Goal: Task Accomplishment & Management: Manage account settings

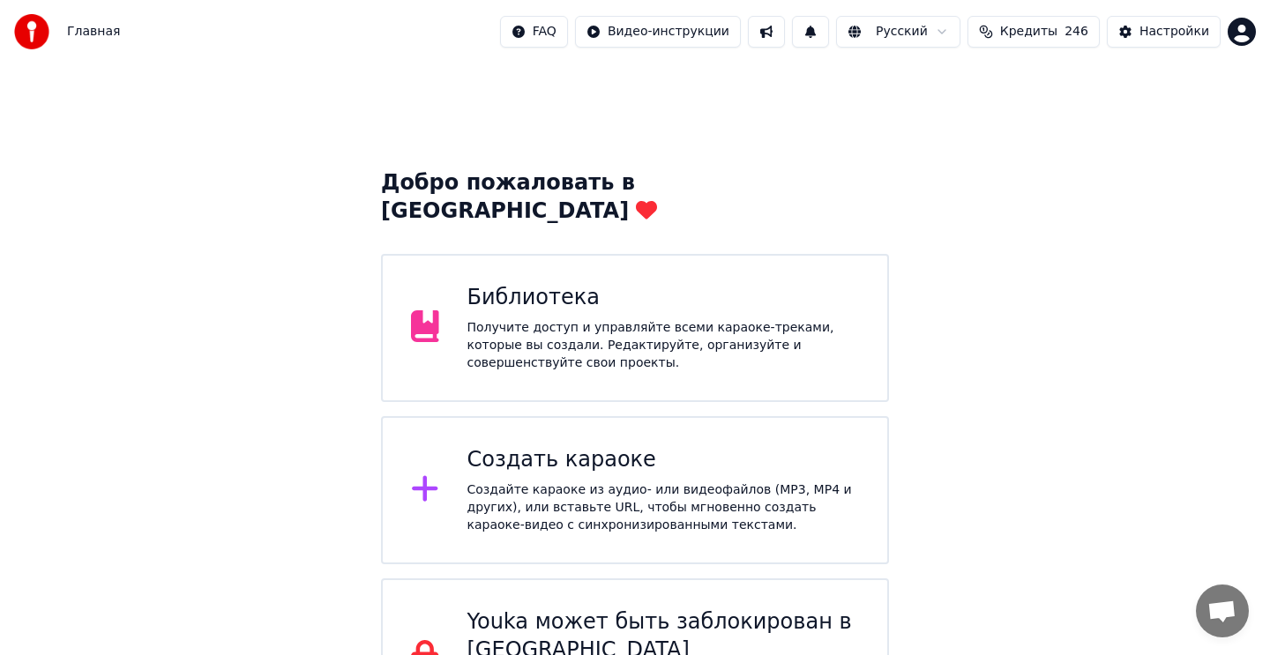
scroll to position [54, 0]
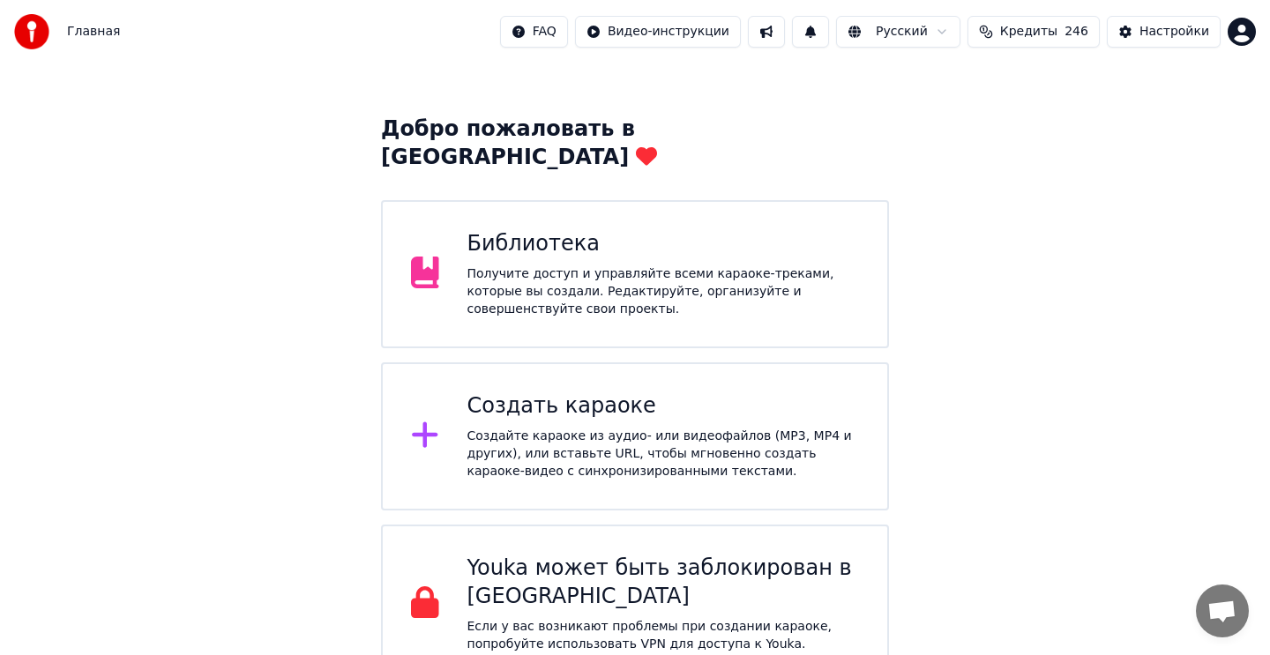
click at [793, 272] on div "Получите доступ и управляйте всеми караоке-треками, которые вы создали. Редакти…" at bounding box center [663, 291] width 392 height 53
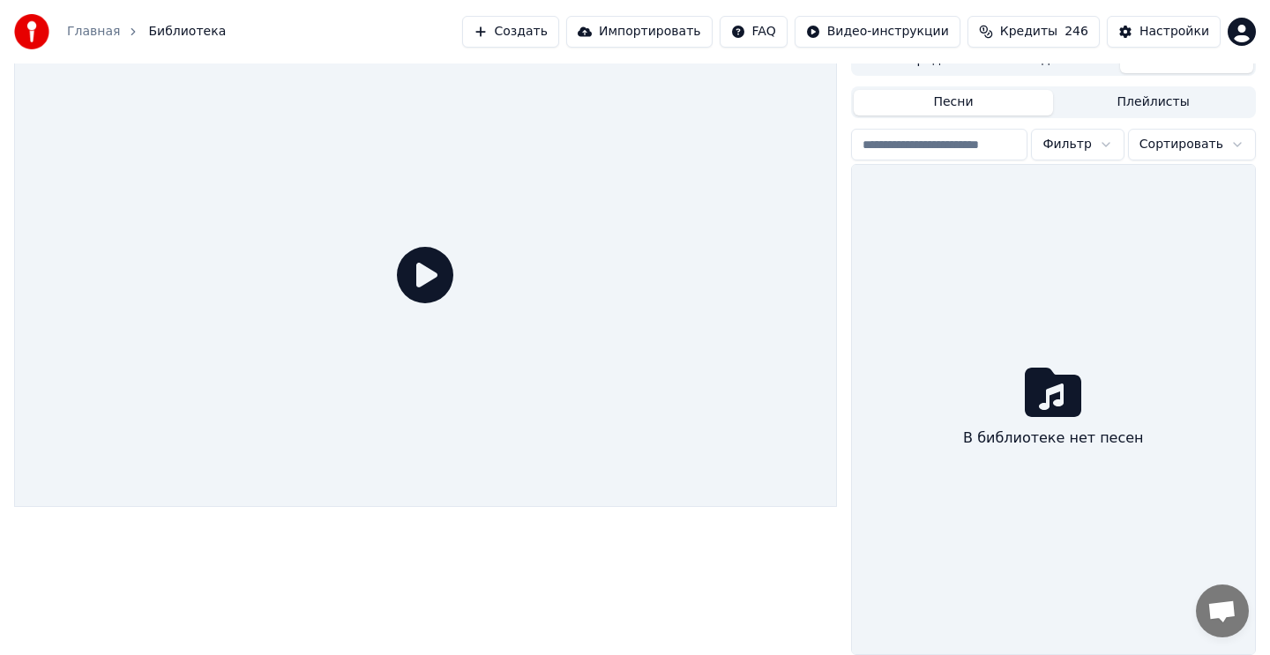
scroll to position [19, 0]
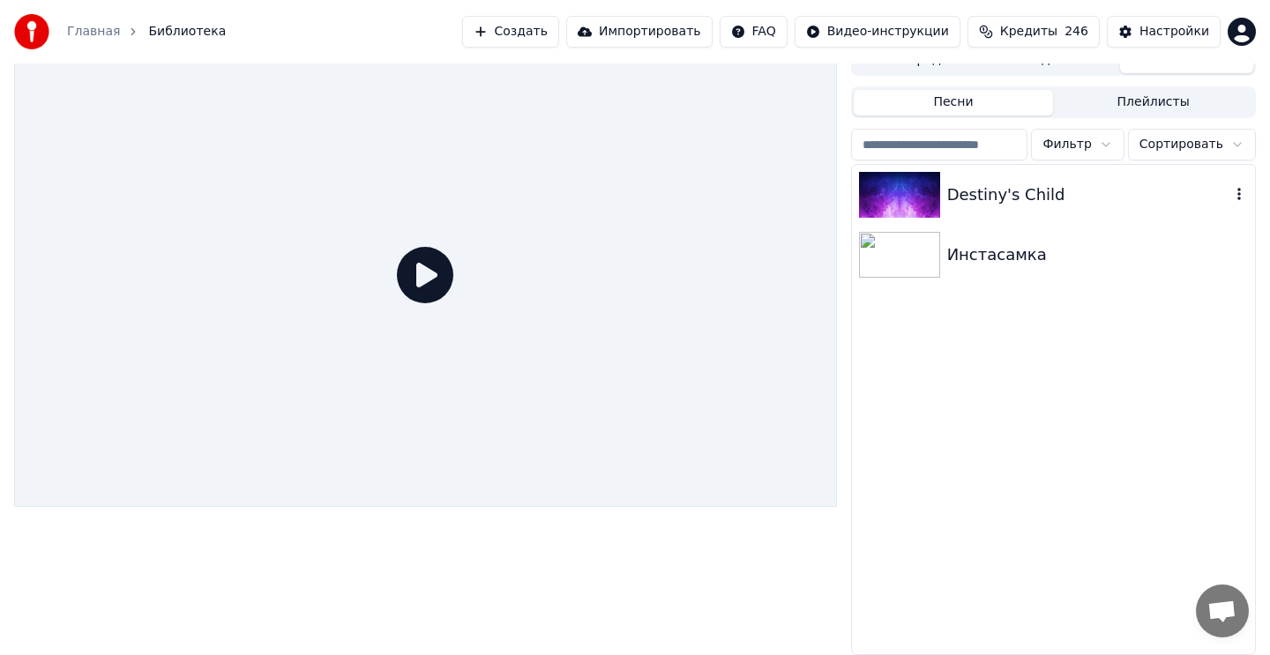
click at [1074, 198] on div "Destiny's Child" at bounding box center [1088, 195] width 283 height 25
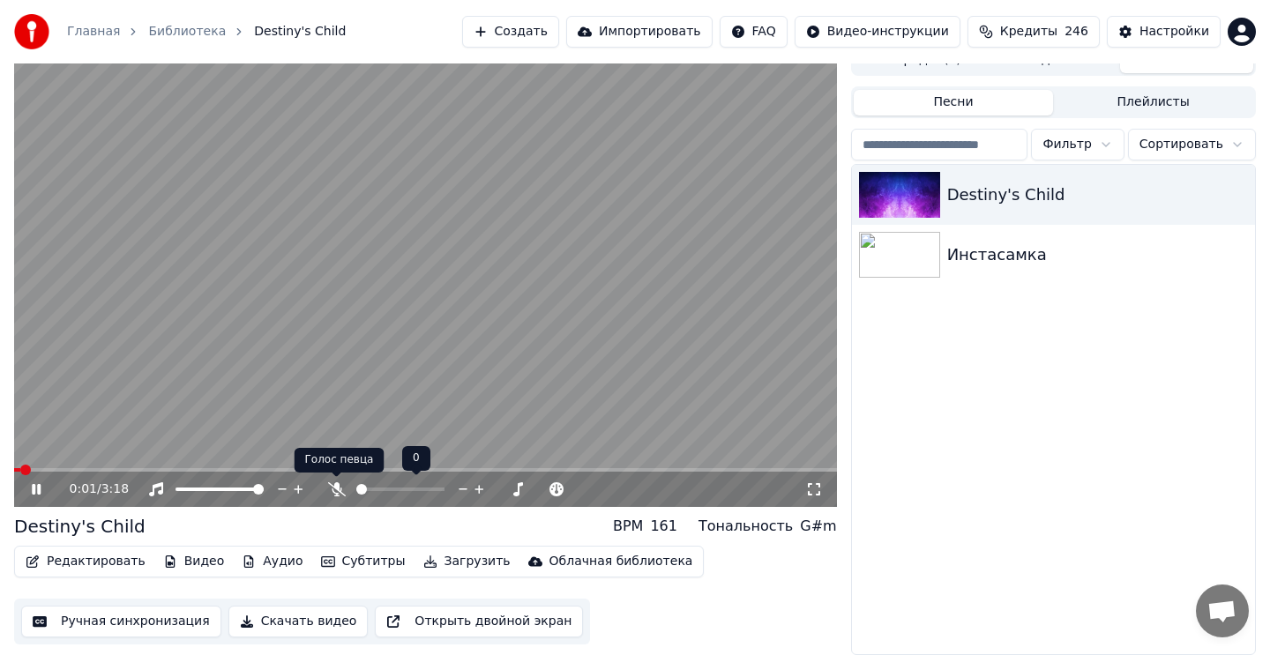
click at [338, 490] on icon at bounding box center [337, 489] width 18 height 14
click at [34, 490] on icon at bounding box center [36, 489] width 9 height 11
click at [86, 562] on button "Редактировать" at bounding box center [86, 561] width 134 height 25
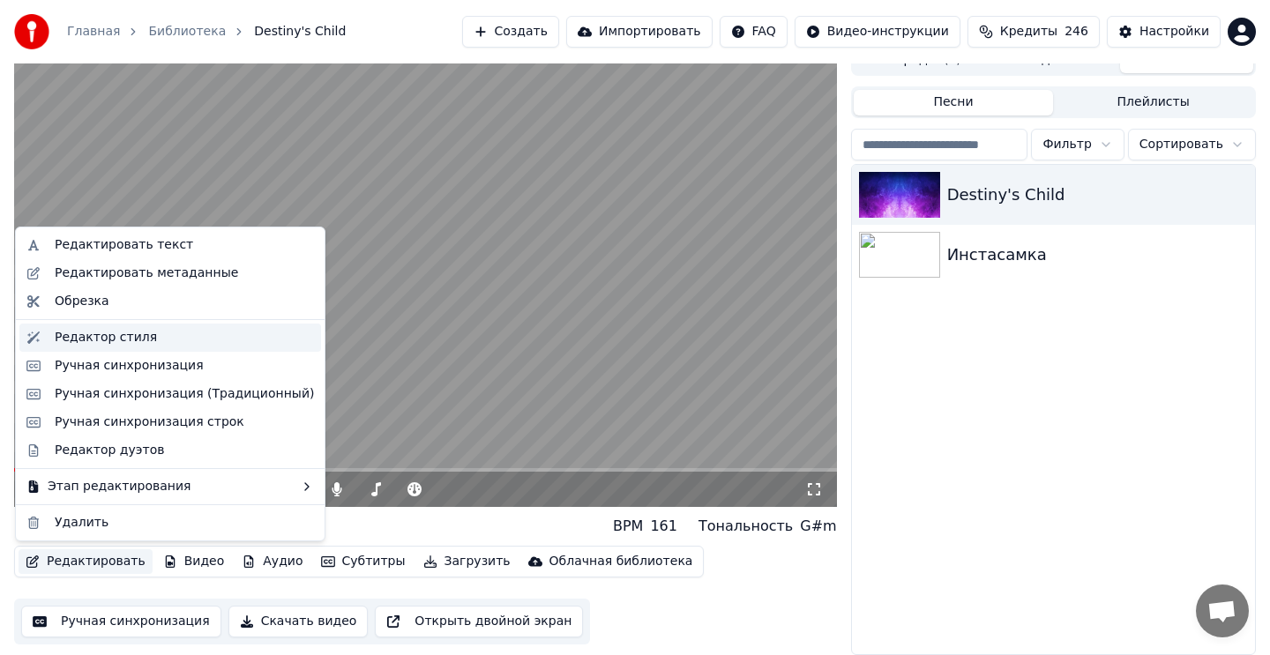
click at [138, 340] on div "Редактор стиля" at bounding box center [106, 338] width 102 height 18
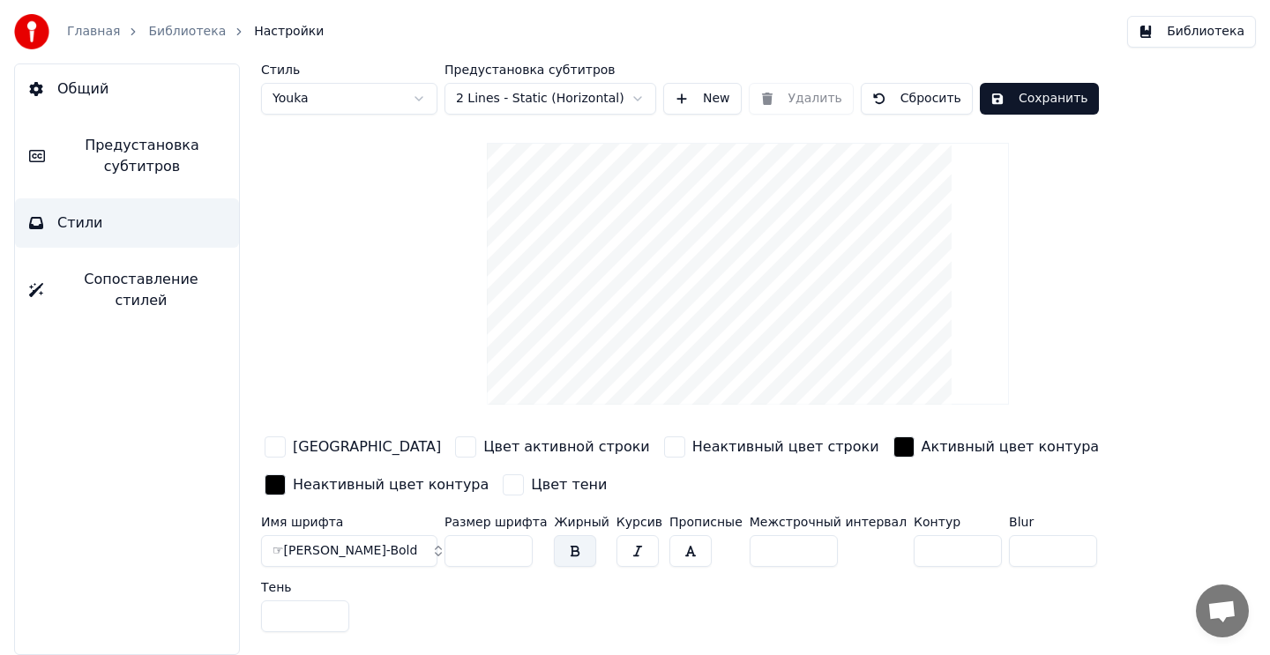
click at [382, 550] on button "☞[PERSON_NAME]-Bold" at bounding box center [349, 551] width 176 height 32
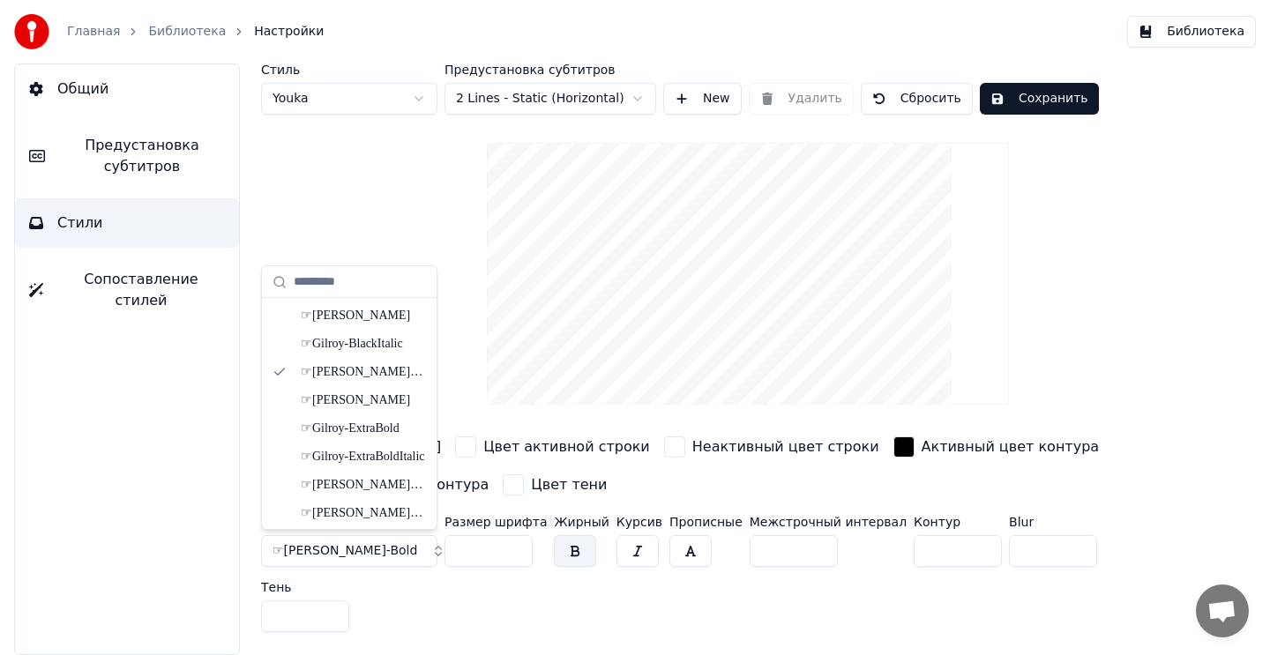
click at [418, 549] on button "☞[PERSON_NAME]-Bold" at bounding box center [349, 551] width 176 height 32
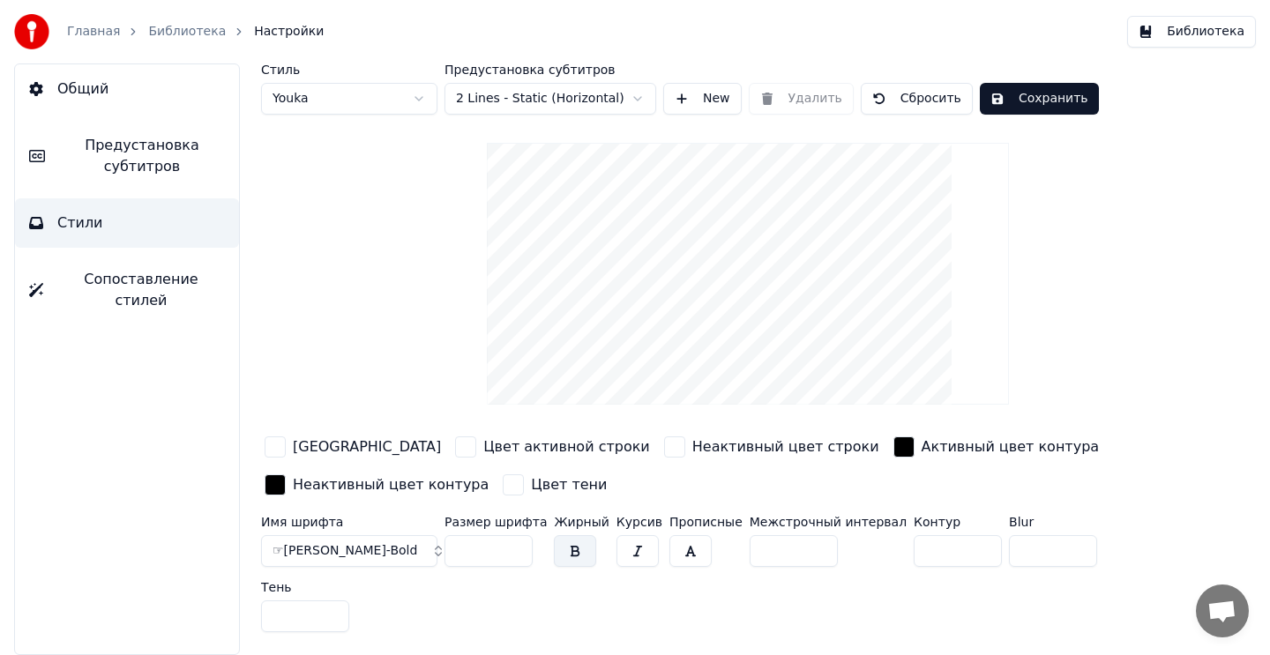
click at [418, 549] on button "☞[PERSON_NAME]-Bold" at bounding box center [349, 551] width 176 height 32
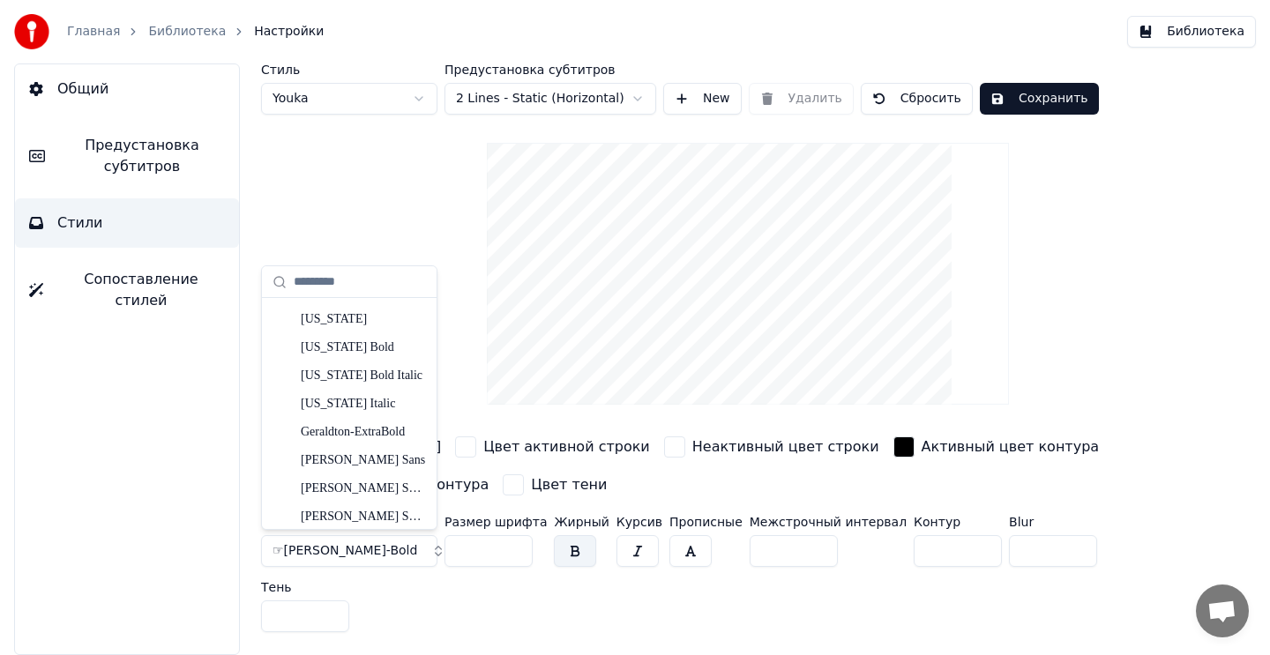
scroll to position [11130, 0]
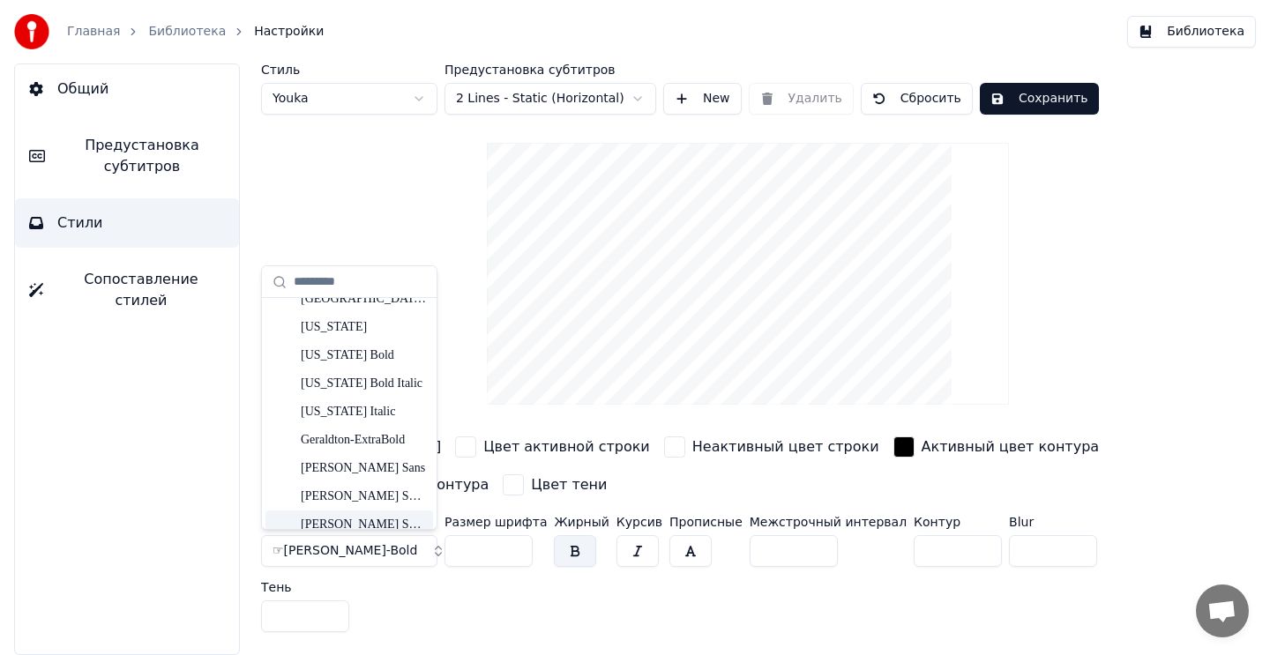
click at [398, 609] on div "Имя шрифта ☞Gilroy-Bold Размер шрифта ** Жирный Курсив Прописные Межстрочный ин…" at bounding box center [705, 577] width 889 height 123
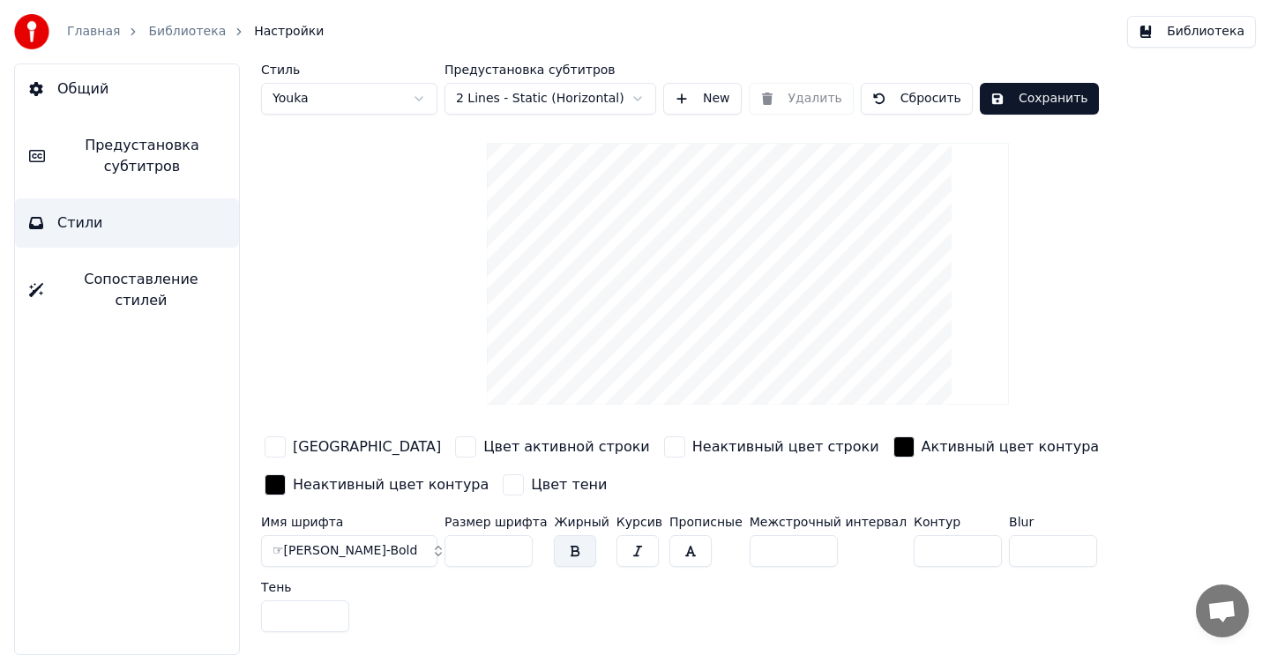
click at [402, 550] on button "☞[PERSON_NAME]-Bold" at bounding box center [349, 551] width 176 height 32
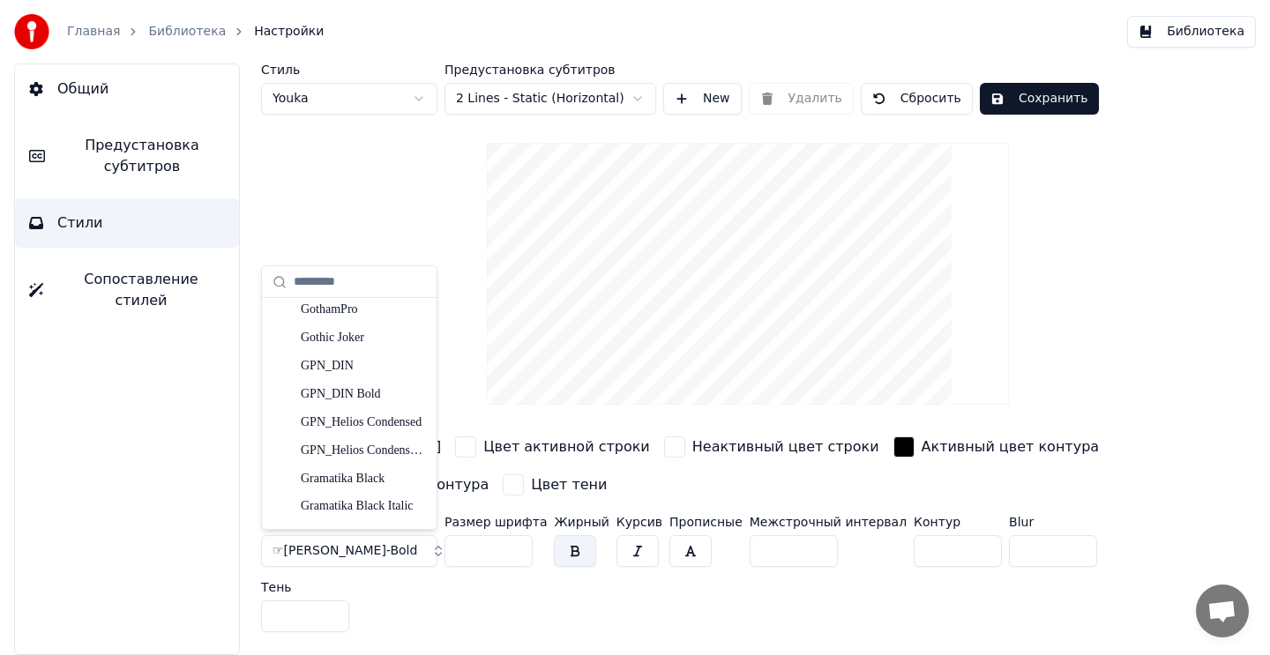
scroll to position [11574, 0]
click at [439, 649] on div "Стиль Youka Предустановка субтитров 2 Lines - Static (Horizontal) New Удалить С…" at bounding box center [748, 359] width 1044 height 592
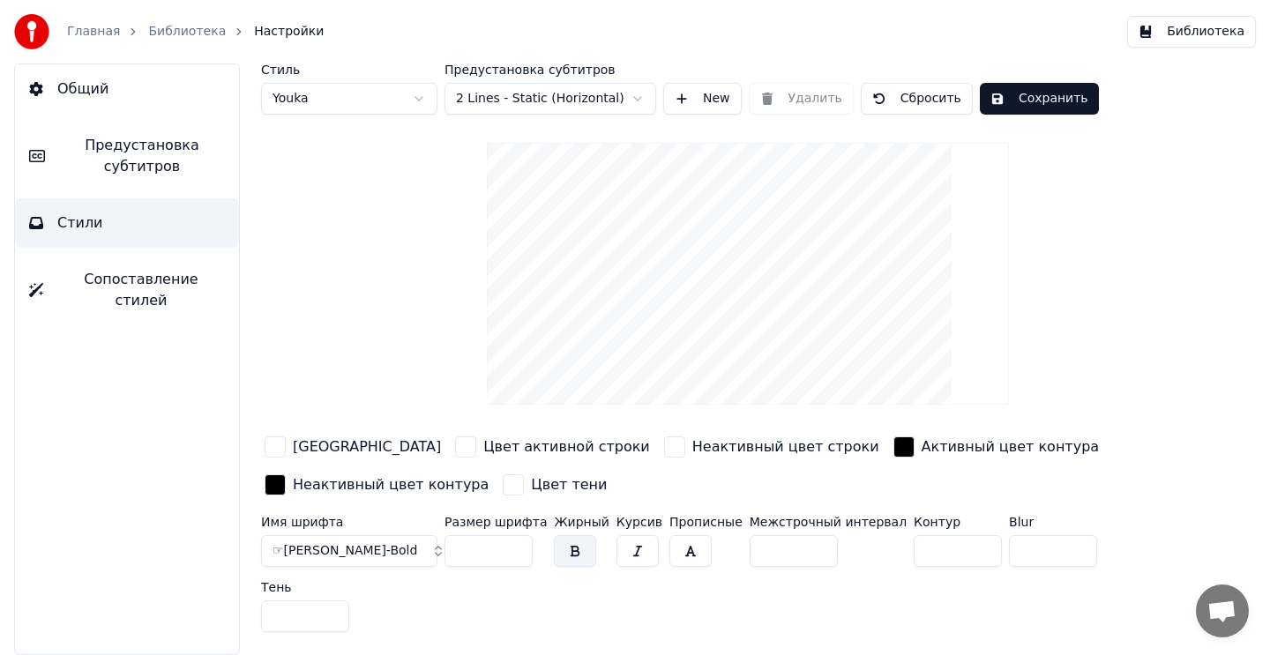
click at [139, 176] on span "Предустановка субтитров" at bounding box center [142, 156] width 166 height 42
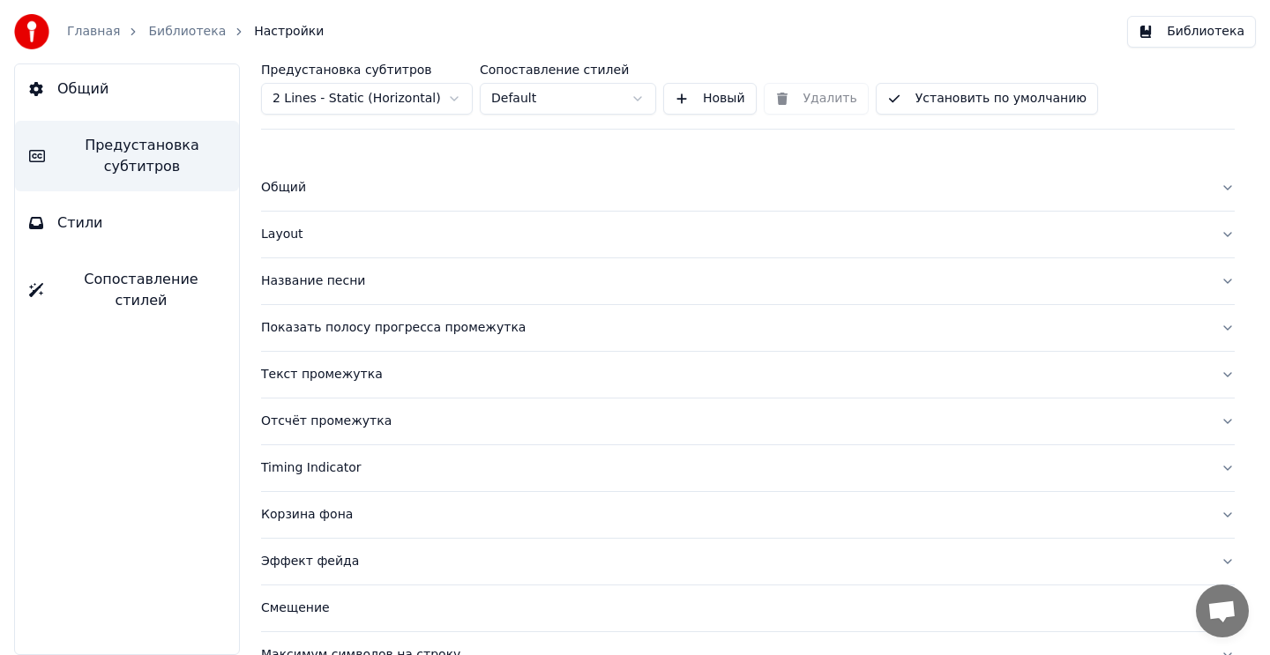
click at [132, 223] on button "Стили" at bounding box center [127, 222] width 224 height 49
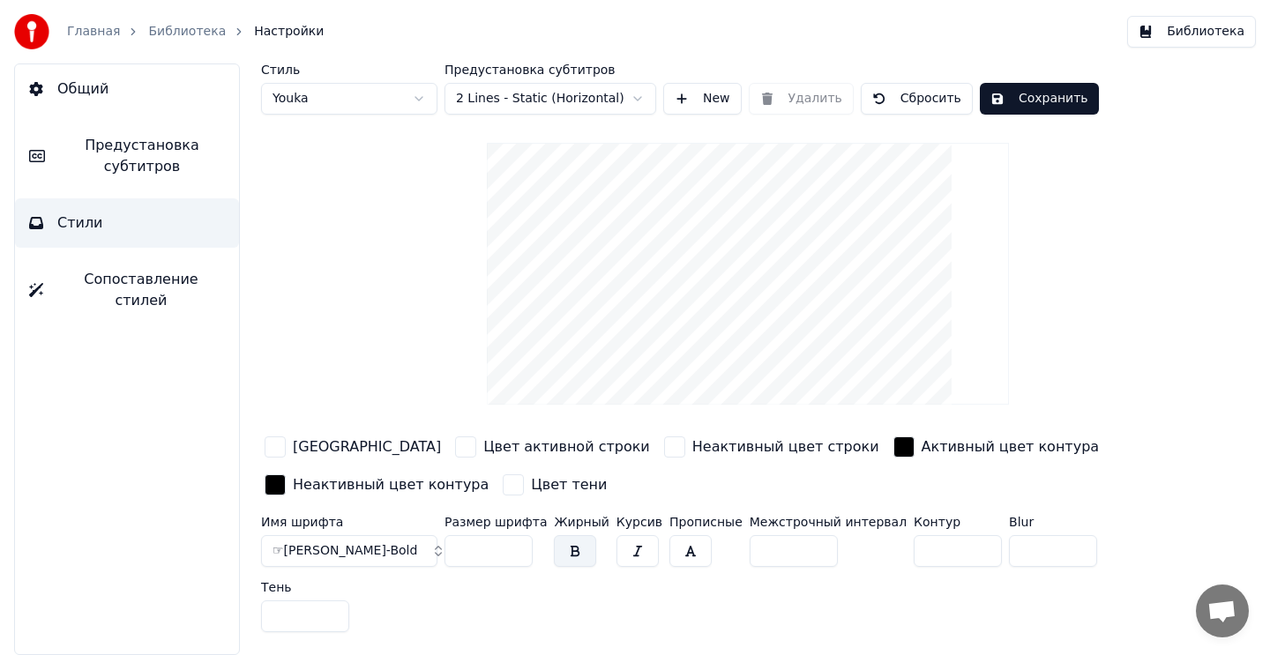
click at [326, 543] on span "☞[PERSON_NAME]-Bold" at bounding box center [344, 551] width 145 height 18
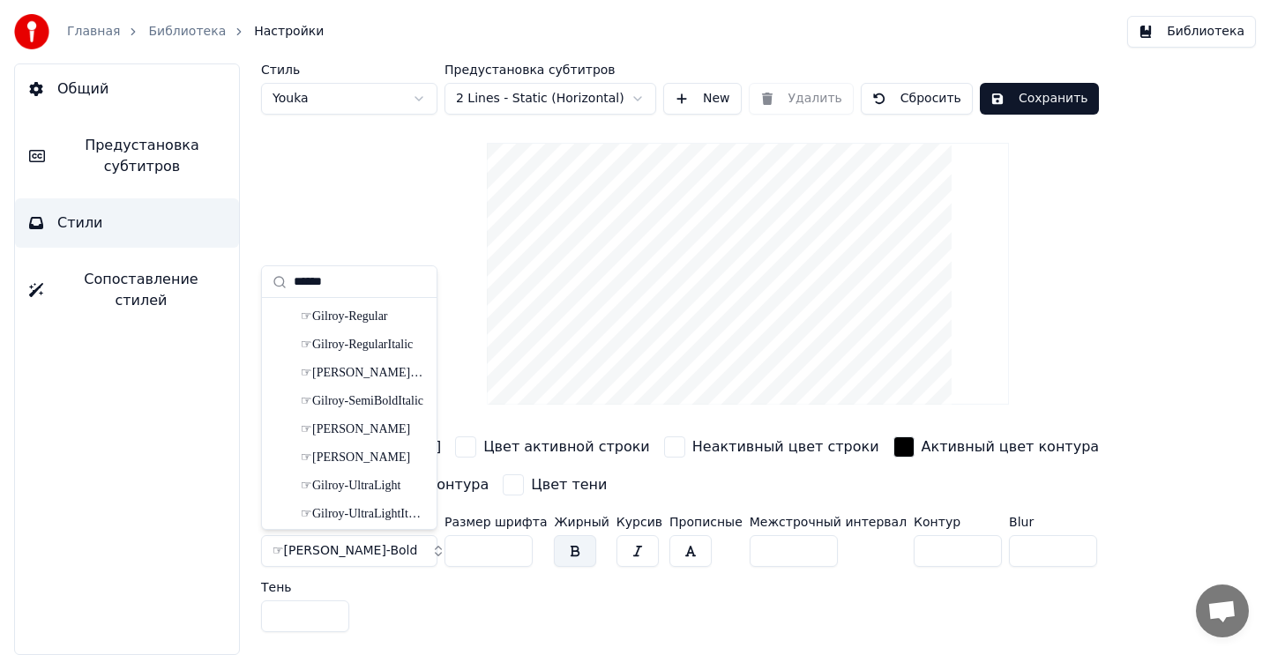
scroll to position [340, 0]
type input "*"
click at [433, 629] on div "Имя шрифта ☞Gilroy-Bold Размер шрифта ** Жирный Курсив Прописные Межстрочный ин…" at bounding box center [705, 577] width 889 height 123
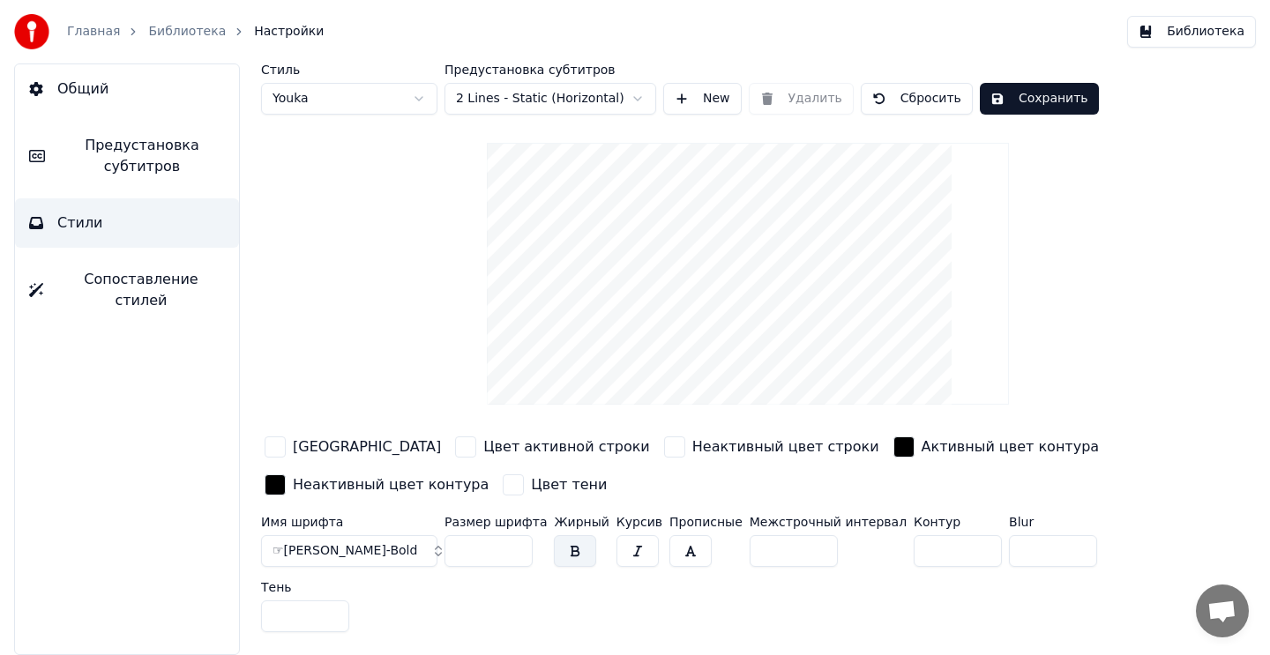
click at [401, 547] on button "☞[PERSON_NAME]-Bold" at bounding box center [349, 551] width 176 height 32
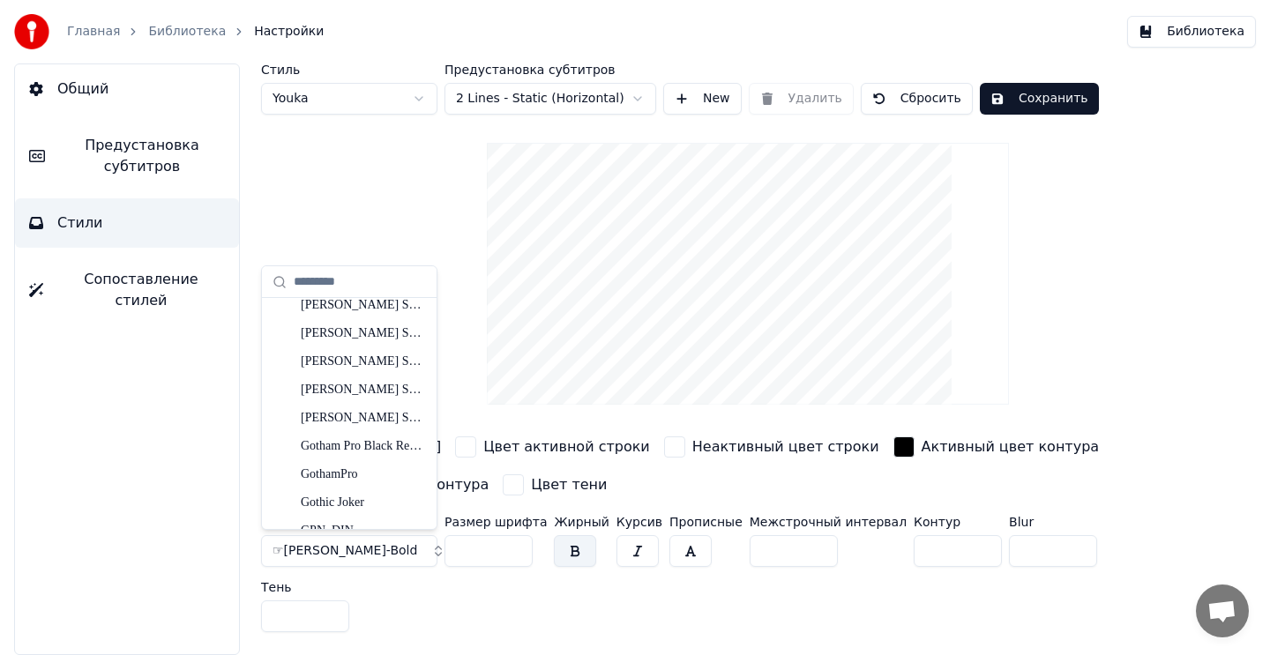
scroll to position [11410, 0]
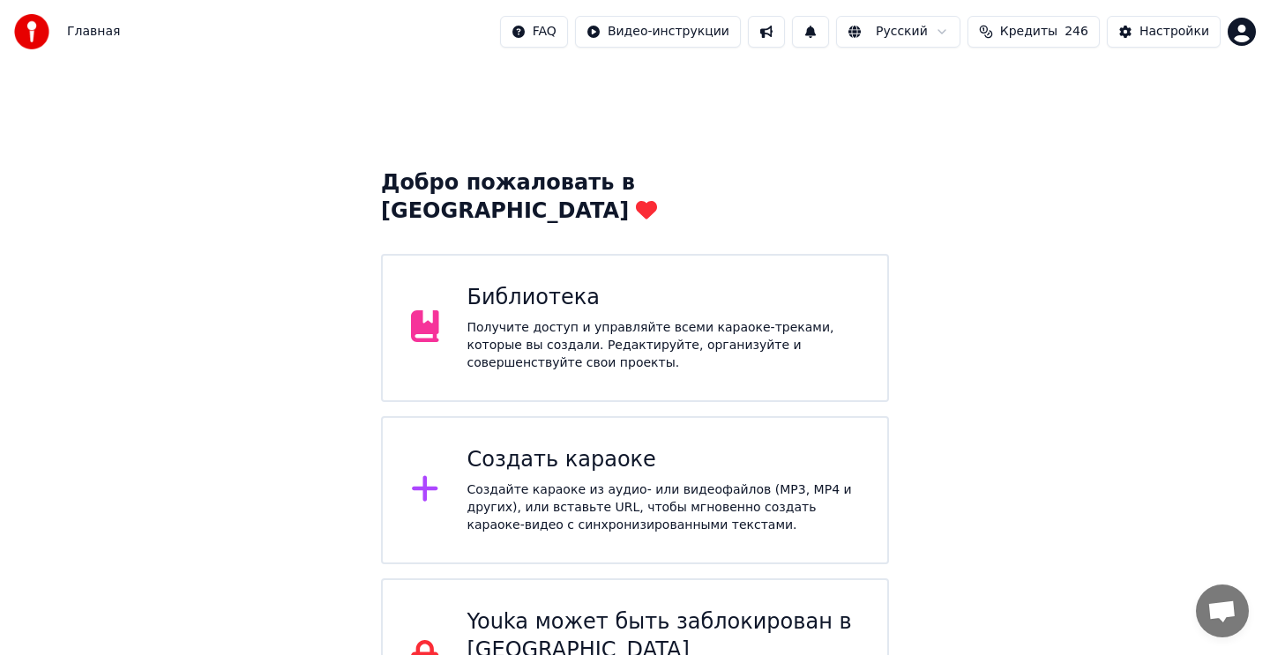
click at [744, 319] on div "Получите доступ и управляйте всеми караоке-треками, которые вы создали. Редакти…" at bounding box center [663, 345] width 392 height 53
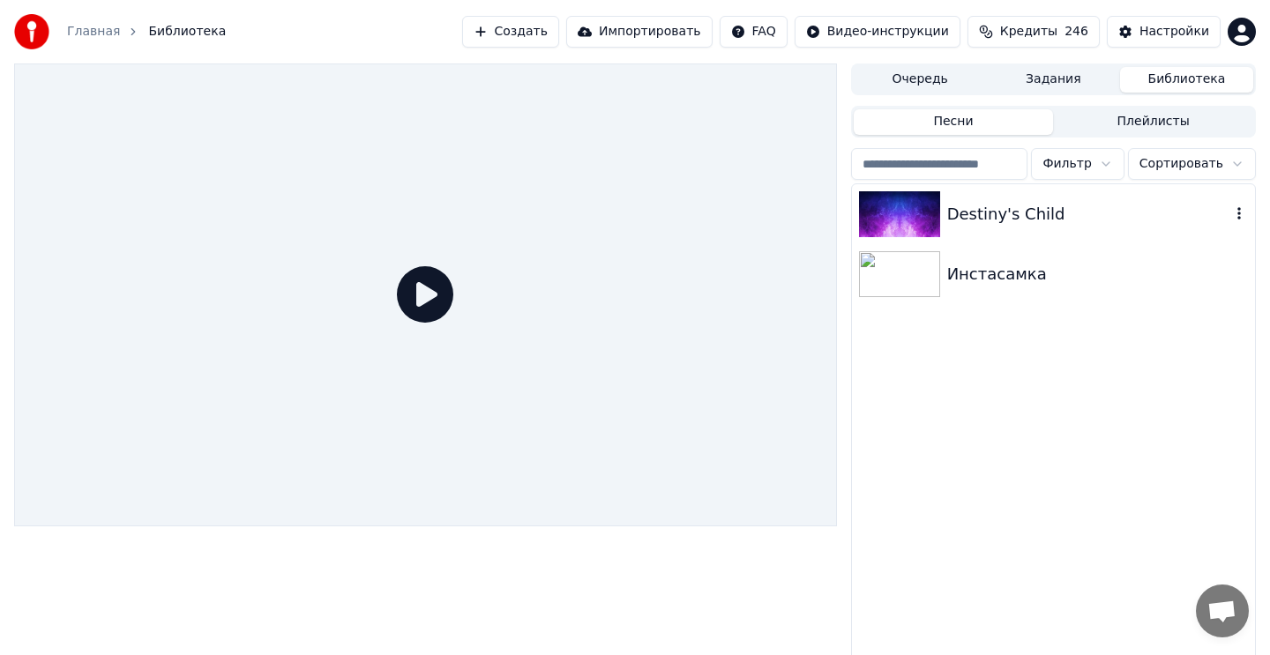
click at [979, 226] on div "Destiny's Child" at bounding box center [1088, 214] width 283 height 25
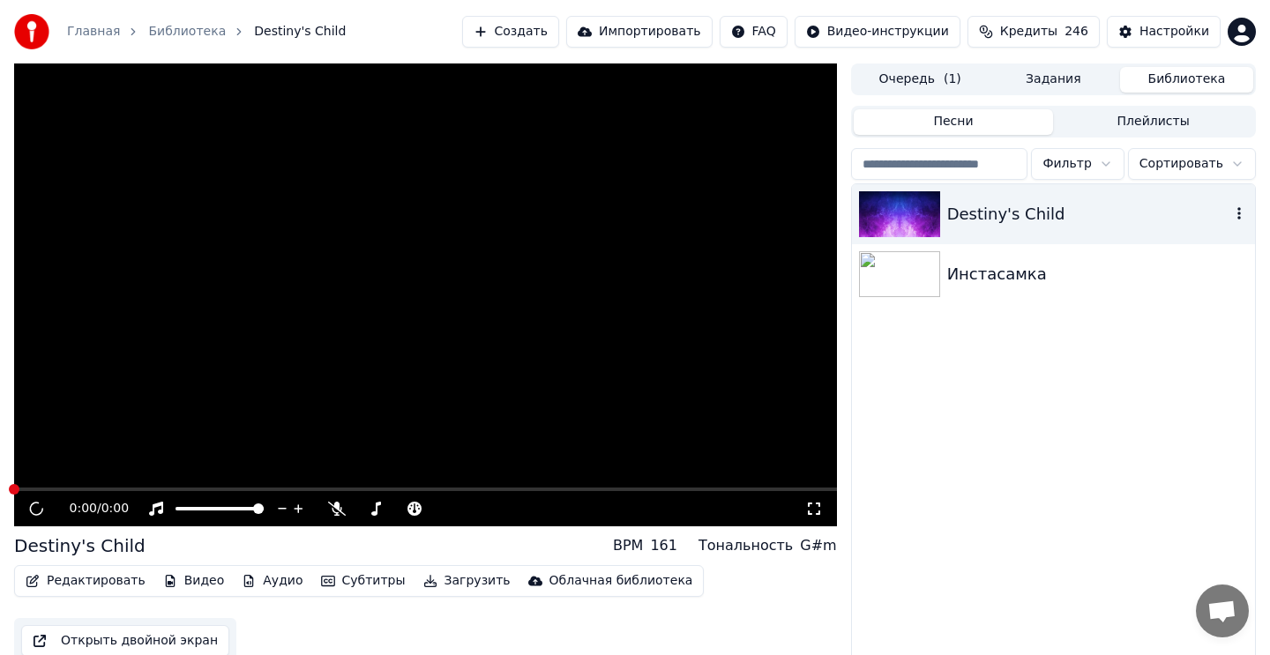
click at [979, 226] on div "Destiny's Child" at bounding box center [1088, 214] width 283 height 25
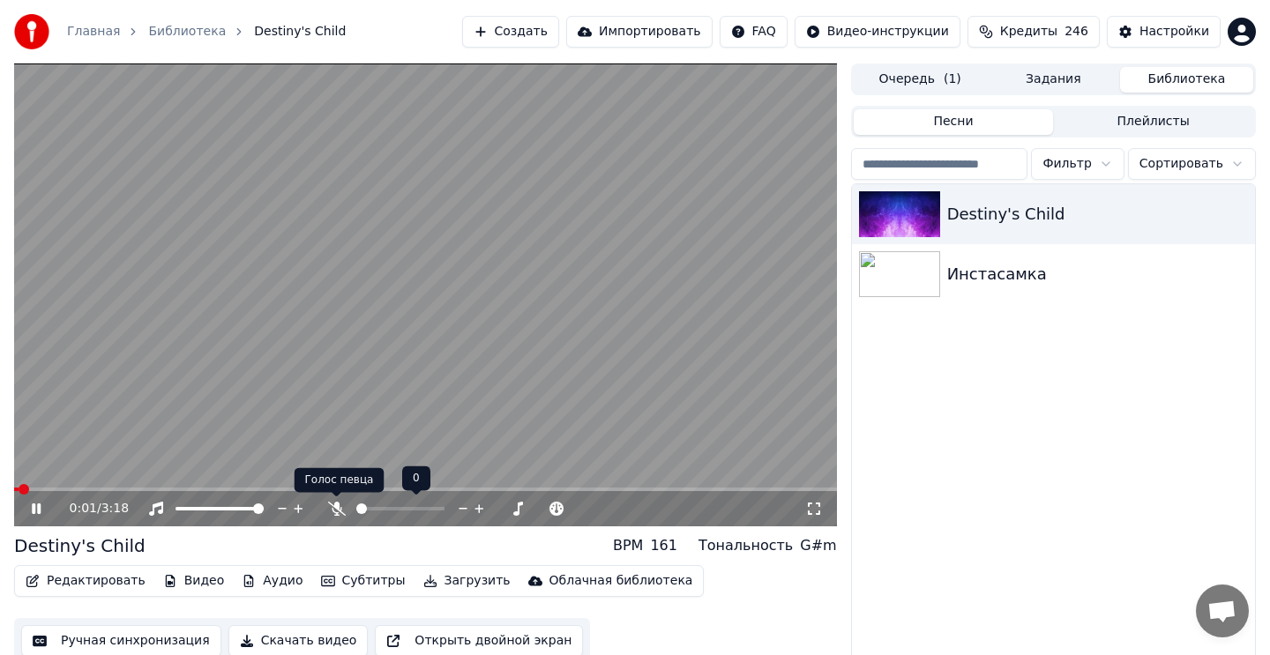
click at [333, 506] on icon at bounding box center [337, 509] width 18 height 14
click at [83, 583] on button "Редактировать" at bounding box center [86, 581] width 134 height 25
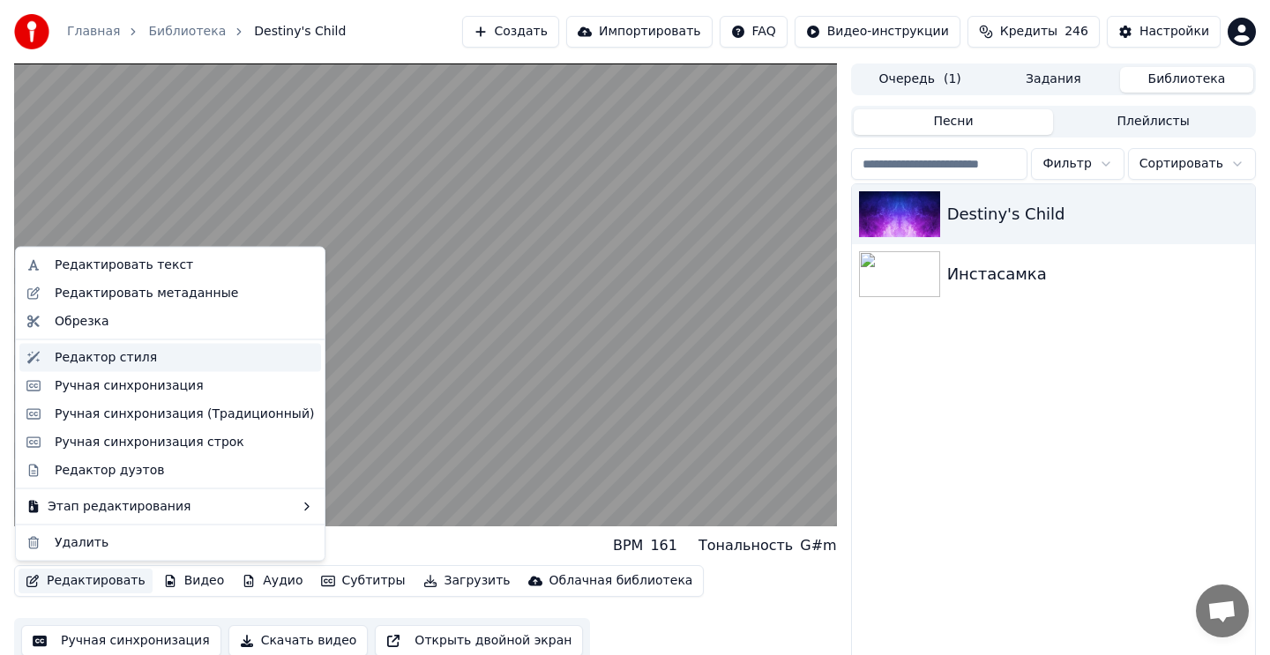
click at [120, 359] on div "Редактор стиля" at bounding box center [106, 357] width 102 height 18
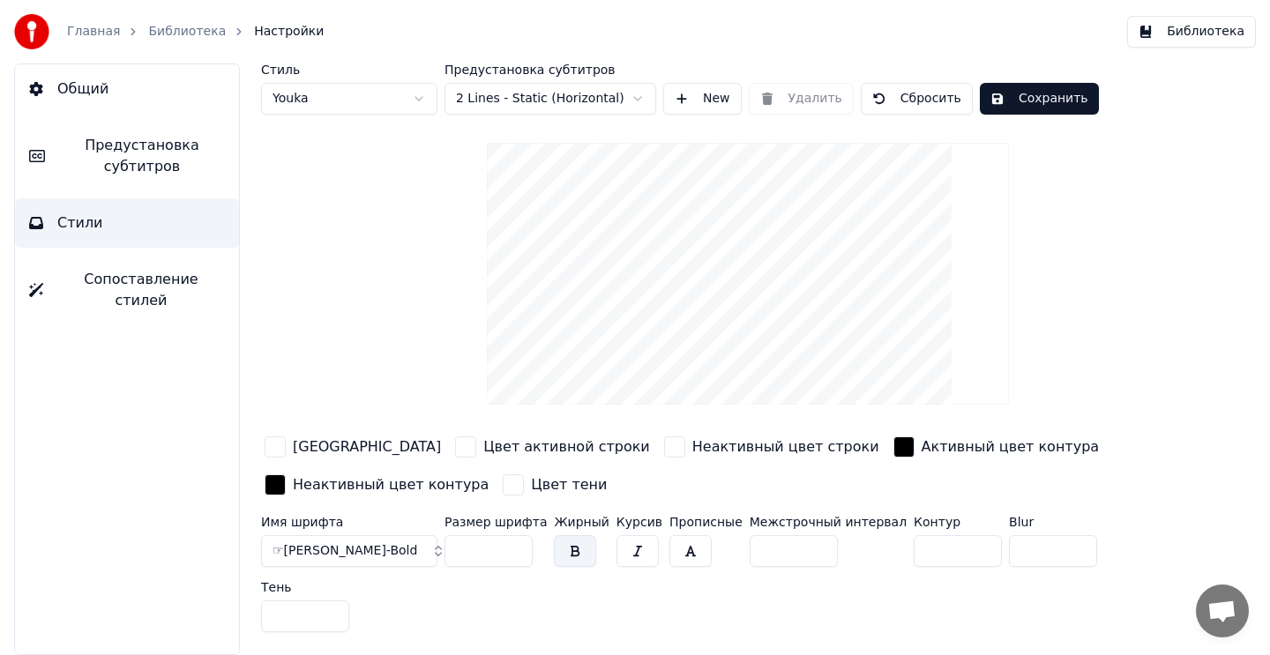
click at [328, 540] on button "☞[PERSON_NAME]-Bold" at bounding box center [349, 551] width 176 height 32
click at [422, 544] on button "☞[PERSON_NAME]-Bold" at bounding box center [349, 551] width 176 height 32
click at [416, 553] on button "☞[PERSON_NAME]-Bold" at bounding box center [349, 551] width 176 height 32
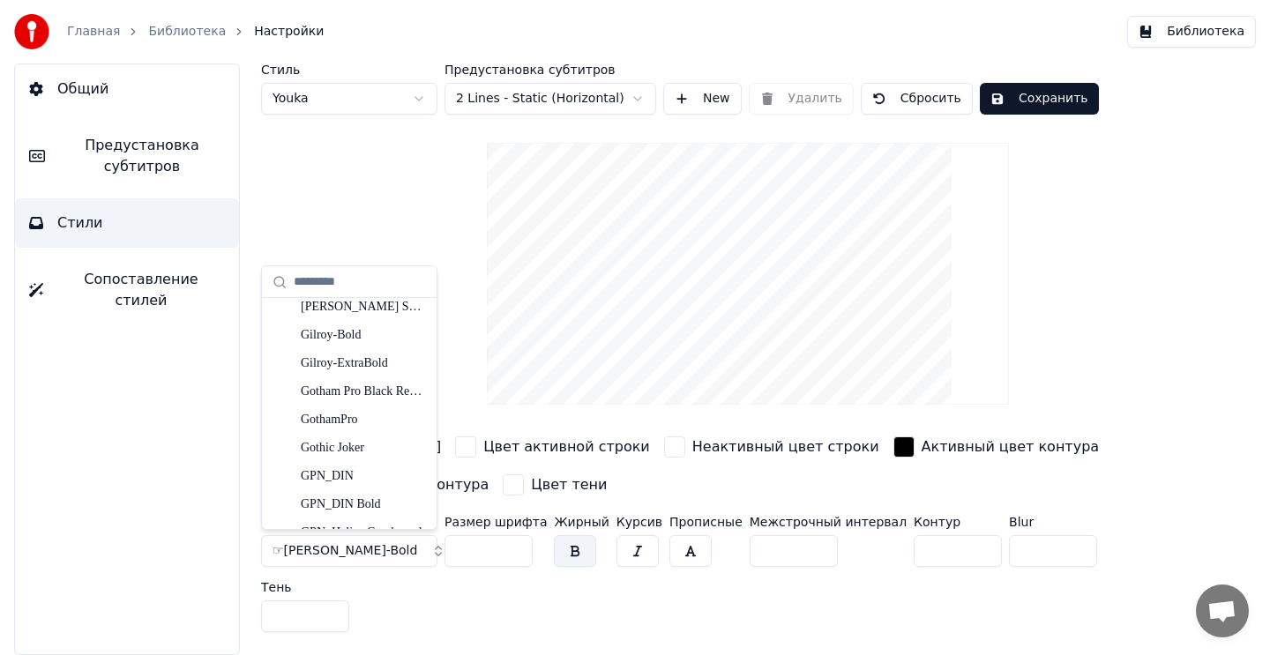
scroll to position [11477, 0]
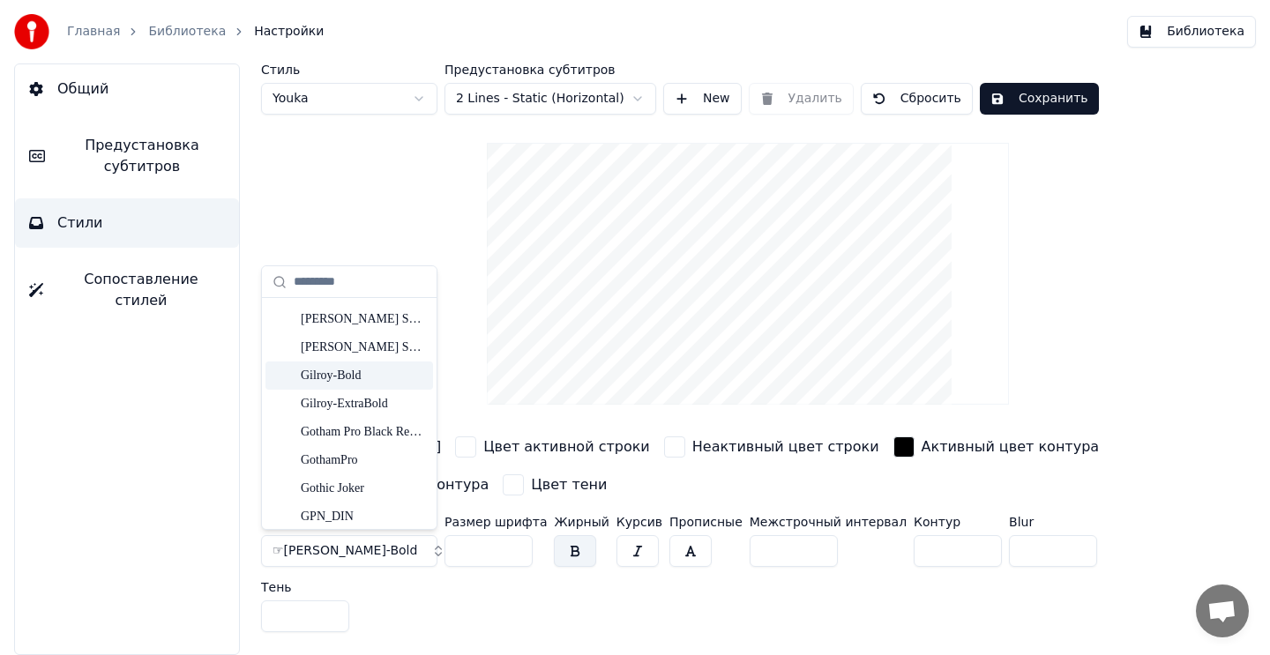
click at [369, 375] on div "Gilroy-Bold" at bounding box center [363, 376] width 125 height 18
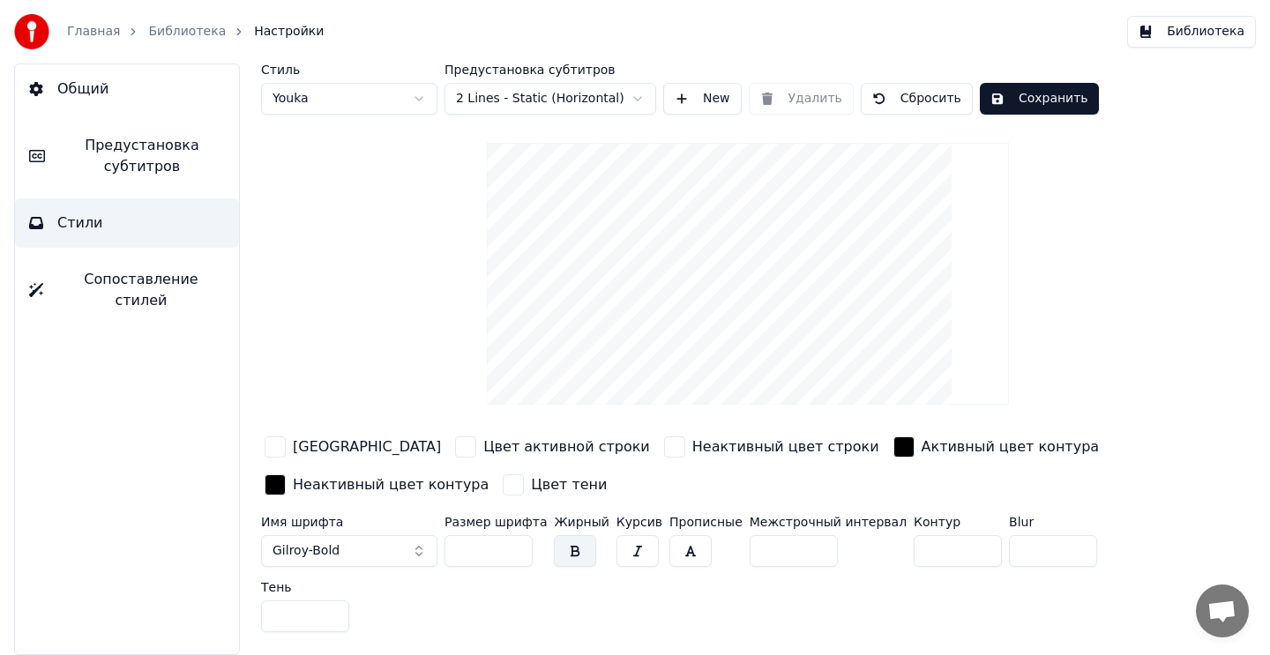
click at [1040, 108] on button "Сохранить" at bounding box center [1039, 99] width 119 height 32
click at [1177, 39] on button "Библиотека" at bounding box center [1191, 32] width 129 height 32
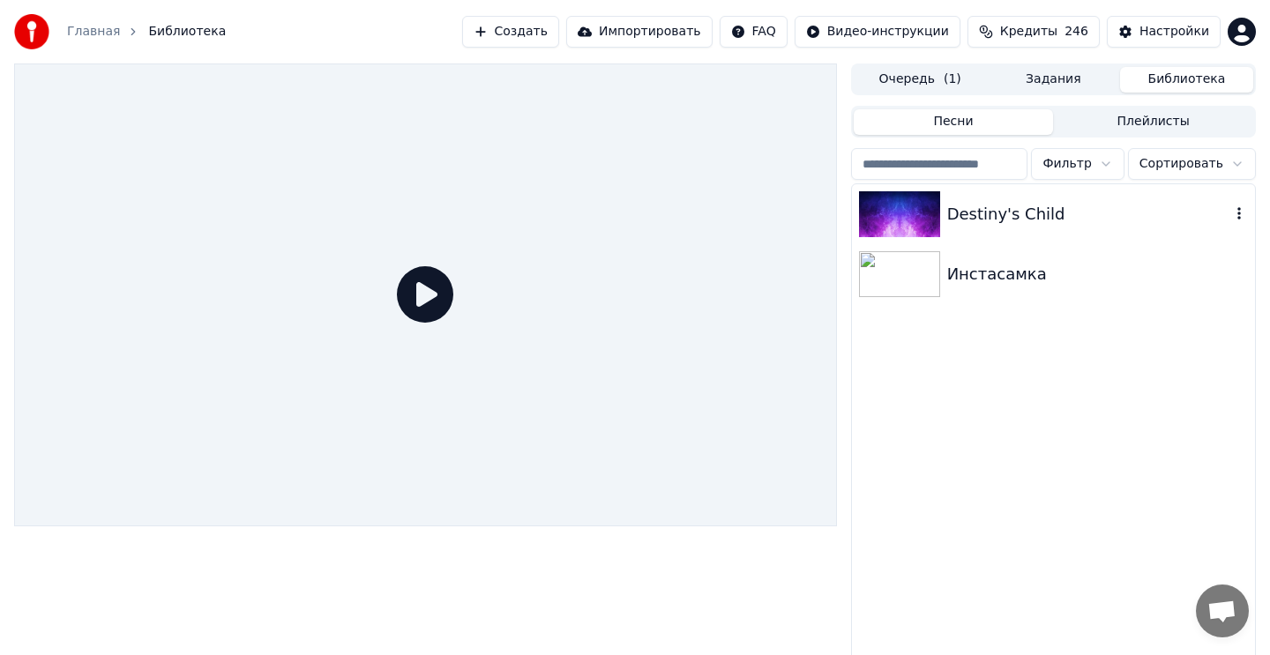
click at [1121, 221] on div "Destiny's Child" at bounding box center [1088, 214] width 283 height 25
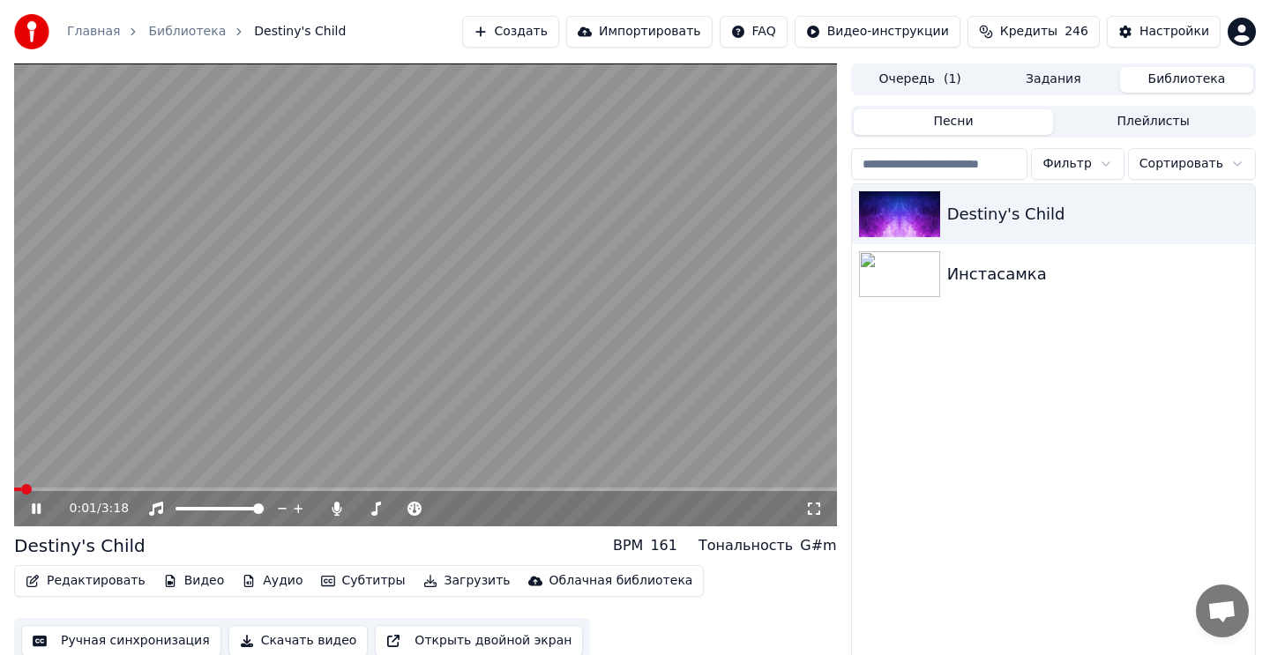
click at [596, 334] on video at bounding box center [425, 294] width 823 height 463
click at [280, 639] on button "Скачать видео" at bounding box center [298, 641] width 140 height 32
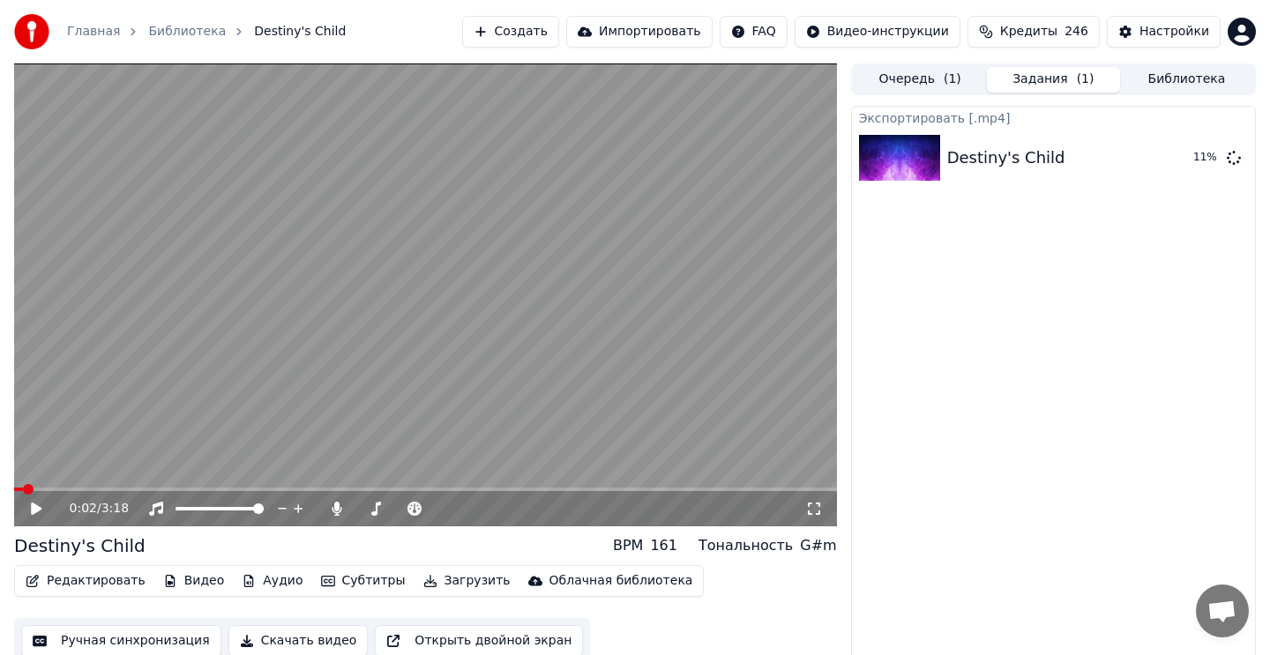
click at [206, 584] on button "Видео" at bounding box center [194, 581] width 76 height 25
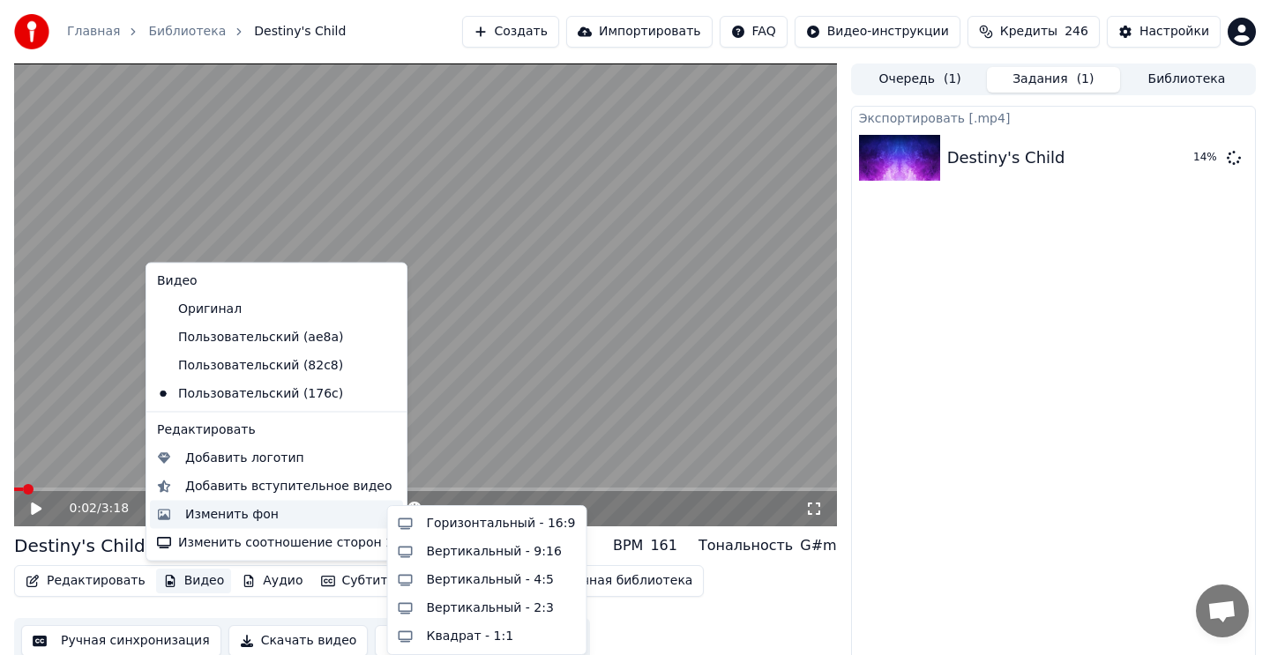
click at [237, 515] on div "Изменить фон" at bounding box center [231, 514] width 93 height 18
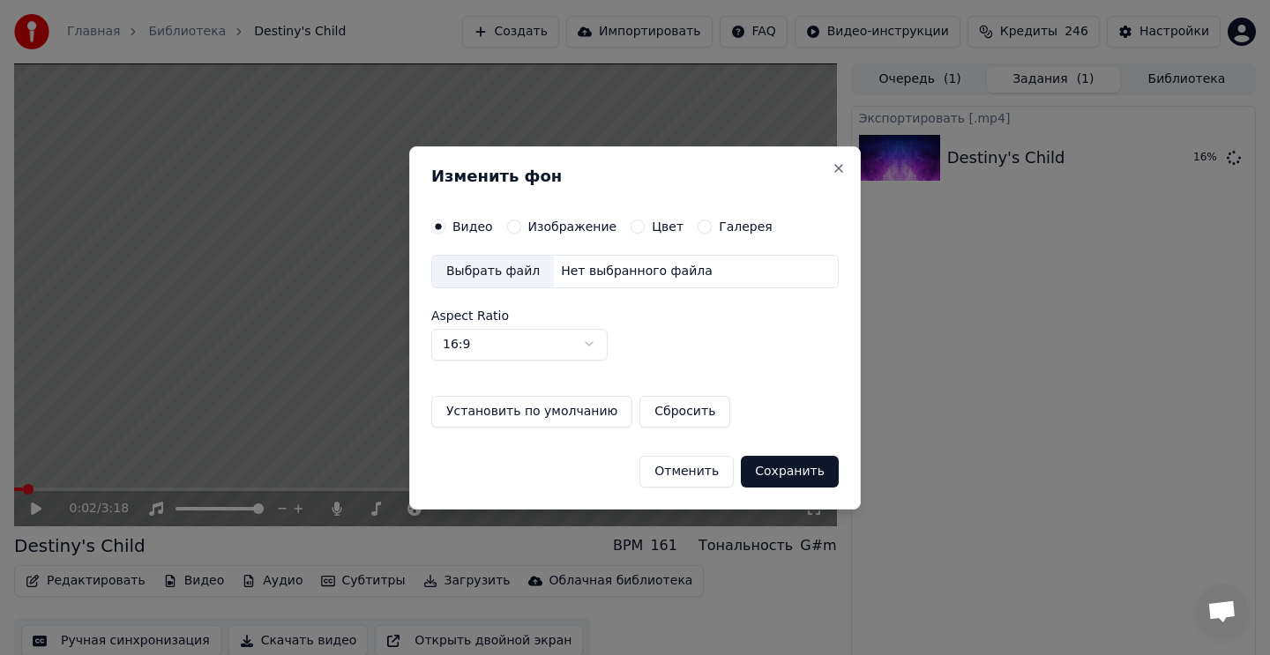
click at [577, 227] on label "Изображение" at bounding box center [572, 226] width 89 height 12
click at [521, 227] on button "Изображение" at bounding box center [514, 227] width 14 height 14
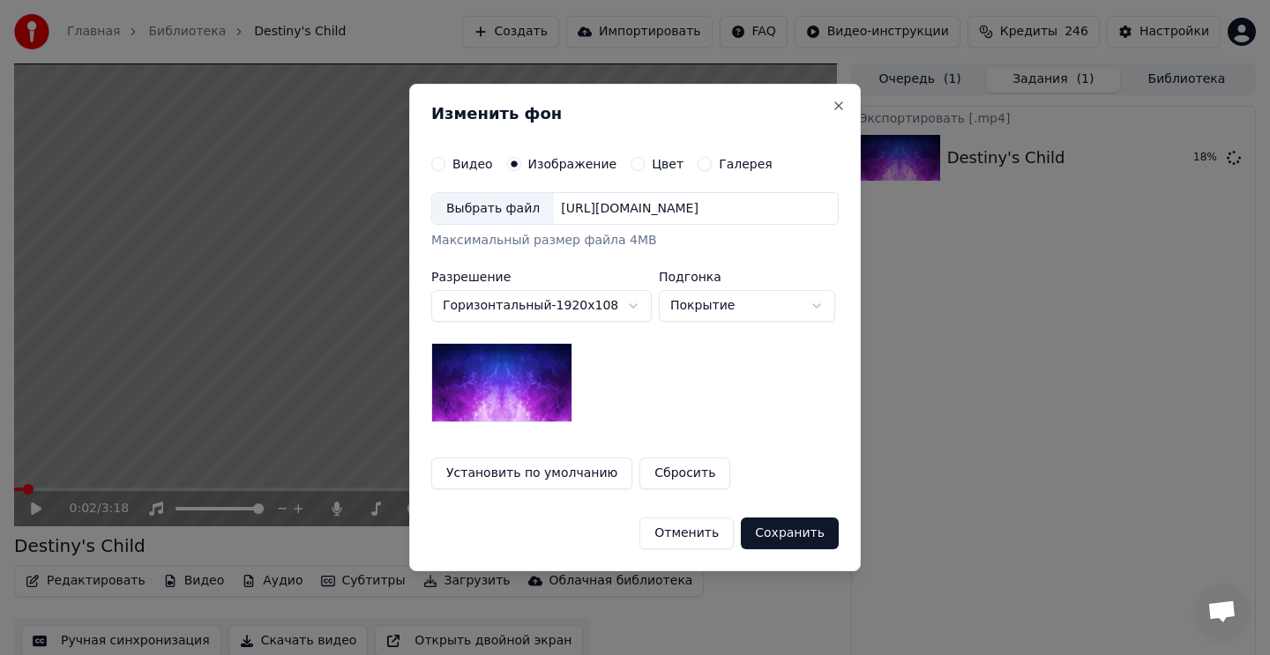
click at [514, 210] on div "Выбрать файл" at bounding box center [493, 209] width 122 height 32
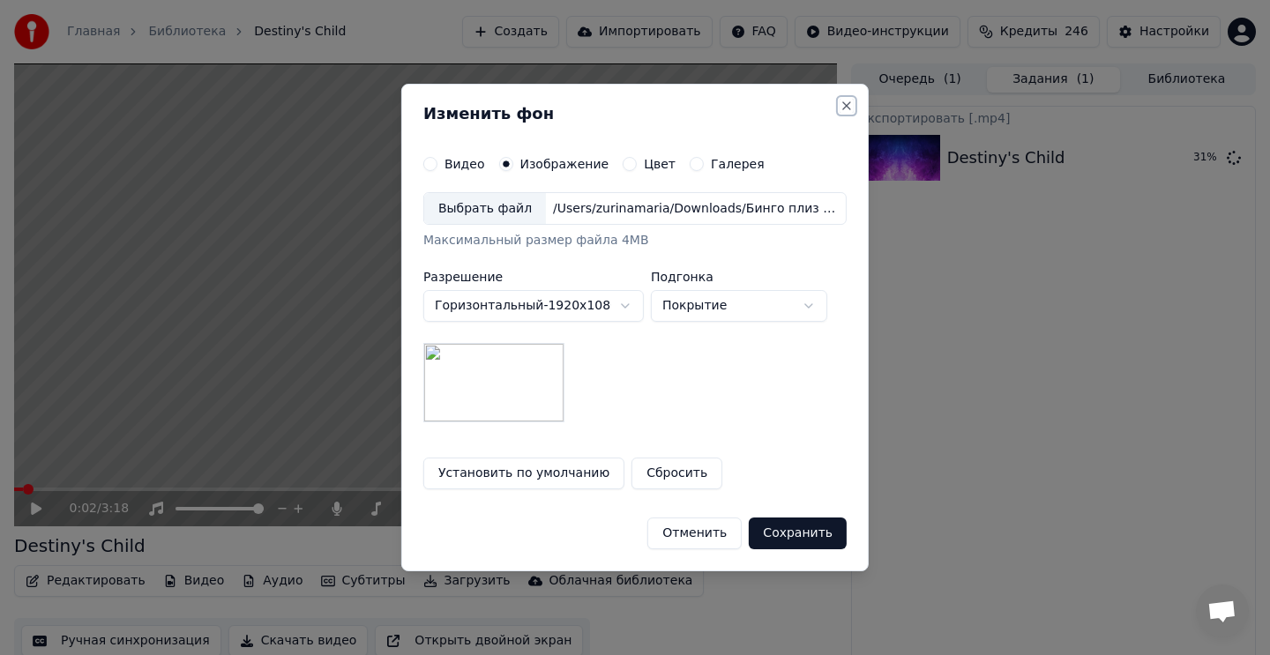
click at [840, 103] on button "Close" at bounding box center [847, 106] width 14 height 14
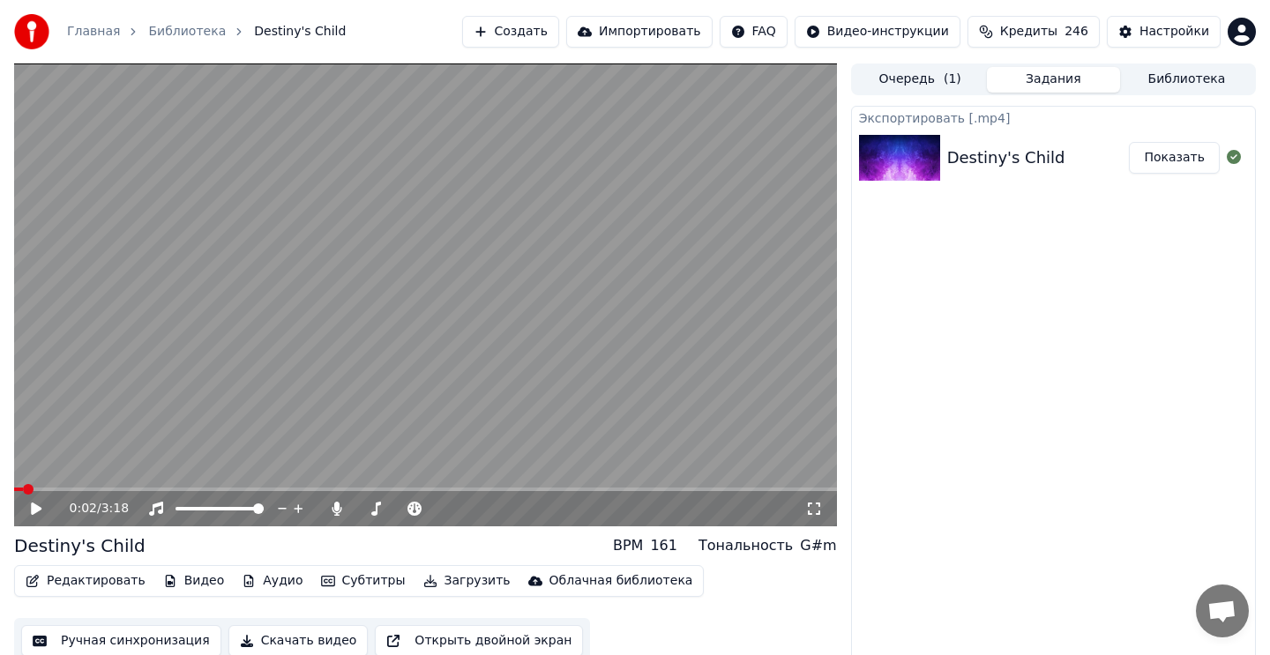
click at [188, 577] on button "Видео" at bounding box center [194, 581] width 76 height 25
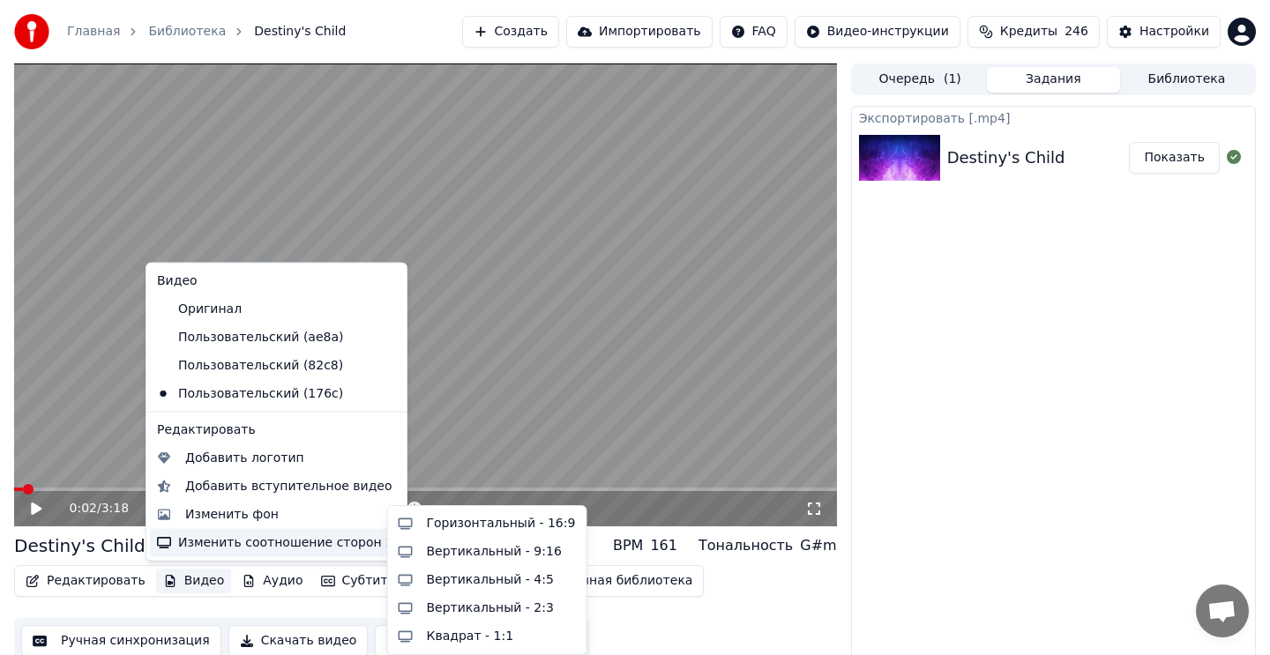
click at [1196, 159] on button "Показать" at bounding box center [1174, 158] width 91 height 32
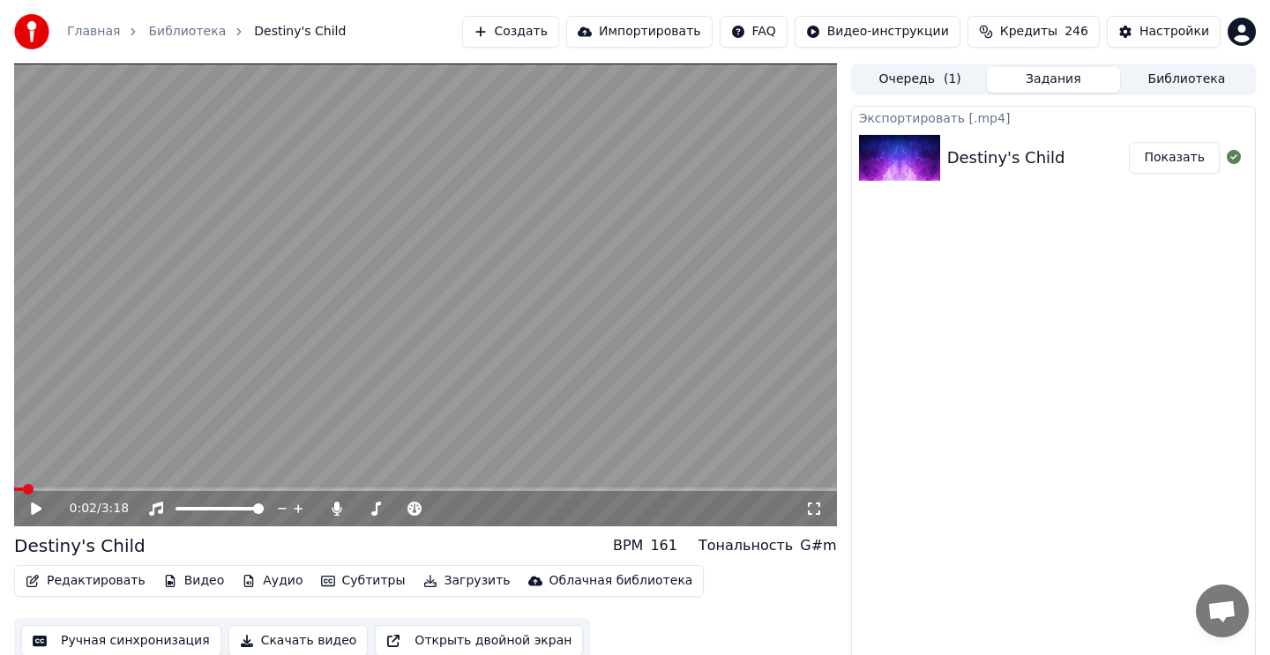
click at [428, 579] on button "Загрузить" at bounding box center [466, 581] width 101 height 25
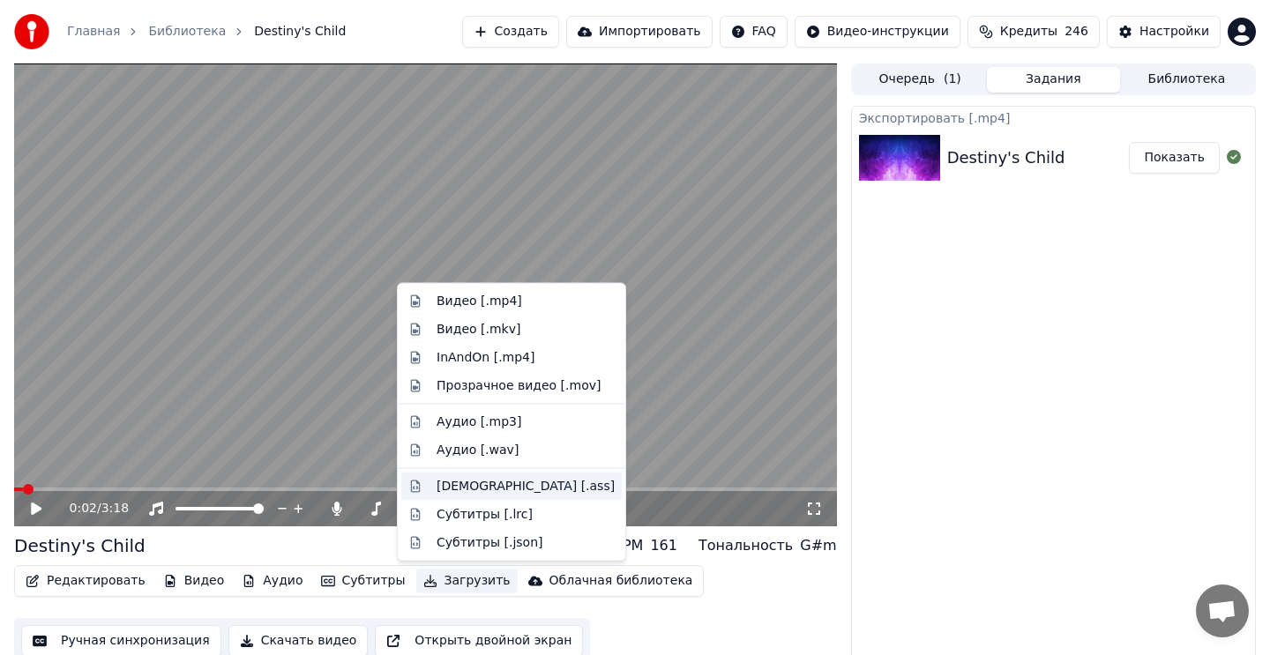
click at [486, 491] on div "Субтитры [.ass]" at bounding box center [526, 486] width 178 height 18
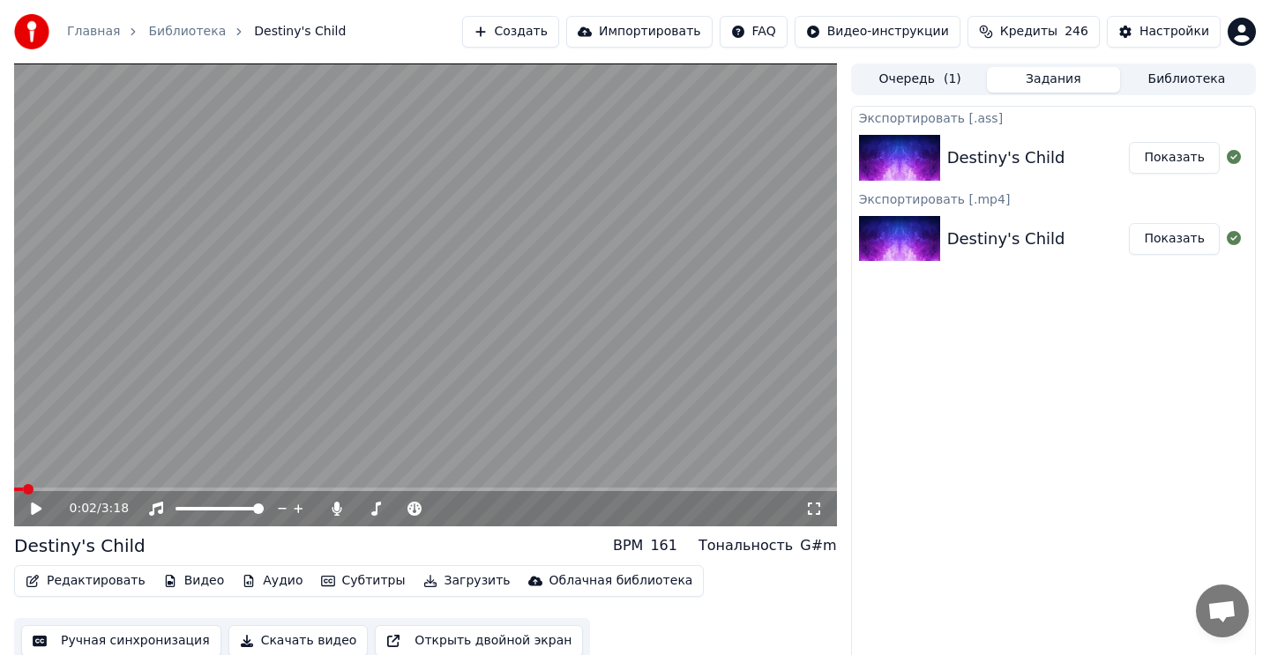
click at [1151, 159] on button "Показать" at bounding box center [1174, 158] width 91 height 32
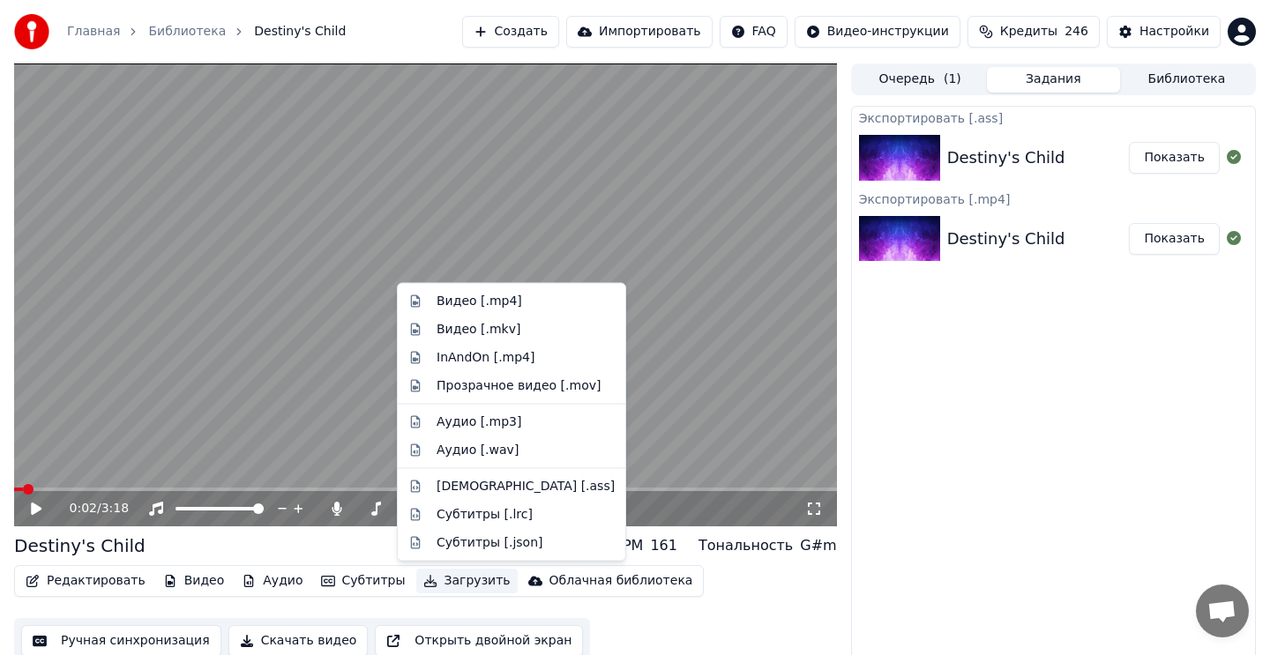
click at [444, 584] on button "Загрузить" at bounding box center [466, 581] width 101 height 25
click at [505, 362] on div "InAndOn [.mp4]" at bounding box center [486, 357] width 99 height 18
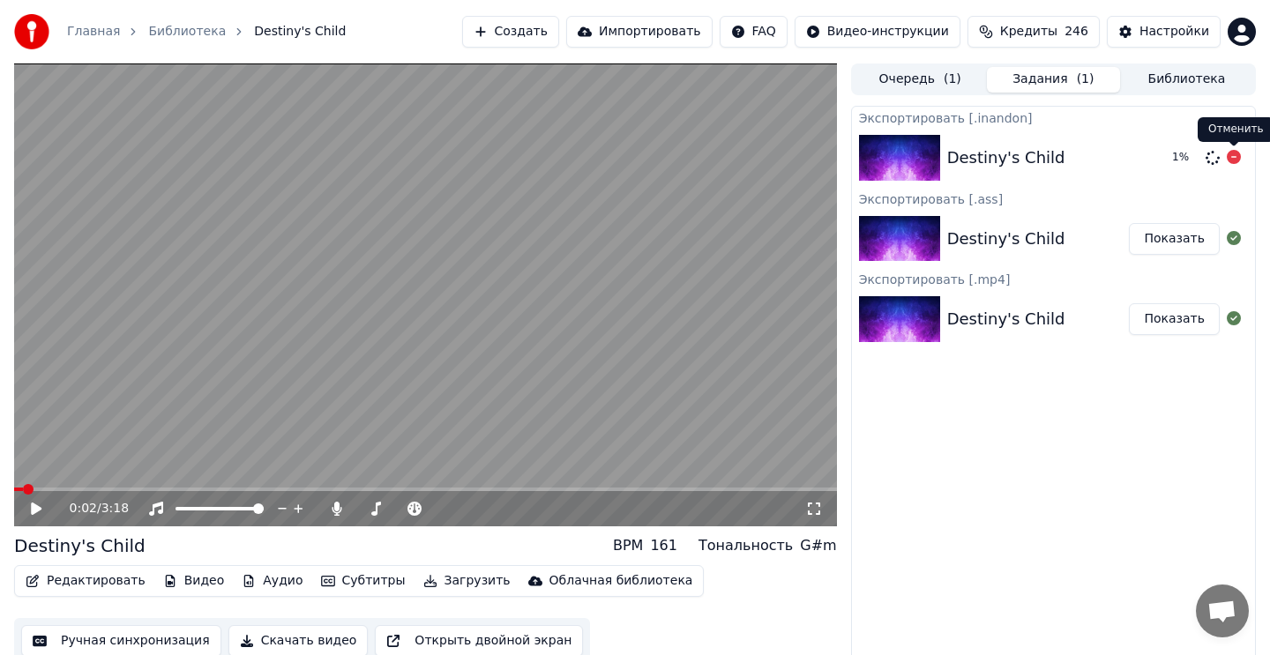
click at [1233, 155] on icon at bounding box center [1234, 157] width 14 height 14
click at [1235, 161] on icon at bounding box center [1234, 157] width 14 height 14
click at [515, 333] on video at bounding box center [425, 294] width 823 height 463
click at [608, 358] on video at bounding box center [425, 294] width 823 height 463
click at [539, 377] on video at bounding box center [425, 294] width 823 height 463
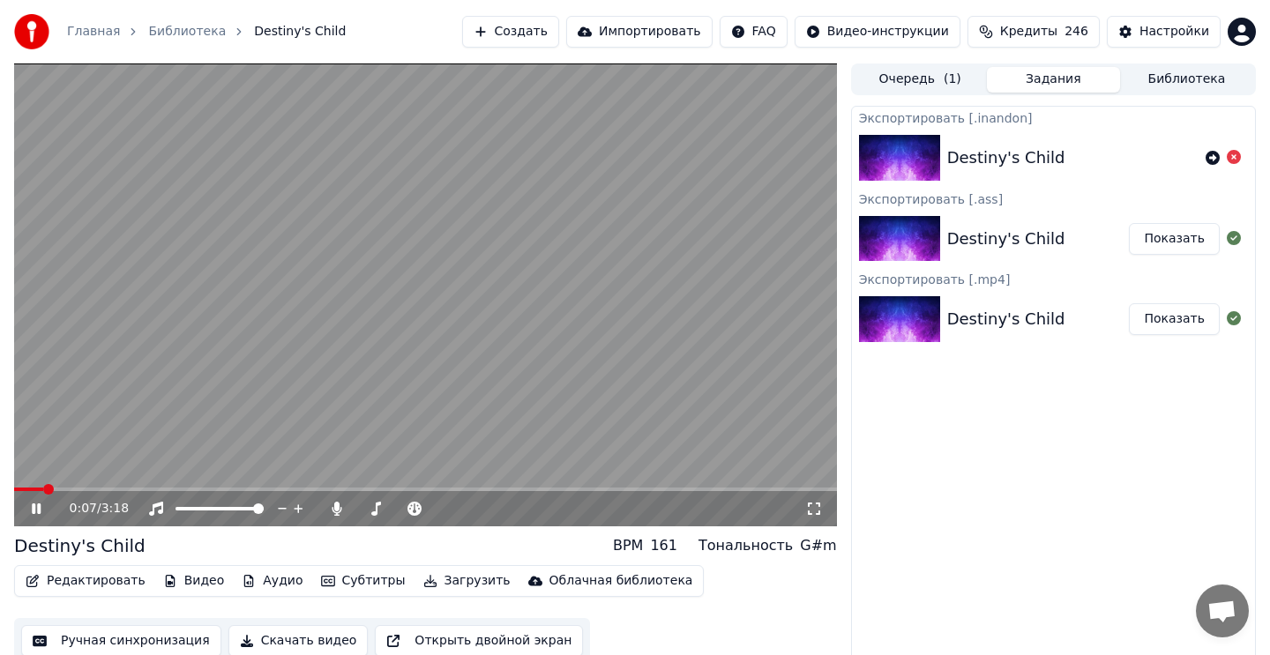
click at [538, 373] on video at bounding box center [425, 294] width 823 height 463
click at [816, 507] on icon at bounding box center [814, 509] width 18 height 14
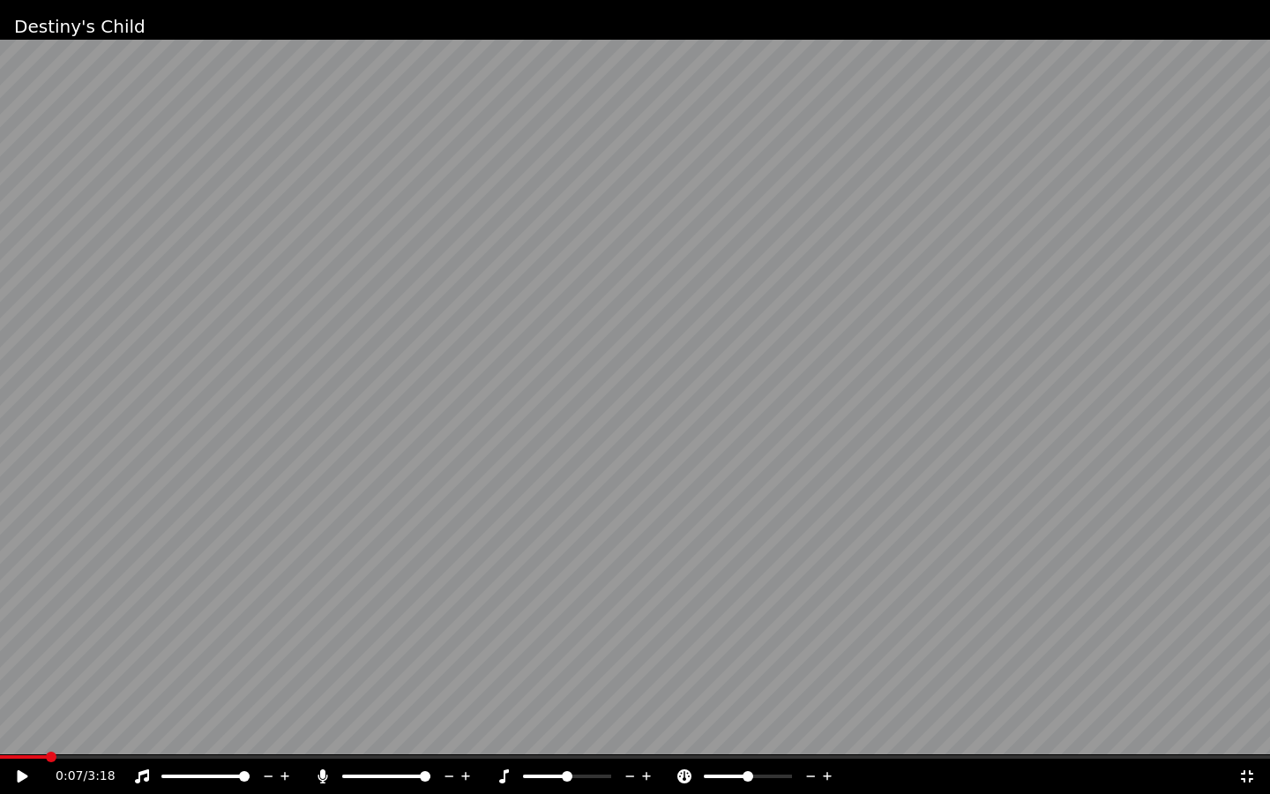
click at [906, 588] on video at bounding box center [635, 397] width 1270 height 794
click at [0, 654] on span at bounding box center [5, 756] width 11 height 11
click at [19, 654] on icon at bounding box center [23, 776] width 11 height 12
click at [0, 654] on span at bounding box center [5, 756] width 11 height 11
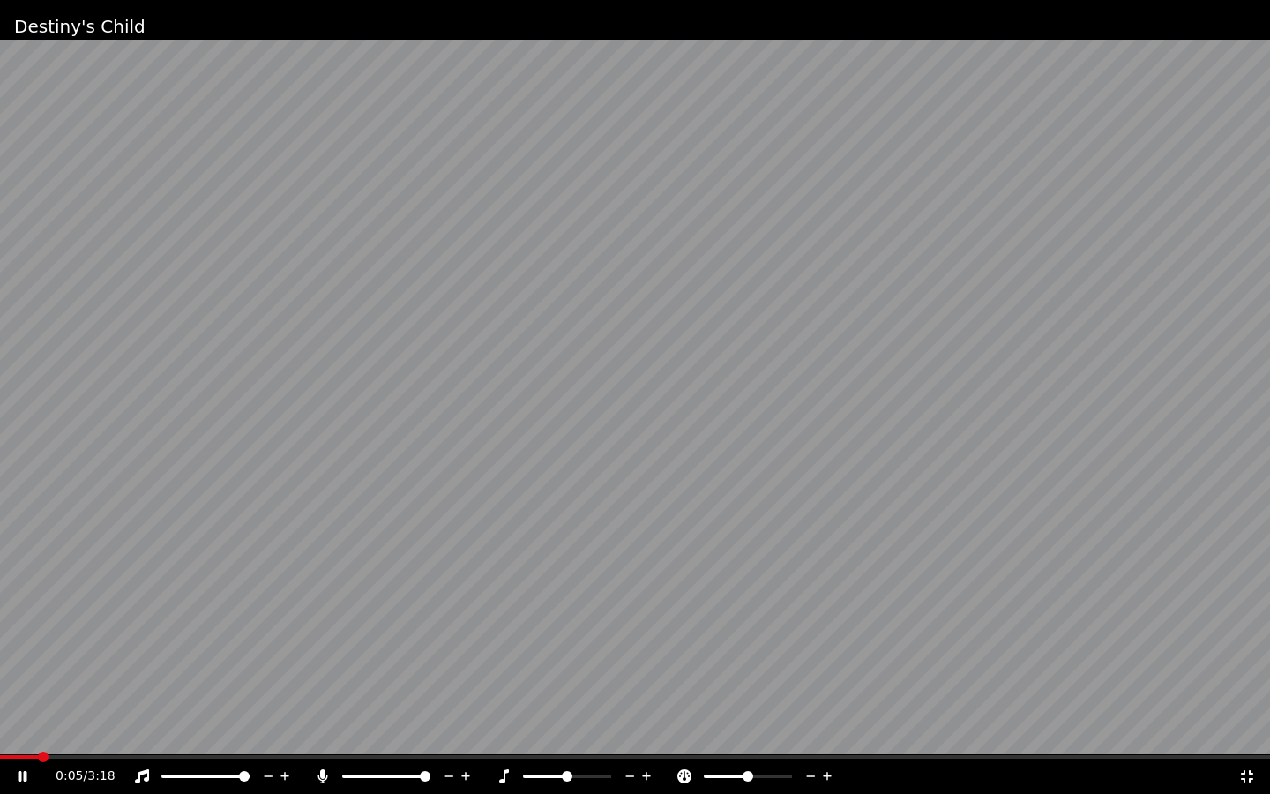
click at [600, 478] on video at bounding box center [635, 397] width 1270 height 794
click at [1245, 654] on icon at bounding box center [1247, 776] width 18 height 14
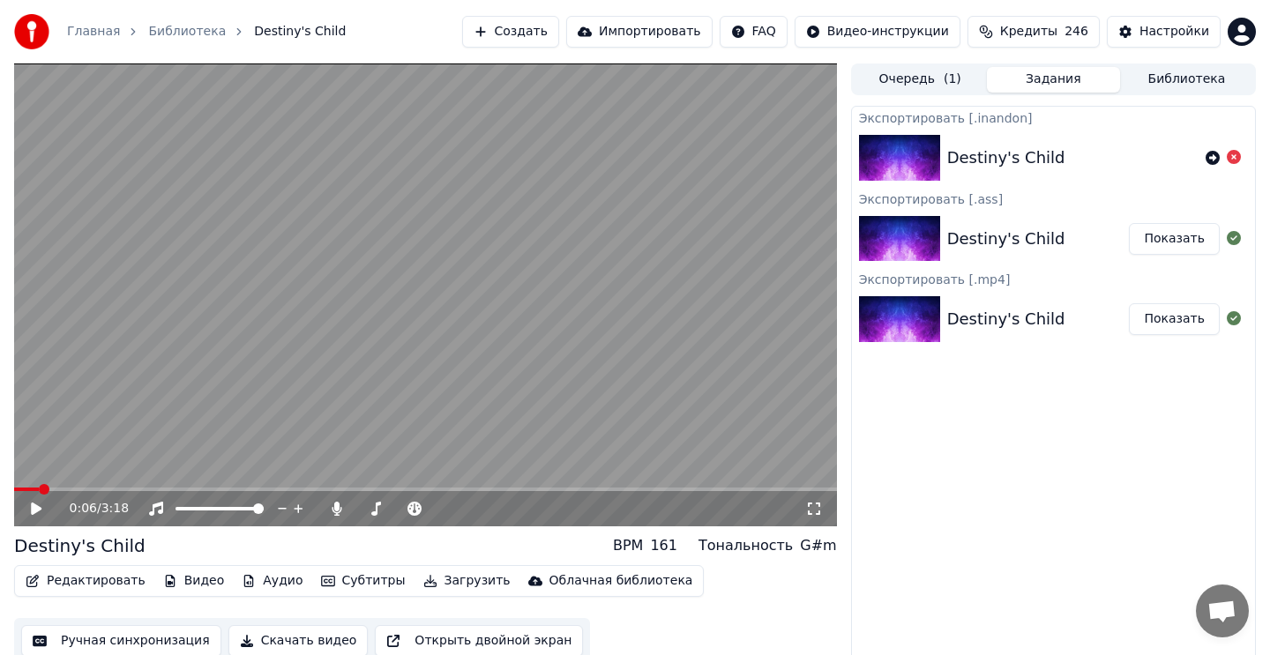
click at [683, 403] on video at bounding box center [425, 294] width 823 height 463
click at [566, 331] on video at bounding box center [425, 294] width 823 height 463
click at [0, 492] on div "0:03 / 3:18 Destiny's Child BPM 161 Тональность G#m Редактировать Видео Аудио С…" at bounding box center [635, 363] width 1270 height 601
click at [488, 341] on video at bounding box center [425, 294] width 823 height 463
click at [562, 338] on video at bounding box center [425, 294] width 823 height 463
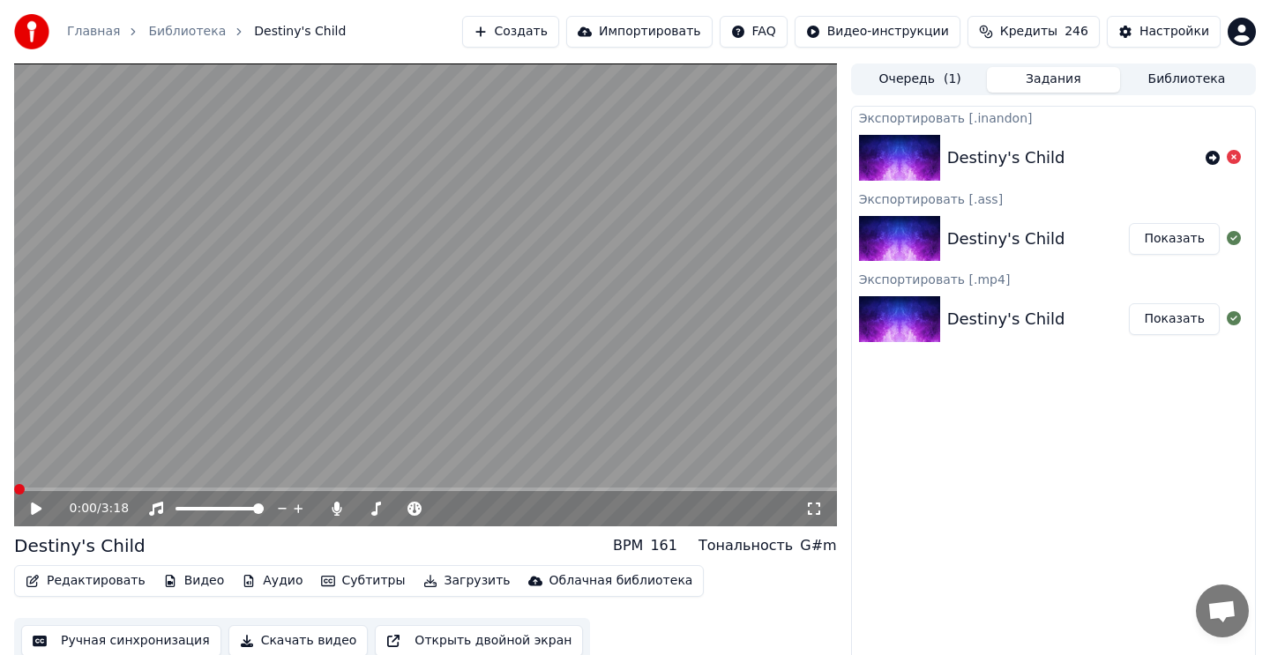
click at [116, 580] on button "Редактировать" at bounding box center [86, 581] width 134 height 25
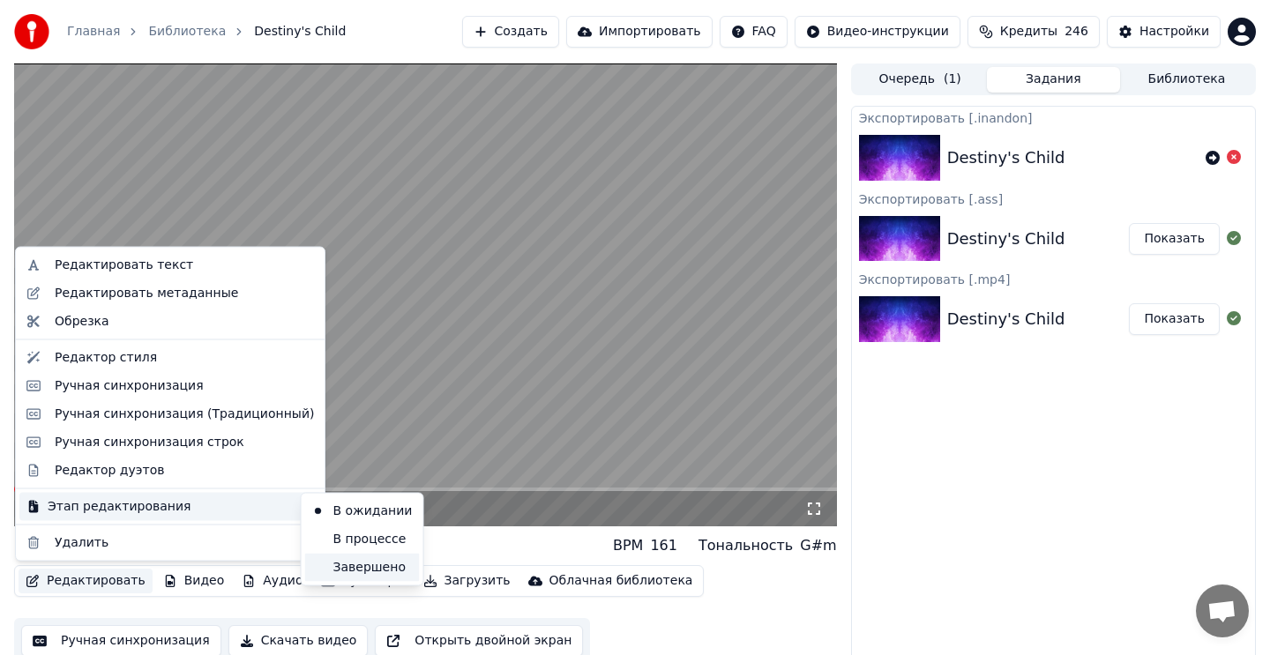
click at [347, 565] on div "Завершено" at bounding box center [362, 567] width 115 height 28
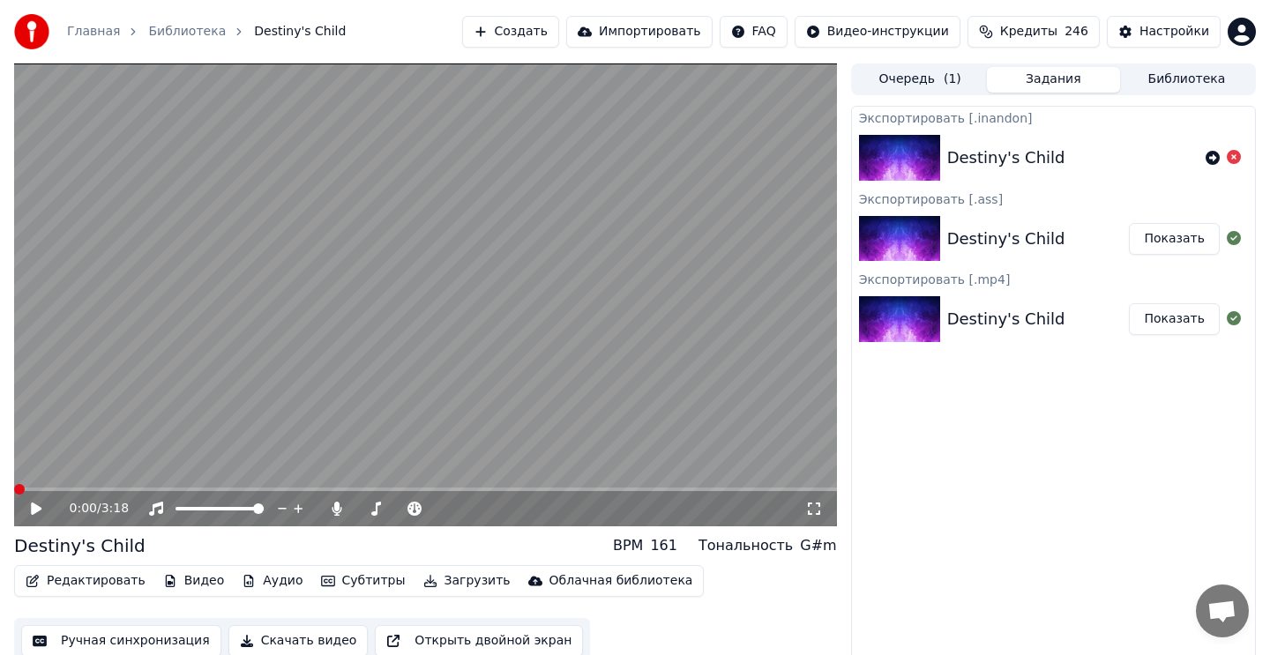
click at [54, 583] on button "Редактировать" at bounding box center [86, 581] width 134 height 25
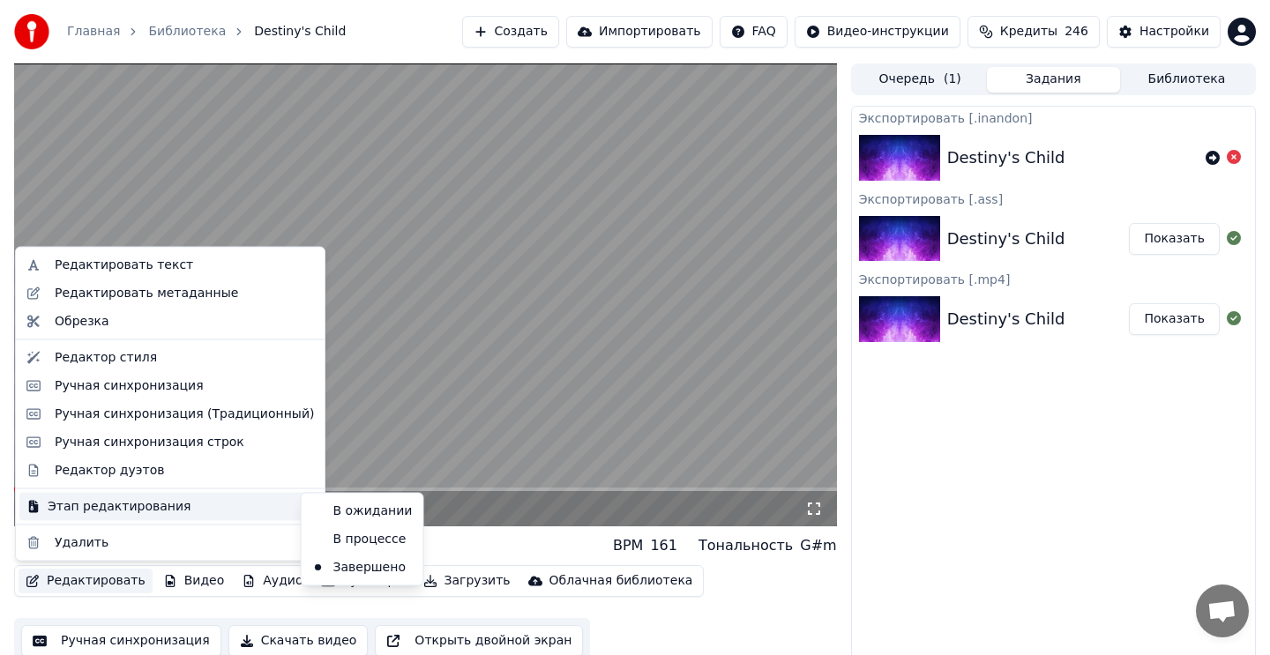
click at [441, 544] on div "Destiny's Child BPM 161 Тональность G#m" at bounding box center [425, 546] width 823 height 25
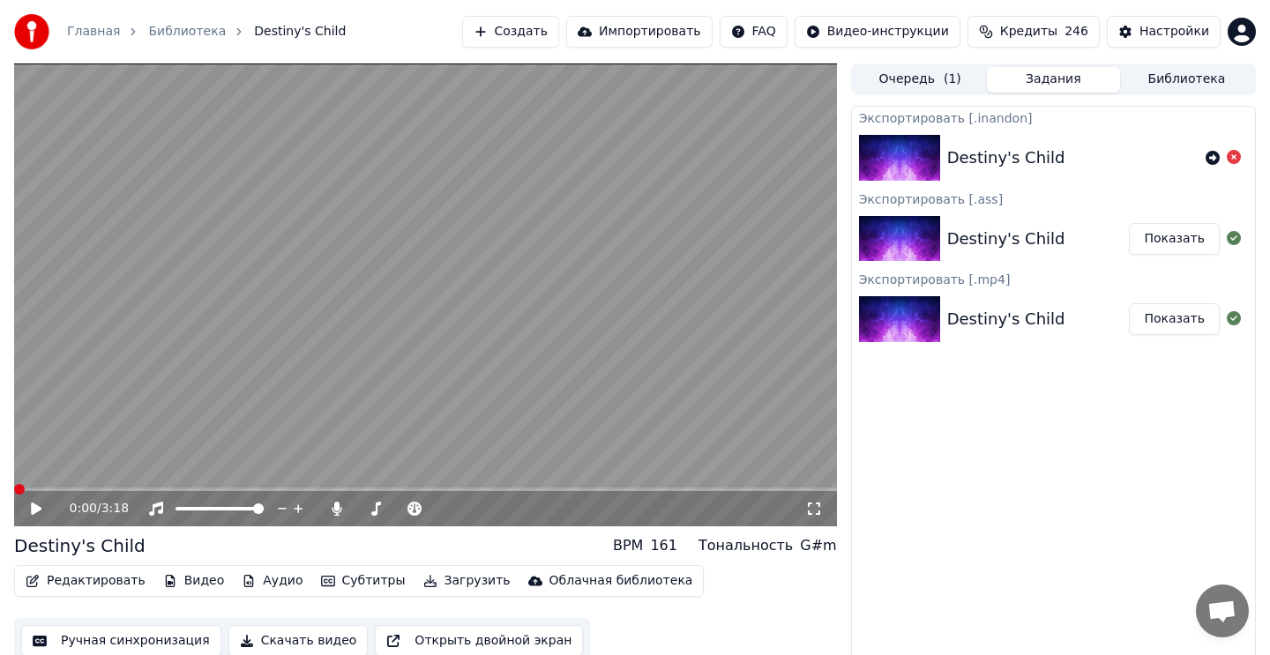
click at [335, 638] on button "Скачать видео" at bounding box center [298, 641] width 140 height 32
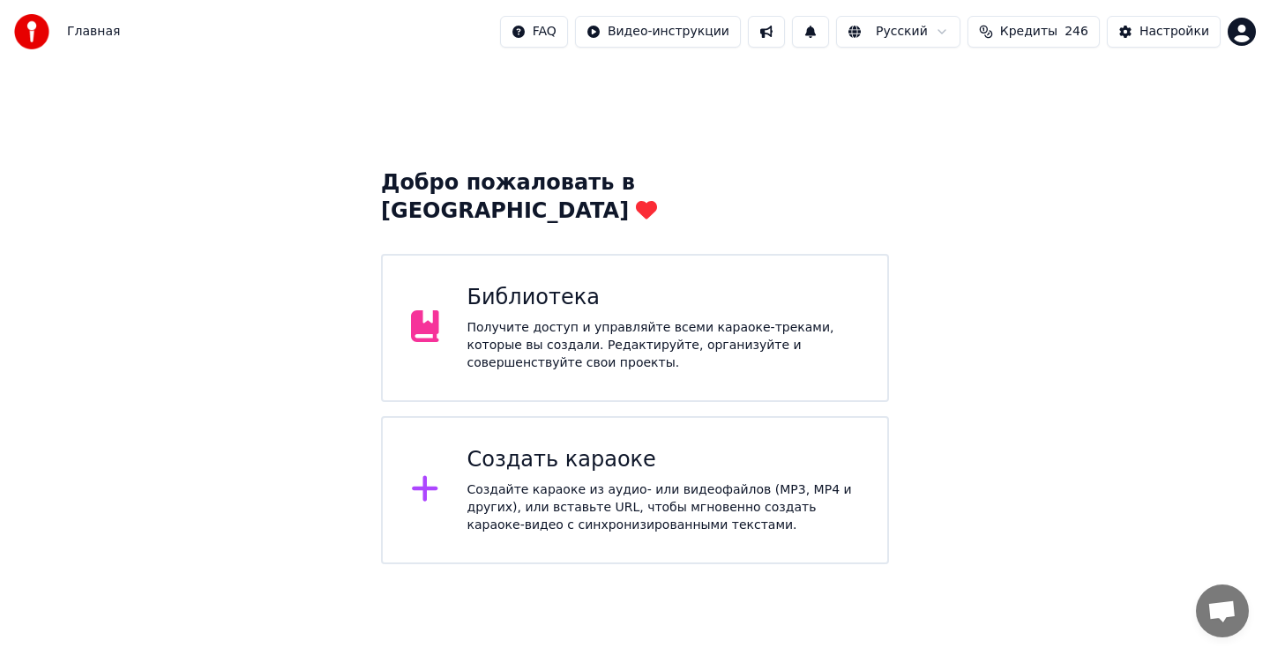
click at [820, 319] on div "Получите доступ и управляйте всеми караоке-треками, которые вы создали. Редакти…" at bounding box center [663, 345] width 392 height 53
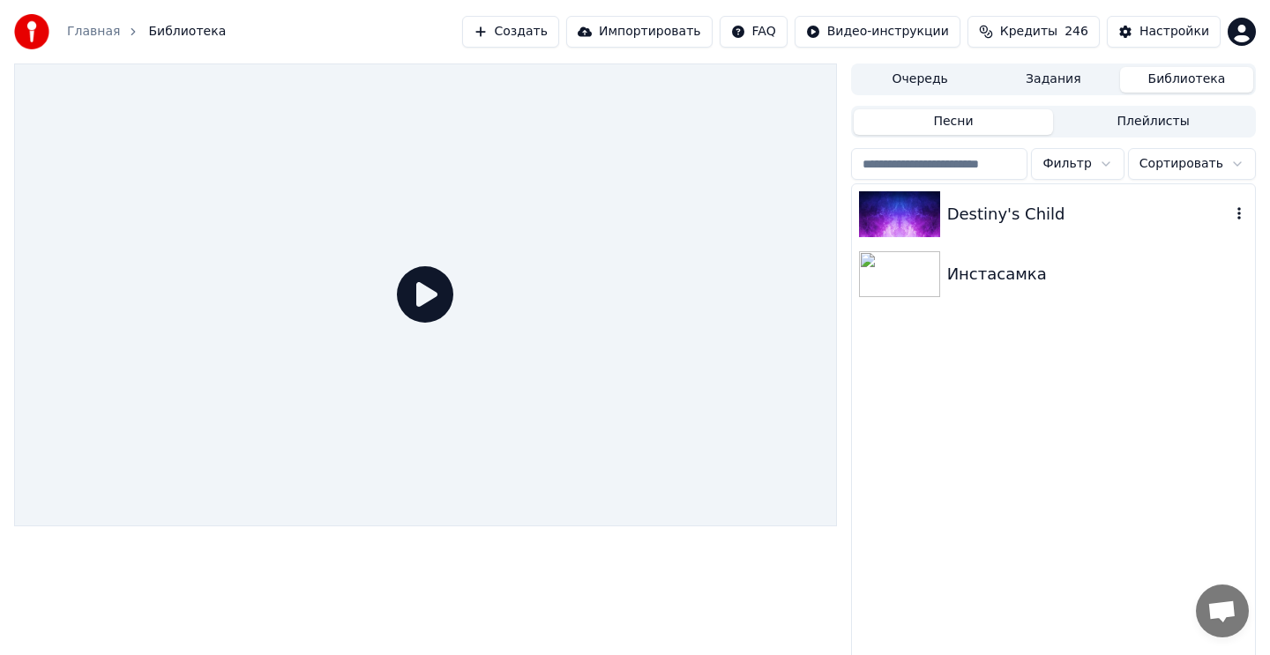
click at [995, 220] on div "Destiny's Child" at bounding box center [1088, 214] width 283 height 25
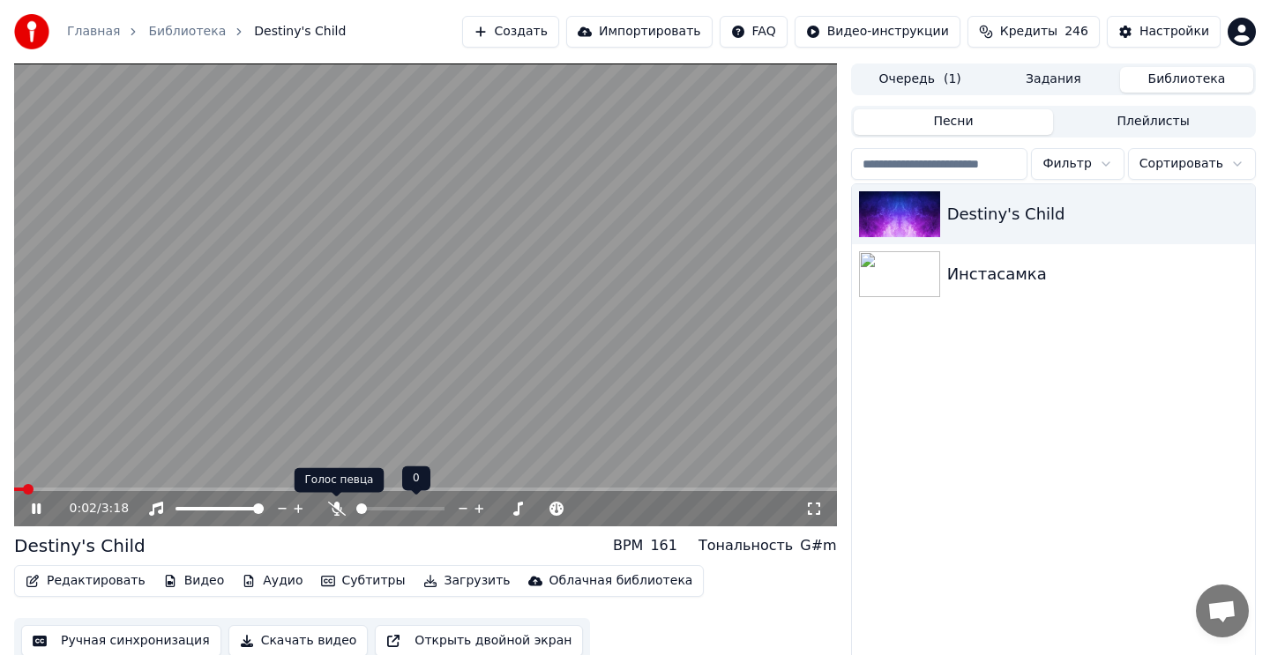
click at [337, 513] on icon at bounding box center [337, 509] width 18 height 14
click at [610, 367] on video at bounding box center [425, 294] width 823 height 463
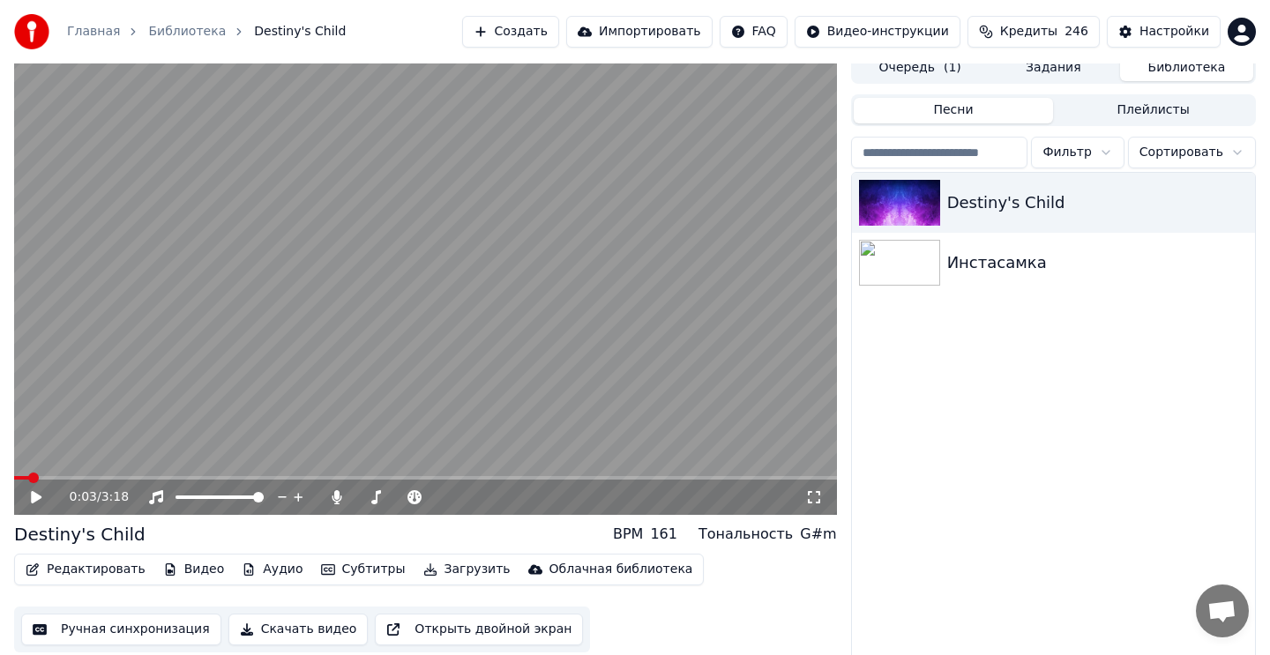
scroll to position [19, 0]
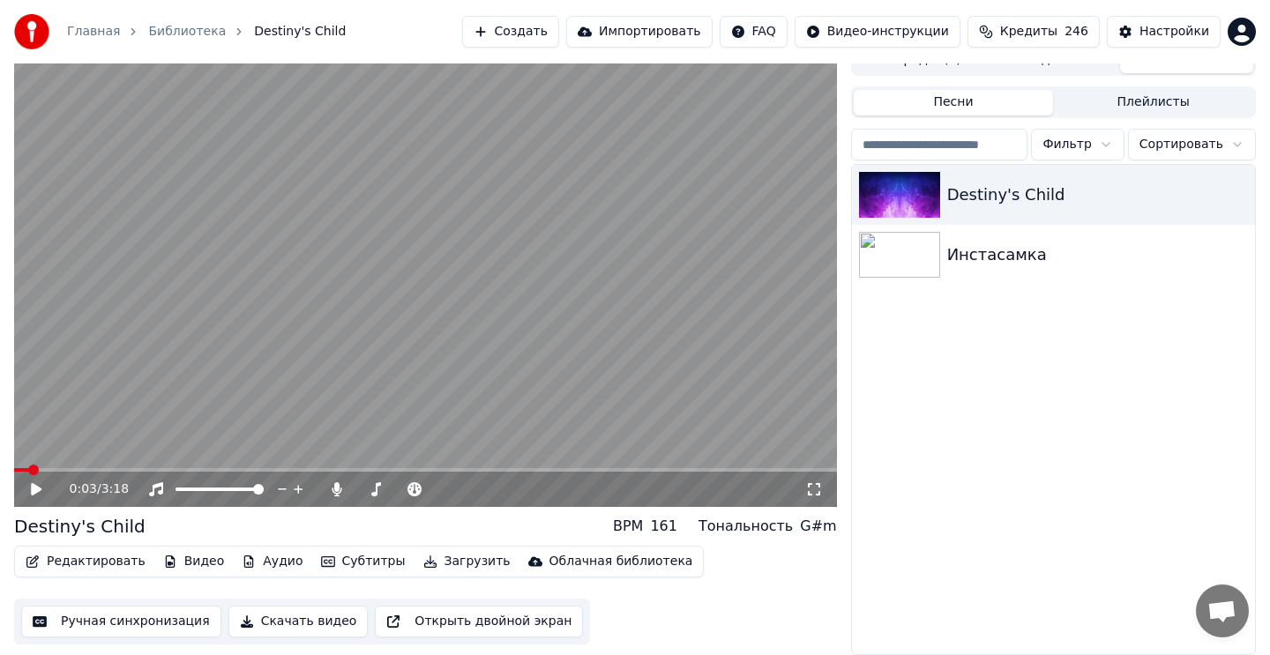
click at [123, 568] on button "Редактировать" at bounding box center [86, 561] width 134 height 25
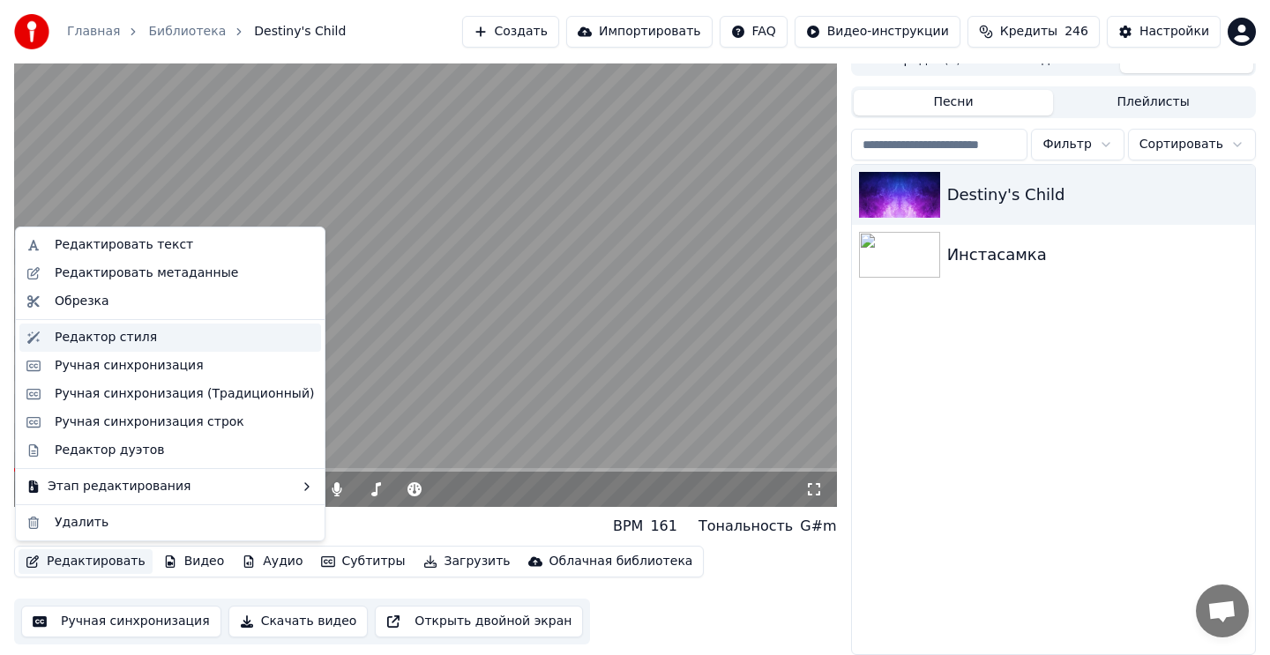
click at [124, 340] on div "Редактор стиля" at bounding box center [106, 338] width 102 height 18
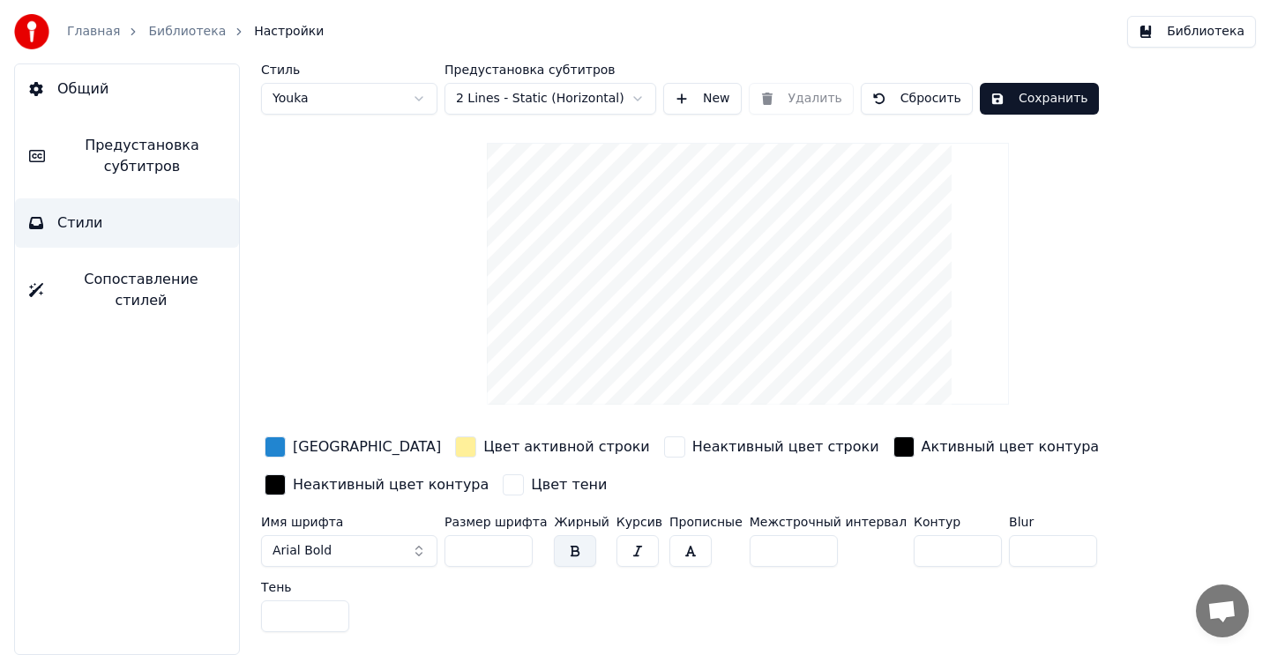
click at [381, 103] on html "Главная Библиотека Настройки Библиотека Общий Предустановка субтитров Стили Соп…" at bounding box center [635, 327] width 1270 height 655
type input "**"
type input "*"
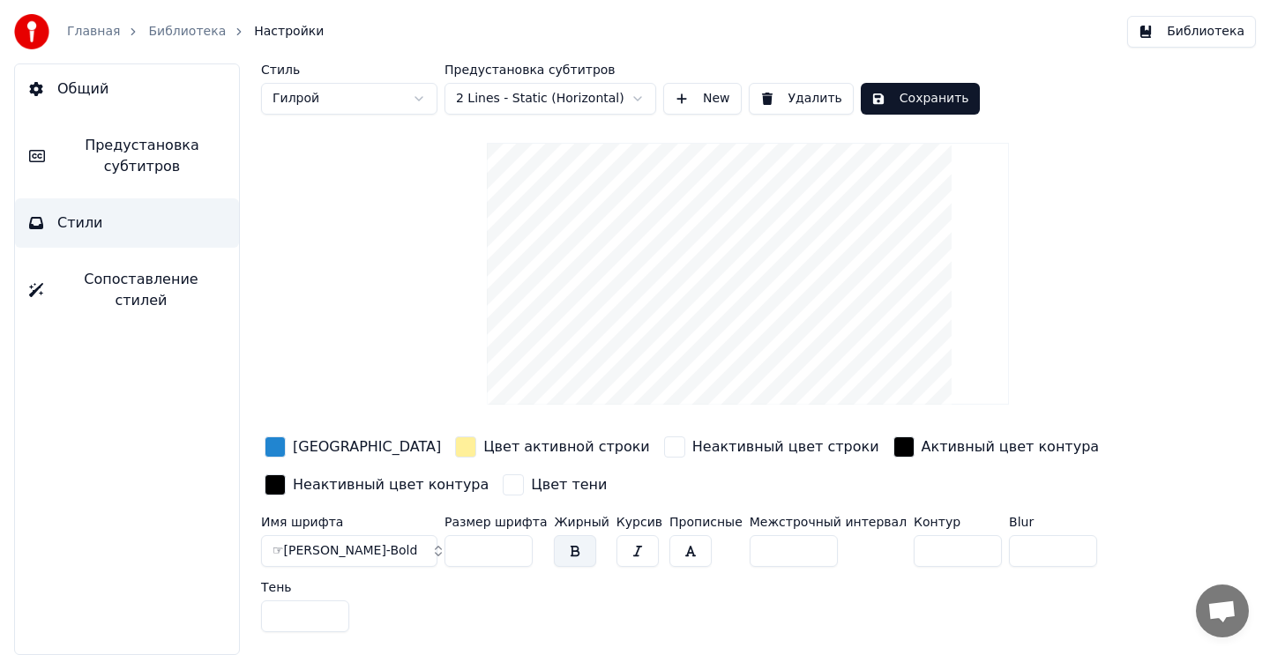
click at [139, 161] on span "Предустановка субтитров" at bounding box center [142, 156] width 166 height 42
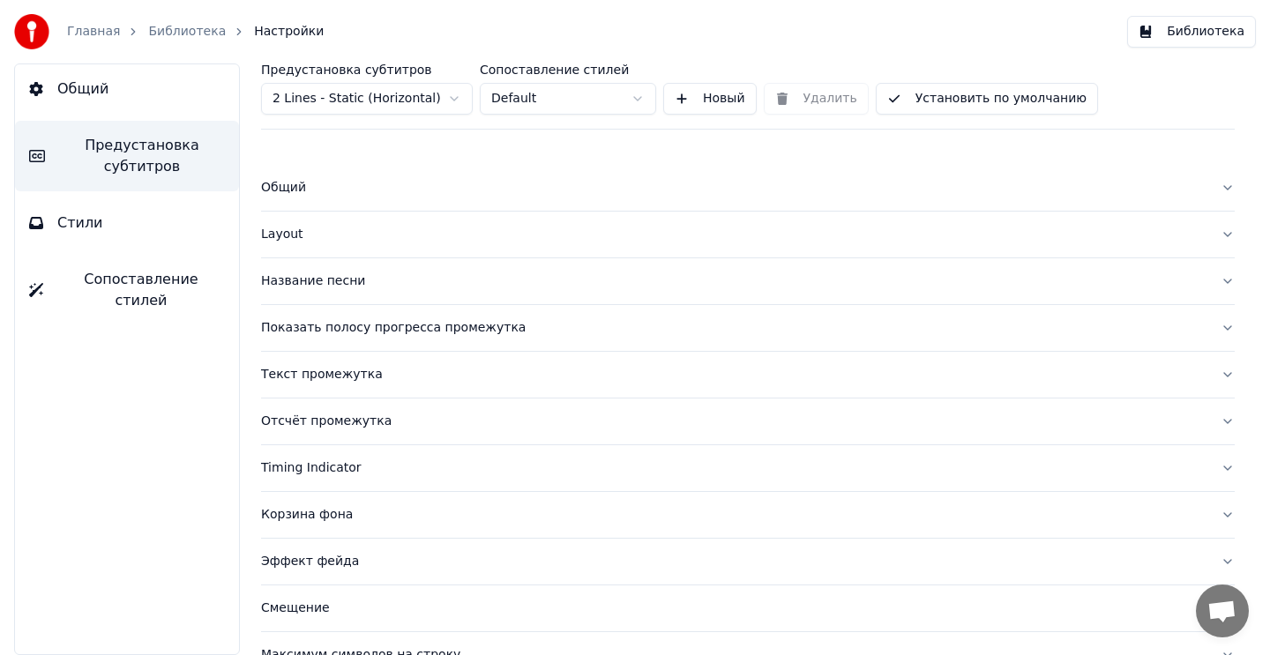
click at [137, 226] on button "Стили" at bounding box center [127, 222] width 224 height 49
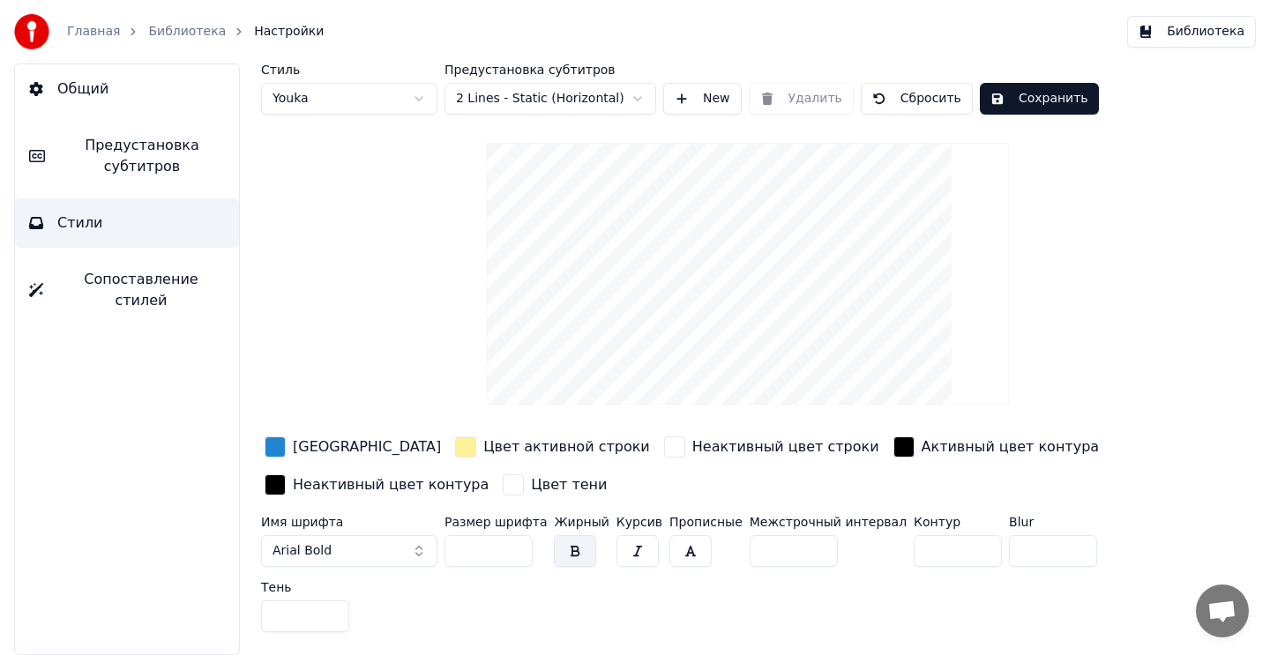
click at [276, 448] on div "button" at bounding box center [275, 447] width 21 height 21
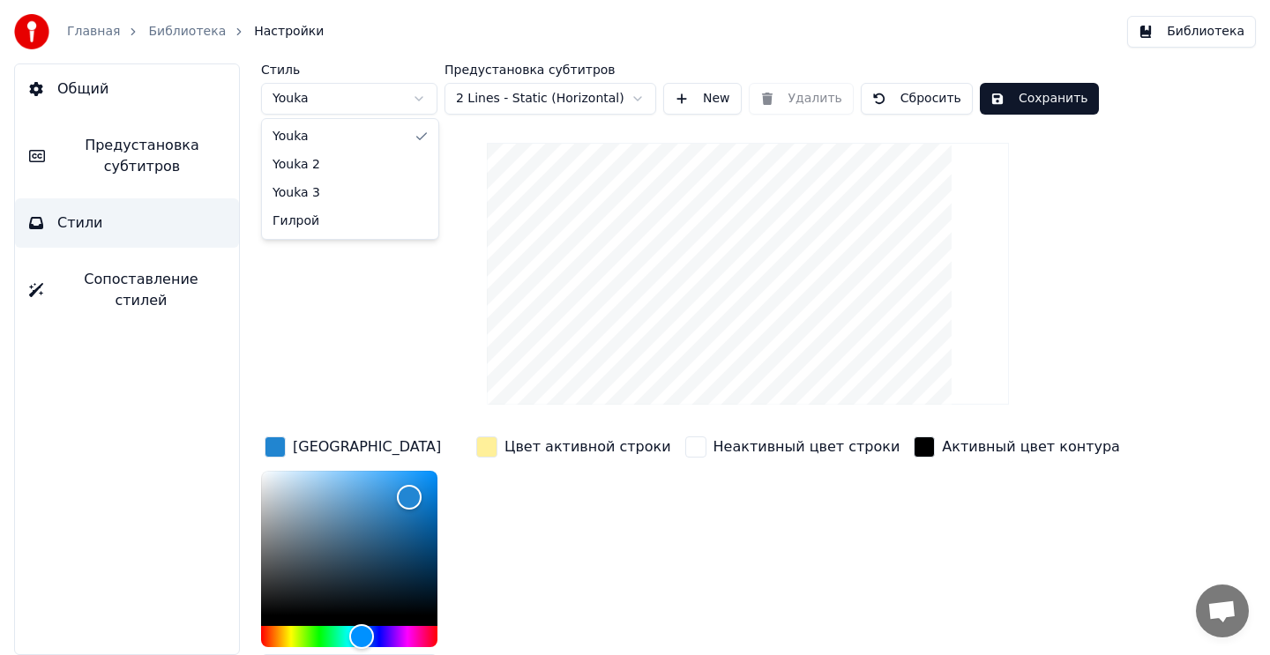
click at [320, 105] on html "Главная Библиотека Настройки Библиотека Общий Предустановка субтитров Стили Соп…" at bounding box center [635, 327] width 1270 height 655
type input "**"
type input "*"
type input "******"
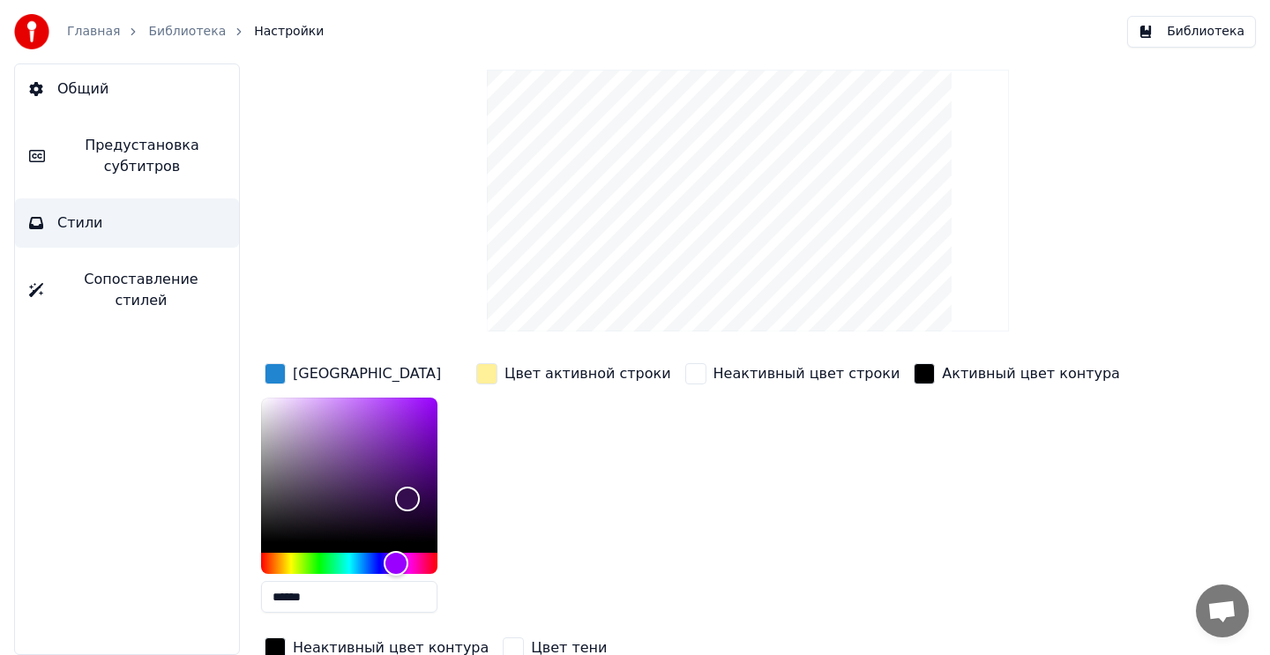
scroll to position [176, 0]
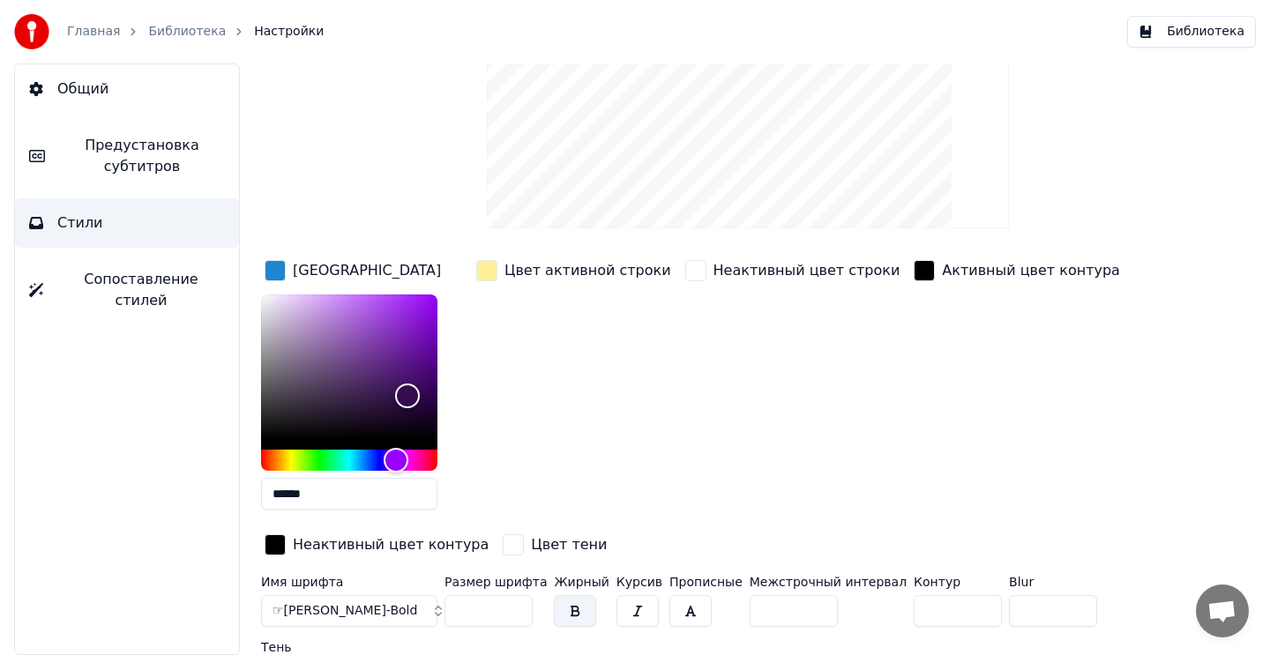
click at [312, 498] on input "******" at bounding box center [349, 494] width 176 height 32
click at [559, 482] on div "Цвет активной строки" at bounding box center [574, 390] width 202 height 267
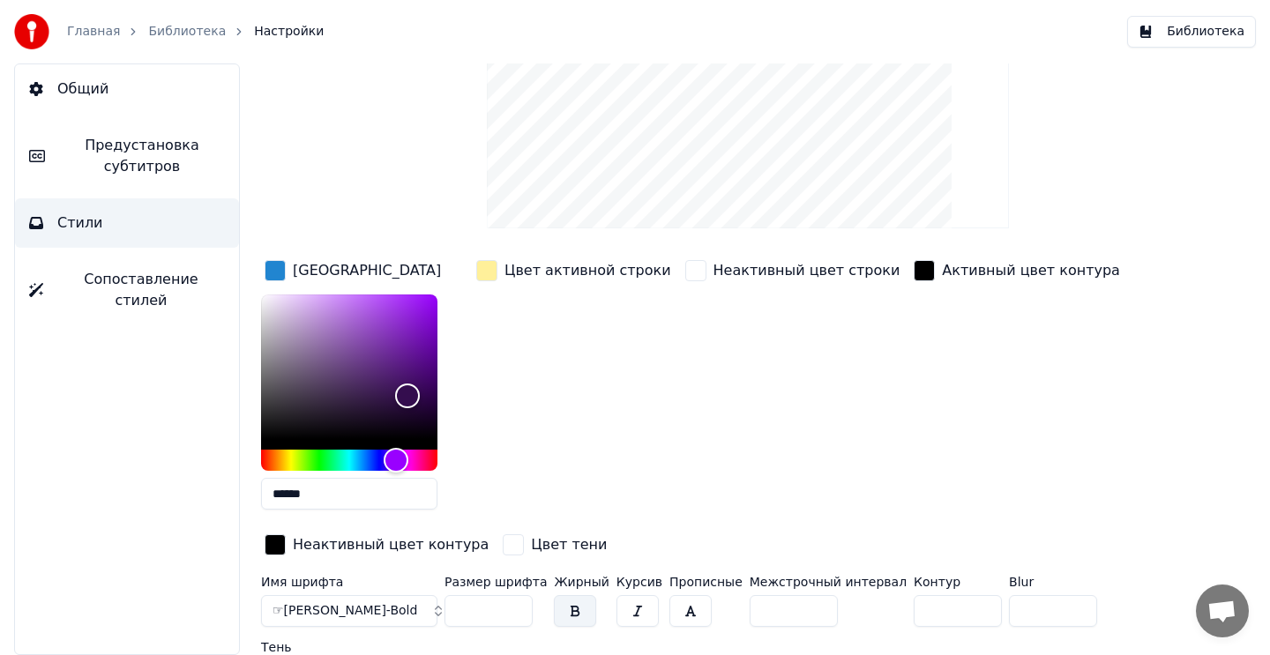
click at [488, 275] on div "button" at bounding box center [486, 270] width 21 height 21
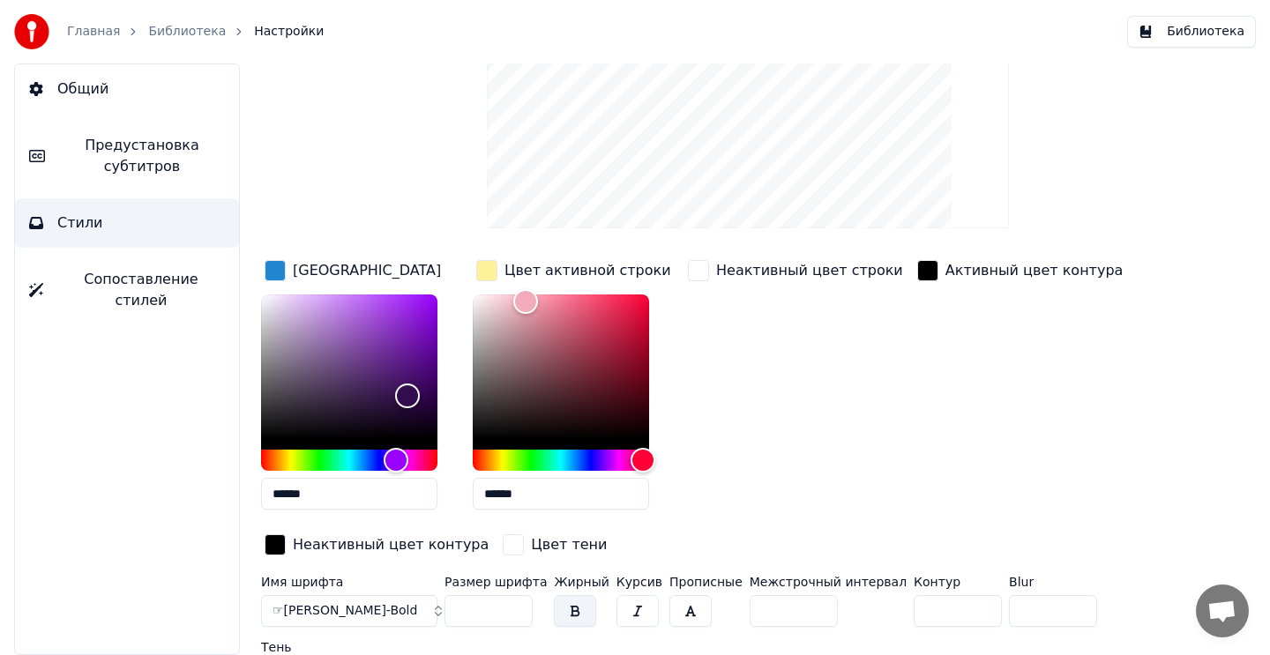
click at [579, 497] on input "******" at bounding box center [561, 494] width 176 height 32
click at [703, 275] on div "button" at bounding box center [698, 270] width 21 height 21
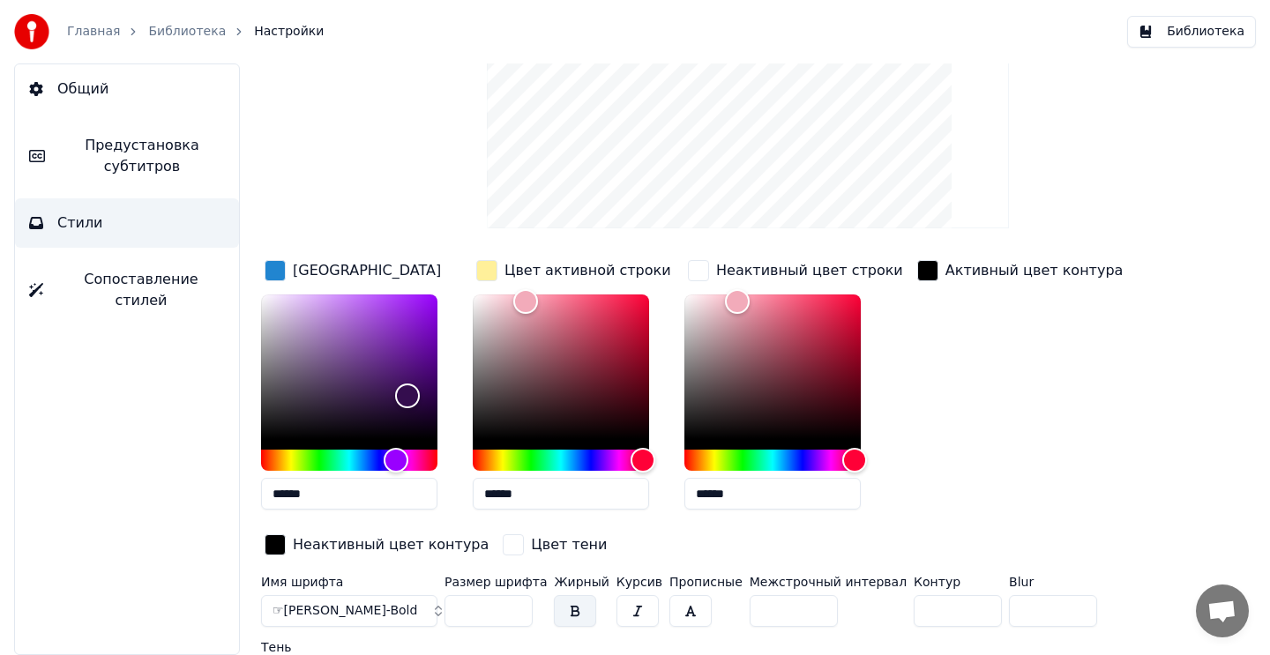
click at [776, 489] on input "******" at bounding box center [772, 494] width 176 height 32
click at [939, 467] on div "Активный цвет контура" at bounding box center [1020, 390] width 213 height 267
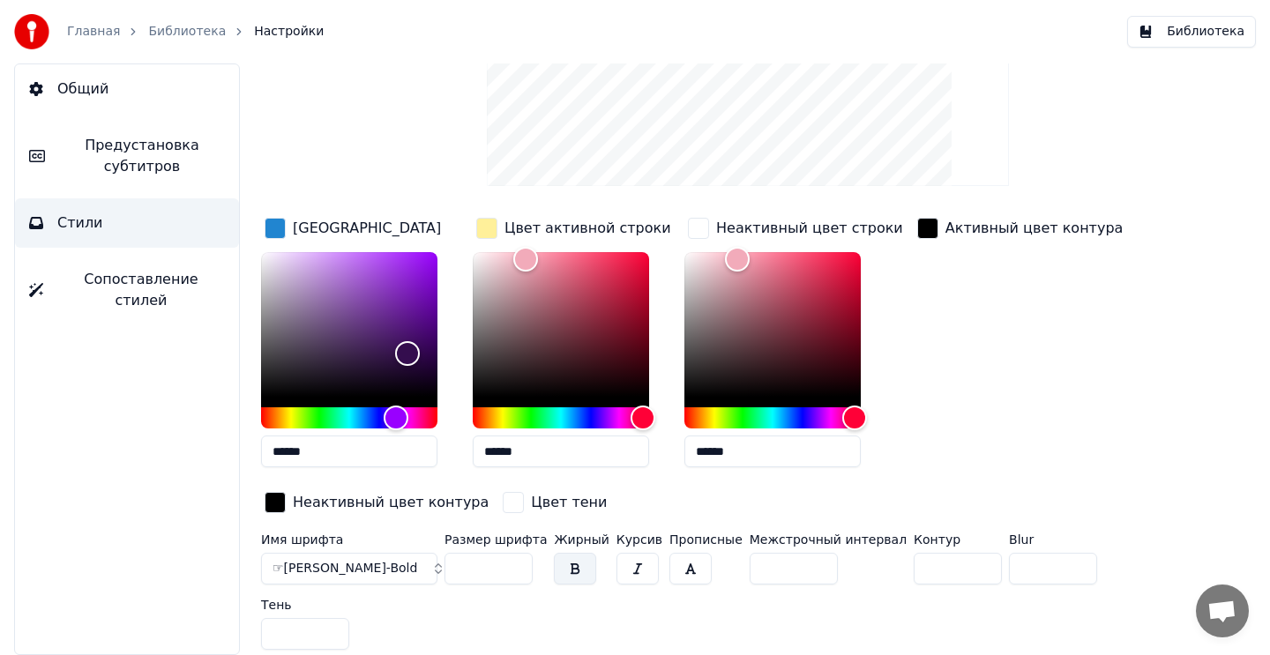
click at [1178, 33] on button "Библиотека" at bounding box center [1191, 32] width 129 height 32
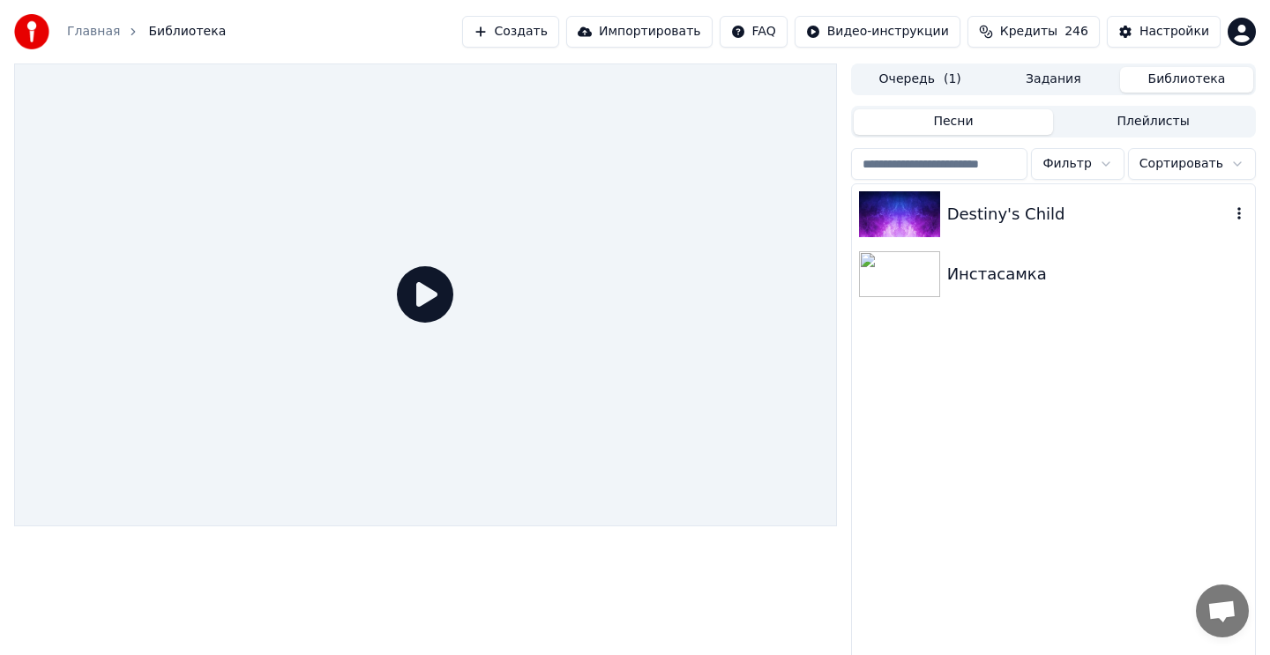
click at [1140, 228] on div "Destiny's Child" at bounding box center [1053, 214] width 403 height 60
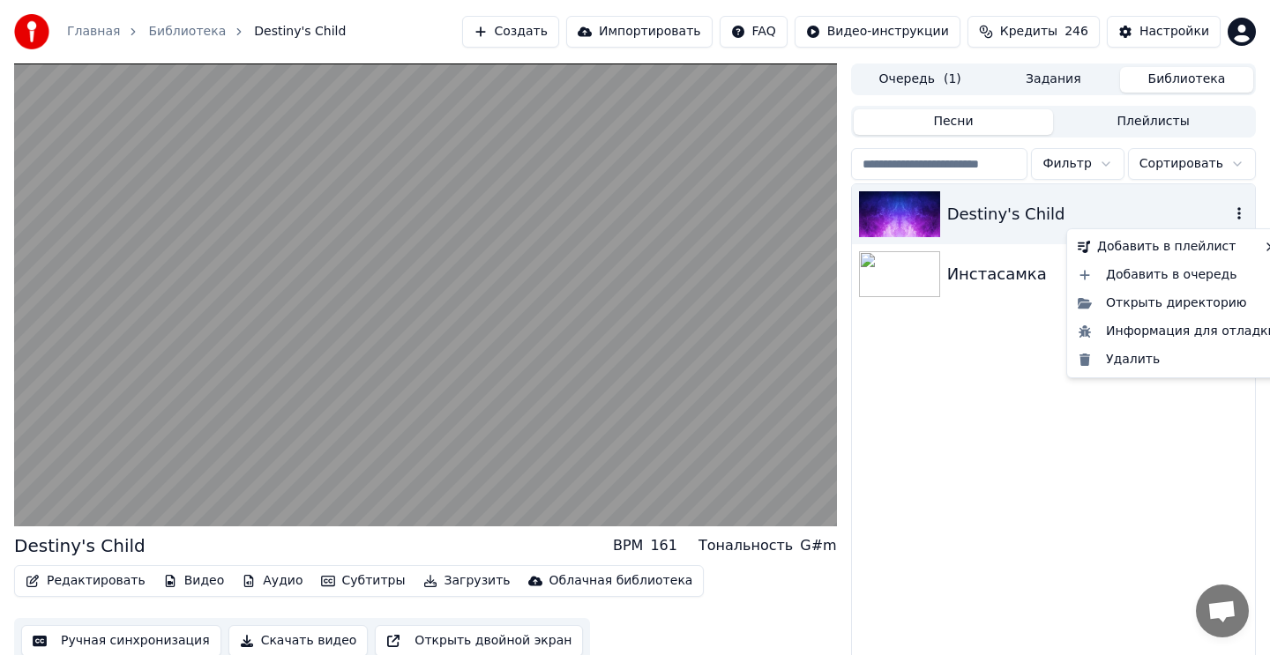
click at [1240, 219] on icon "button" at bounding box center [1239, 213] width 4 height 12
click at [1220, 302] on div "Открыть директорию" at bounding box center [1177, 303] width 213 height 28
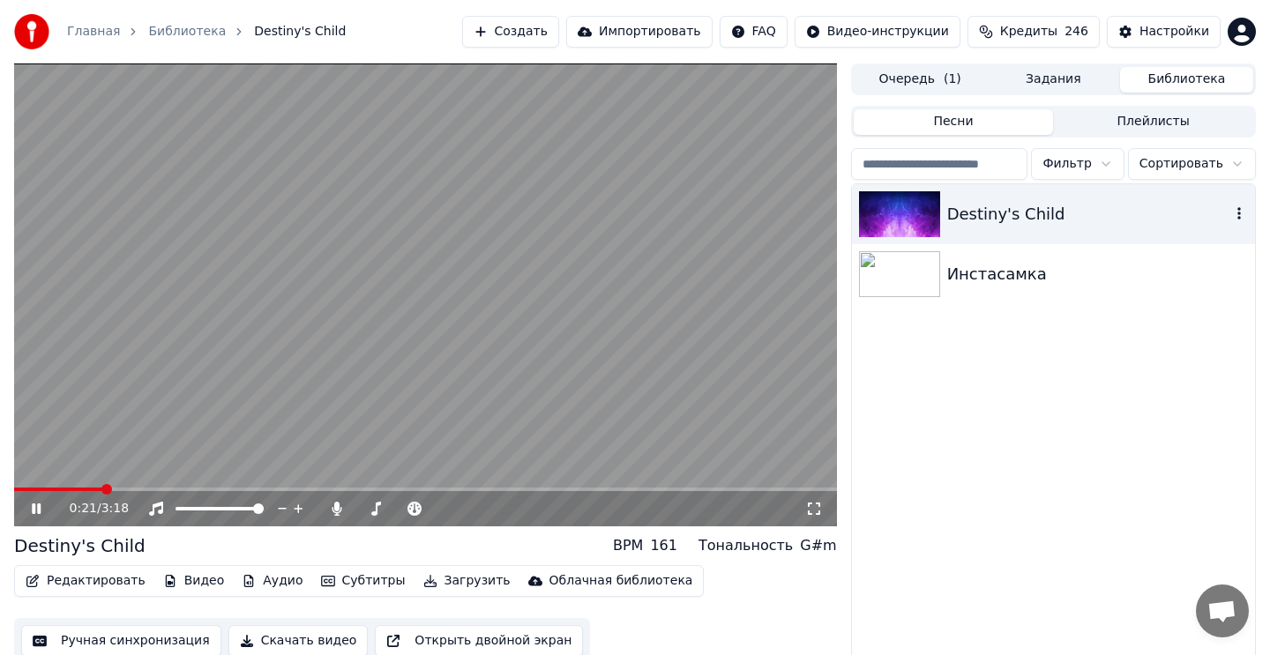
click at [706, 295] on video at bounding box center [425, 294] width 823 height 463
click at [1237, 220] on icon "button" at bounding box center [1239, 213] width 18 height 14
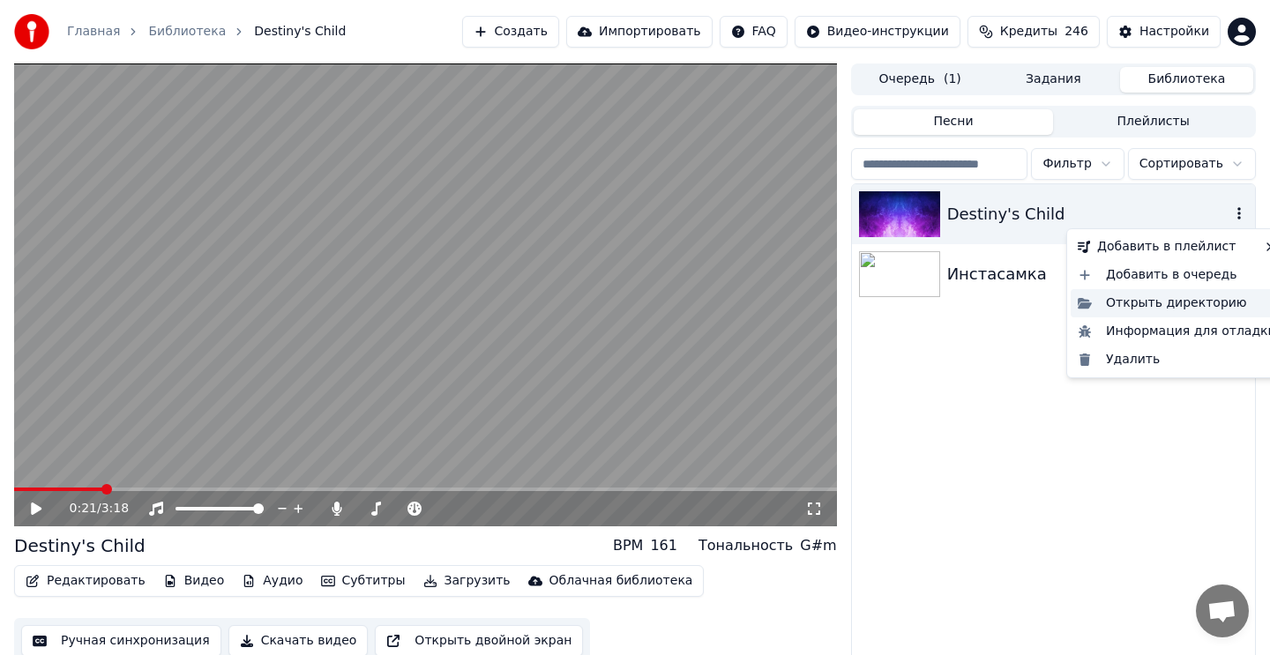
click at [1231, 304] on div "Открыть директорию" at bounding box center [1177, 303] width 213 height 28
click at [1238, 216] on icon "button" at bounding box center [1239, 213] width 18 height 14
click at [1027, 205] on div "Destiny's Child" at bounding box center [1088, 214] width 283 height 25
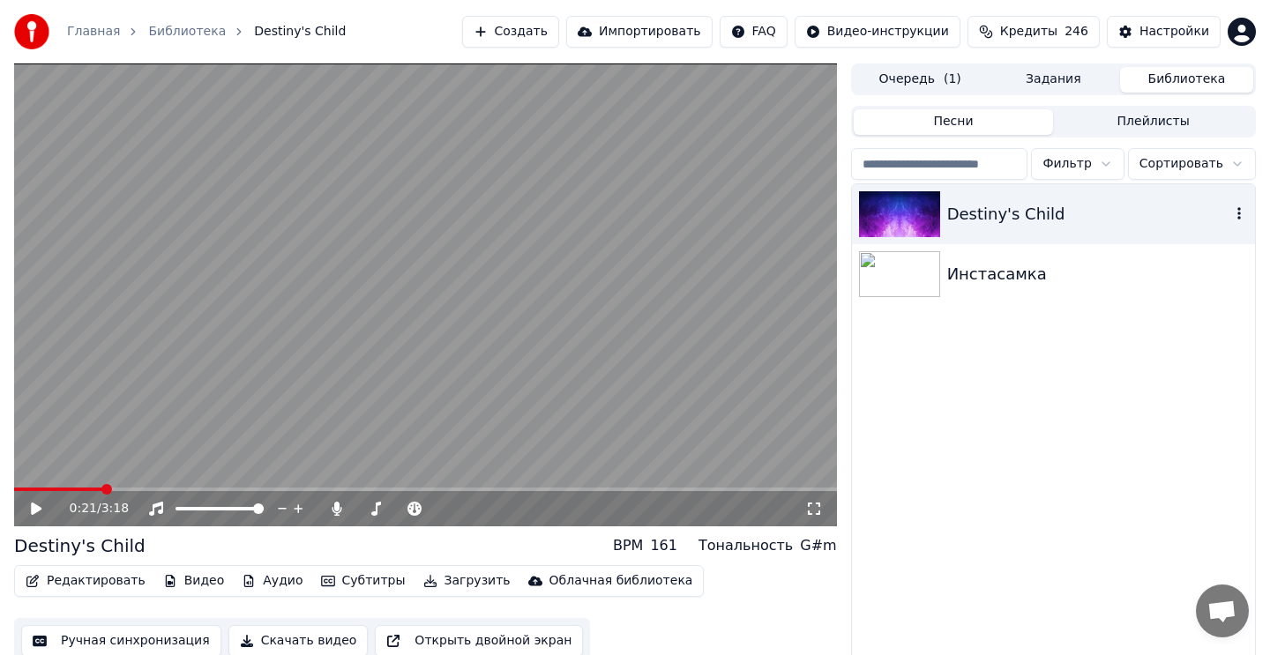
click at [1060, 212] on div "Destiny's Child" at bounding box center [1088, 214] width 283 height 25
click at [692, 283] on video at bounding box center [425, 294] width 823 height 463
click at [1124, 218] on div "Destiny's Child" at bounding box center [1088, 214] width 283 height 25
click at [1233, 213] on icon "button" at bounding box center [1239, 213] width 18 height 14
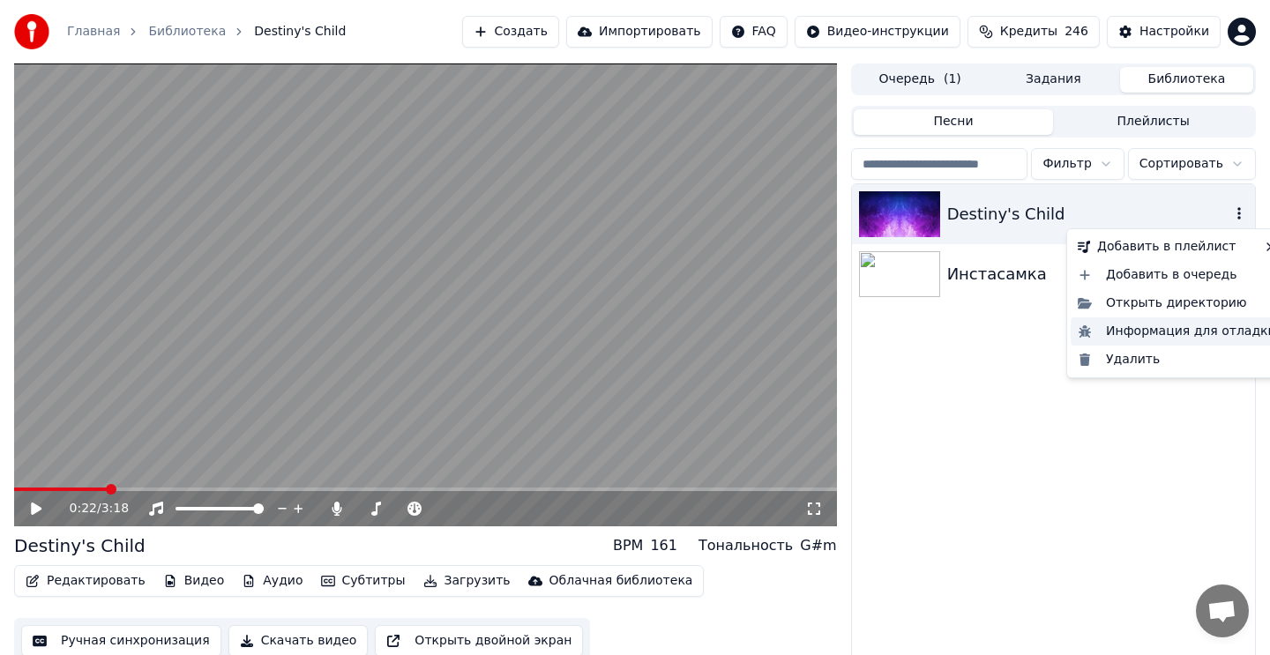
click at [1191, 333] on div "Информация для отладки" at bounding box center [1177, 331] width 213 height 28
click at [1232, 220] on icon "button" at bounding box center [1239, 213] width 18 height 14
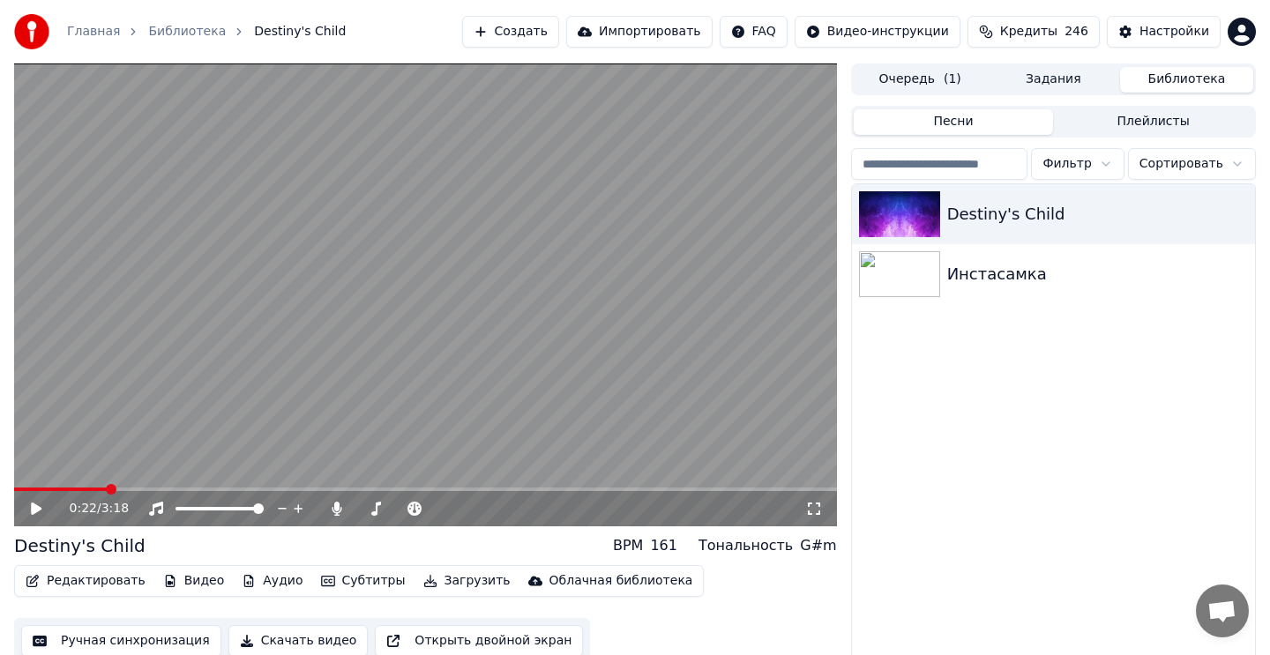
click at [563, 205] on video at bounding box center [425, 294] width 823 height 463
click at [580, 238] on video at bounding box center [425, 294] width 823 height 463
click at [1073, 256] on div "Инстасамка" at bounding box center [1053, 274] width 403 height 60
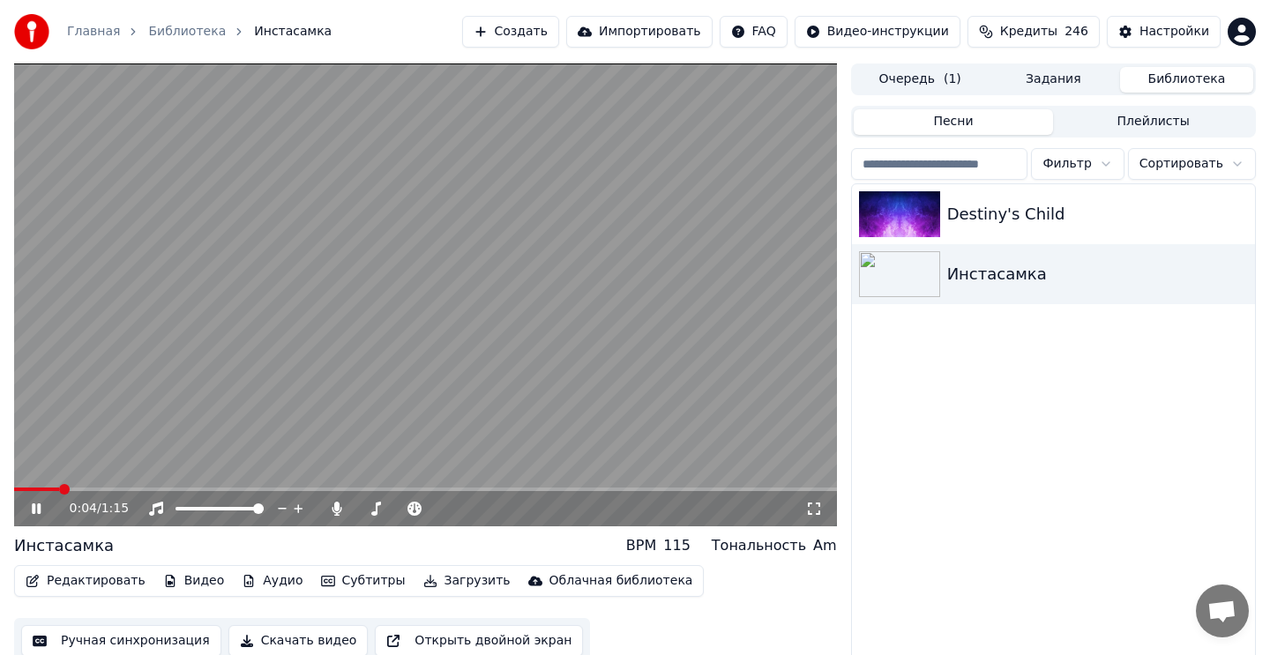
click at [707, 264] on video at bounding box center [425, 294] width 823 height 463
click at [104, 588] on button "Редактировать" at bounding box center [86, 581] width 134 height 25
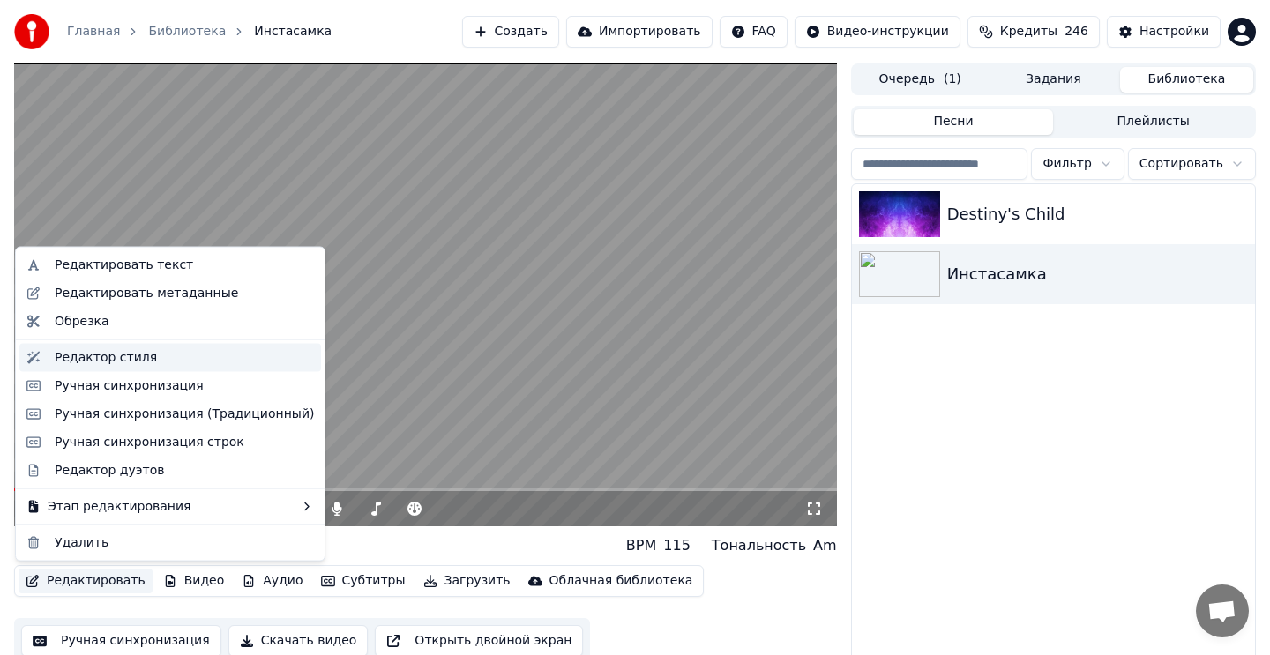
click at [146, 356] on div "Редактор стиля" at bounding box center [106, 357] width 102 height 18
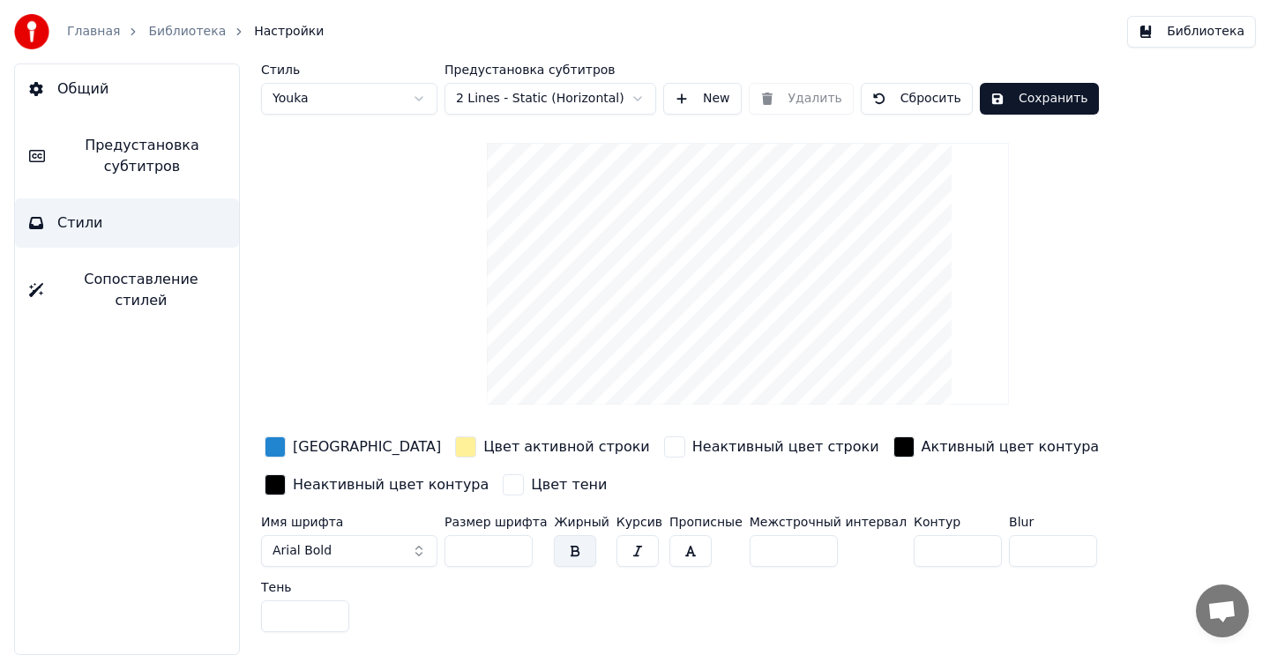
click at [1019, 109] on button "Сохранить" at bounding box center [1039, 99] width 119 height 32
click at [1192, 40] on button "Библиотека" at bounding box center [1191, 32] width 129 height 32
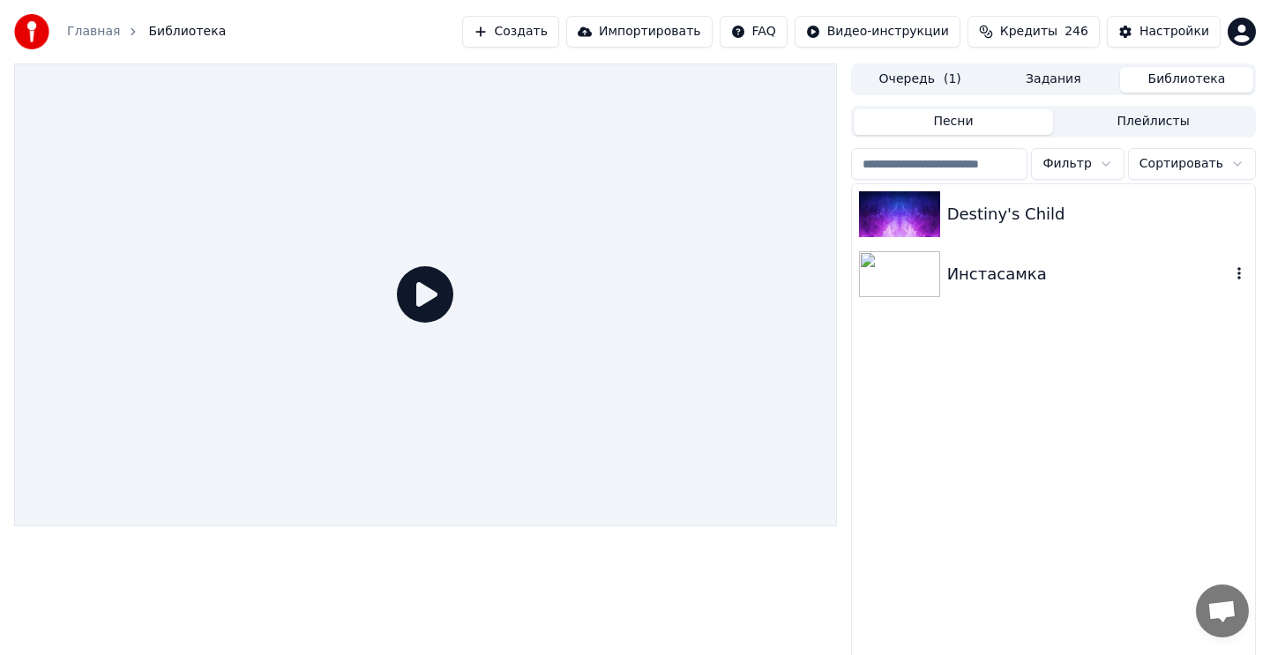
click at [941, 272] on div at bounding box center [903, 274] width 88 height 46
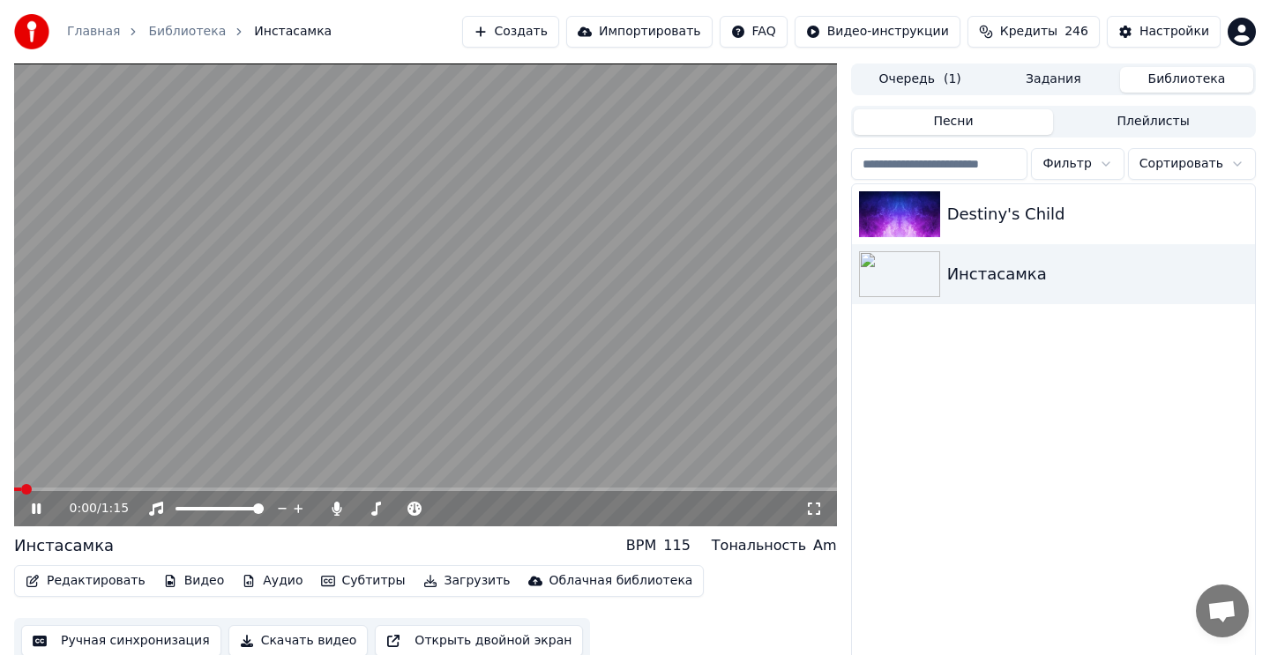
click at [631, 294] on video at bounding box center [425, 294] width 823 height 463
click at [560, 317] on video at bounding box center [425, 294] width 823 height 463
click at [84, 588] on button "Редактировать" at bounding box center [86, 581] width 134 height 25
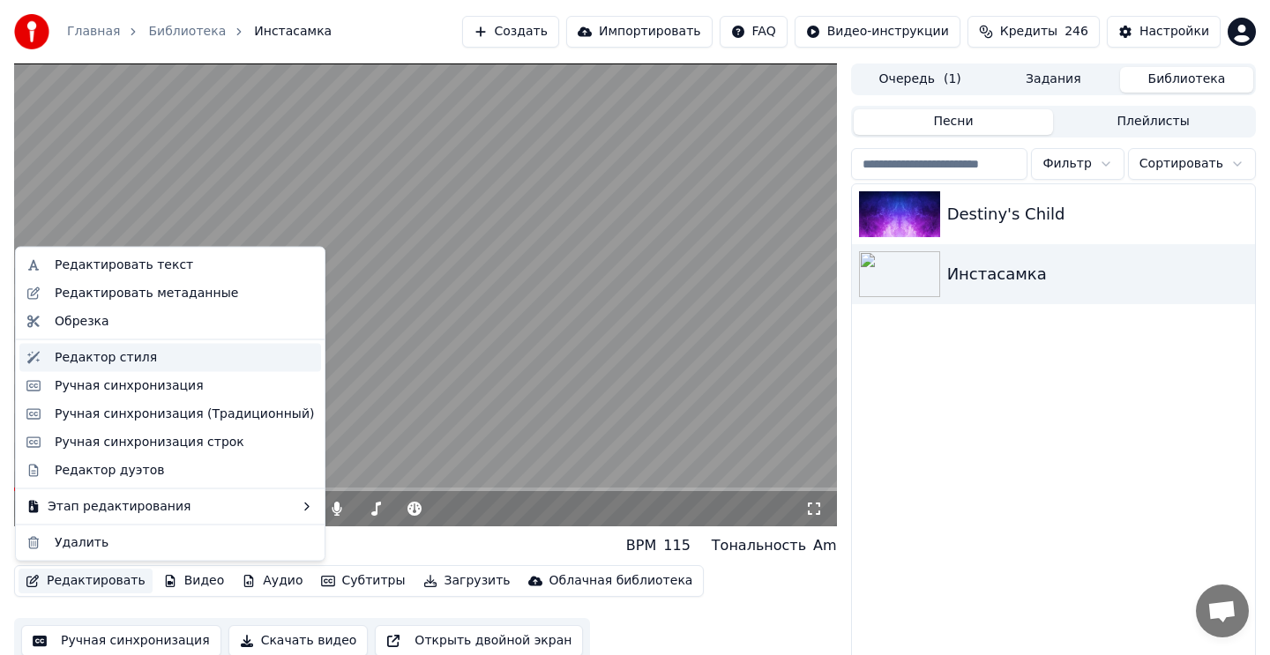
click at [141, 361] on div "Редактор стиля" at bounding box center [106, 357] width 102 height 18
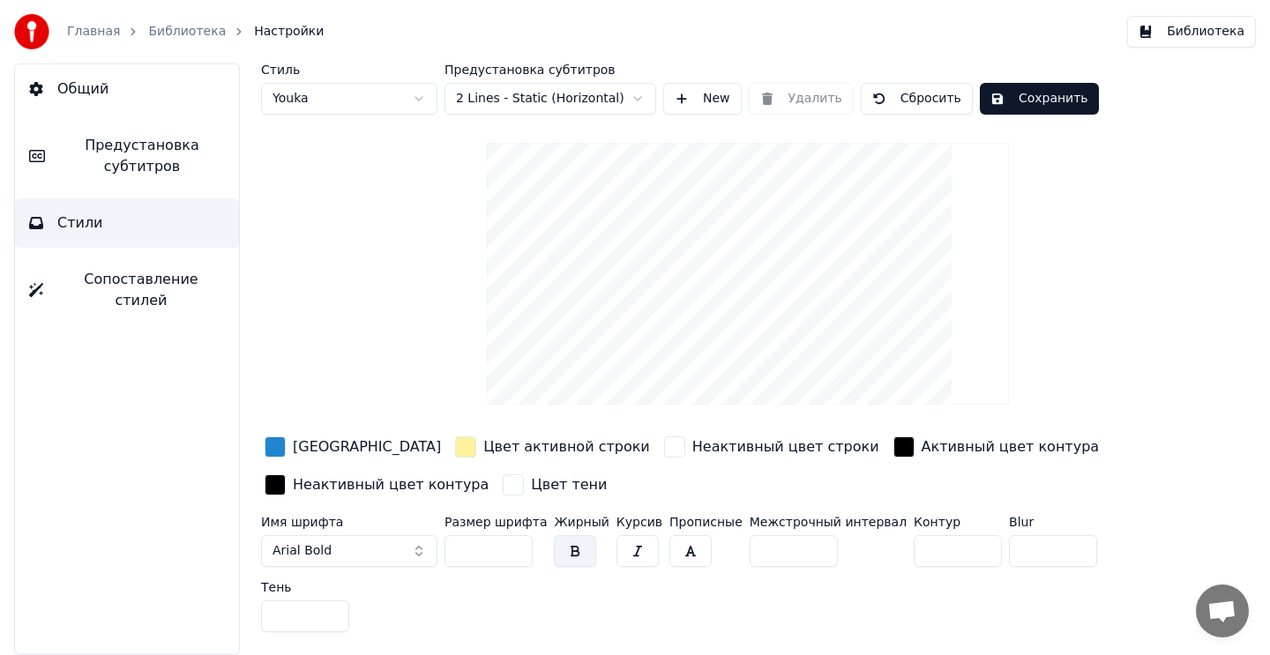
click at [304, 104] on html "Главная Библиотека Настройки Библиотека Общий Предустановка субтитров Стили Соп…" at bounding box center [635, 327] width 1270 height 655
type input "**"
type input "*"
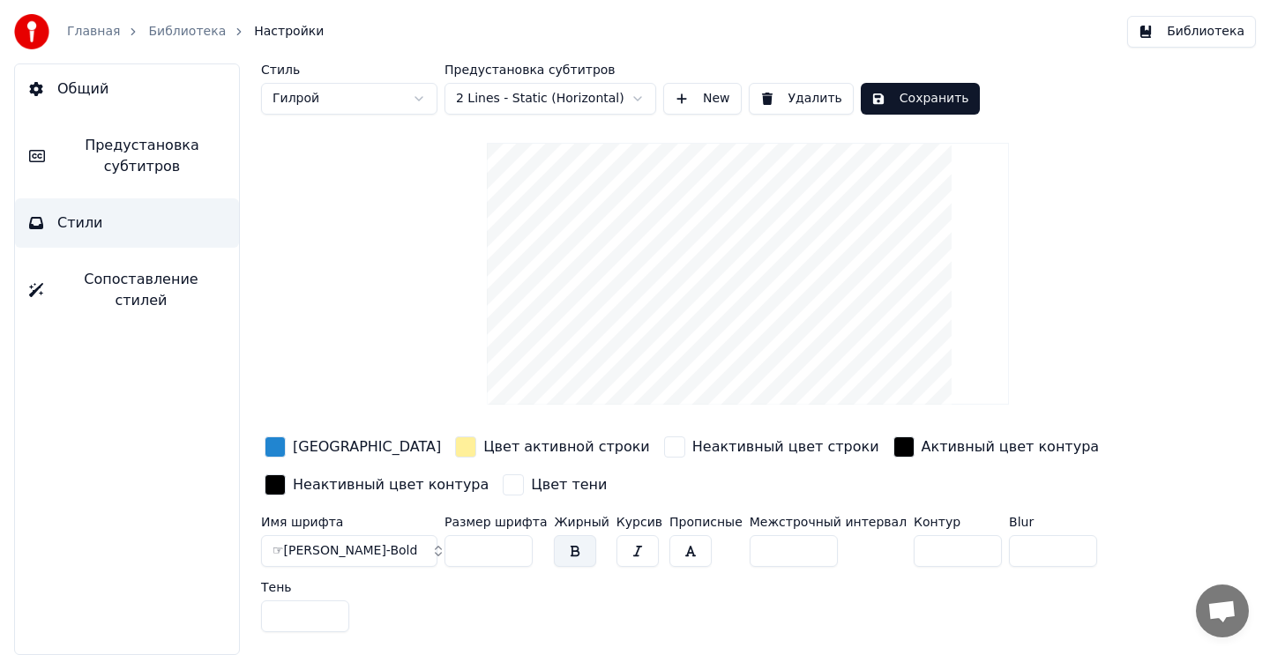
click at [414, 90] on html "Главная Библиотека Настройки Библиотека Общий Предустановка субтитров Стили Соп…" at bounding box center [635, 327] width 1270 height 655
type input "**"
type input "*"
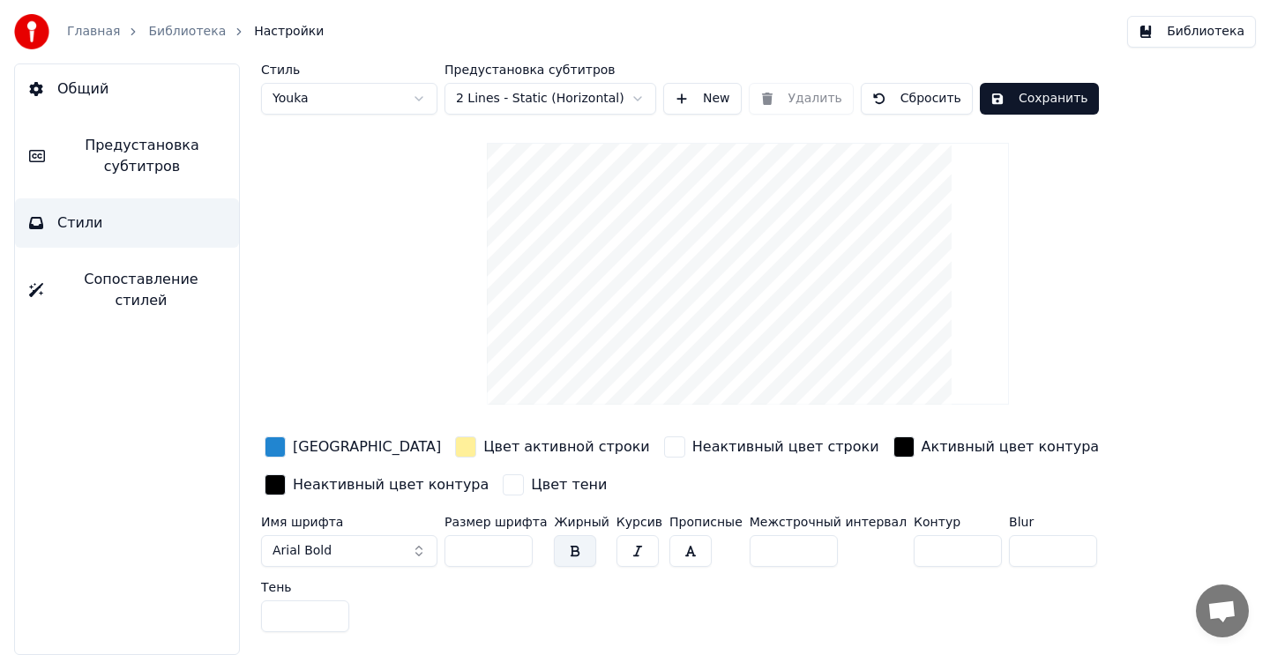
click at [791, 96] on div "Стиль Youka Предустановка субтитров 2 Lines - Static (Horizontal) New Удалить С…" at bounding box center [748, 88] width 974 height 51
click at [906, 97] on button "Сбросить" at bounding box center [917, 99] width 112 height 32
click at [416, 95] on html "Главная Библиотека Настройки Библиотека Общий Предустановка субтитров Стили Соп…" at bounding box center [635, 327] width 1270 height 655
type input "**"
type input "*"
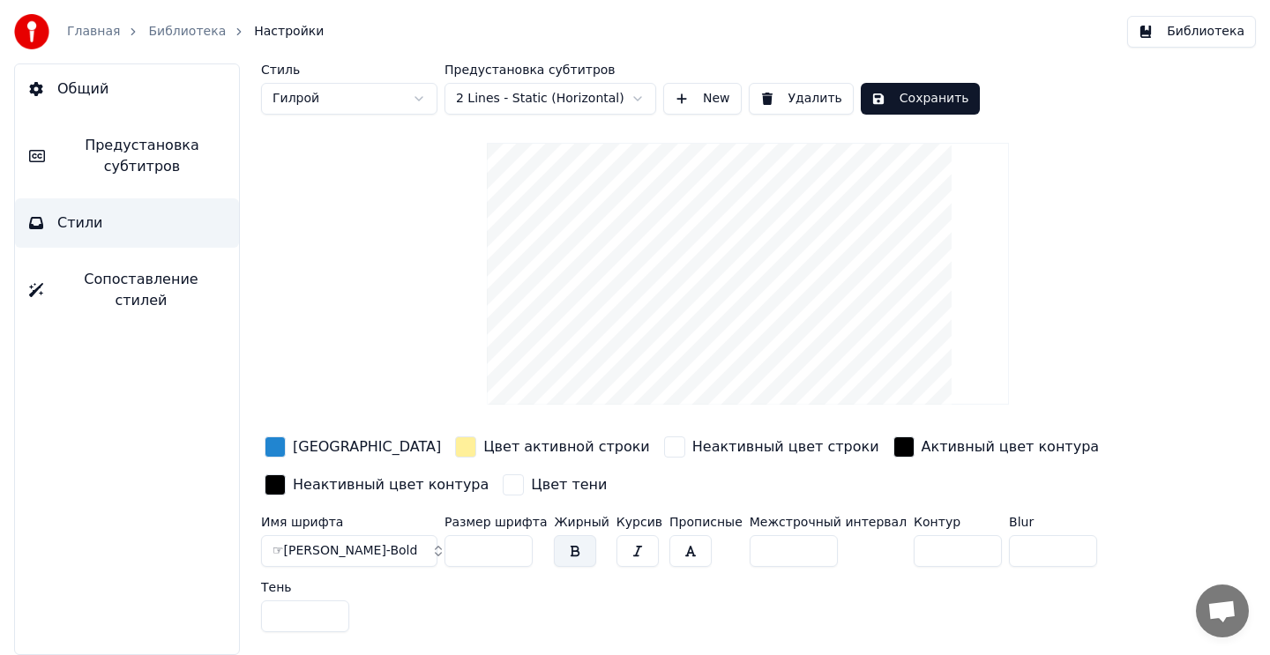
click at [275, 446] on div "button" at bounding box center [275, 447] width 21 height 21
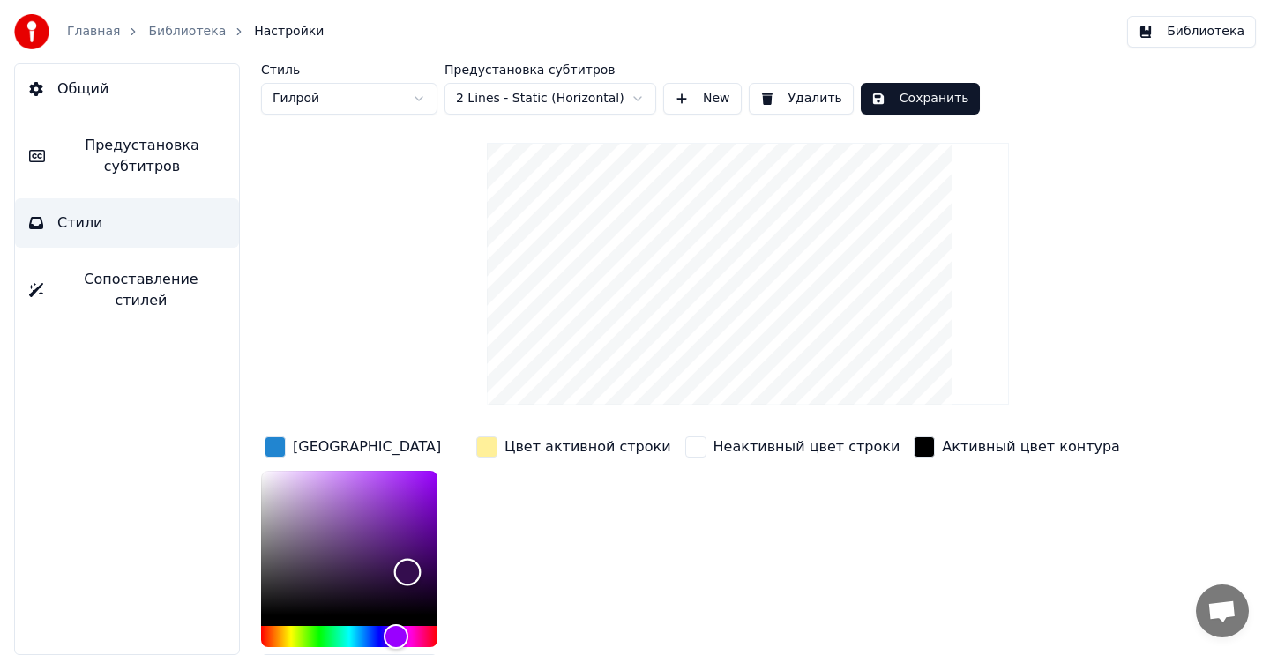
click at [406, 574] on div "Color" at bounding box center [407, 572] width 27 height 27
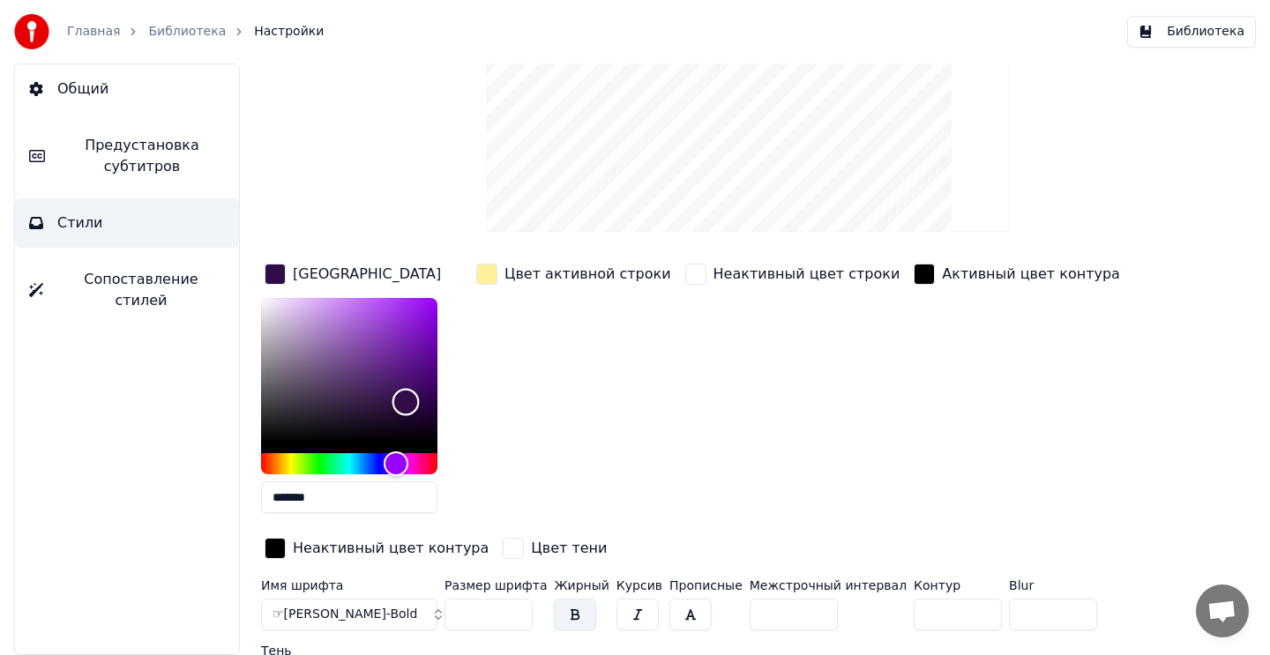
scroll to position [198, 0]
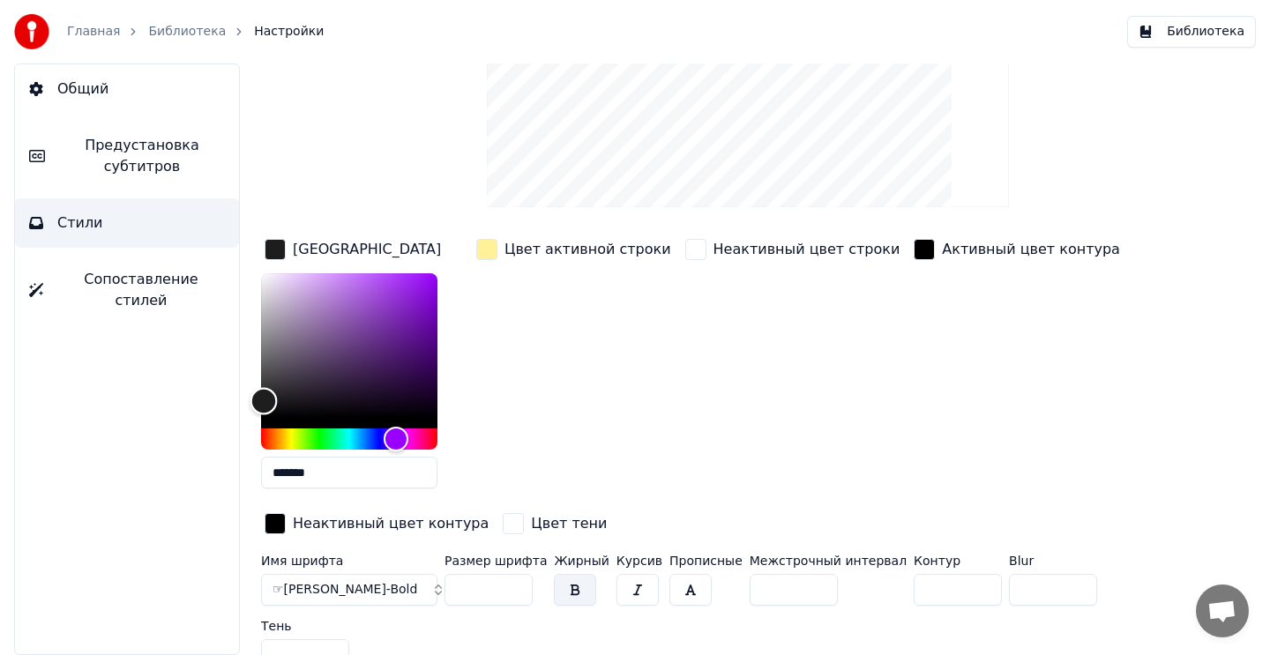
drag, startPoint x: 399, startPoint y: 378, endPoint x: 263, endPoint y: 399, distance: 138.3
click at [263, 399] on div "Color" at bounding box center [263, 401] width 27 height 27
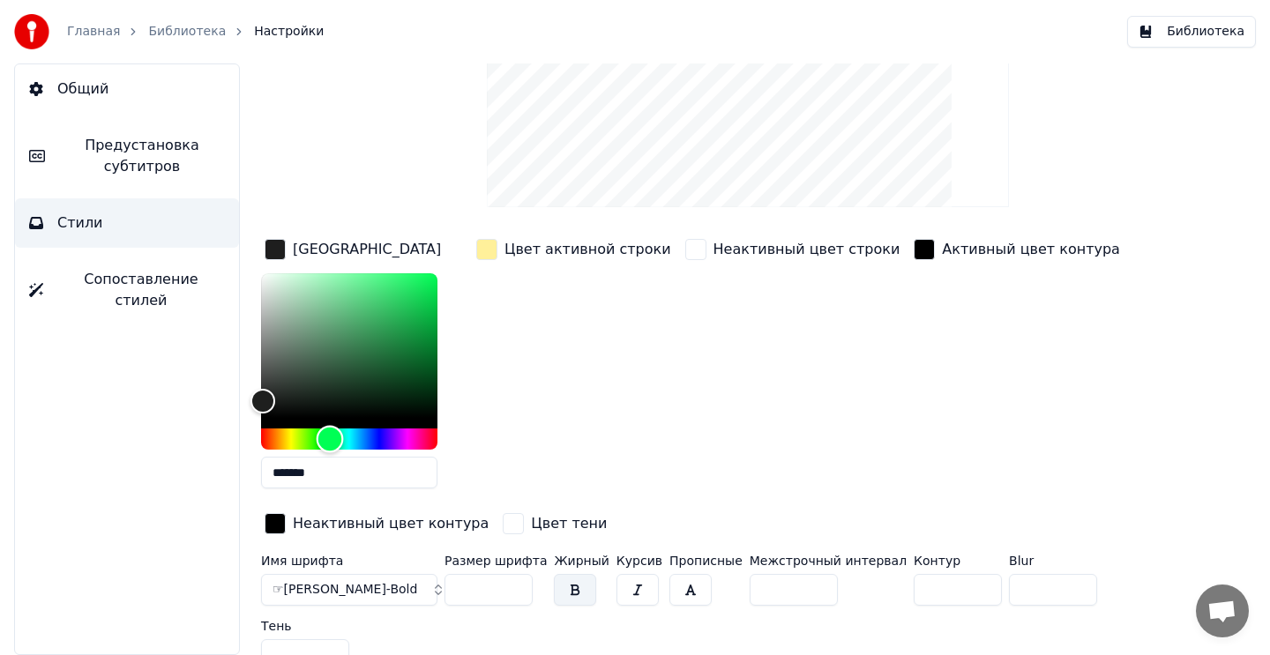
drag, startPoint x: 396, startPoint y: 438, endPoint x: 303, endPoint y: 437, distance: 92.6
click at [317, 436] on div "Hue" at bounding box center [330, 439] width 27 height 27
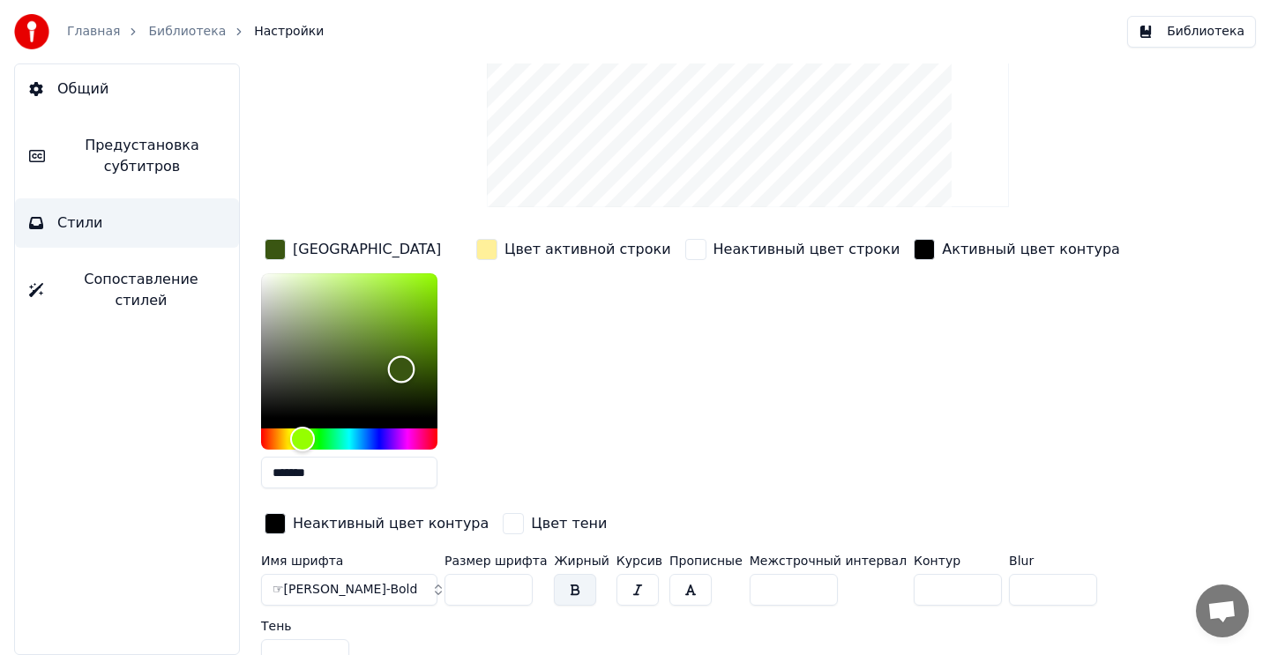
type input "*******"
drag, startPoint x: 272, startPoint y: 405, endPoint x: 400, endPoint y: 361, distance: 135.3
click at [400, 361] on div "Color" at bounding box center [400, 361] width 27 height 27
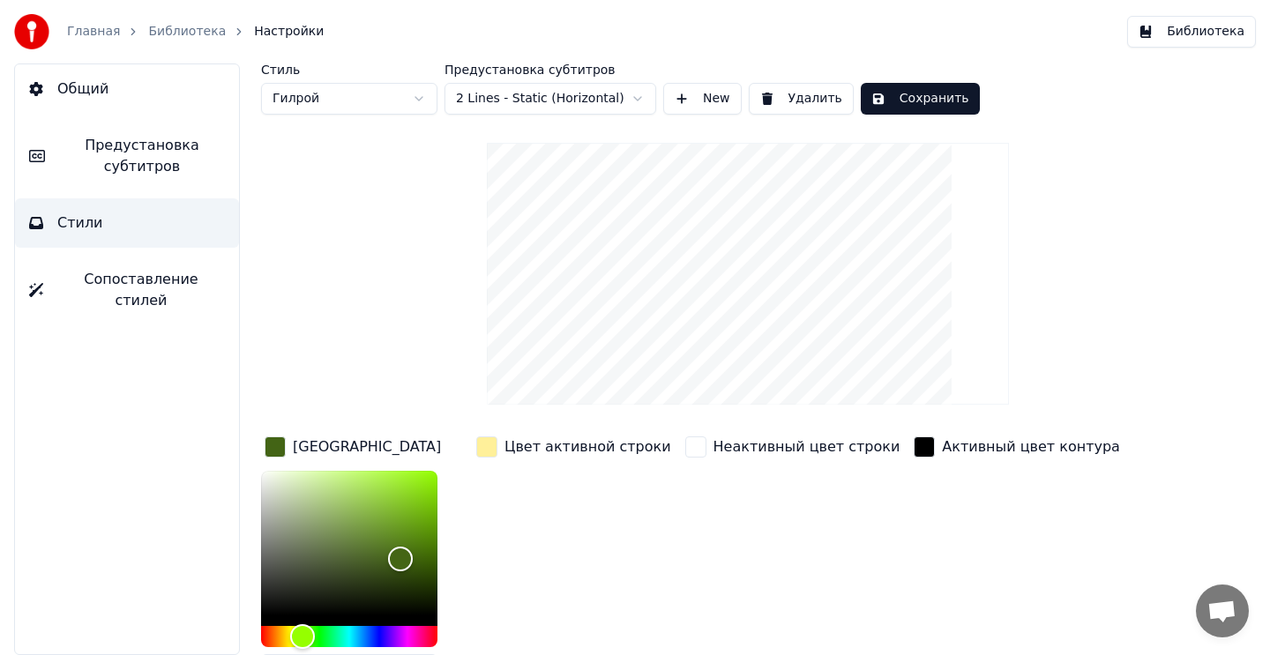
click at [949, 110] on button "Сохранить" at bounding box center [920, 99] width 119 height 32
click at [1168, 39] on button "Библиотека" at bounding box center [1191, 32] width 129 height 32
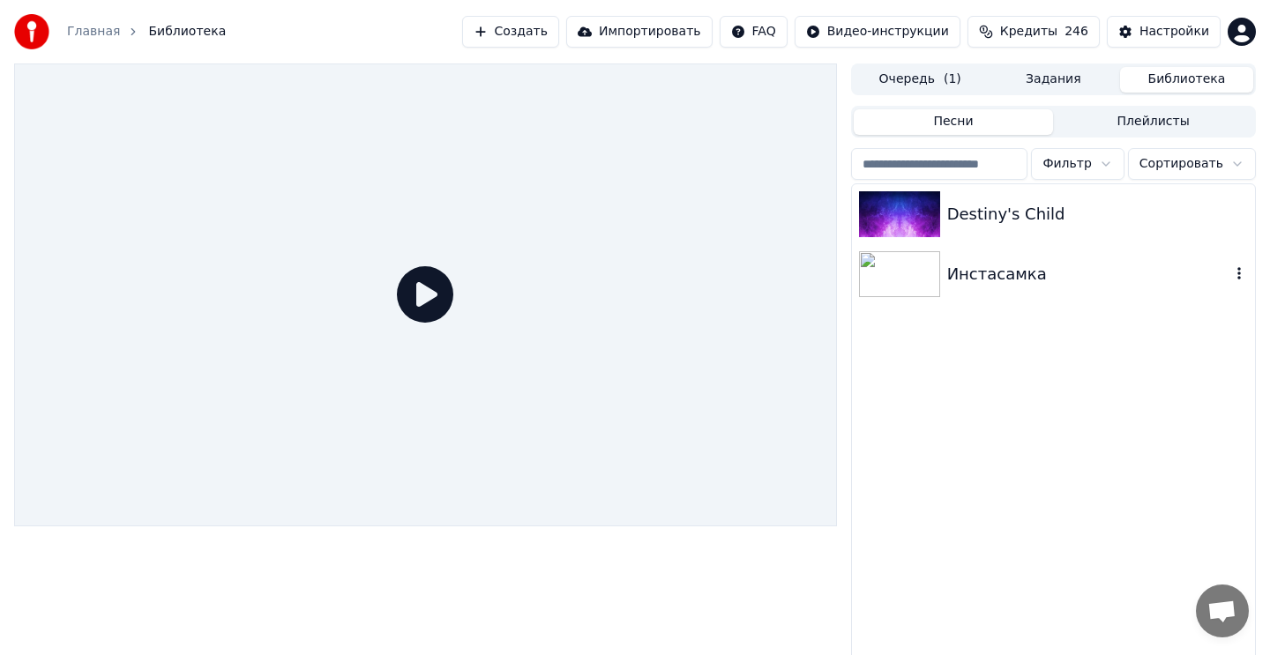
click at [959, 271] on div "Инстасамка" at bounding box center [1088, 274] width 283 height 25
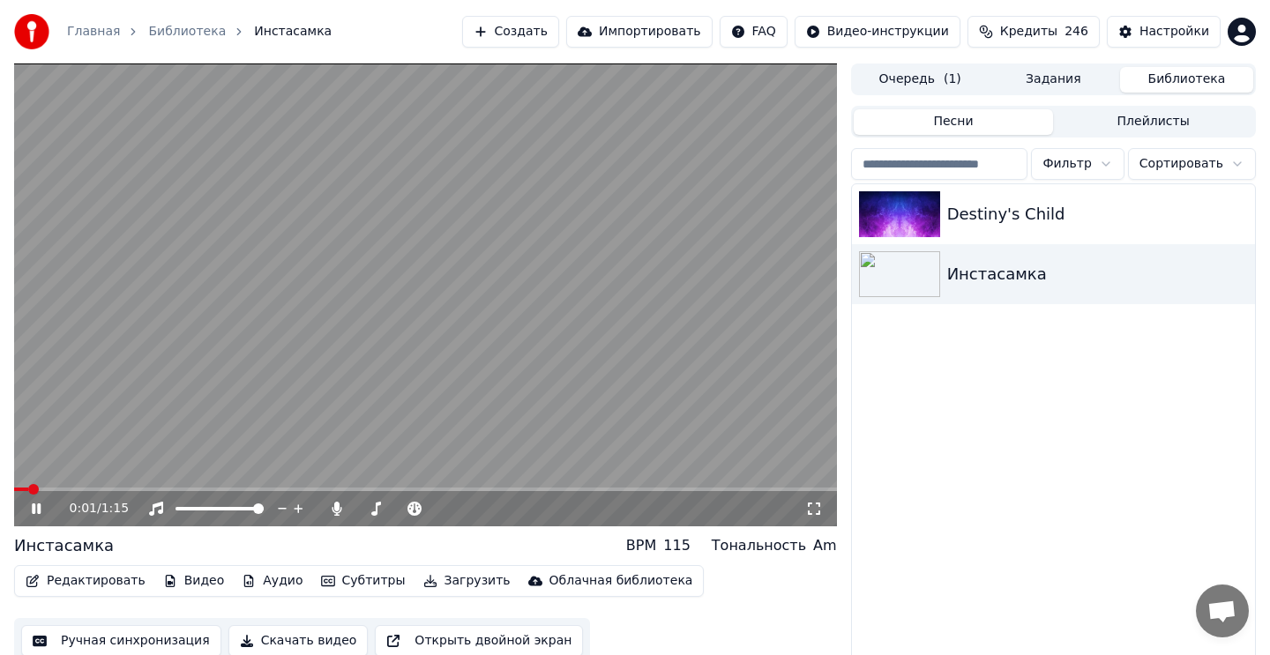
click at [676, 277] on video at bounding box center [425, 294] width 823 height 463
click at [91, 580] on button "Редактировать" at bounding box center [86, 581] width 134 height 25
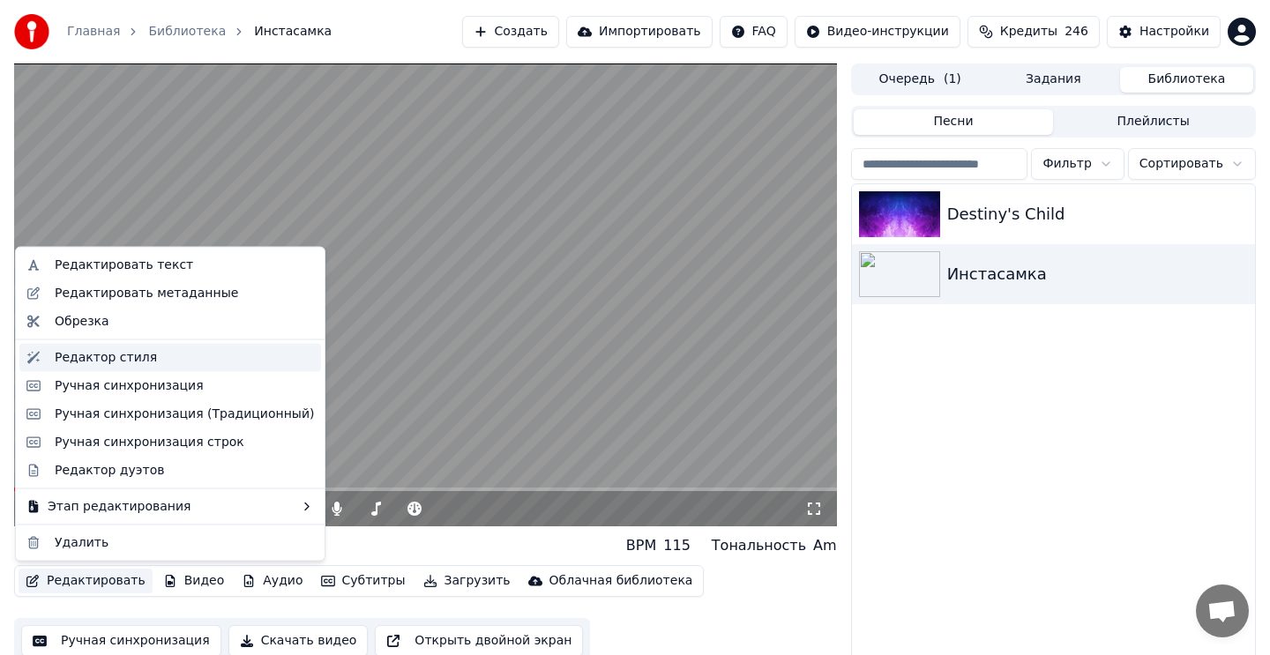
click at [142, 356] on div "Редактор стиля" at bounding box center [106, 357] width 102 height 18
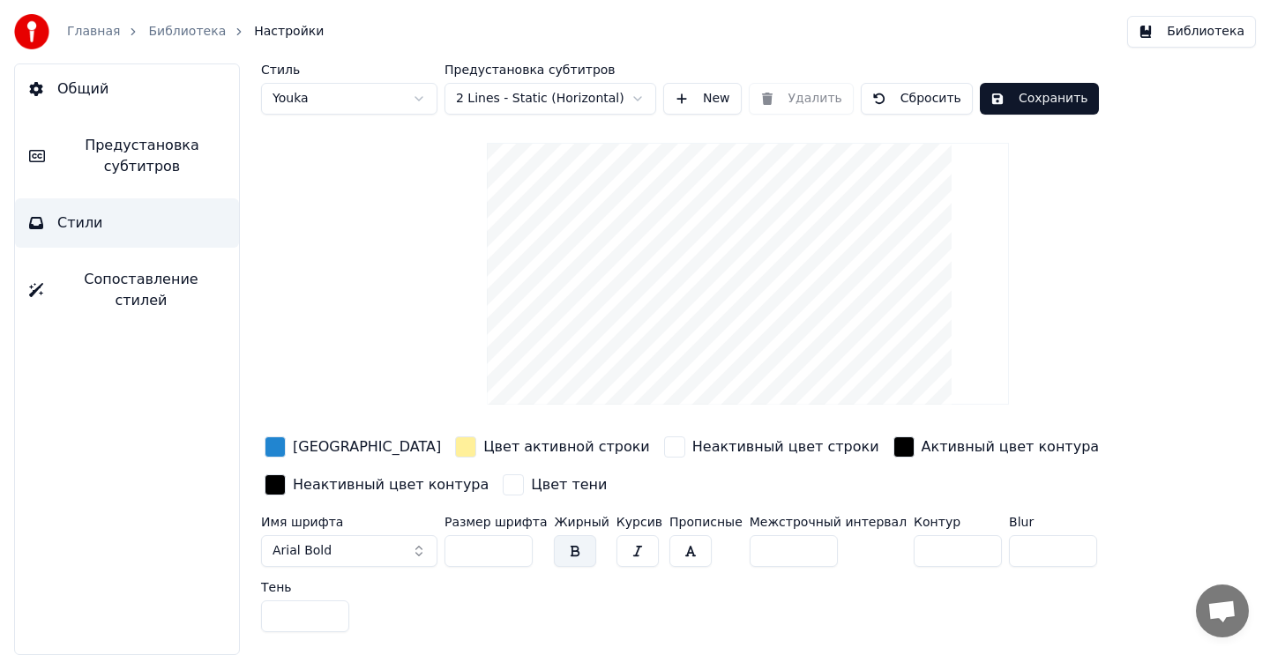
click at [376, 98] on html "Главная Библиотека Настройки Библиотека Общий Предустановка субтитров Стили Соп…" at bounding box center [635, 327] width 1270 height 655
click at [339, 555] on button "Arial Bold" at bounding box center [349, 551] width 176 height 32
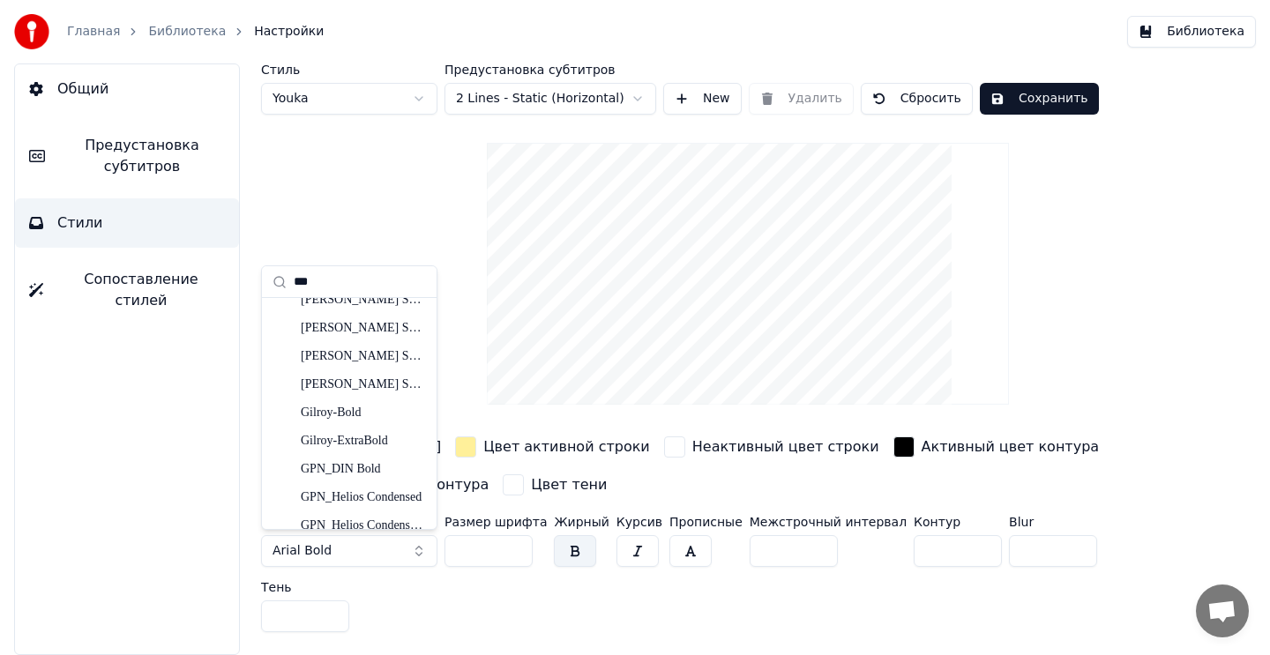
scroll to position [2227, 0]
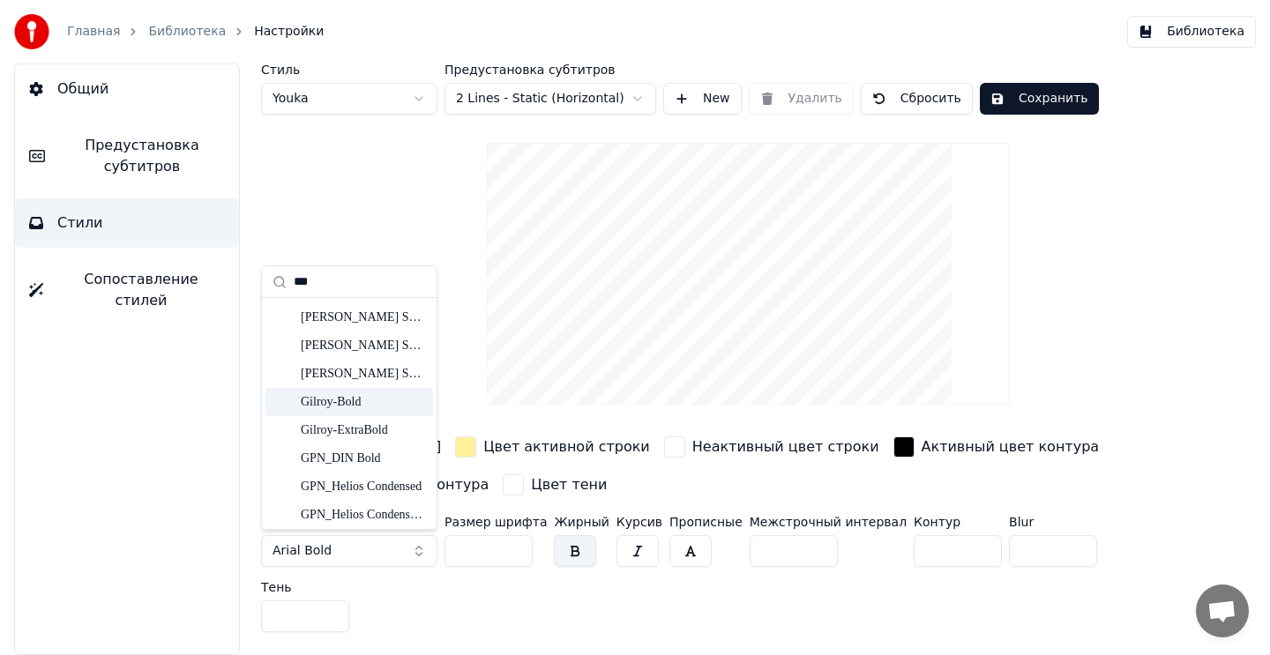
type input "***"
click at [359, 407] on div "Gilroy-Bold" at bounding box center [363, 402] width 125 height 18
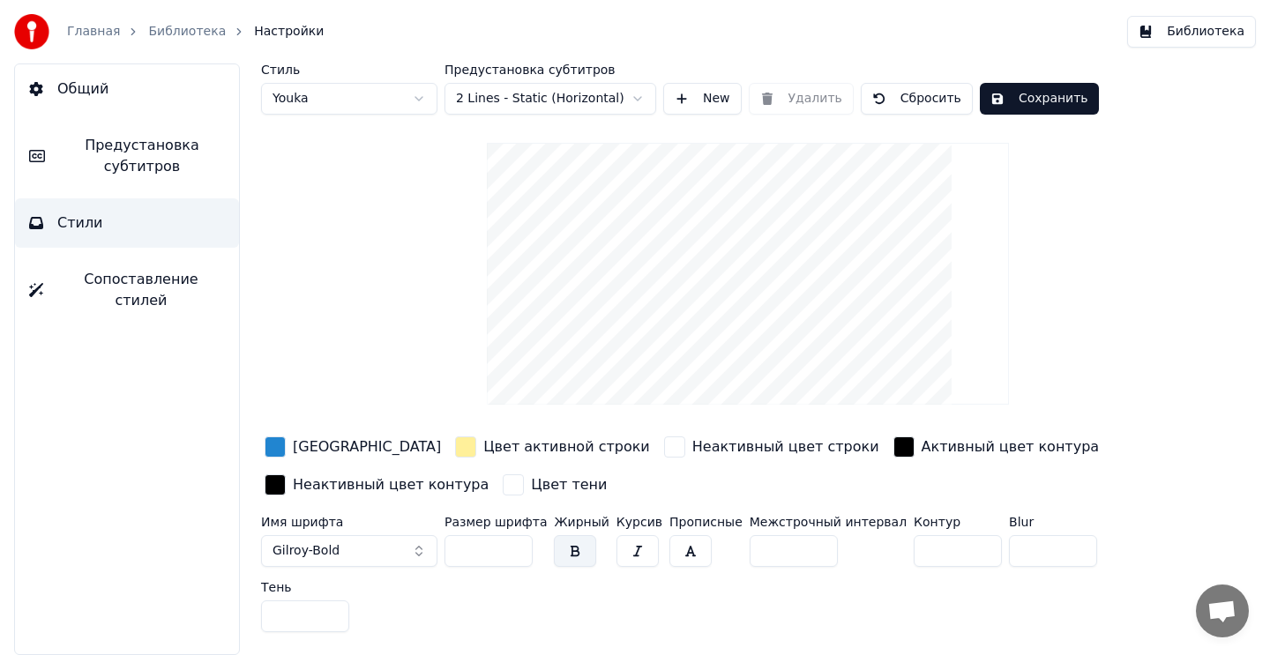
click at [428, 107] on html "Главная Библиотека Настройки Библиотека Общий Предустановка субтитров Стили Соп…" at bounding box center [635, 327] width 1270 height 655
type input "**"
type input "*"
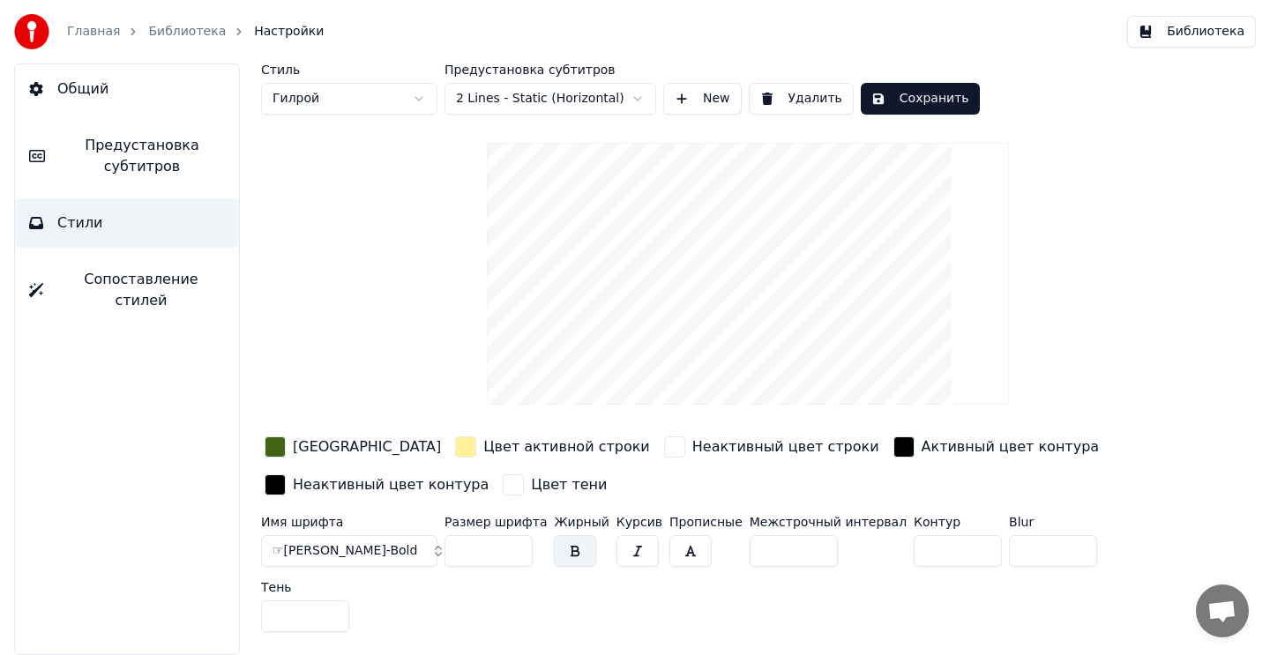
click at [340, 443] on div "[GEOGRAPHIC_DATA]" at bounding box center [367, 447] width 148 height 21
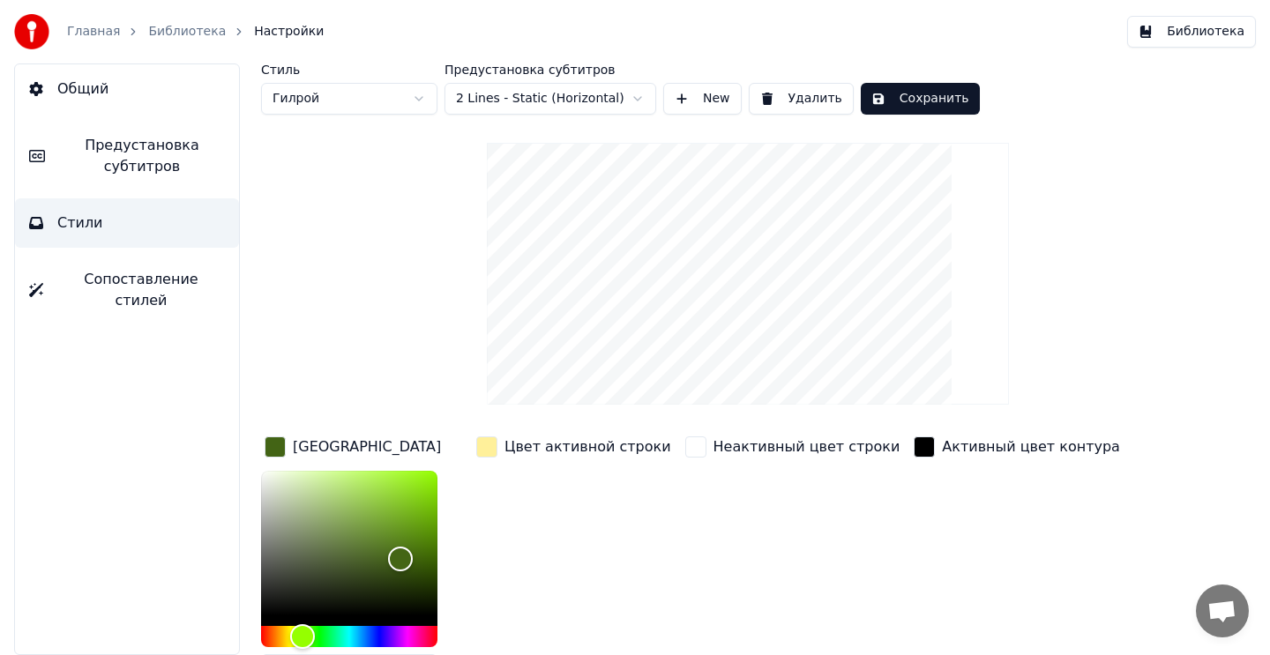
click at [340, 366] on div "Стиль Гилрой Предустановка субтитров 2 Lines - Static (Horizontal) New Удалить …" at bounding box center [748, 469] width 974 height 812
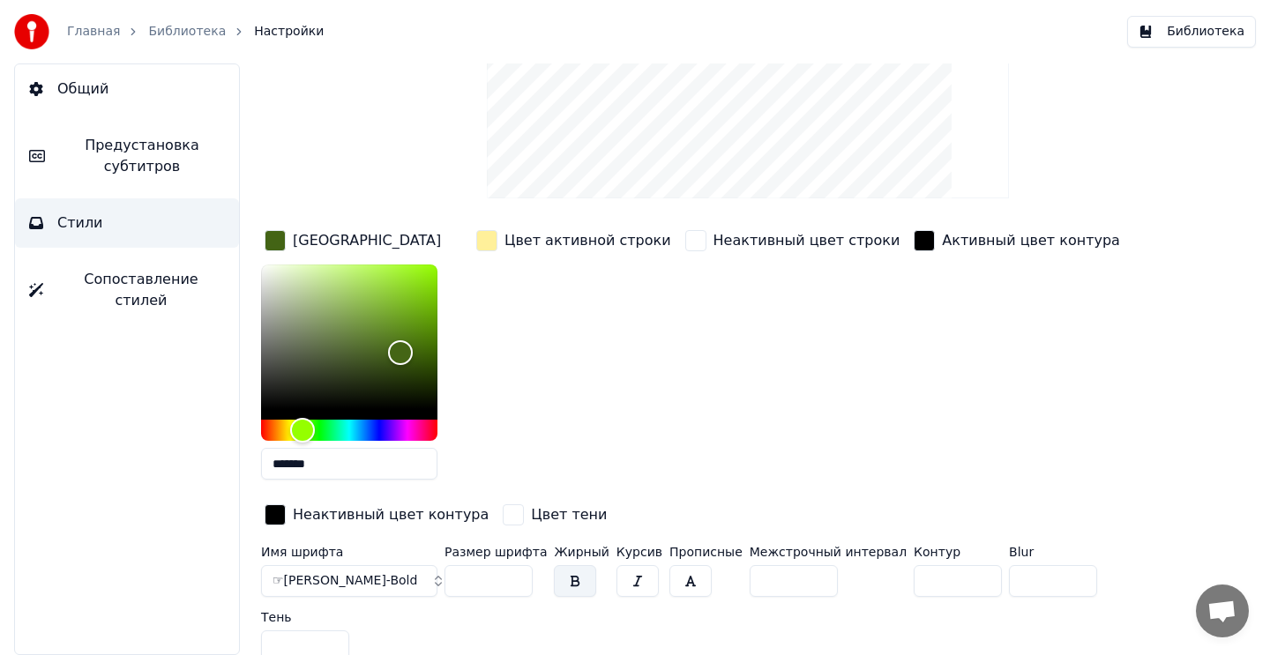
scroll to position [219, 0]
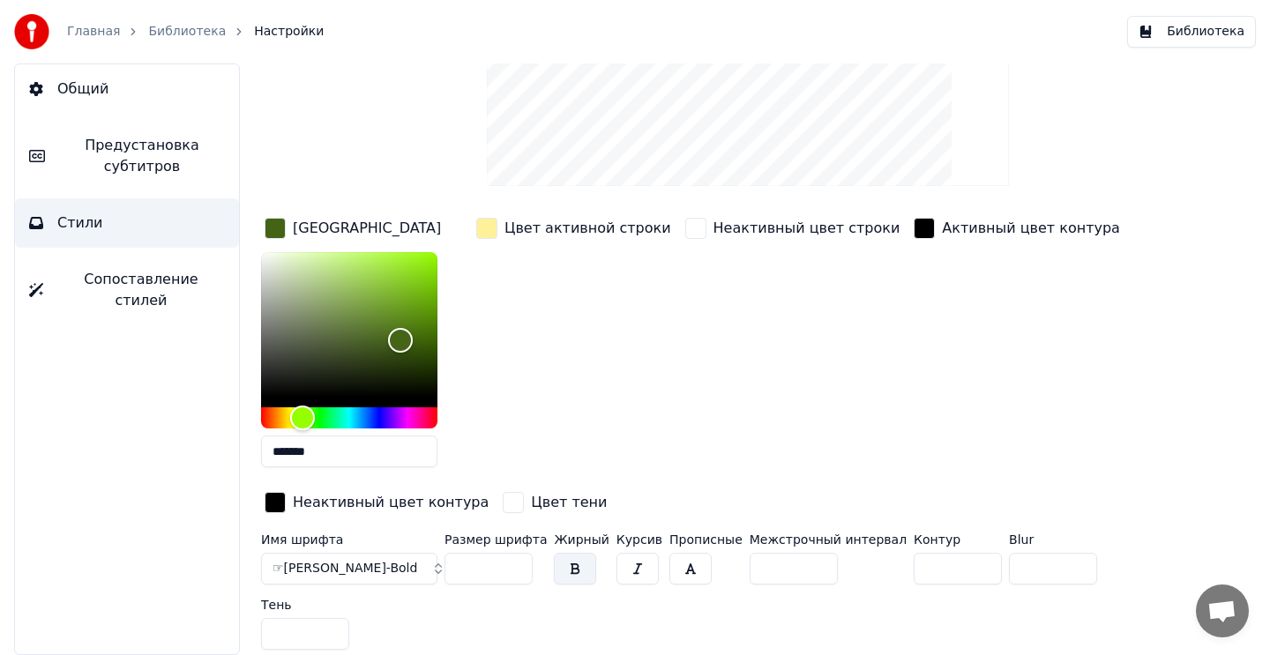
click at [567, 323] on div "Цвет активной строки" at bounding box center [574, 347] width 202 height 267
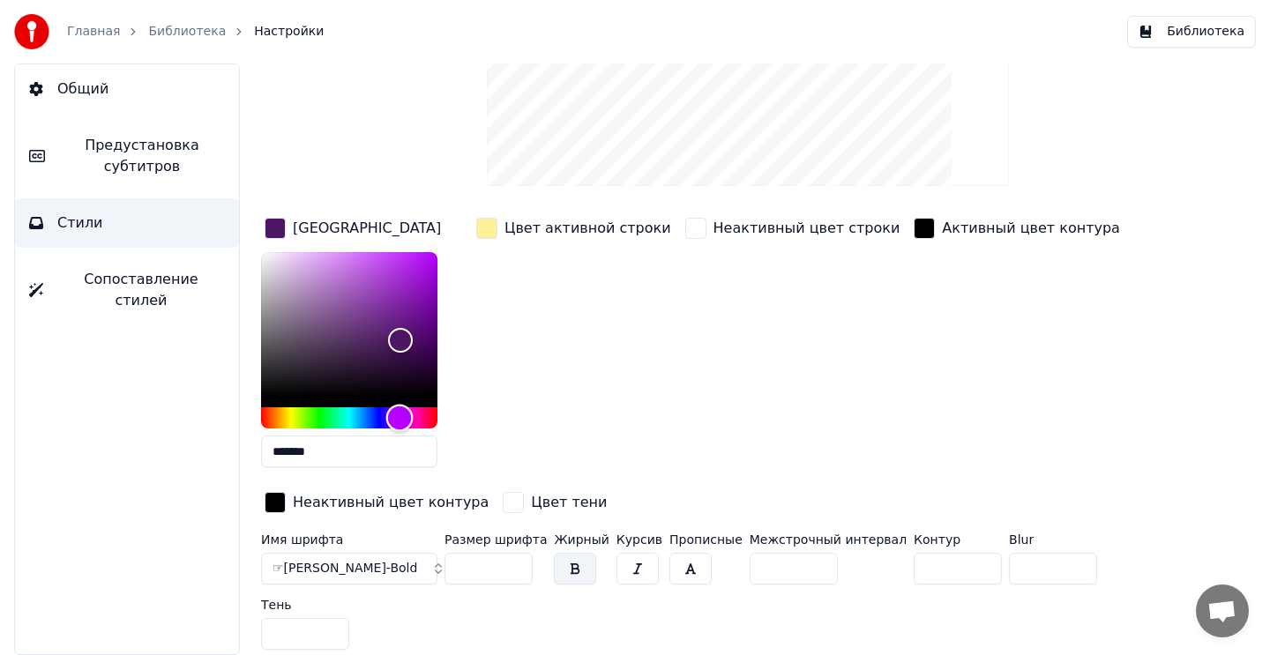
drag, startPoint x: 308, startPoint y: 418, endPoint x: 399, endPoint y: 416, distance: 91.7
click at [399, 416] on div "Hue" at bounding box center [399, 418] width 27 height 27
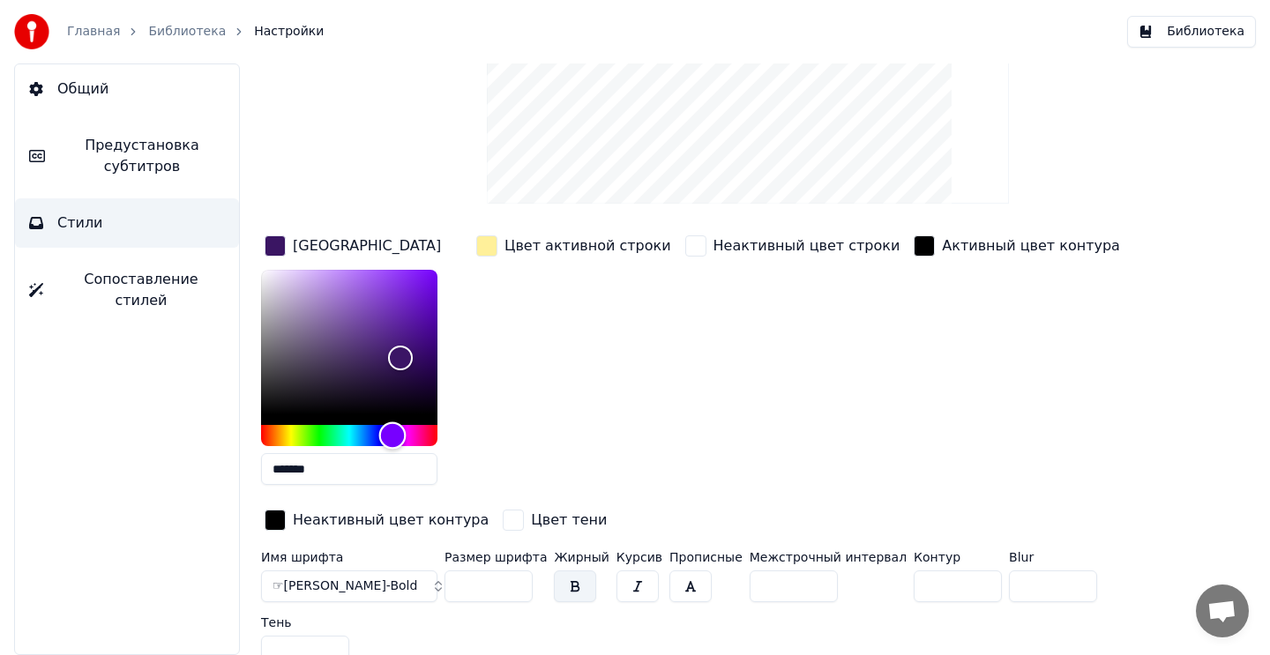
click at [392, 433] on div "Hue" at bounding box center [392, 435] width 27 height 27
click at [492, 250] on div "button" at bounding box center [486, 245] width 21 height 21
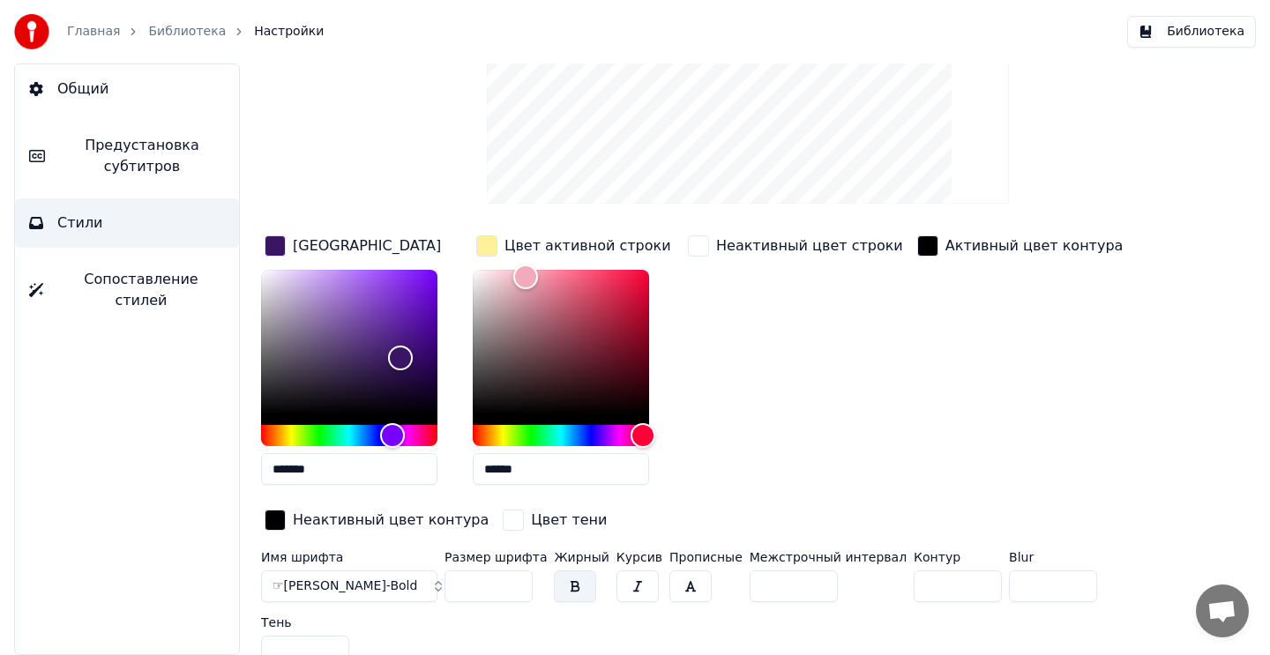
drag, startPoint x: 548, startPoint y: 473, endPoint x: 481, endPoint y: 472, distance: 67.0
click at [481, 472] on input "******" at bounding box center [561, 469] width 176 height 32
click at [781, 413] on div "Неактивный цвет строки" at bounding box center [795, 365] width 222 height 267
drag, startPoint x: 332, startPoint y: 470, endPoint x: 234, endPoint y: 470, distance: 97.9
click at [234, 470] on div "Стиль Гилрой Предустановка субтитров 2 Lines - Static (Horizontal) New Удалить …" at bounding box center [748, 359] width 1044 height 592
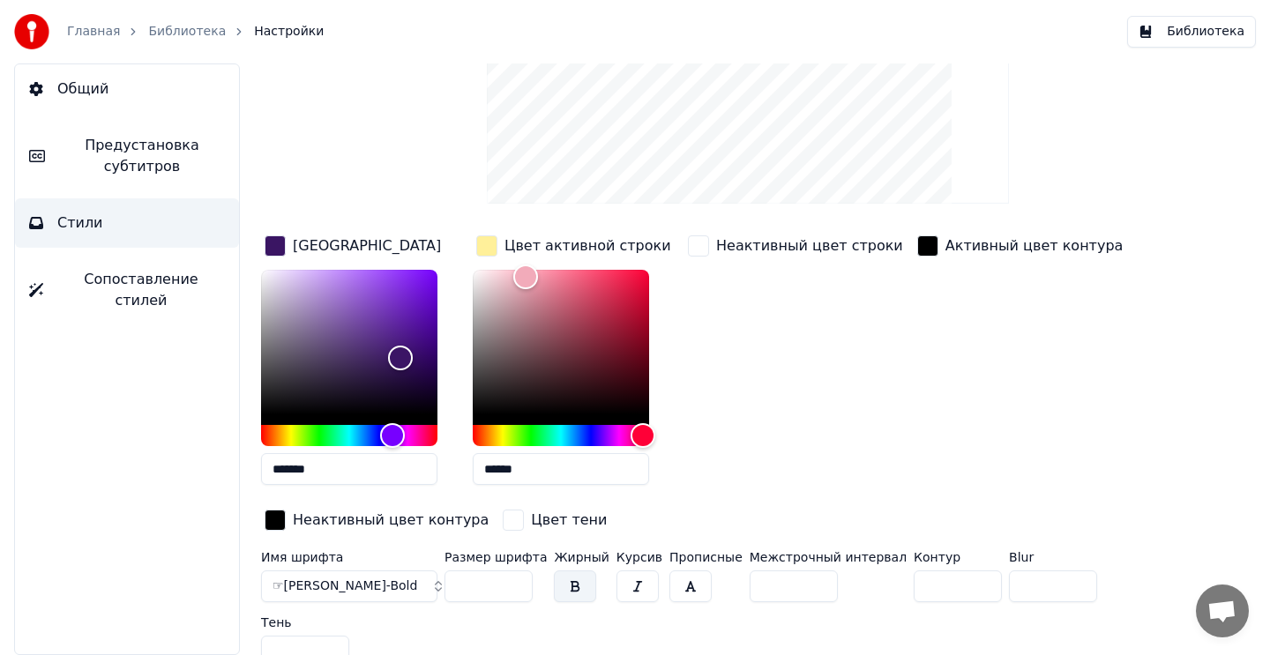
paste input "text"
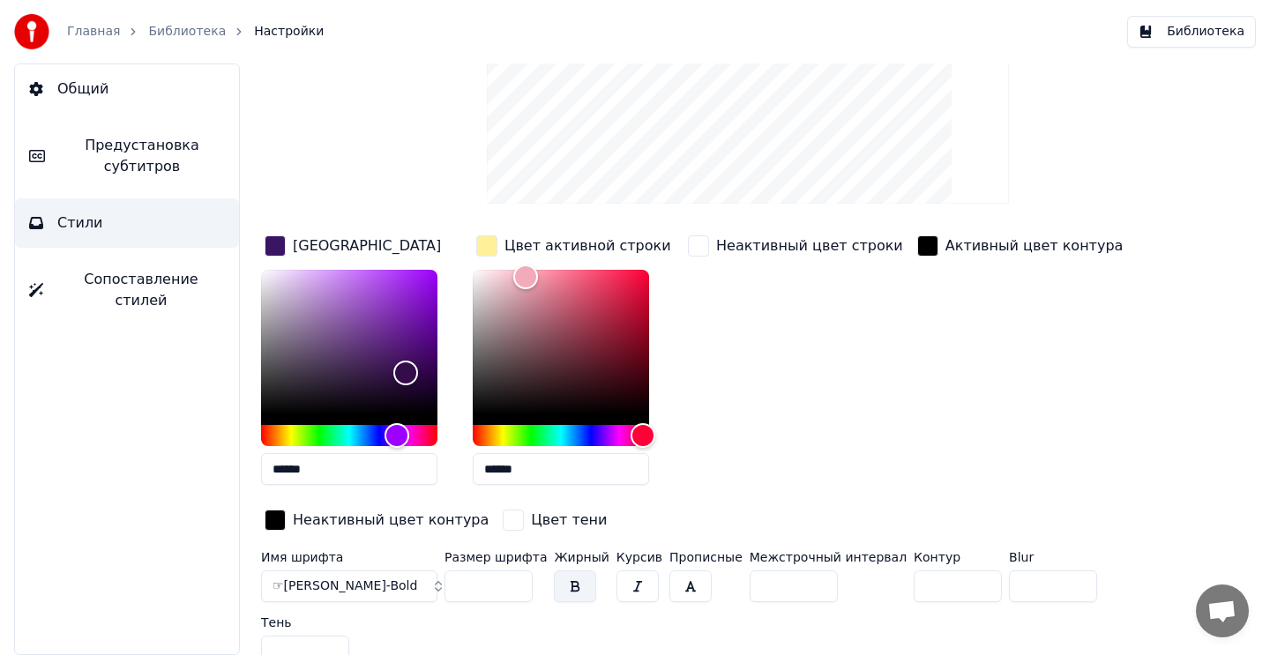
type input "******"
drag, startPoint x: 540, startPoint y: 467, endPoint x: 464, endPoint y: 467, distance: 75.8
click at [464, 467] on div "Цвет заливки ****** Цвет активной строки ****** Неактивный цвет строки Активный…" at bounding box center [705, 384] width 889 height 305
drag, startPoint x: 326, startPoint y: 469, endPoint x: 284, endPoint y: 469, distance: 42.3
click at [284, 469] on input "******" at bounding box center [349, 469] width 176 height 32
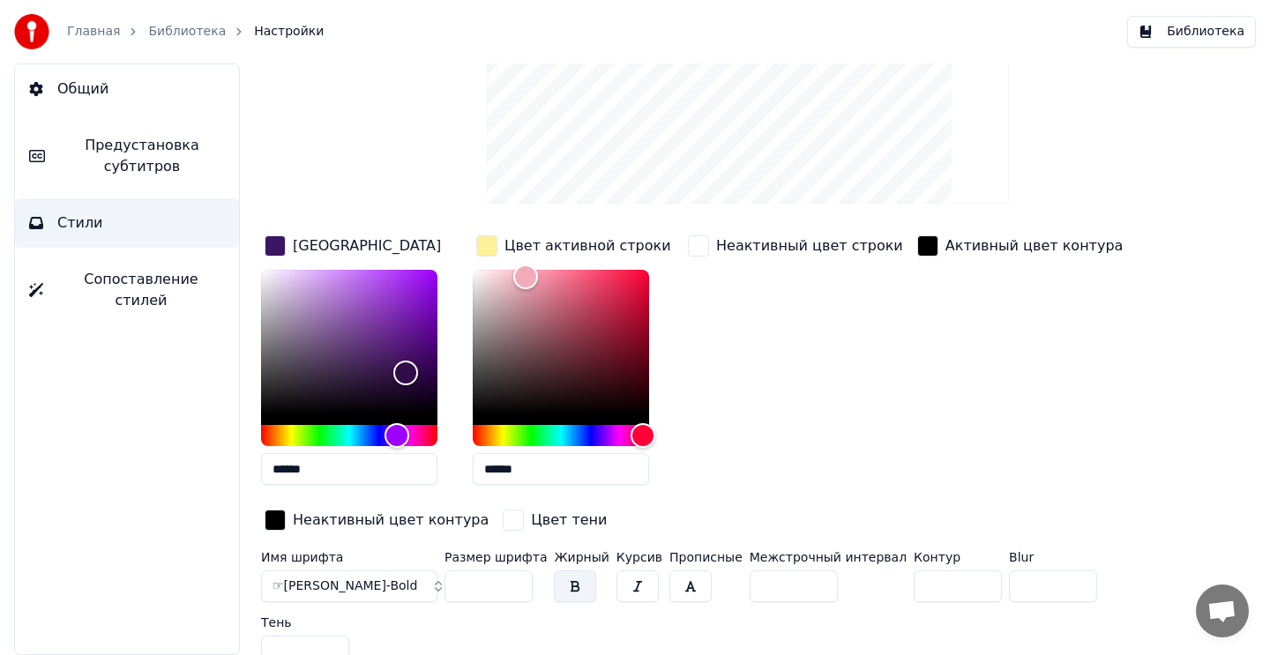
click at [295, 472] on input "******" at bounding box center [349, 469] width 176 height 32
drag, startPoint x: 336, startPoint y: 470, endPoint x: 225, endPoint y: 470, distance: 111.1
click at [225, 470] on div "Общий Предустановка субтитров Стили Сопоставление стилей Стиль Гилрой Предустан…" at bounding box center [635, 359] width 1270 height 592
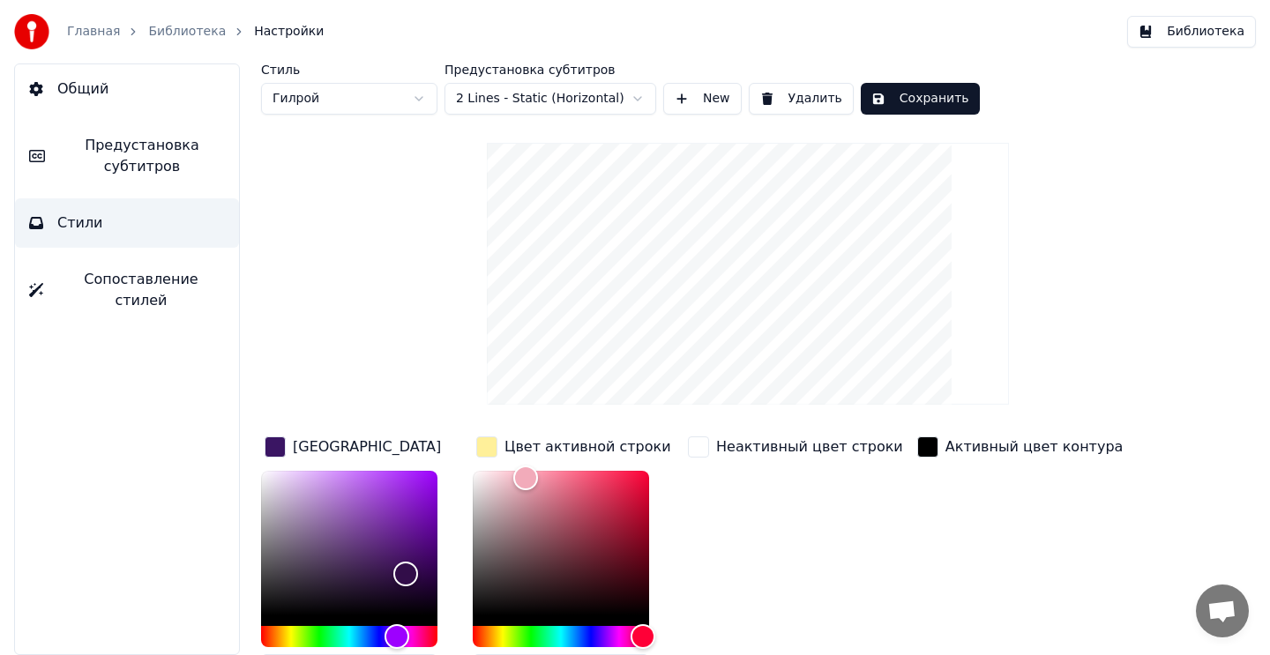
click at [349, 102] on html "Главная Библиотека Настройки Библиотека Общий Предустановка субтитров Стили Соп…" at bounding box center [635, 327] width 1270 height 655
type input "**"
type input "*"
type input "*******"
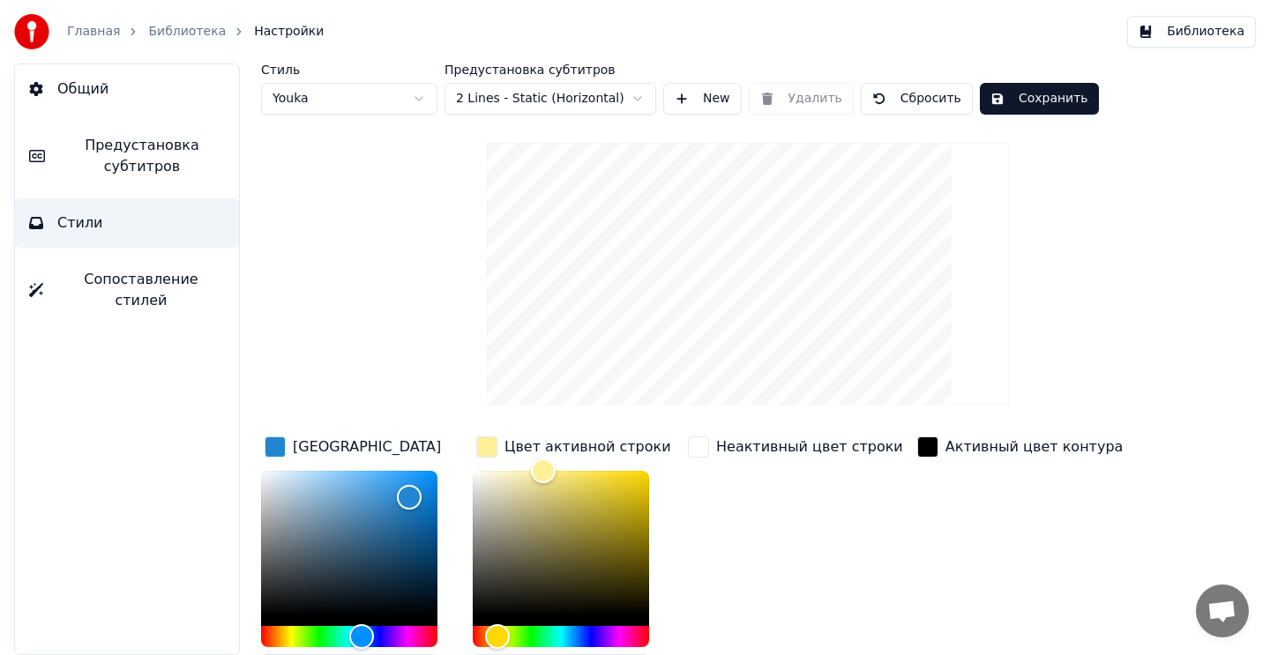
scroll to position [193, 0]
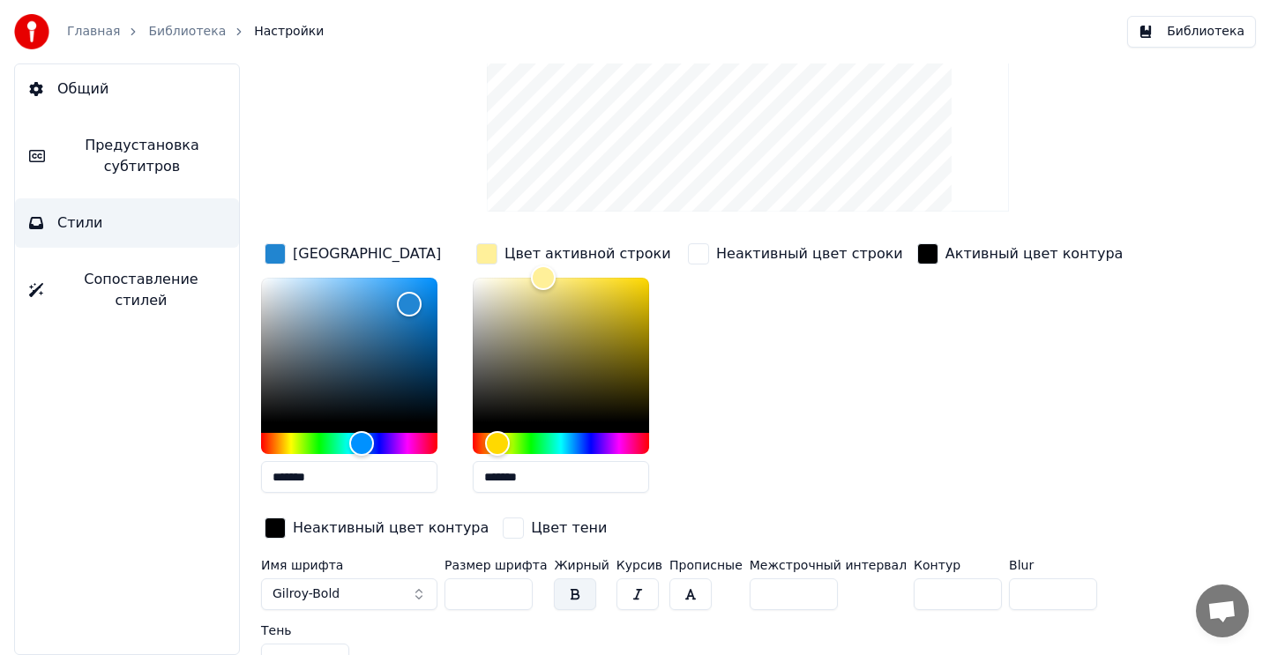
drag, startPoint x: 340, startPoint y: 482, endPoint x: 220, endPoint y: 482, distance: 120.8
click at [220, 482] on div "Общий Предустановка субтитров Стили Сопоставление стилей Стиль Youka Предустано…" at bounding box center [635, 359] width 1270 height 592
paste input "text"
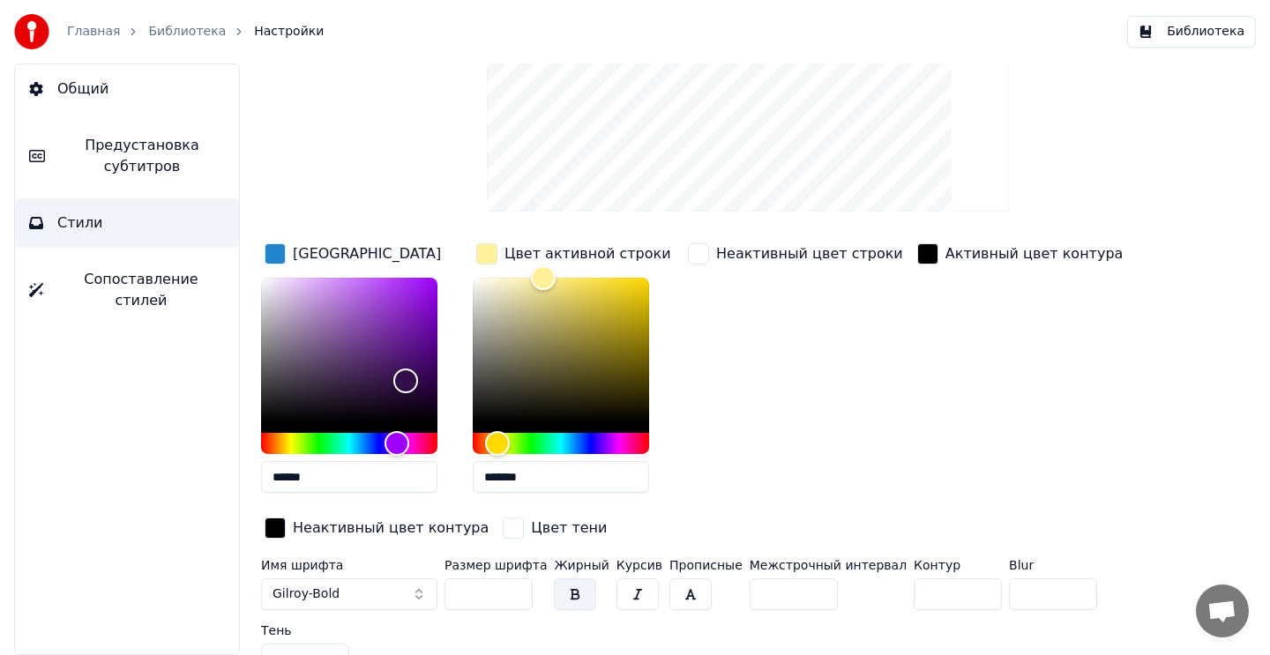
type input "******"
drag, startPoint x: 473, startPoint y: 586, endPoint x: 410, endPoint y: 586, distance: 62.6
click at [410, 586] on div "Имя шрифта Gilroy-Bold Размер шрифта ** Жирный Курсив Прописные Межстрочный инт…" at bounding box center [705, 620] width 889 height 123
type input "**"
click at [914, 599] on input "*" at bounding box center [958, 595] width 88 height 32
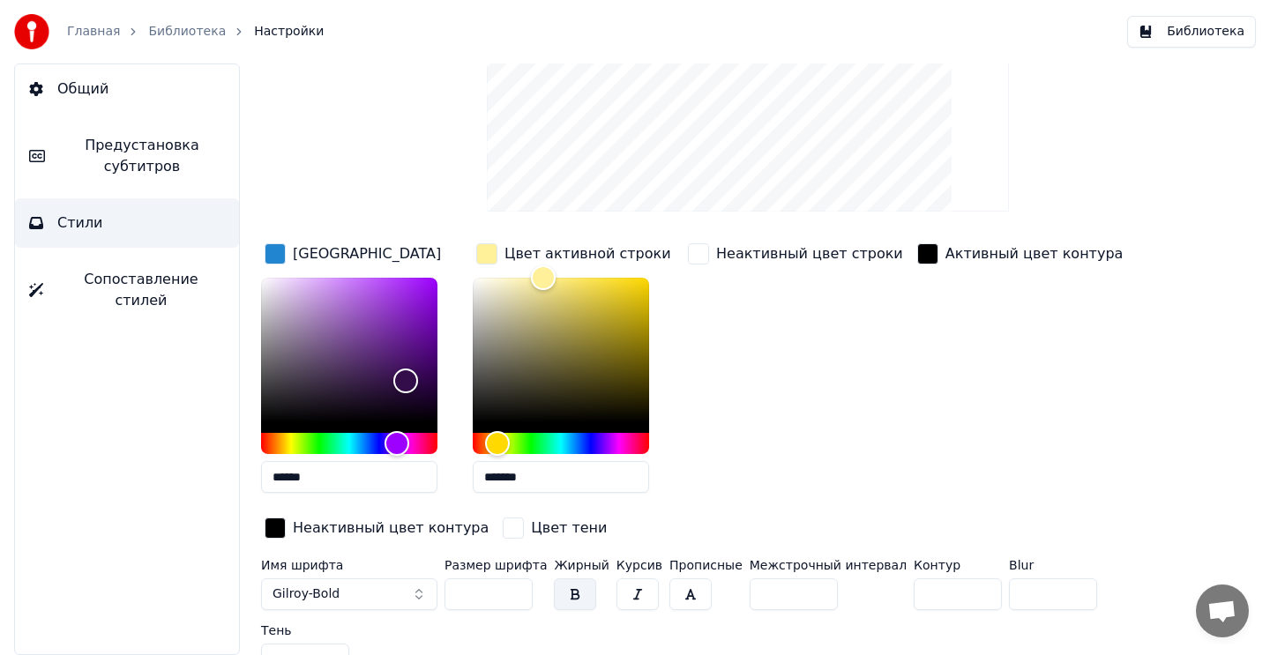
type input "*"
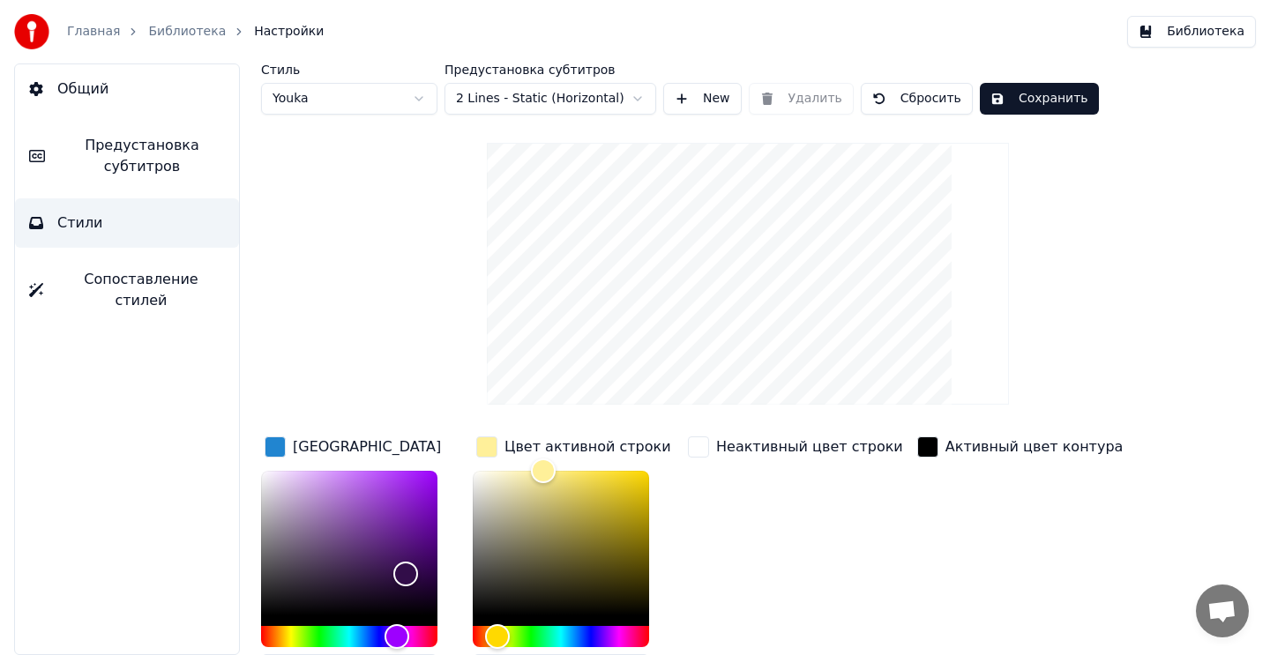
click at [337, 98] on html "Главная Библиотека Настройки Библиотека Общий Предустановка субтитров Стили Соп…" at bounding box center [635, 327] width 1270 height 655
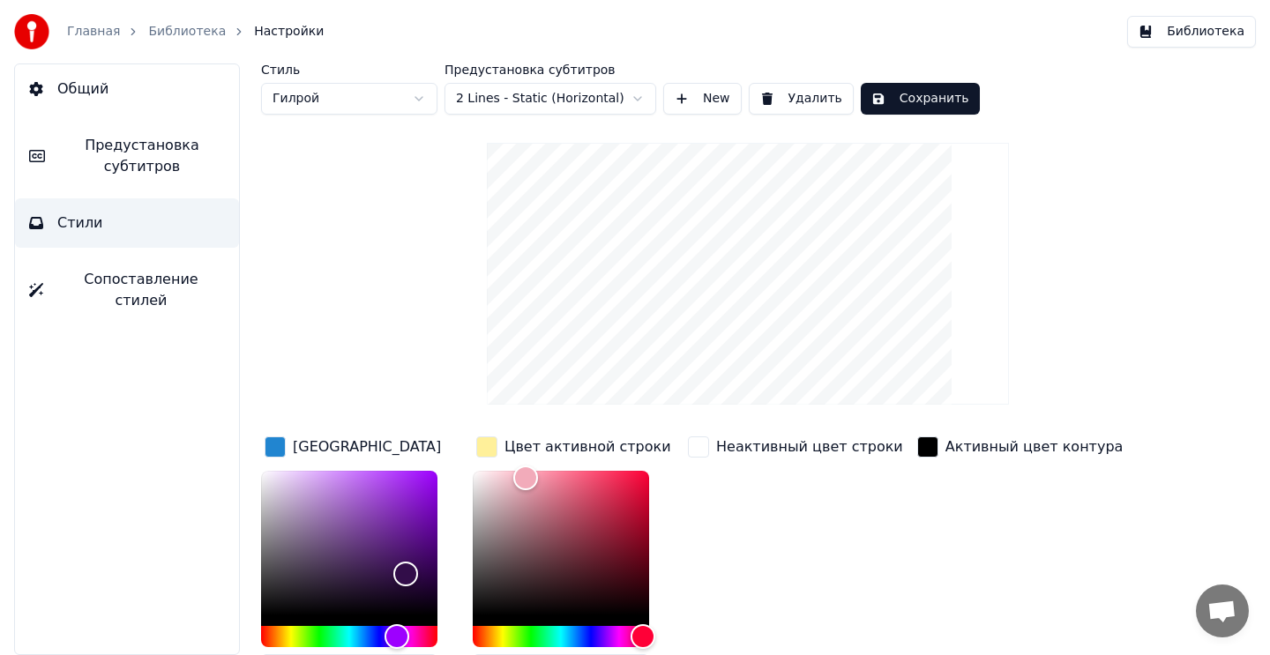
scroll to position [139, 0]
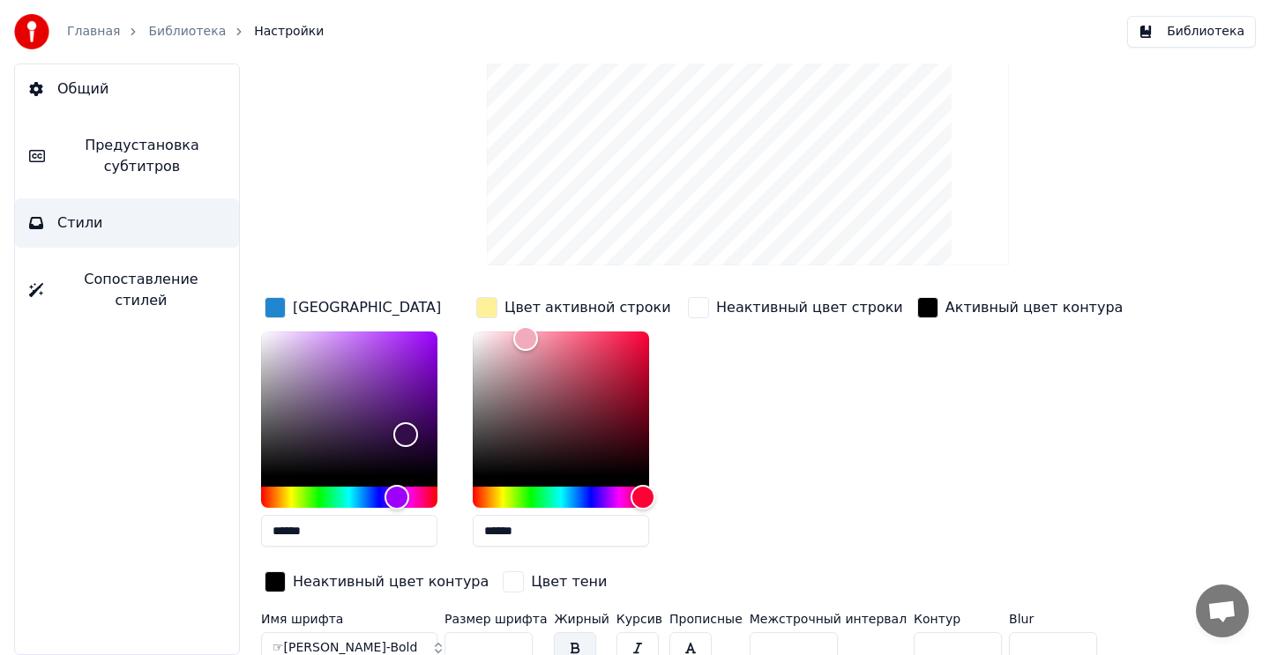
drag, startPoint x: 558, startPoint y: 541, endPoint x: 442, endPoint y: 540, distance: 116.4
click at [442, 540] on div "Цвет заливки ****** Цвет активной строки ****** Неактивный цвет строки Активный…" at bounding box center [705, 446] width 889 height 305
click at [507, 531] on input "******" at bounding box center [561, 531] width 176 height 32
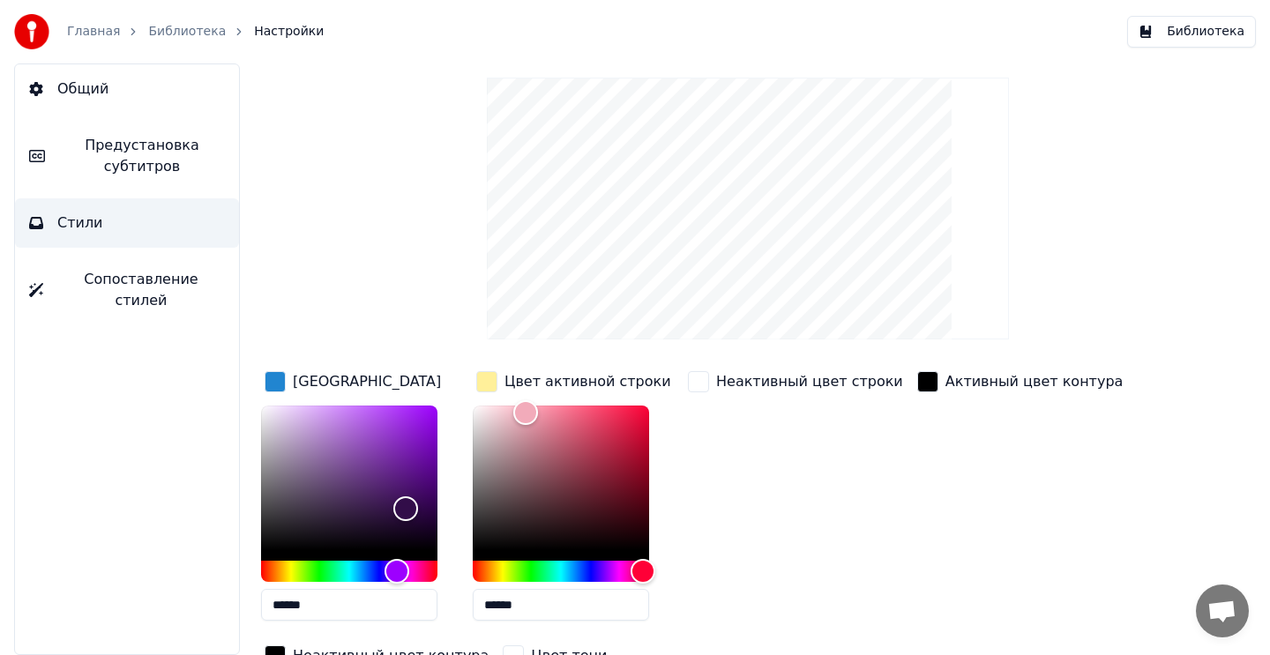
scroll to position [0, 0]
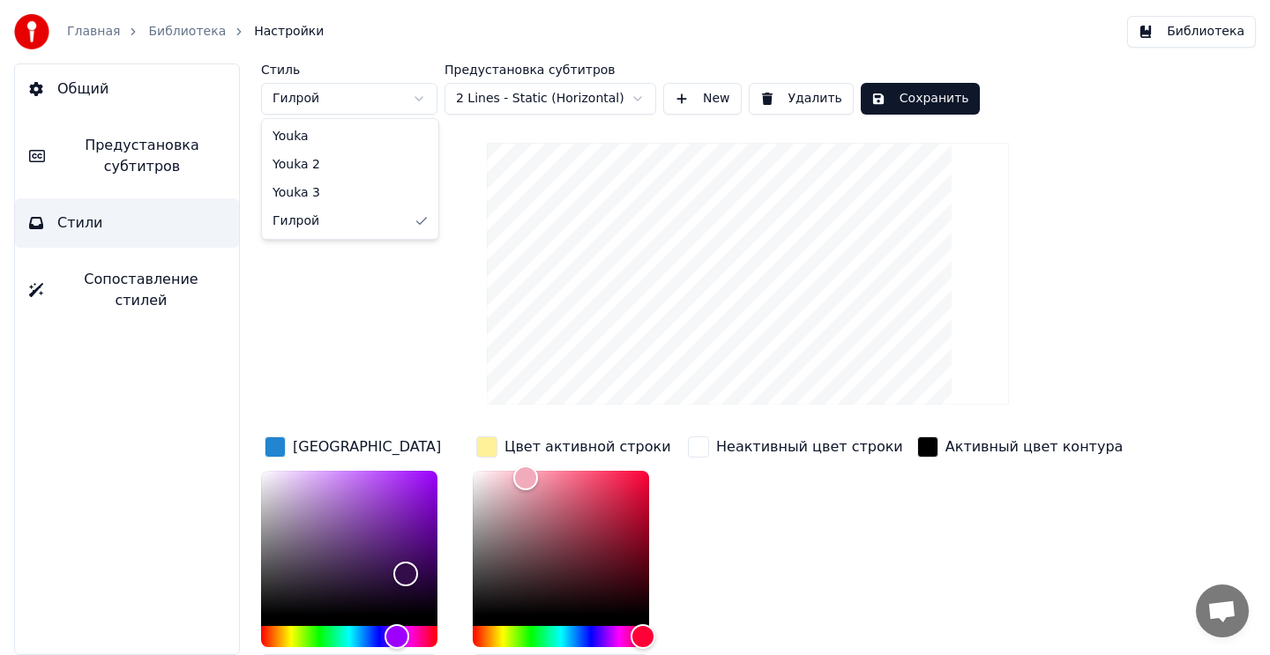
click at [325, 99] on html "Главная Библиотека Настройки Библиотека Общий Предустановка субтитров Стили Соп…" at bounding box center [635, 327] width 1270 height 655
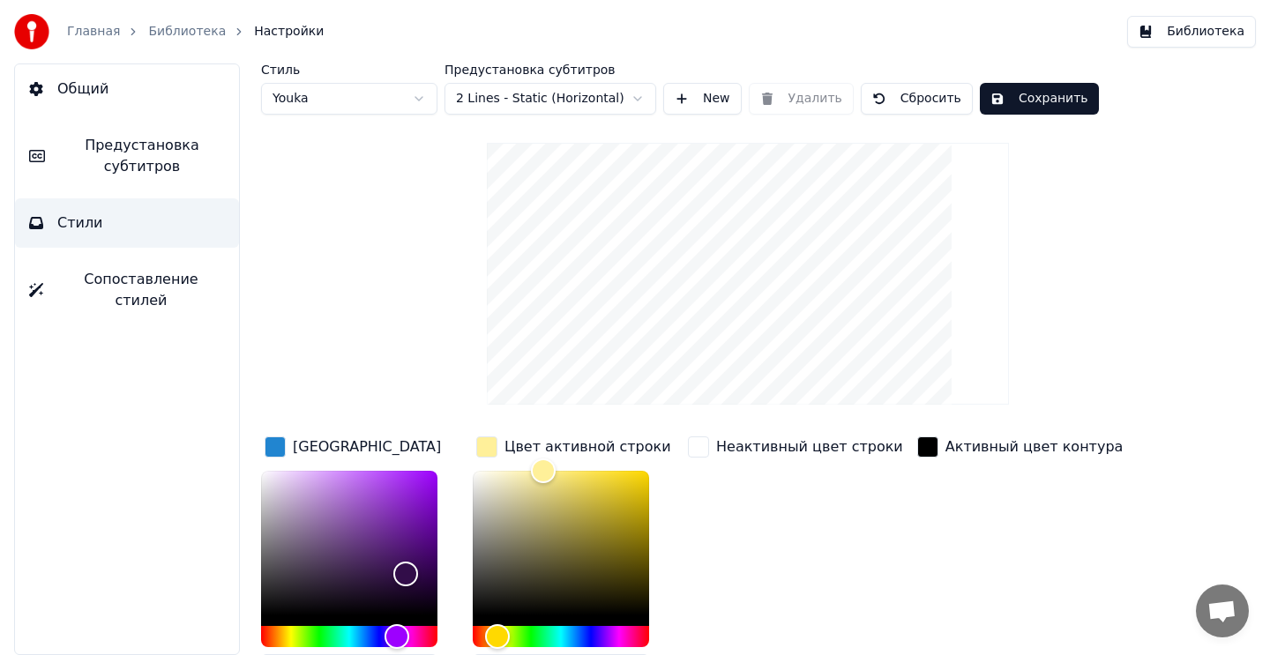
scroll to position [208, 0]
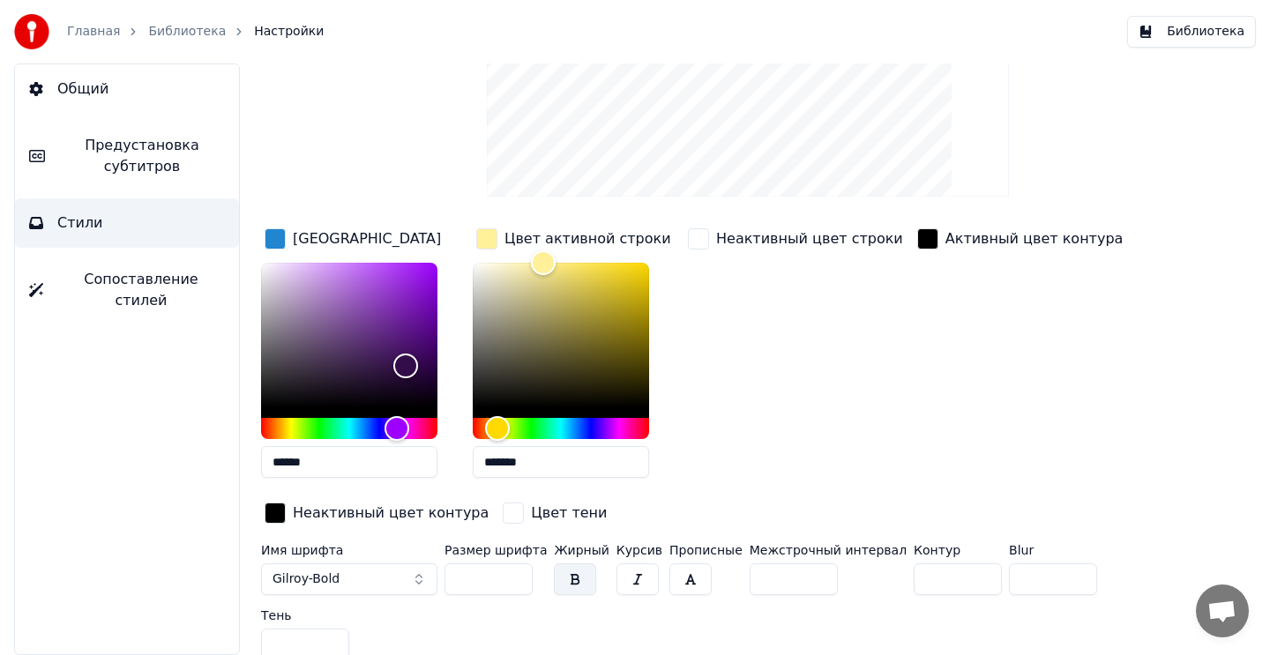
drag, startPoint x: 541, startPoint y: 467, endPoint x: 422, endPoint y: 467, distance: 119.1
click at [422, 467] on div "Цвет заливки ****** Цвет активной строки ******* Неактивный цвет строки Активны…" at bounding box center [705, 377] width 889 height 305
paste input "text"
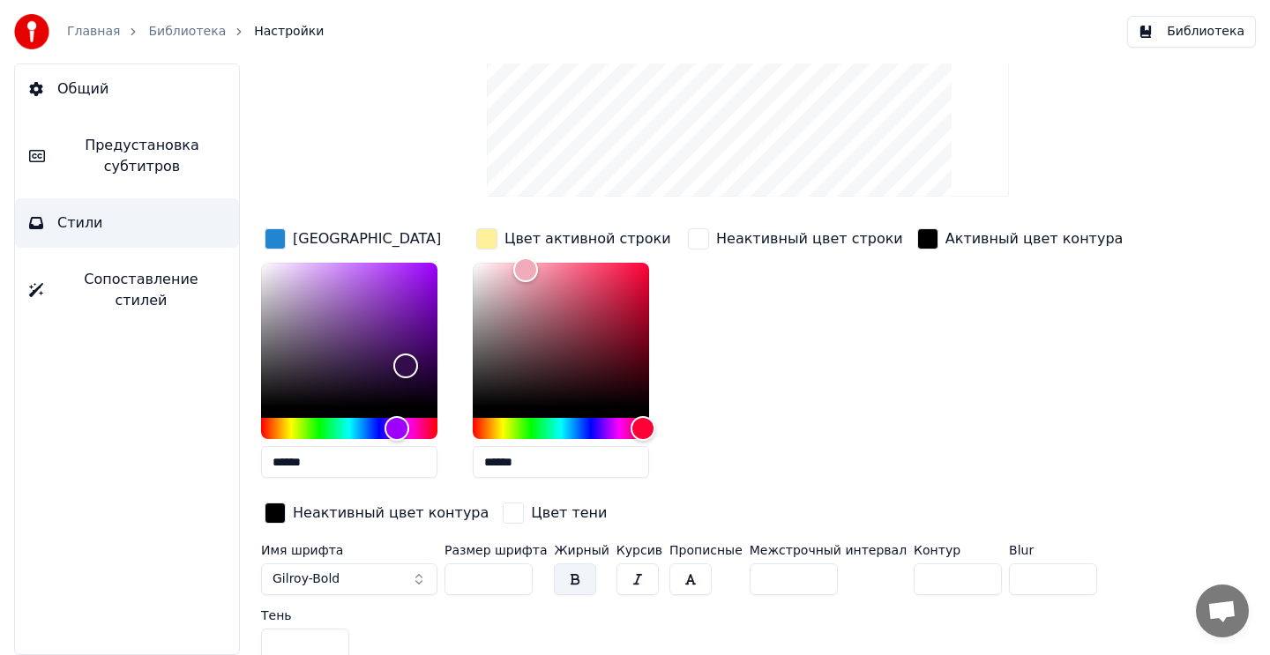
type input "******"
click at [734, 465] on div "Неактивный цвет строки" at bounding box center [795, 358] width 222 height 267
click at [709, 242] on div "Неактивный цвет строки" at bounding box center [795, 239] width 222 height 28
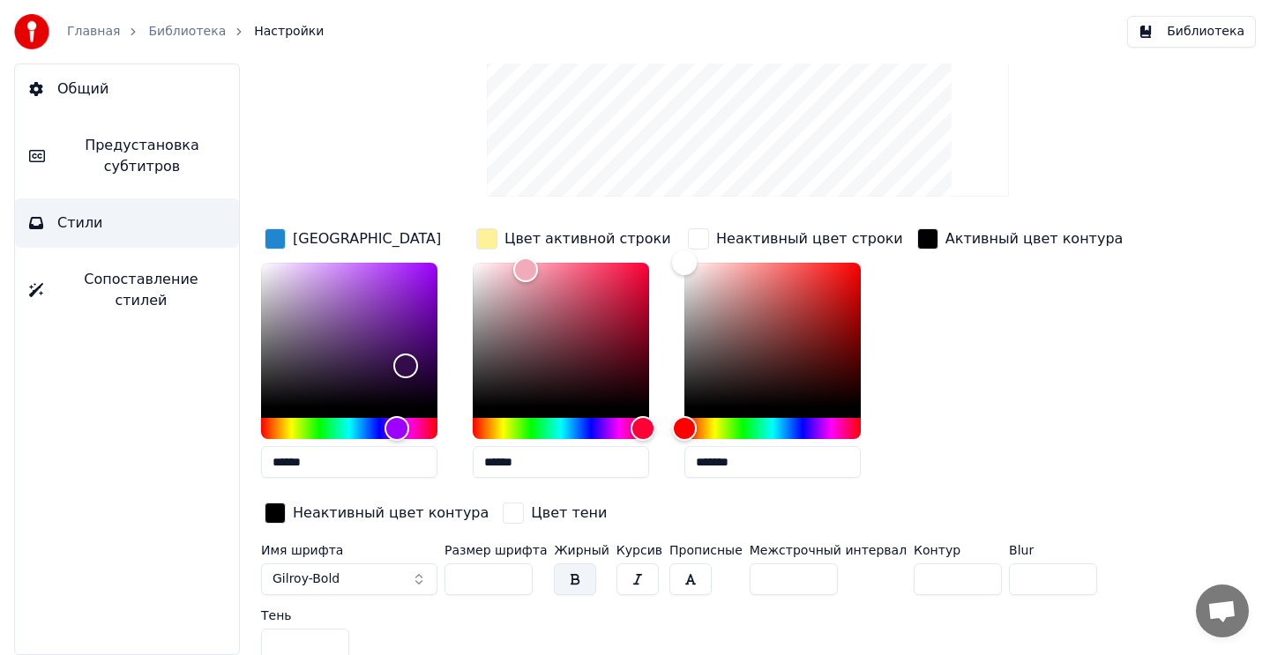
drag, startPoint x: 720, startPoint y: 458, endPoint x: 679, endPoint y: 456, distance: 41.5
click at [679, 457] on div "Цвет заливки ****** Цвет активной строки ****** Неактивный цвет строки ******* …" at bounding box center [705, 377] width 889 height 305
paste input "text"
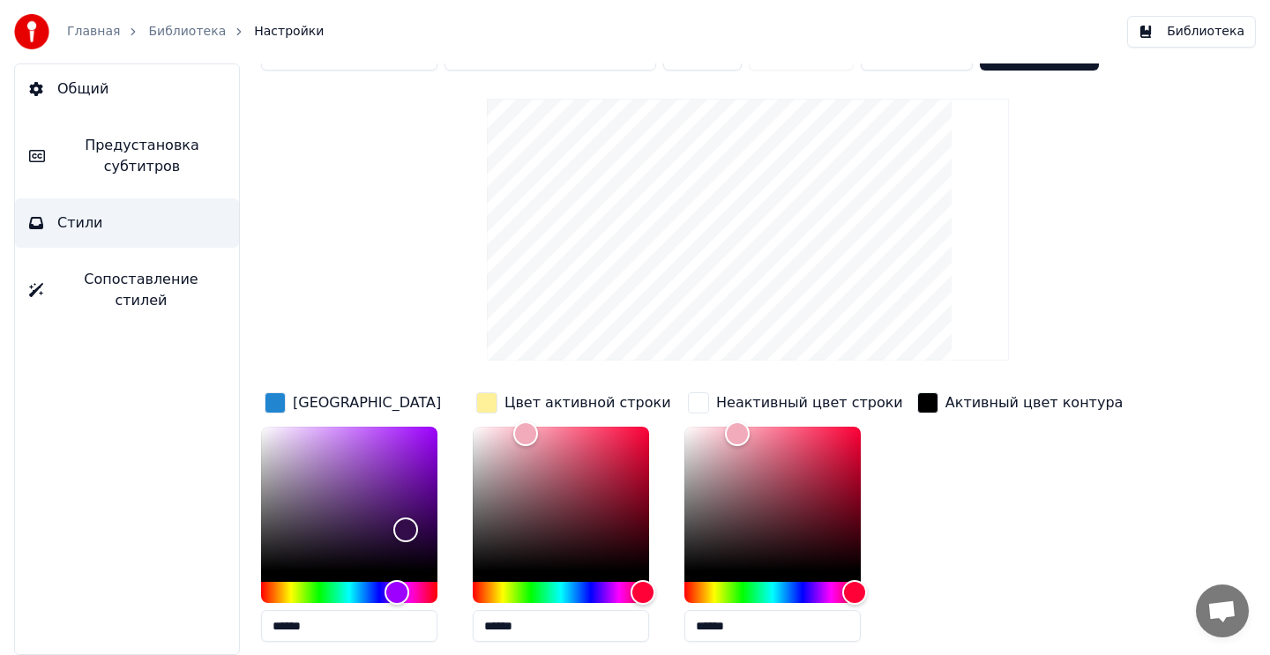
scroll to position [0, 0]
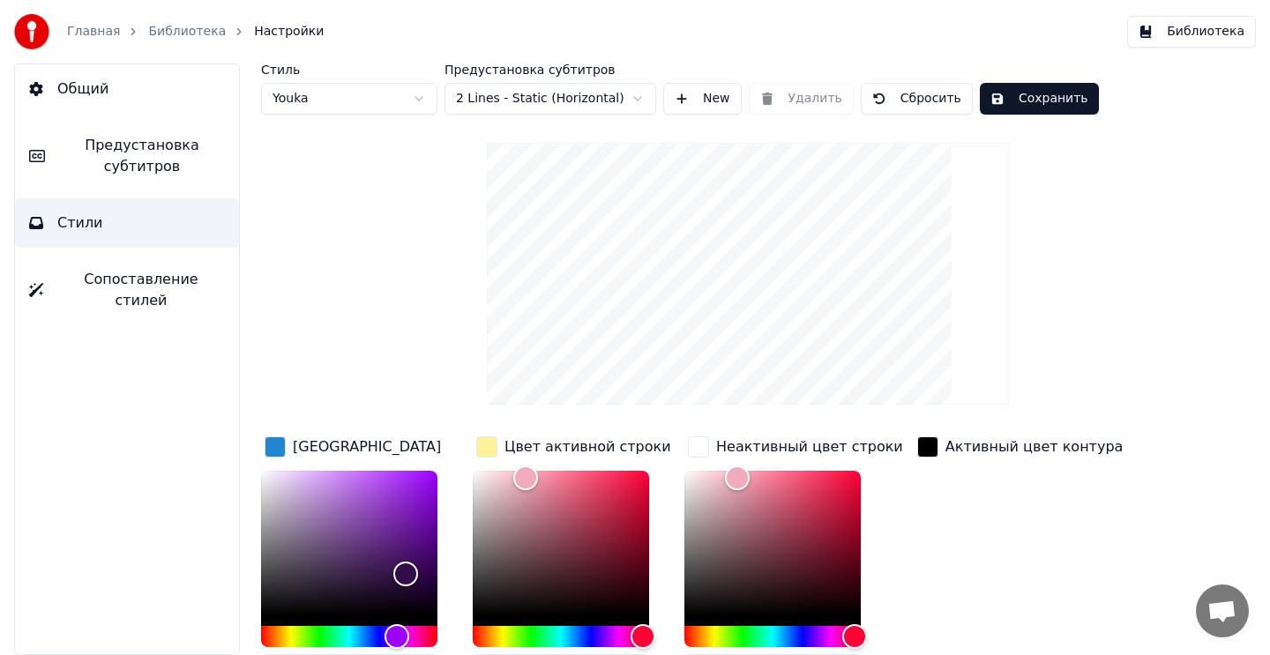
type input "******"
click at [1012, 105] on button "Сохранить" at bounding box center [1039, 99] width 119 height 32
click at [1184, 35] on button "Библиотека" at bounding box center [1191, 32] width 129 height 32
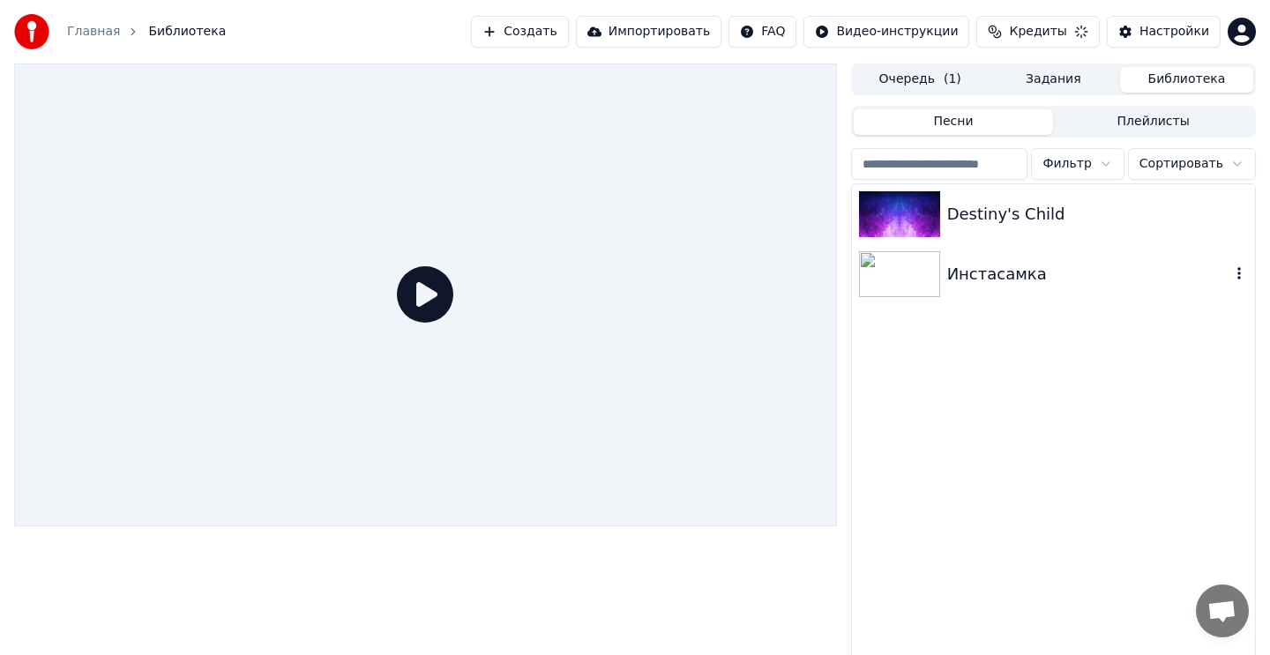
click at [975, 291] on div "Инстасамка" at bounding box center [1053, 274] width 403 height 60
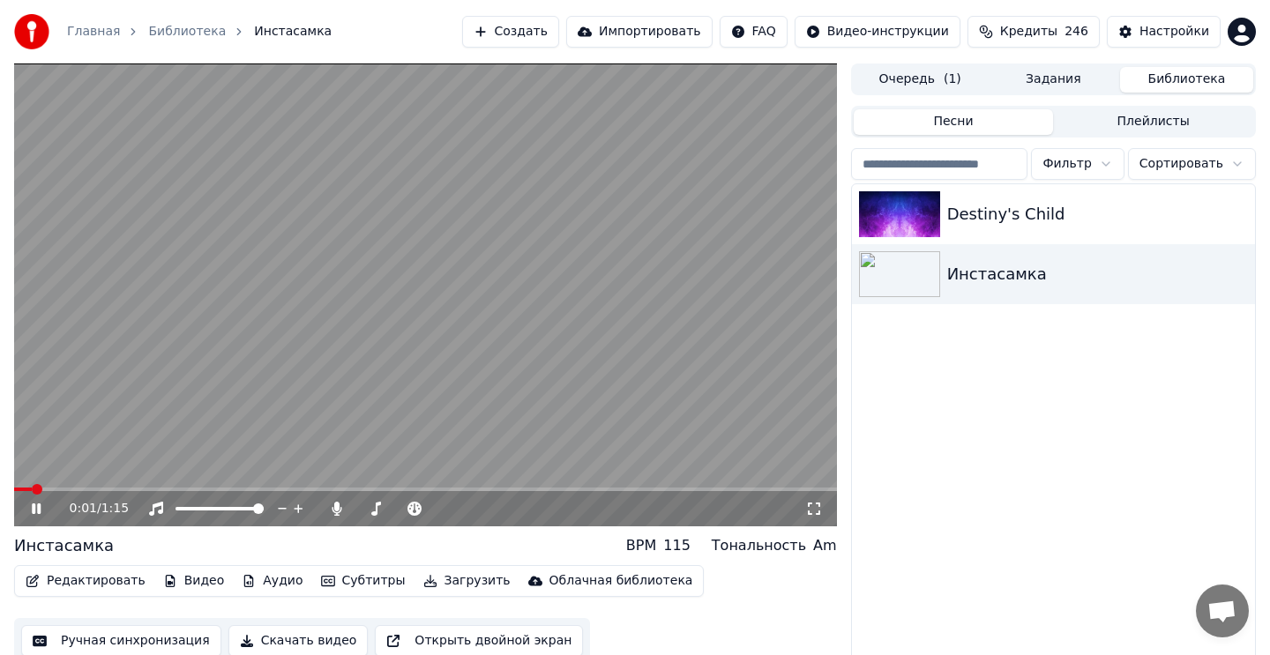
click at [664, 310] on video at bounding box center [425, 294] width 823 height 463
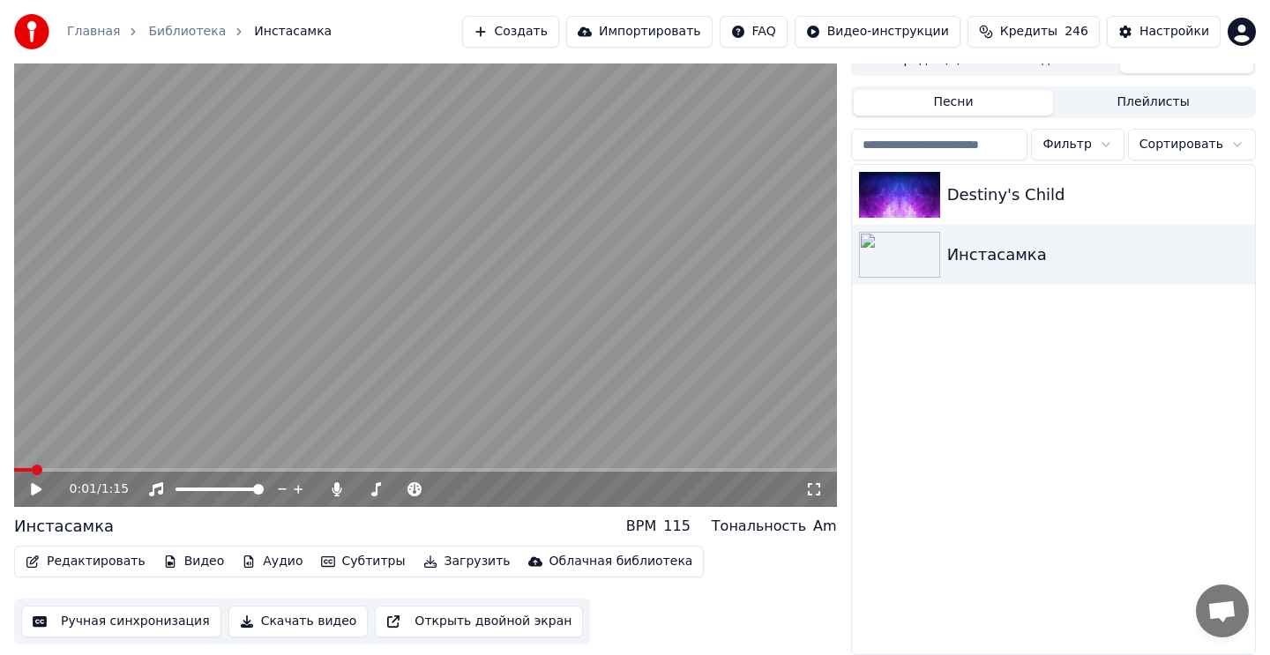
click at [258, 623] on button "Скачать видео" at bounding box center [298, 622] width 140 height 32
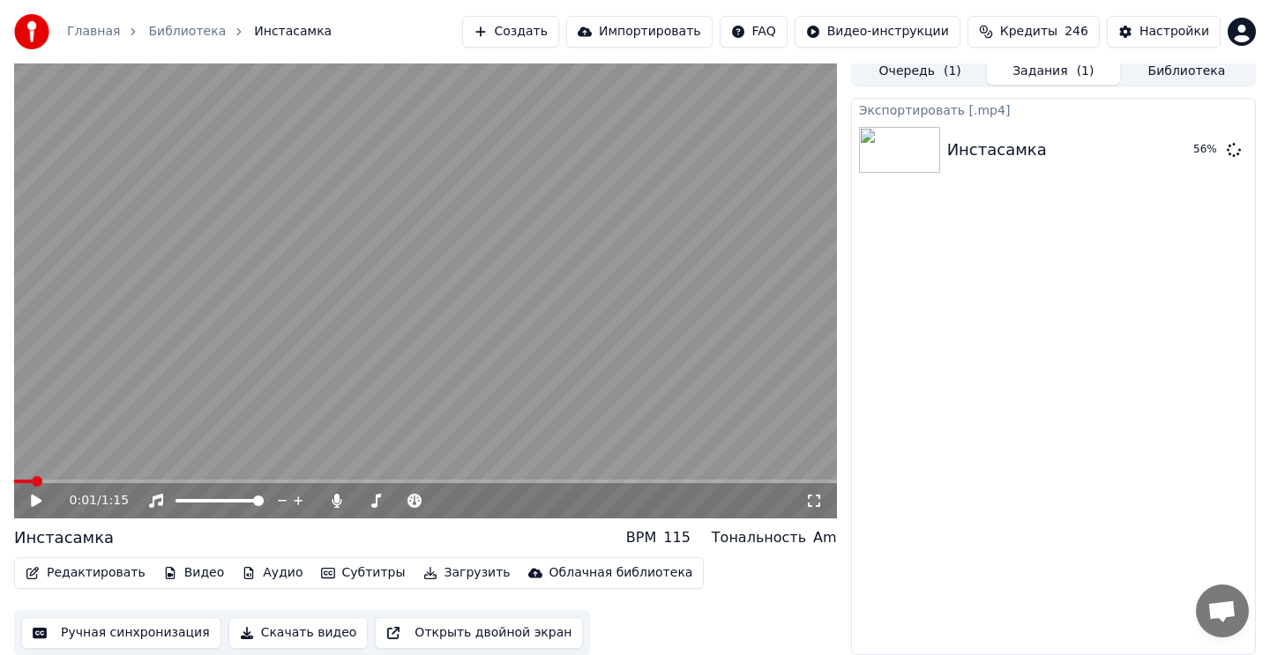
scroll to position [0, 0]
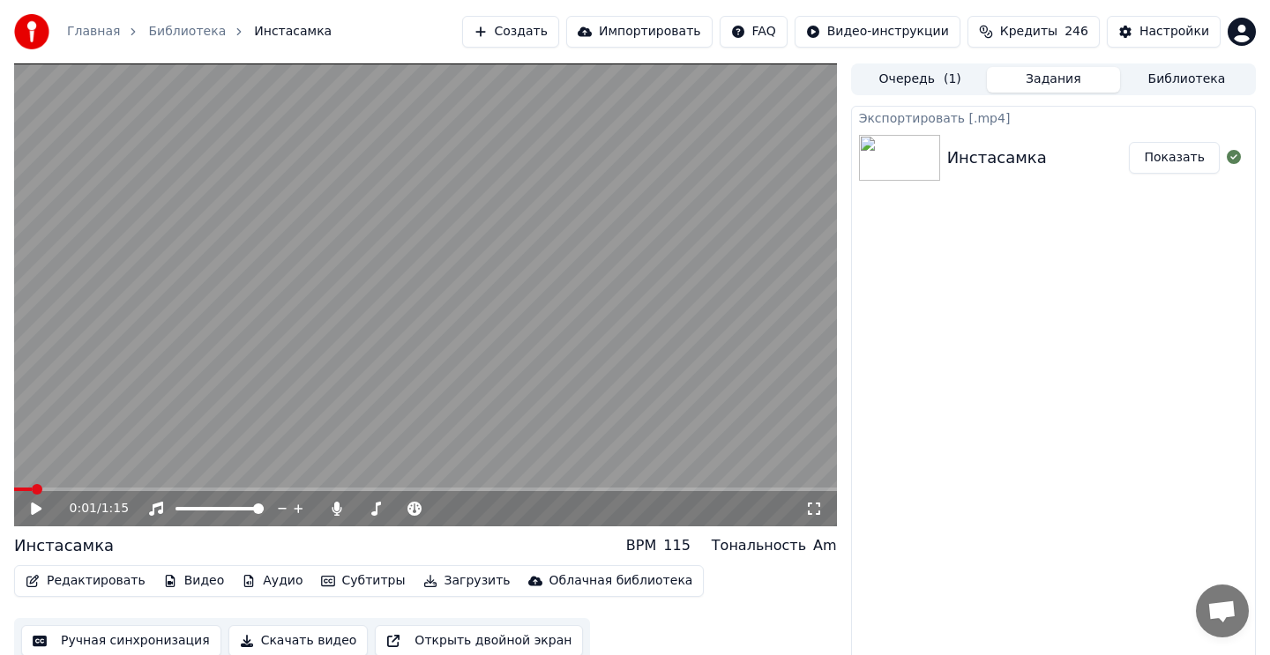
click at [1161, 165] on button "Показать" at bounding box center [1174, 158] width 91 height 32
click at [930, 76] on button "Очередь ( 1 )" at bounding box center [920, 80] width 133 height 26
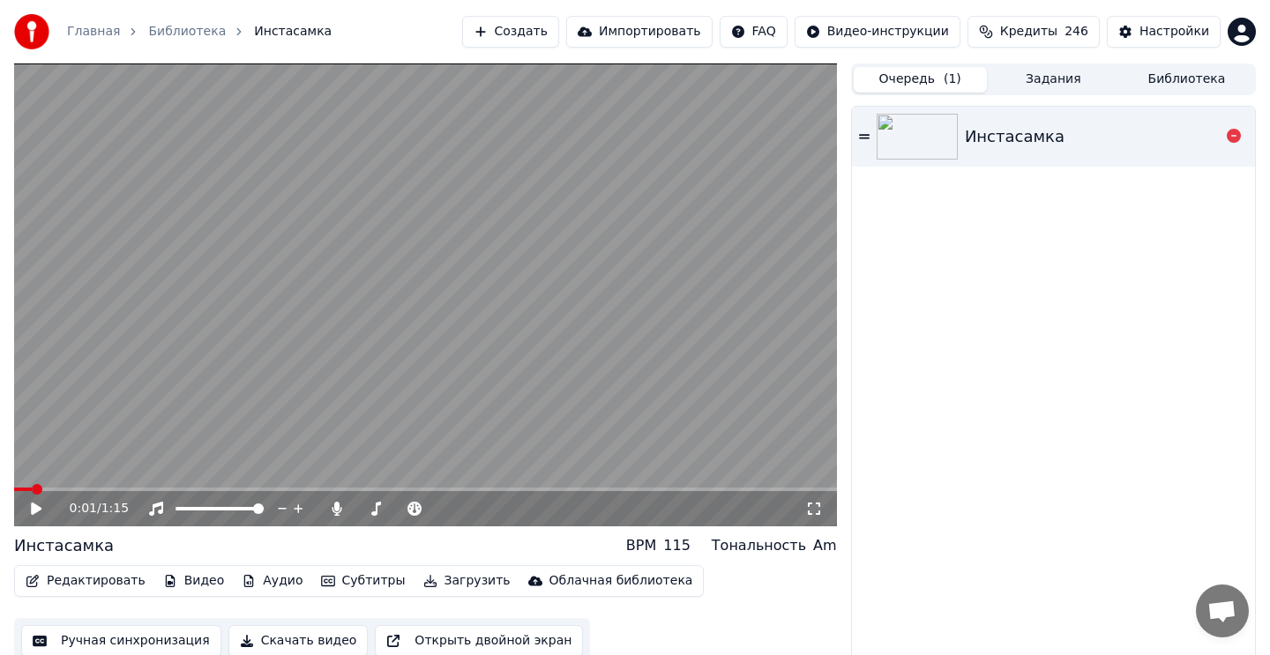
click at [865, 138] on icon at bounding box center [864, 136] width 11 height 4
click at [692, 272] on video at bounding box center [425, 294] width 823 height 463
click at [1169, 79] on button "Библиотека" at bounding box center [1186, 80] width 133 height 26
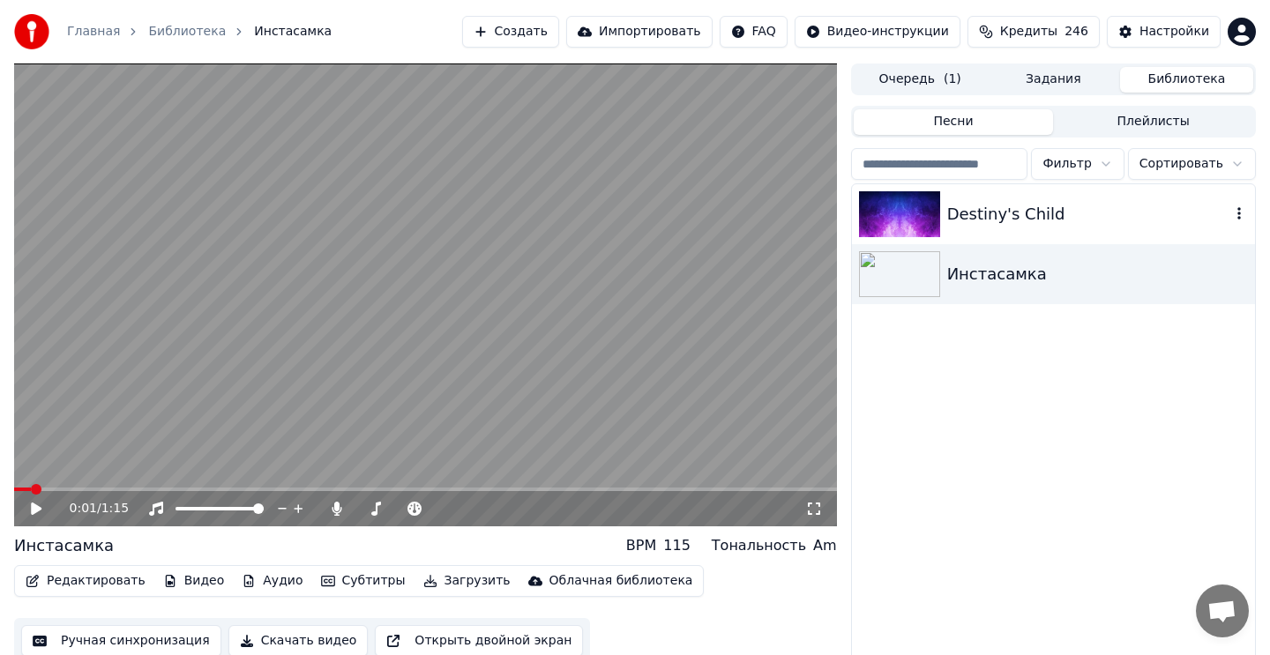
click at [1084, 198] on div "Destiny's Child" at bounding box center [1053, 214] width 403 height 60
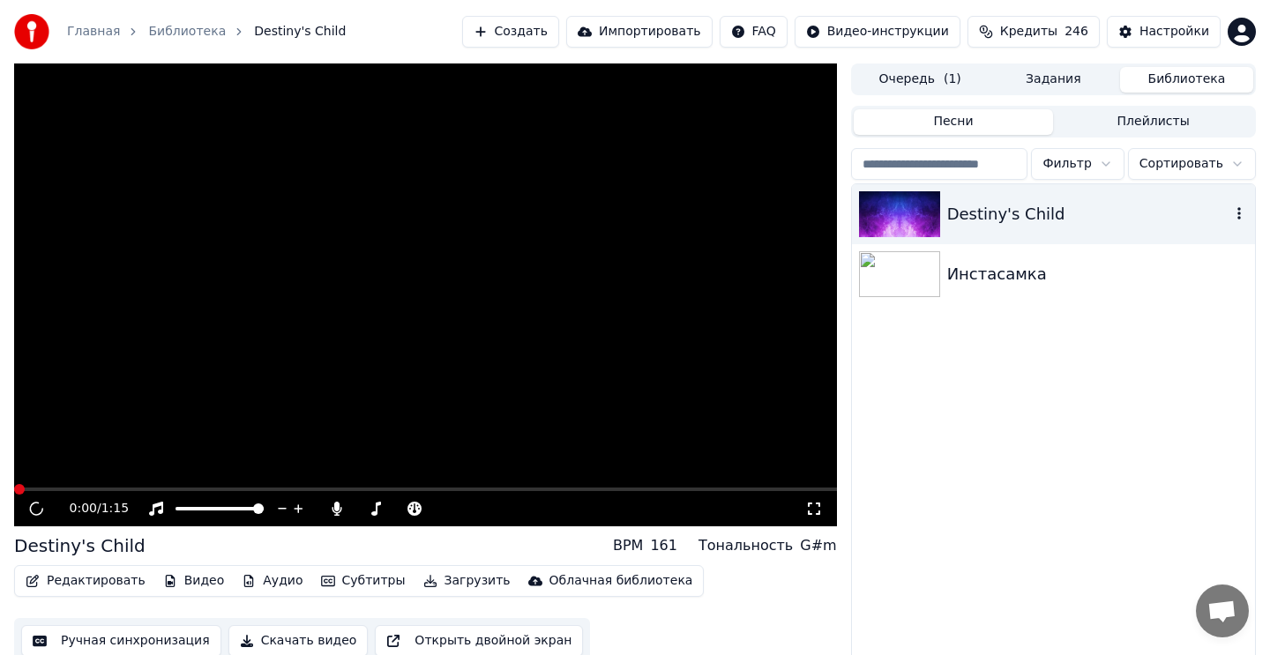
click at [905, 216] on img at bounding box center [899, 214] width 81 height 46
click at [1241, 217] on icon "button" at bounding box center [1239, 213] width 18 height 14
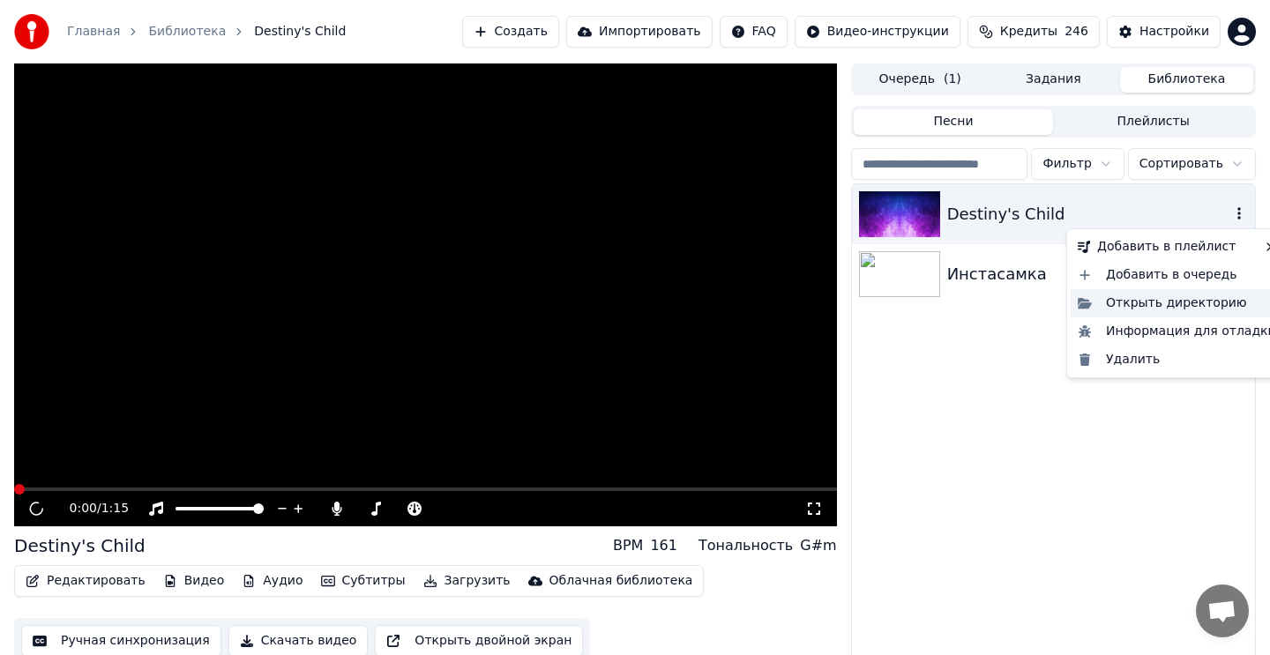
click at [1207, 303] on div "Открыть директорию" at bounding box center [1177, 303] width 213 height 28
click at [1245, 212] on icon "button" at bounding box center [1239, 213] width 18 height 14
click at [1211, 332] on div "Информация для отладки" at bounding box center [1177, 331] width 213 height 28
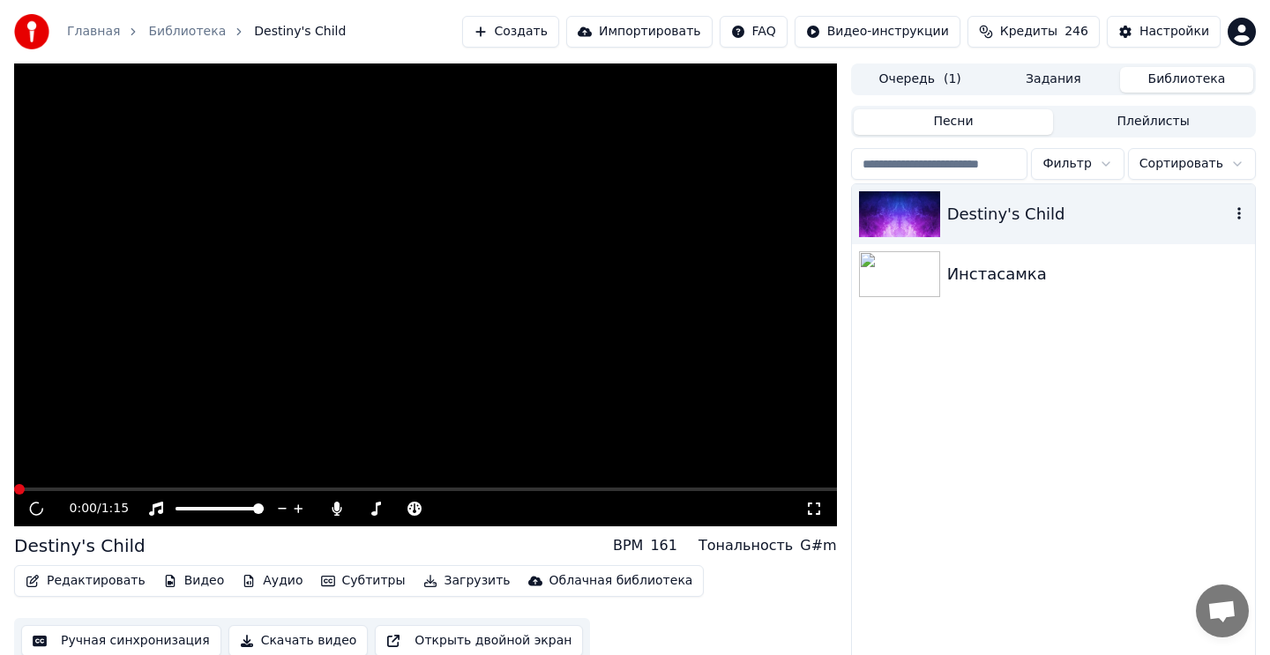
click at [198, 585] on button "Видео" at bounding box center [194, 581] width 76 height 25
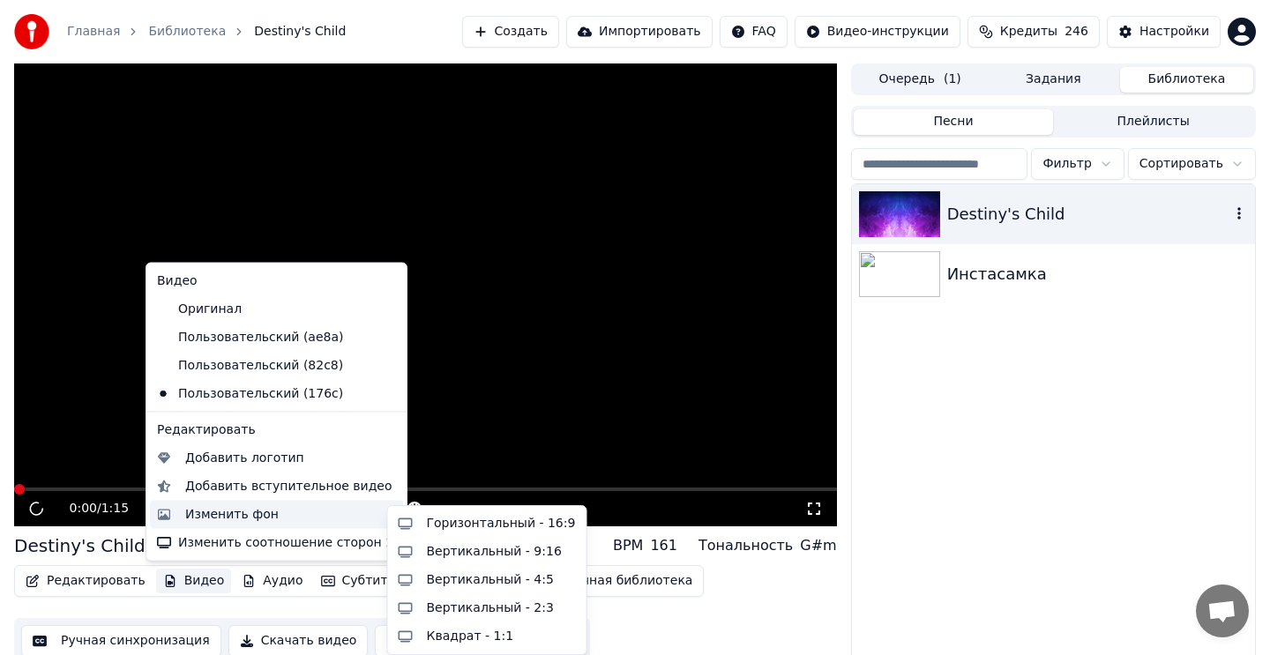
click at [205, 516] on div "Изменить фон" at bounding box center [231, 514] width 93 height 18
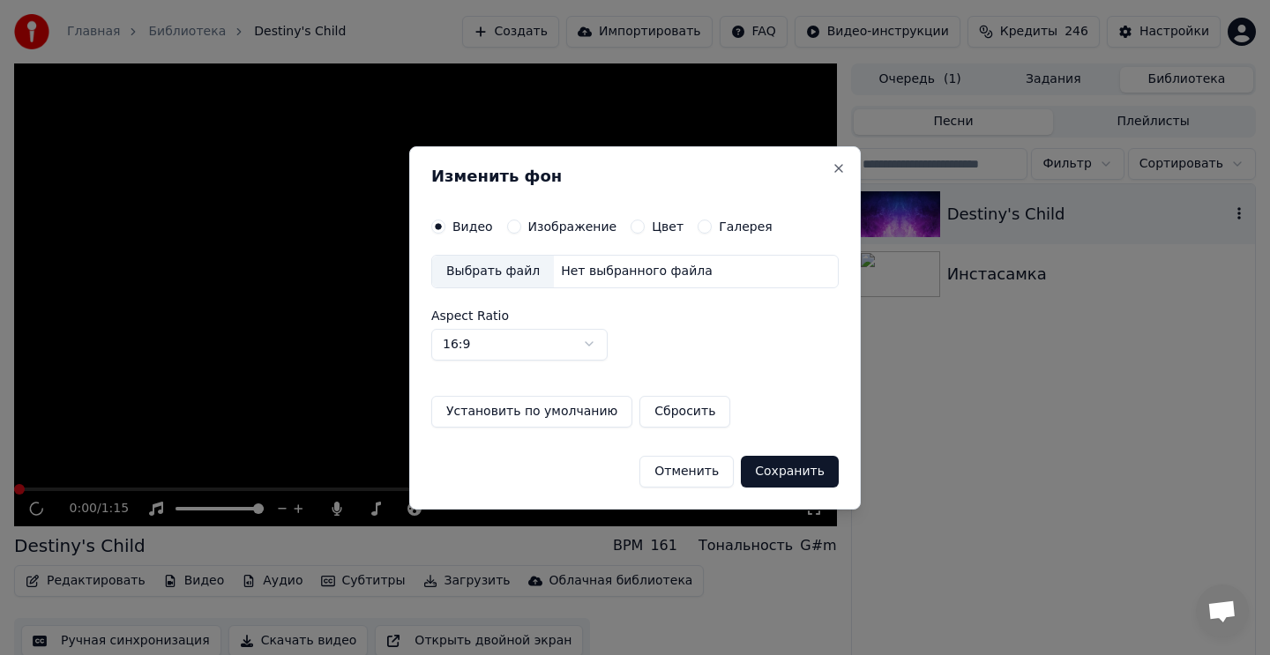
click at [532, 220] on label "Изображение" at bounding box center [572, 226] width 89 height 12
click at [521, 220] on button "Изображение" at bounding box center [514, 227] width 14 height 14
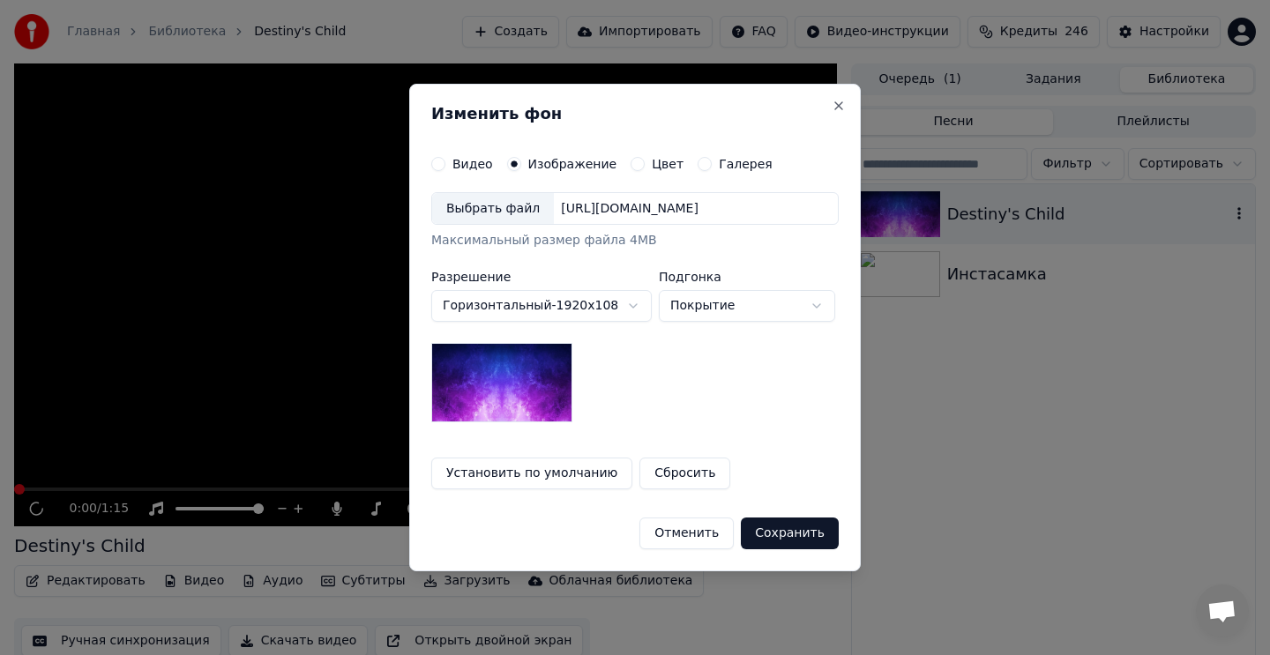
click at [511, 210] on div "Выбрать файл" at bounding box center [493, 209] width 122 height 32
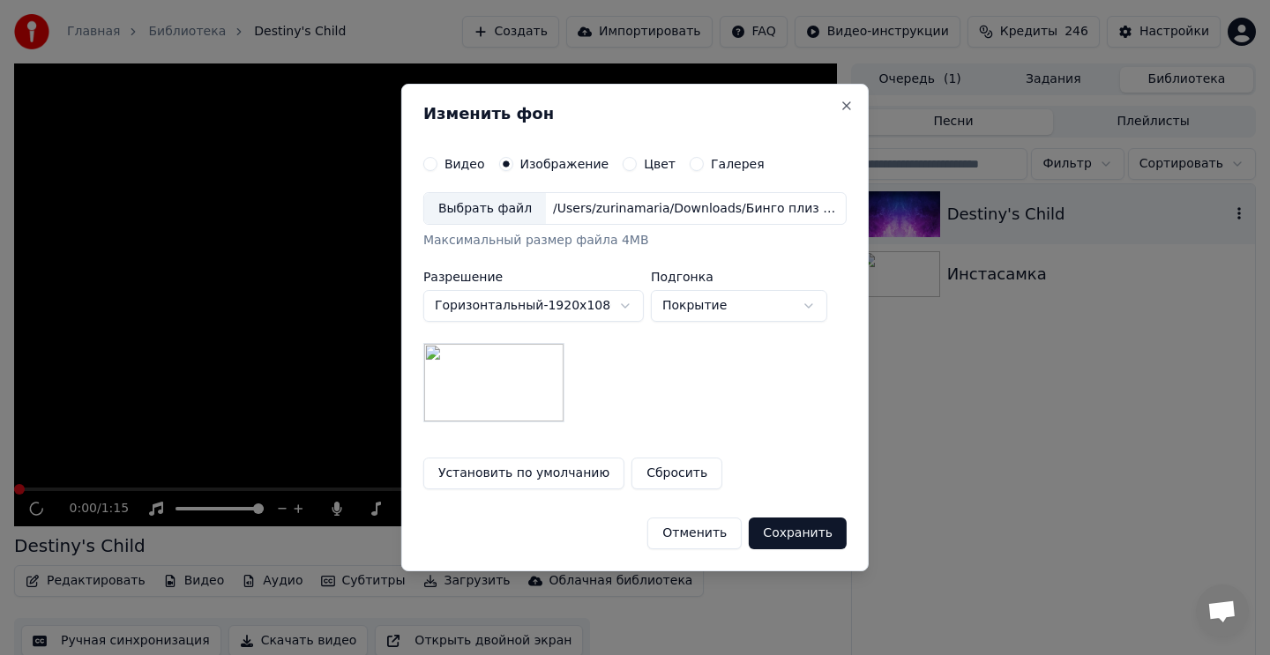
click at [785, 522] on button "Сохранить" at bounding box center [798, 534] width 98 height 32
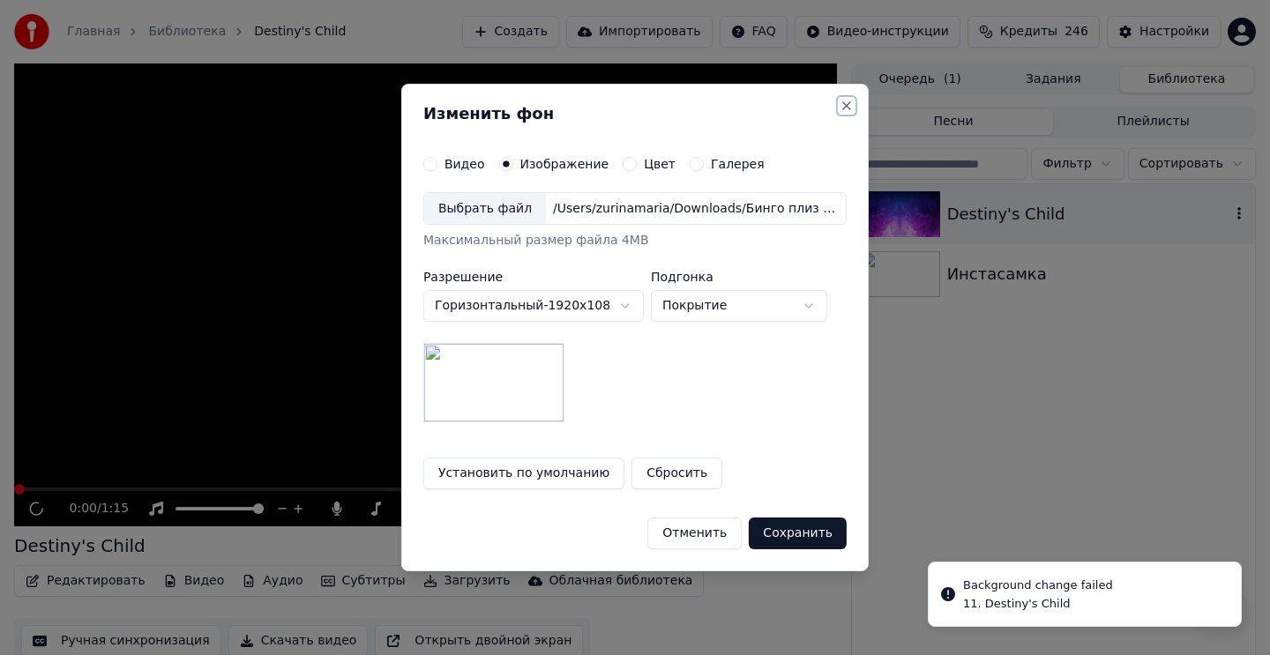
click at [841, 104] on button "Close" at bounding box center [847, 106] width 14 height 14
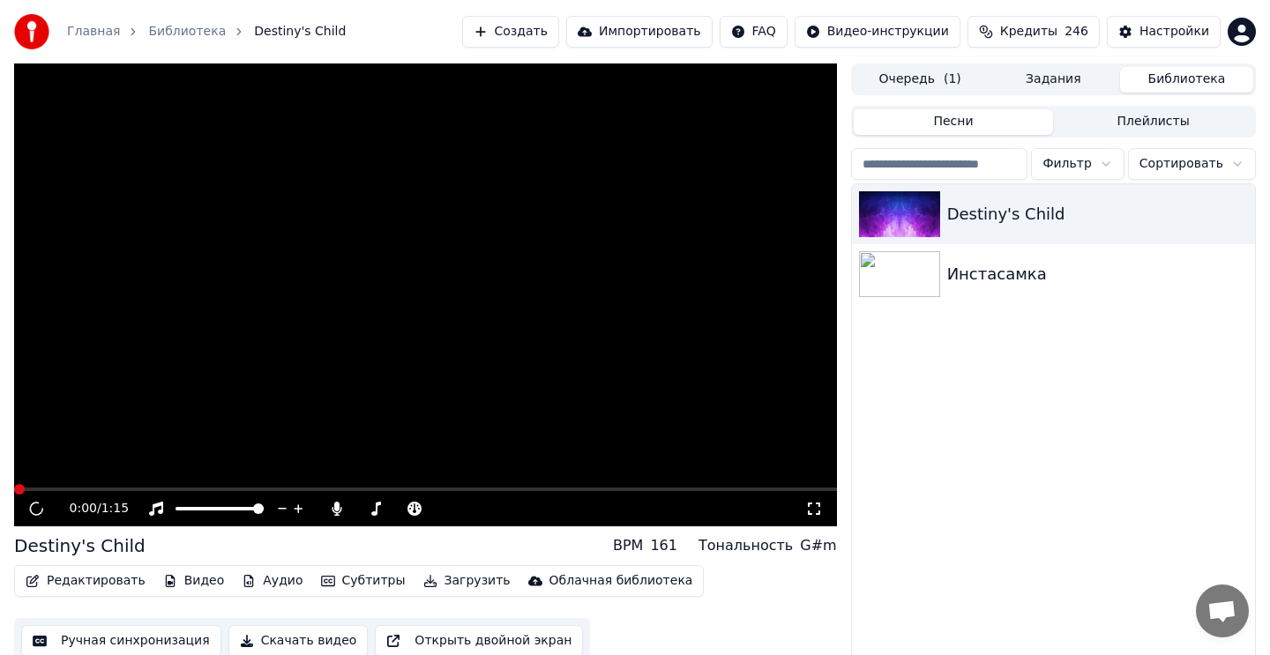
click at [1046, 90] on button "Задания" at bounding box center [1053, 80] width 133 height 26
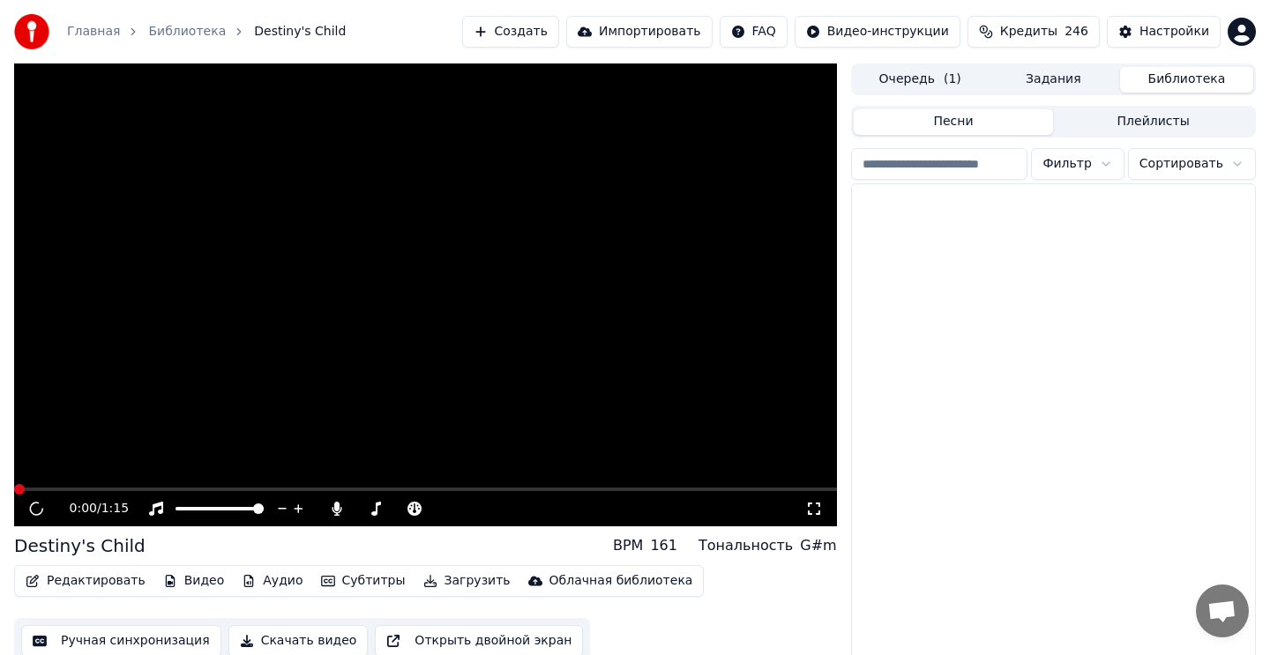
click at [1184, 85] on button "Библиотека" at bounding box center [1186, 80] width 133 height 26
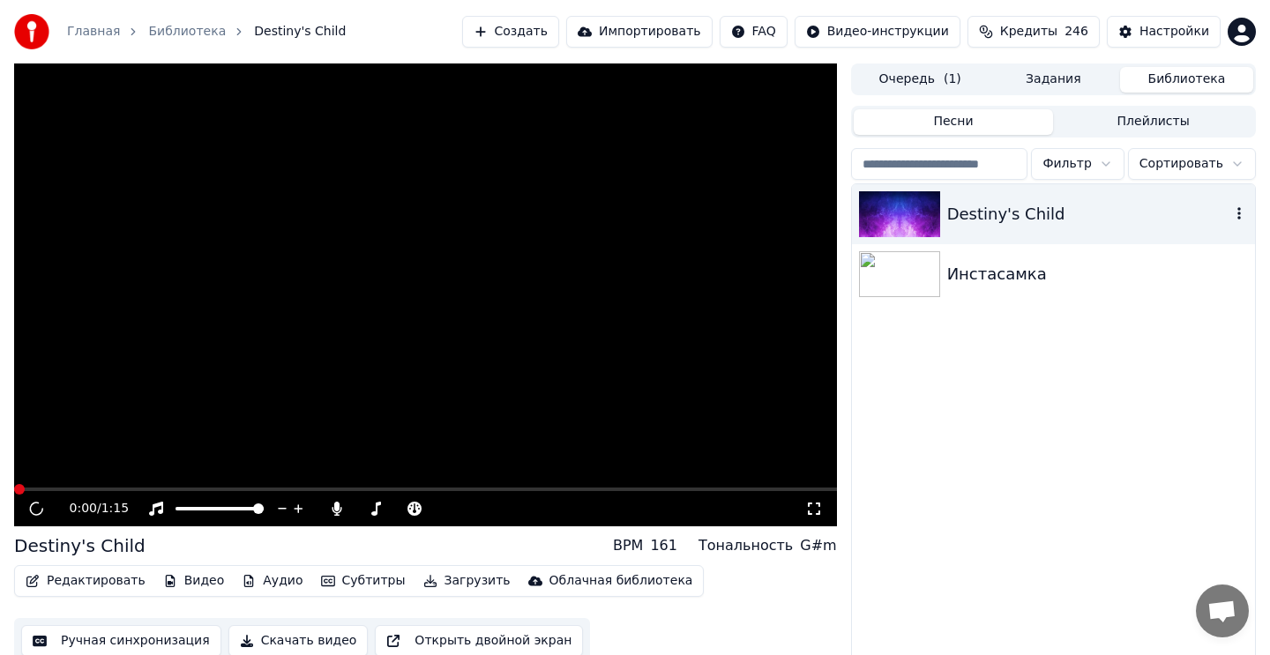
click at [1105, 194] on div "Destiny's Child" at bounding box center [1053, 214] width 403 height 60
click at [1064, 220] on div "Destiny's Child" at bounding box center [1088, 214] width 283 height 25
click at [1072, 86] on button "Задания" at bounding box center [1053, 80] width 133 height 26
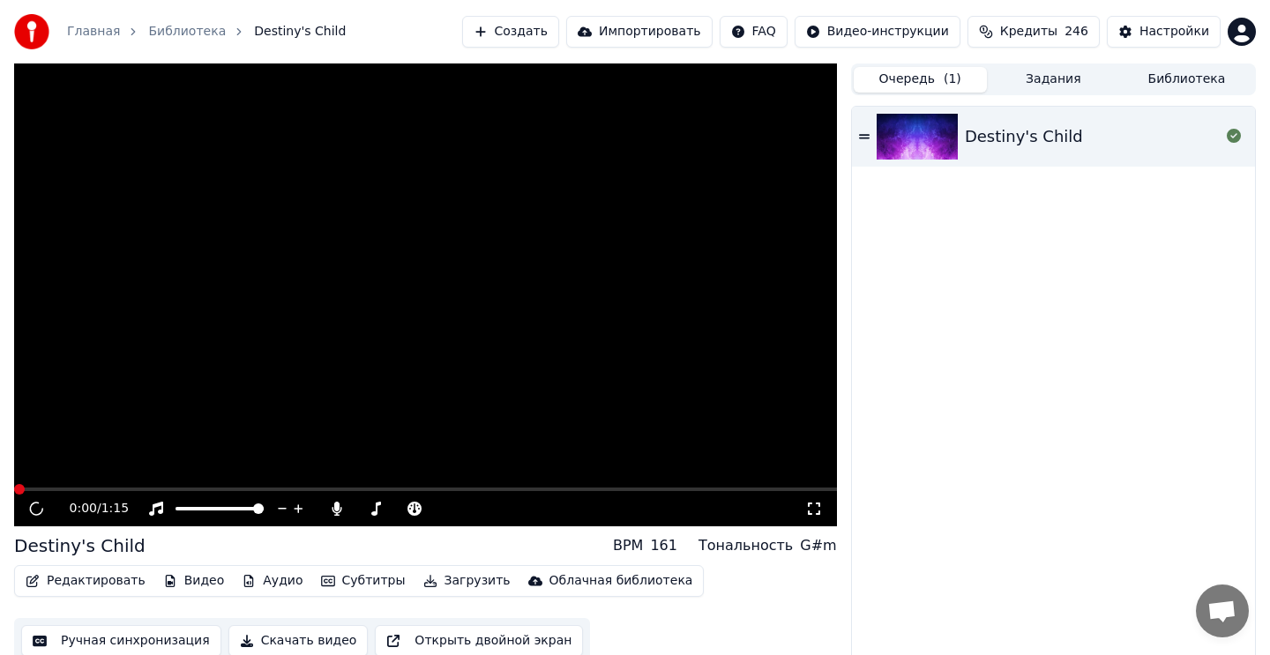
click at [944, 71] on span "( 1 )" at bounding box center [953, 80] width 18 height 18
click at [1018, 123] on div "Destiny's Child" at bounding box center [1053, 137] width 403 height 60
click at [580, 277] on video at bounding box center [425, 294] width 823 height 463
click at [576, 277] on video at bounding box center [425, 294] width 823 height 463
click at [1102, 151] on div "Destiny's Child" at bounding box center [1053, 137] width 403 height 60
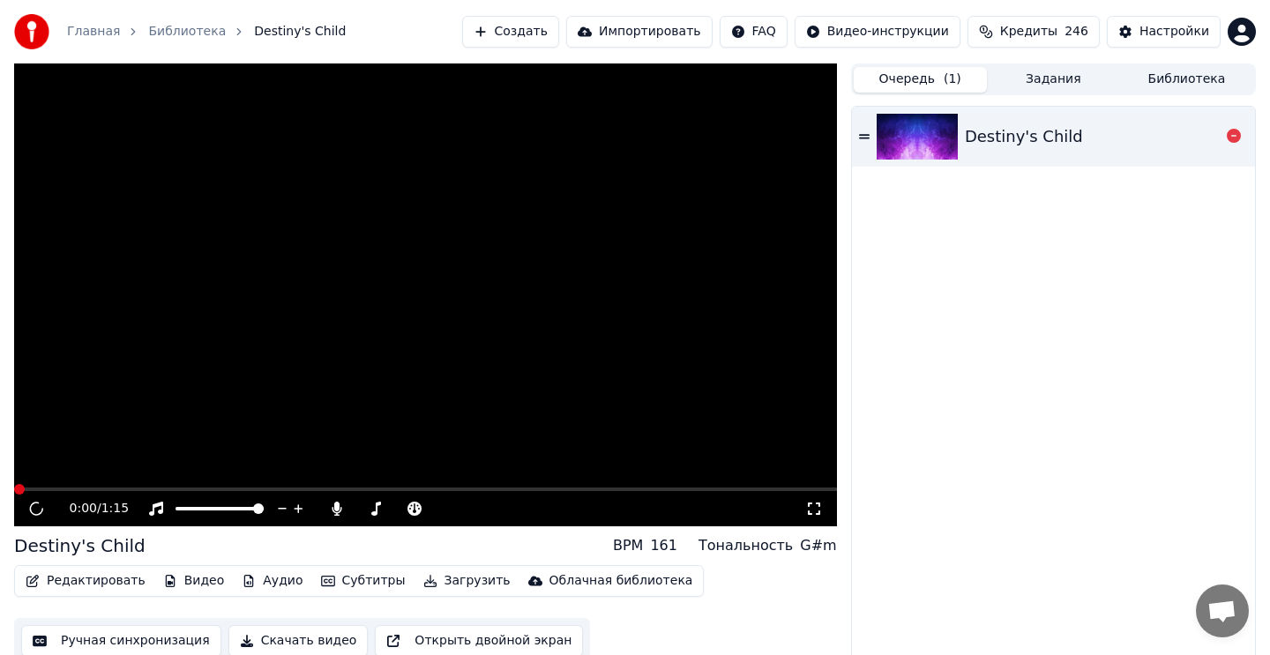
click at [1101, 148] on div "Destiny's Child" at bounding box center [1092, 136] width 255 height 25
click at [560, 266] on video at bounding box center [425, 294] width 823 height 463
click at [1056, 84] on button "Задания" at bounding box center [1053, 80] width 133 height 26
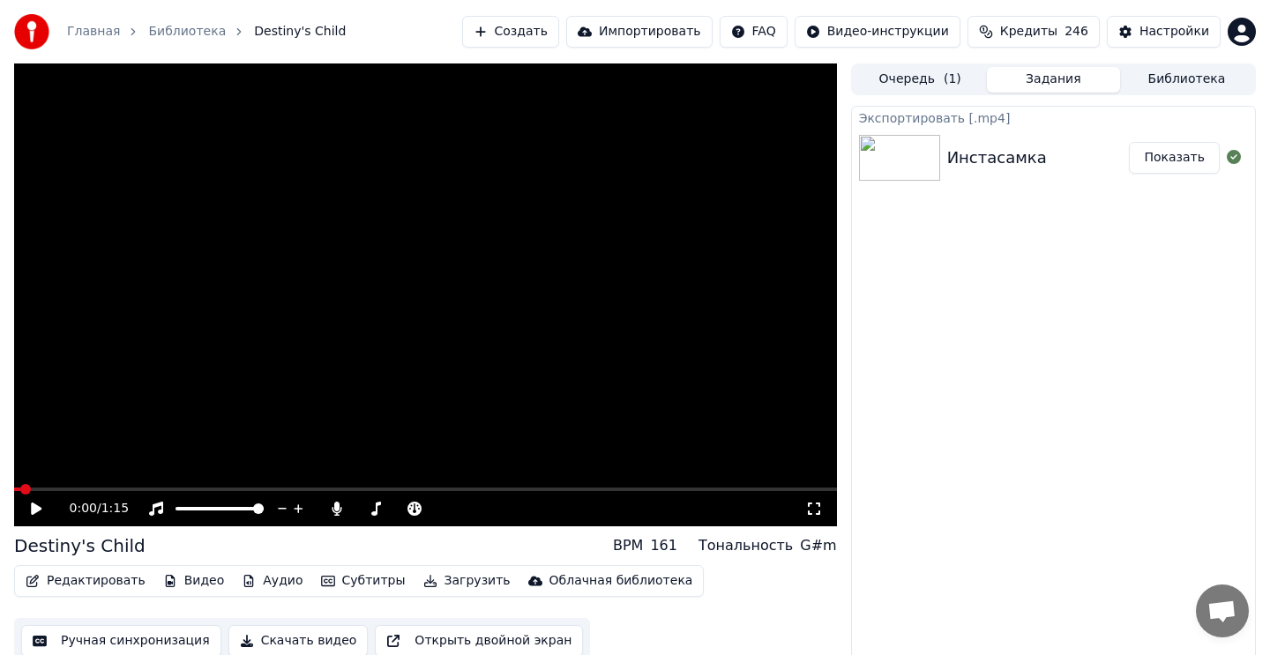
click at [1063, 141] on div "Инстасамка Показать" at bounding box center [1053, 158] width 403 height 60
click at [1180, 63] on div "Очередь ( 1 ) Задания Библиотека" at bounding box center [1053, 79] width 405 height 32
click at [1179, 76] on button "Библиотека" at bounding box center [1186, 80] width 133 height 26
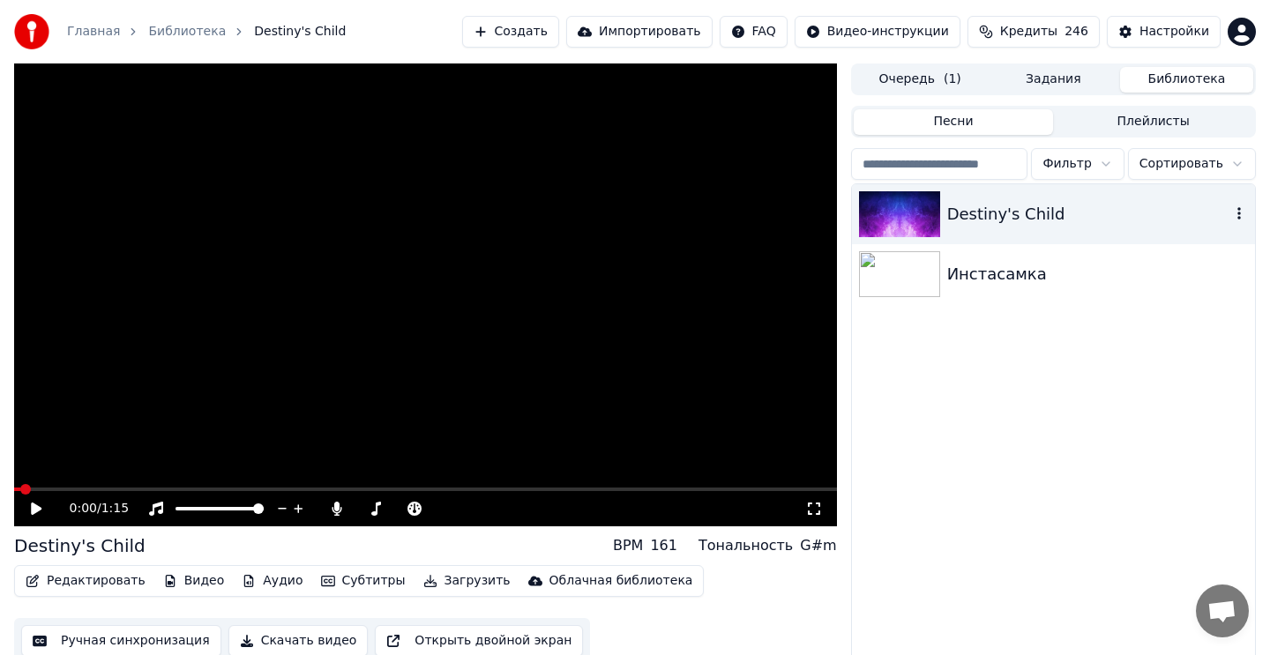
click at [1067, 213] on div "Destiny's Child" at bounding box center [1088, 214] width 283 height 25
click at [1180, 213] on div "Destiny's Child" at bounding box center [1088, 214] width 283 height 25
click at [1239, 212] on icon "button" at bounding box center [1239, 213] width 18 height 14
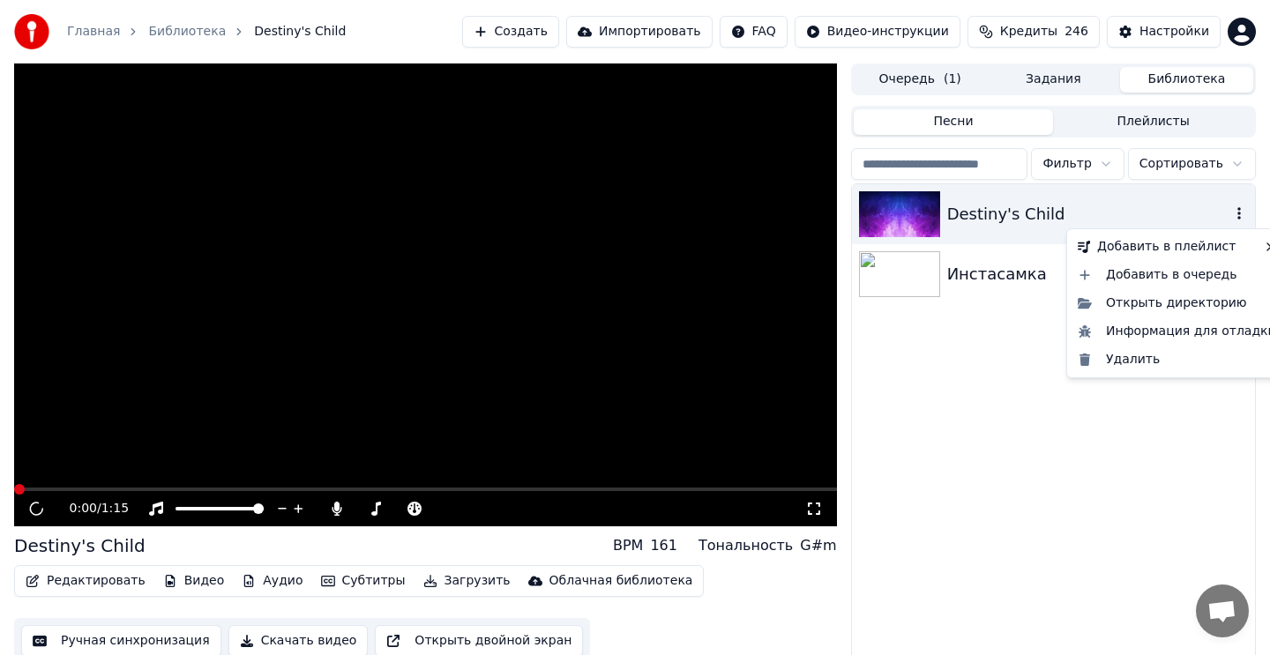
click at [1195, 213] on div "Destiny's Child" at bounding box center [1088, 214] width 283 height 25
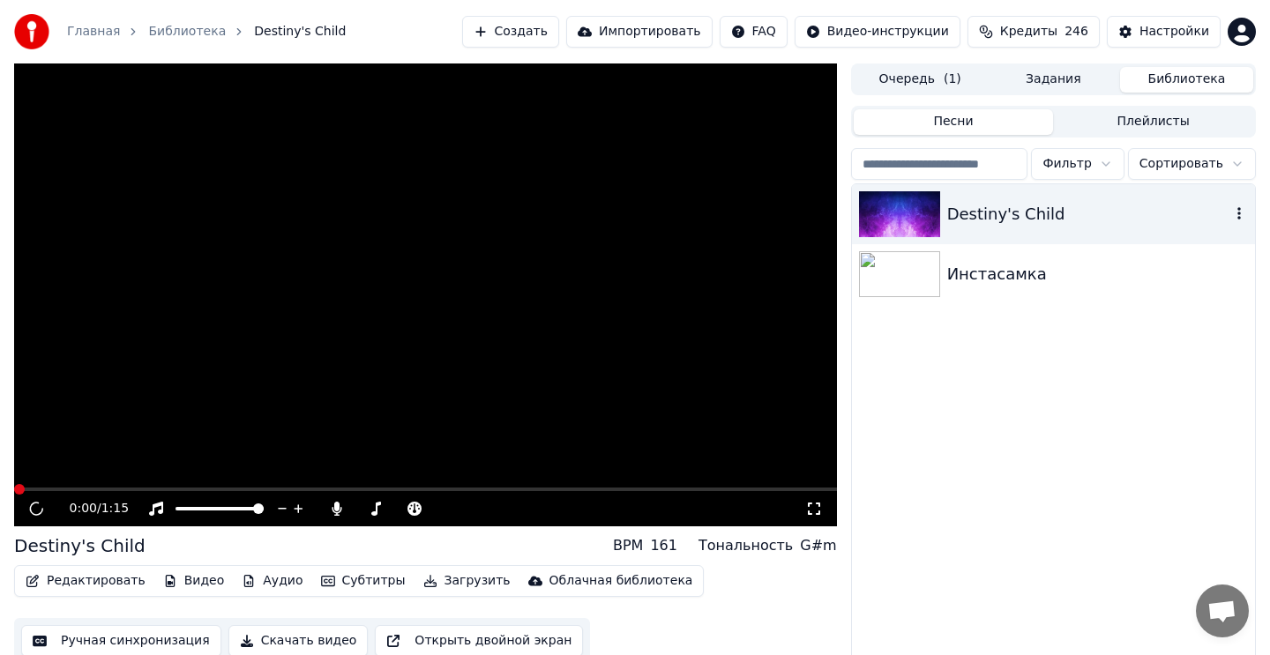
click at [1118, 203] on div "Destiny's Child" at bounding box center [1088, 214] width 283 height 25
click at [1153, 213] on div "Destiny's Child" at bounding box center [1088, 214] width 283 height 25
click at [1240, 218] on icon "button" at bounding box center [1239, 213] width 4 height 12
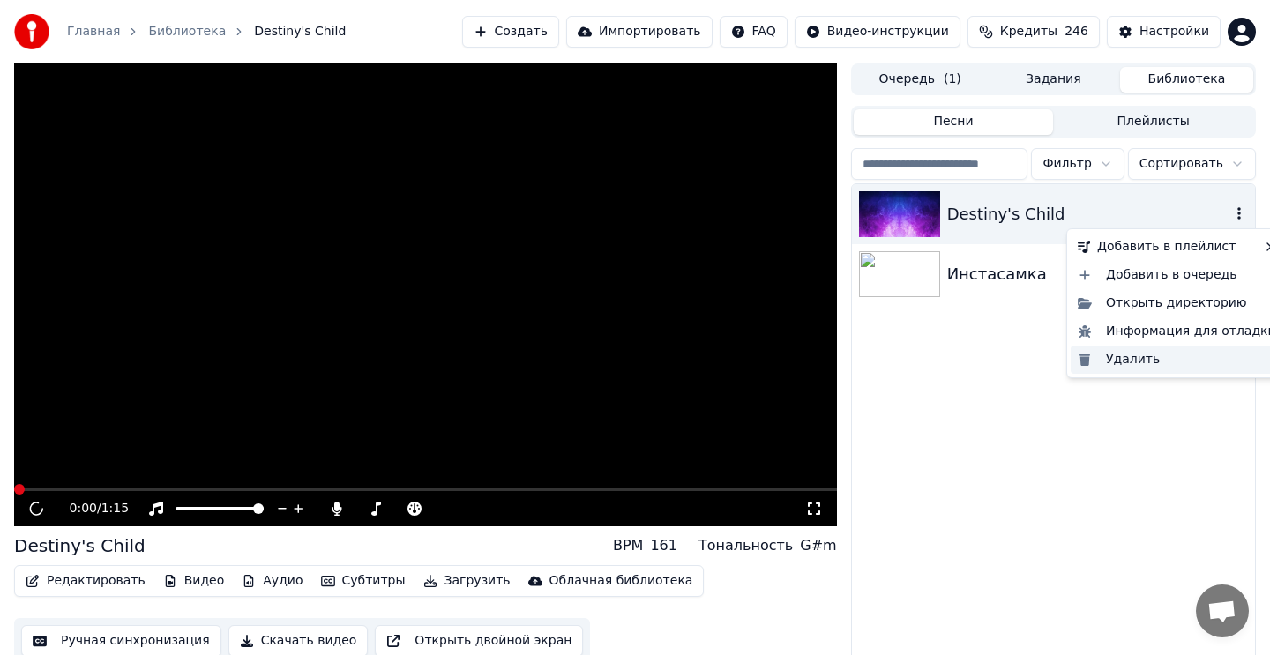
click at [1162, 358] on div "Удалить" at bounding box center [1177, 360] width 213 height 28
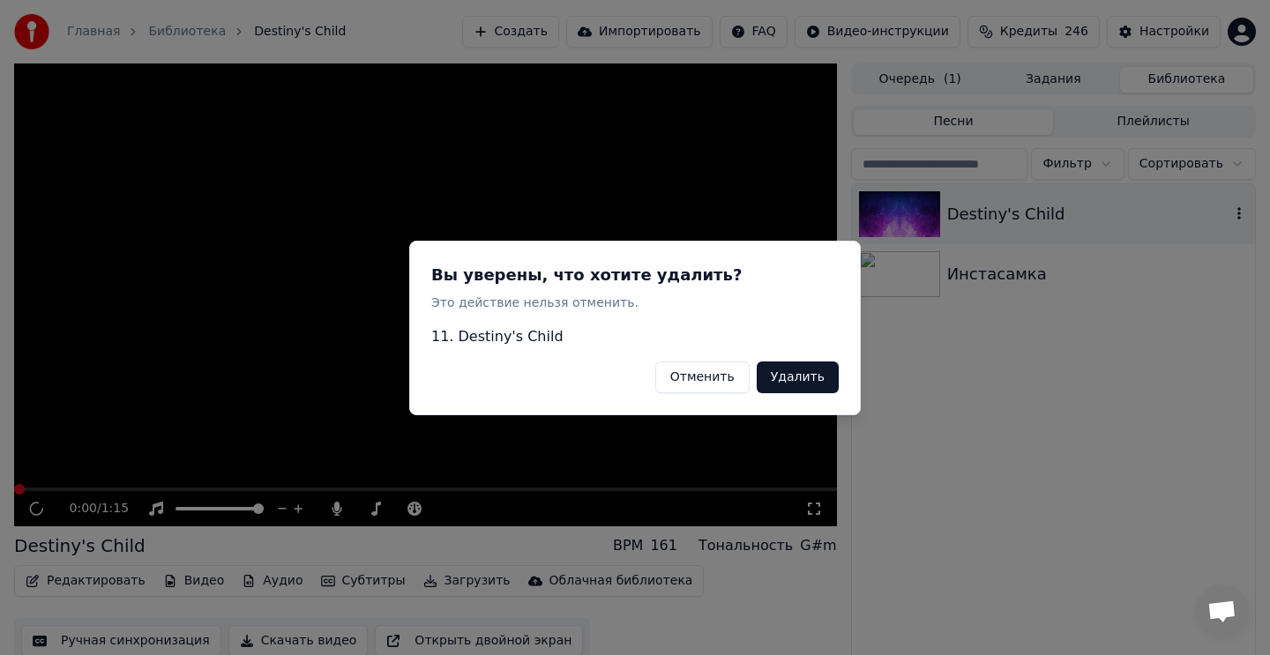
click at [812, 370] on button "Удалить" at bounding box center [798, 377] width 82 height 32
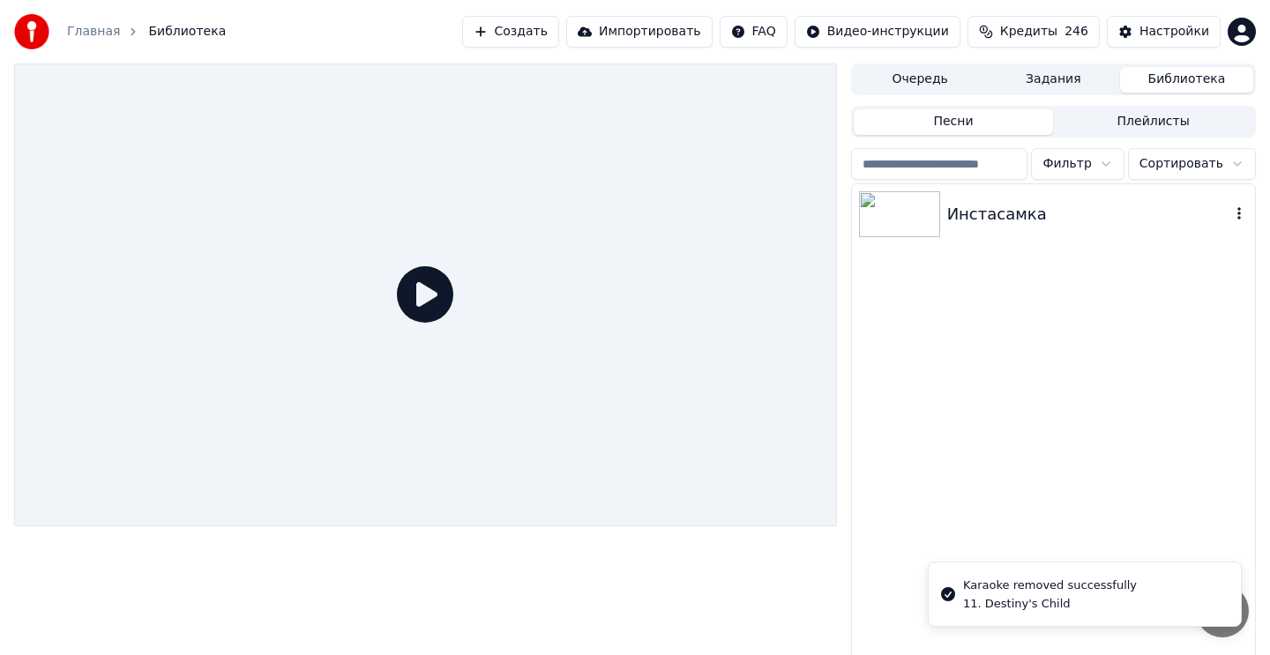
click at [1236, 217] on icon "button" at bounding box center [1239, 213] width 18 height 14
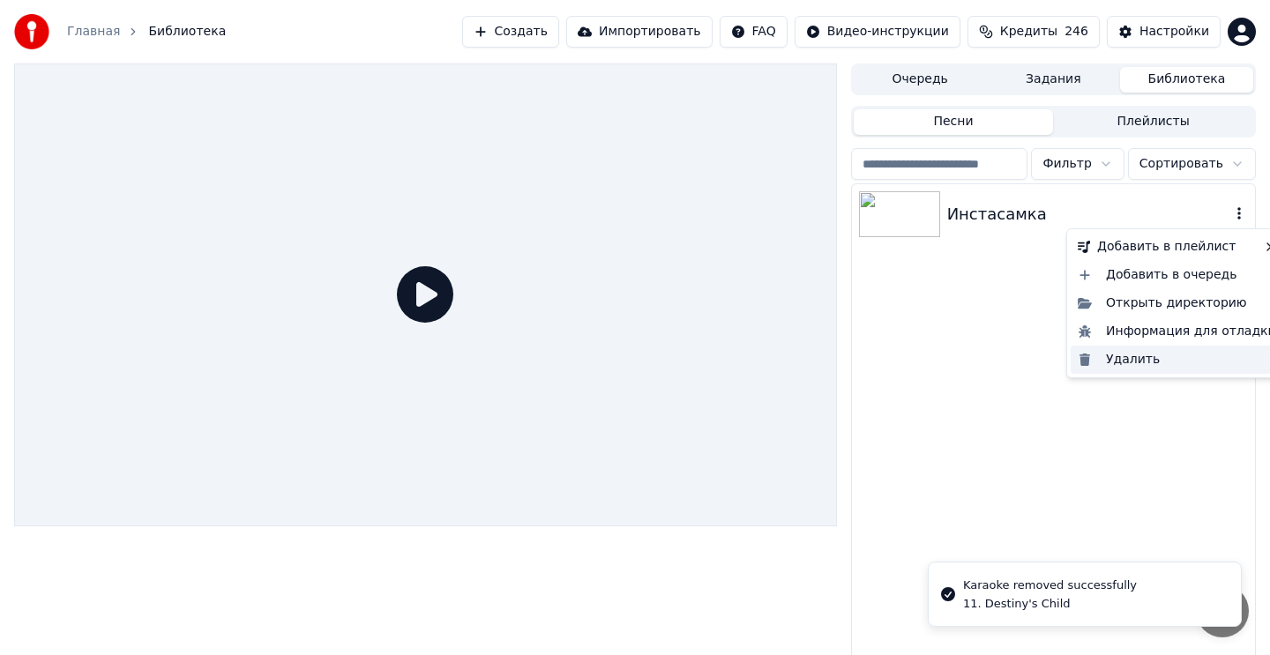
click at [1140, 362] on div "Удалить" at bounding box center [1177, 360] width 213 height 28
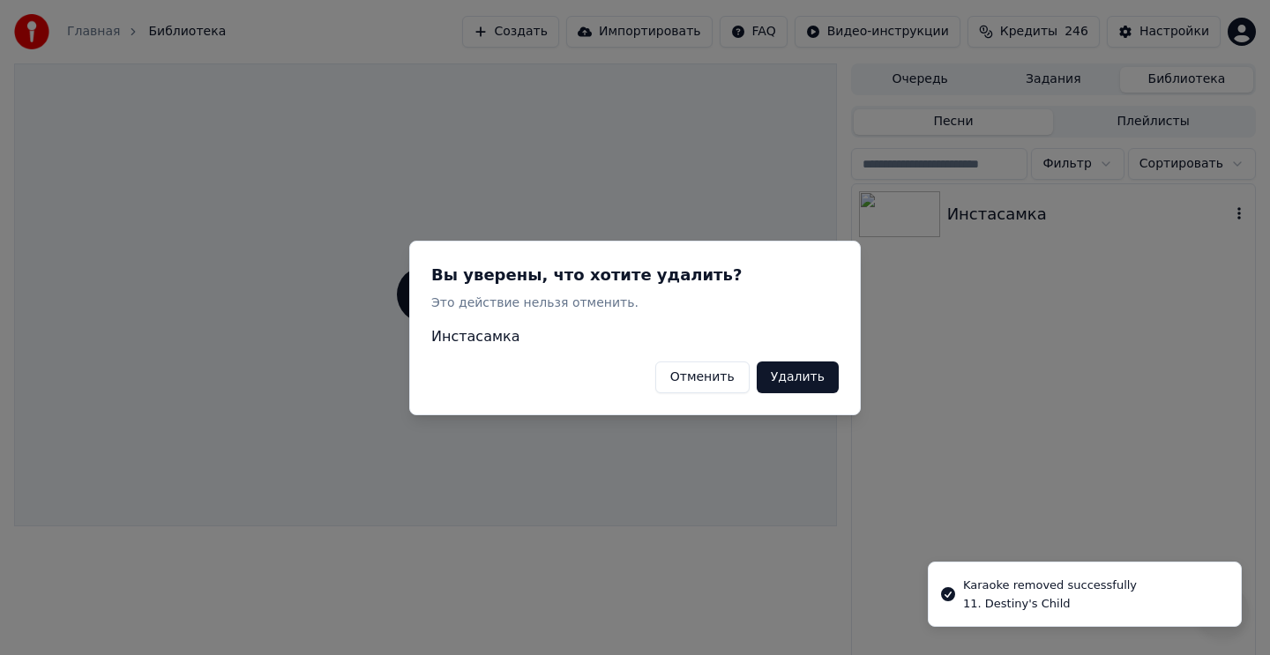
click at [799, 379] on button "Удалить" at bounding box center [798, 377] width 82 height 32
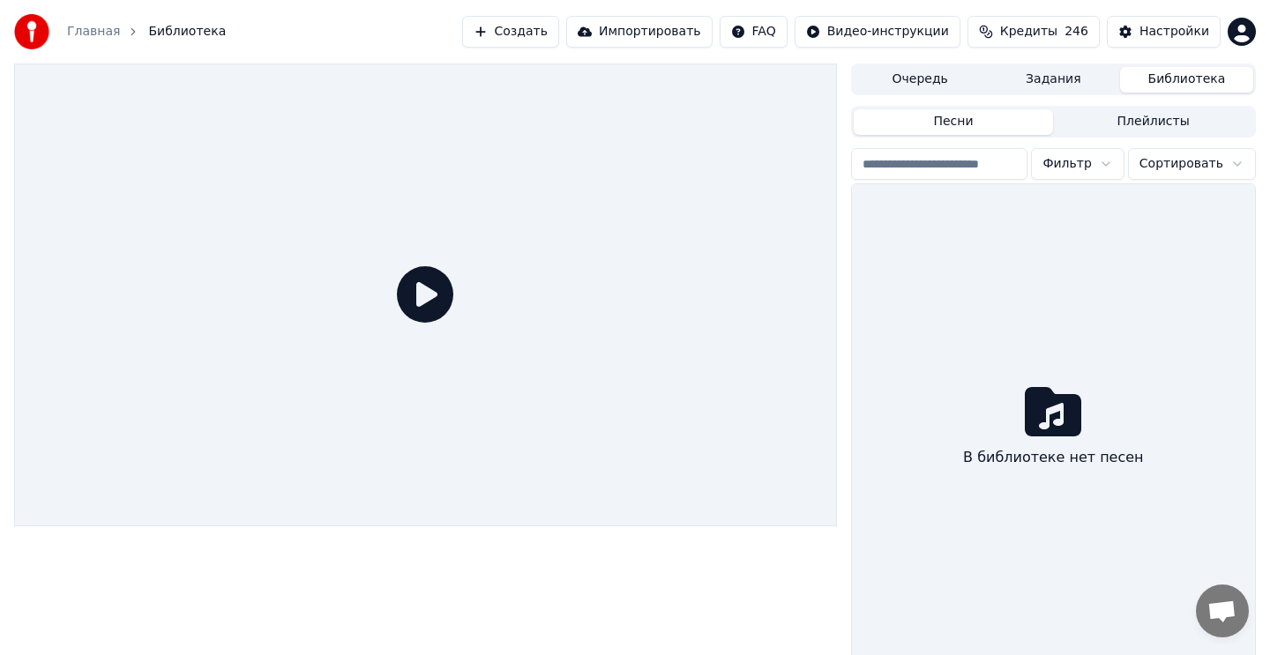
click at [407, 289] on icon at bounding box center [425, 294] width 56 height 56
click at [427, 302] on icon at bounding box center [425, 294] width 56 height 56
click at [168, 34] on span "Библиотека" at bounding box center [187, 32] width 78 height 18
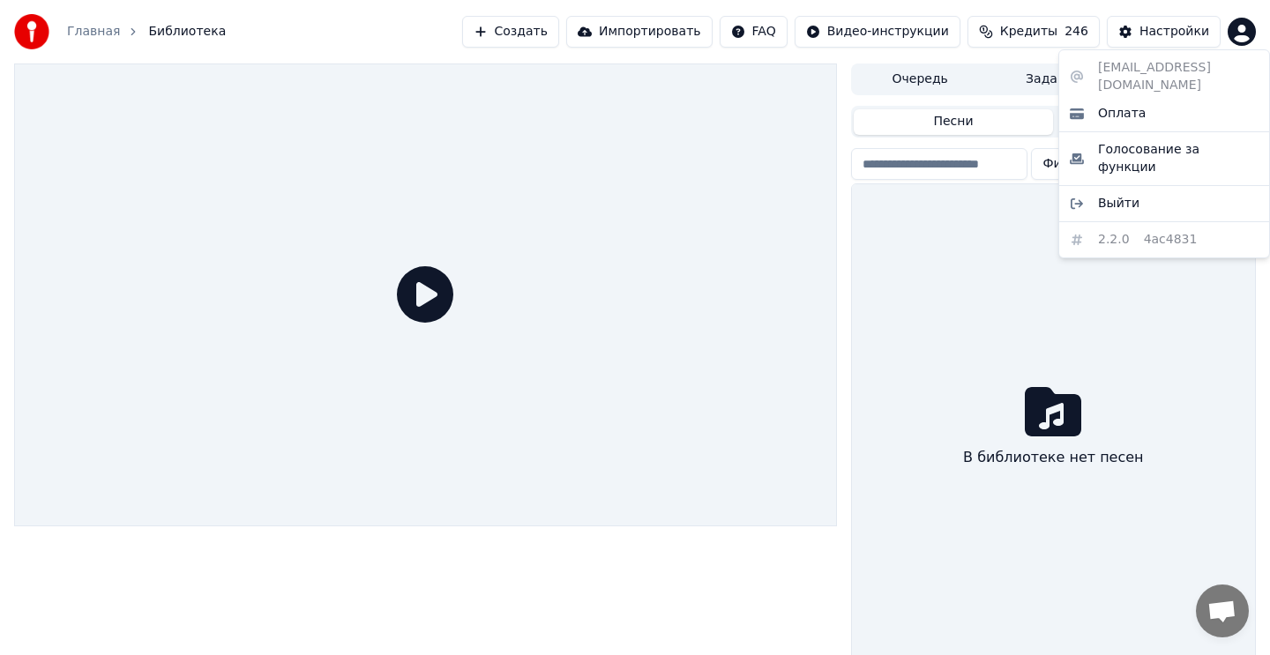
click at [1243, 34] on html "Главная Библиотека Создать Импортировать FAQ Видео-инструкции Кредиты 246 Настр…" at bounding box center [635, 327] width 1270 height 655
click at [1184, 27] on html "Главная Библиотека Создать Импортировать FAQ Видео-инструкции Кредиты 246 Настр…" at bounding box center [635, 327] width 1270 height 655
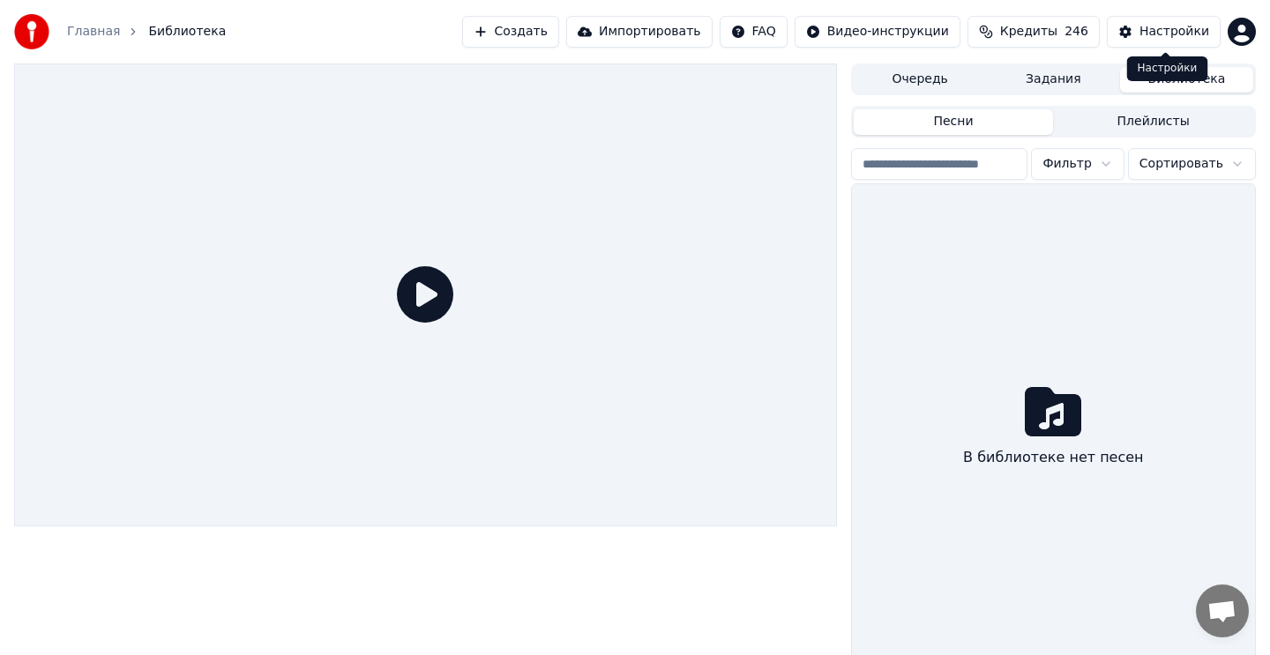
click at [1162, 34] on div "Настройки" at bounding box center [1174, 32] width 70 height 18
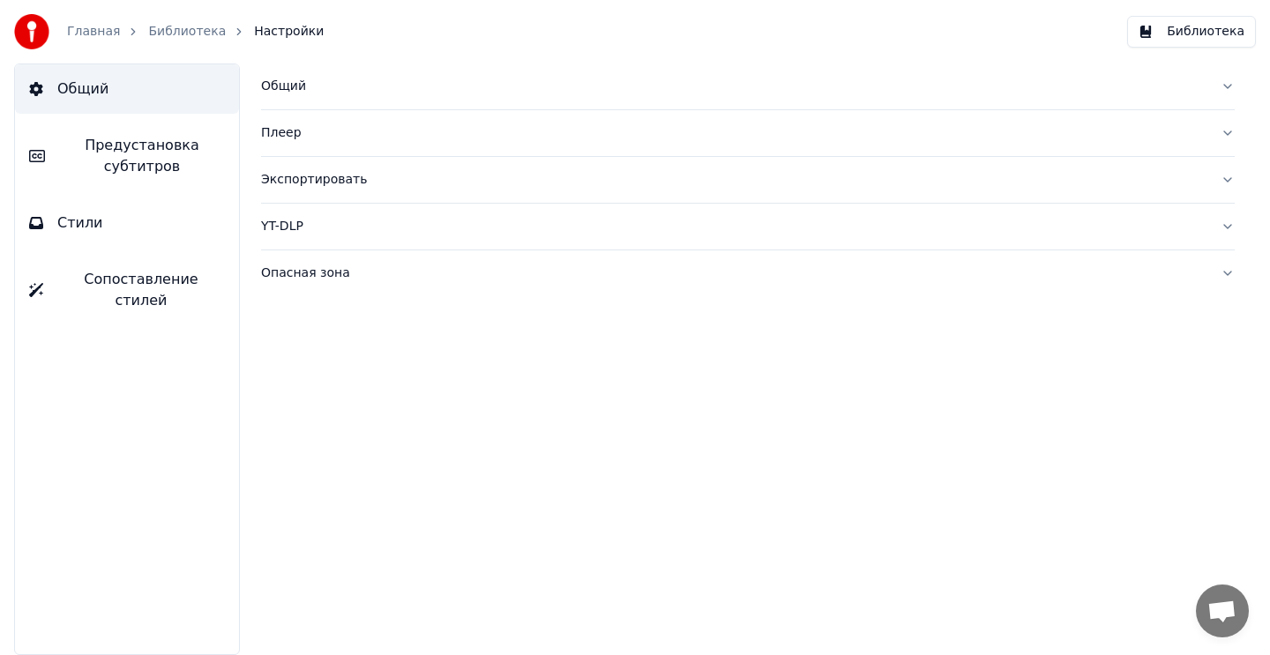
click at [157, 160] on span "Предустановка субтитров" at bounding box center [142, 156] width 166 height 42
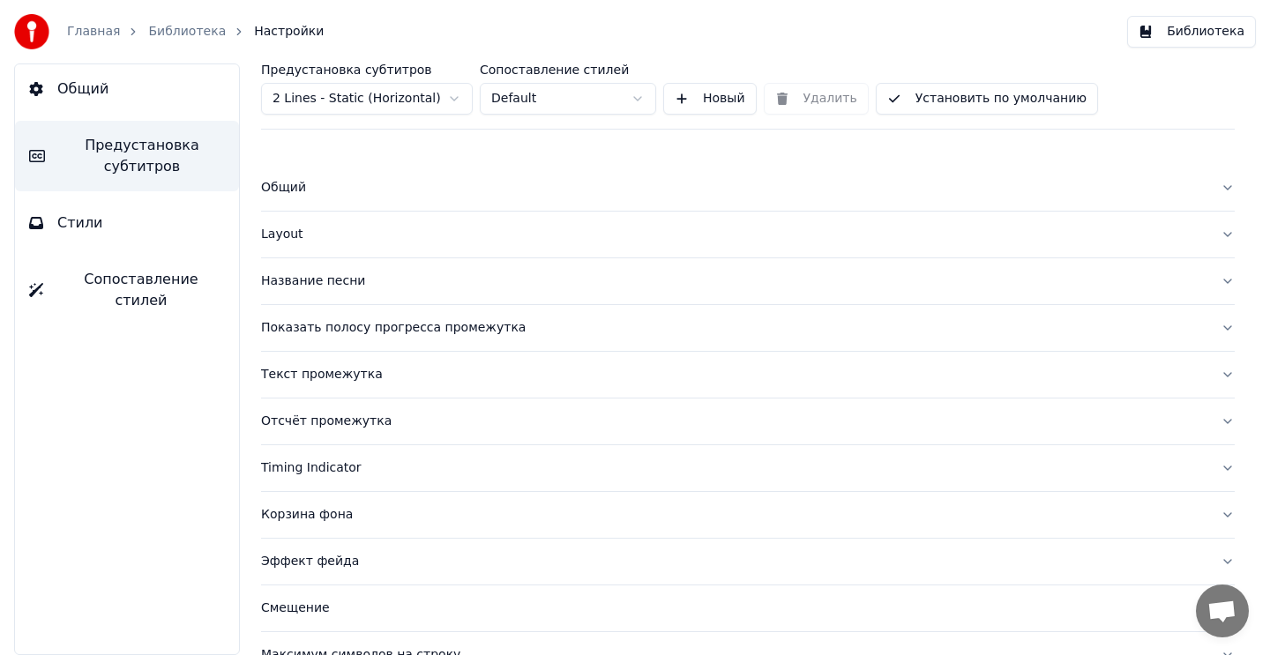
click at [149, 215] on button "Стили" at bounding box center [127, 222] width 224 height 49
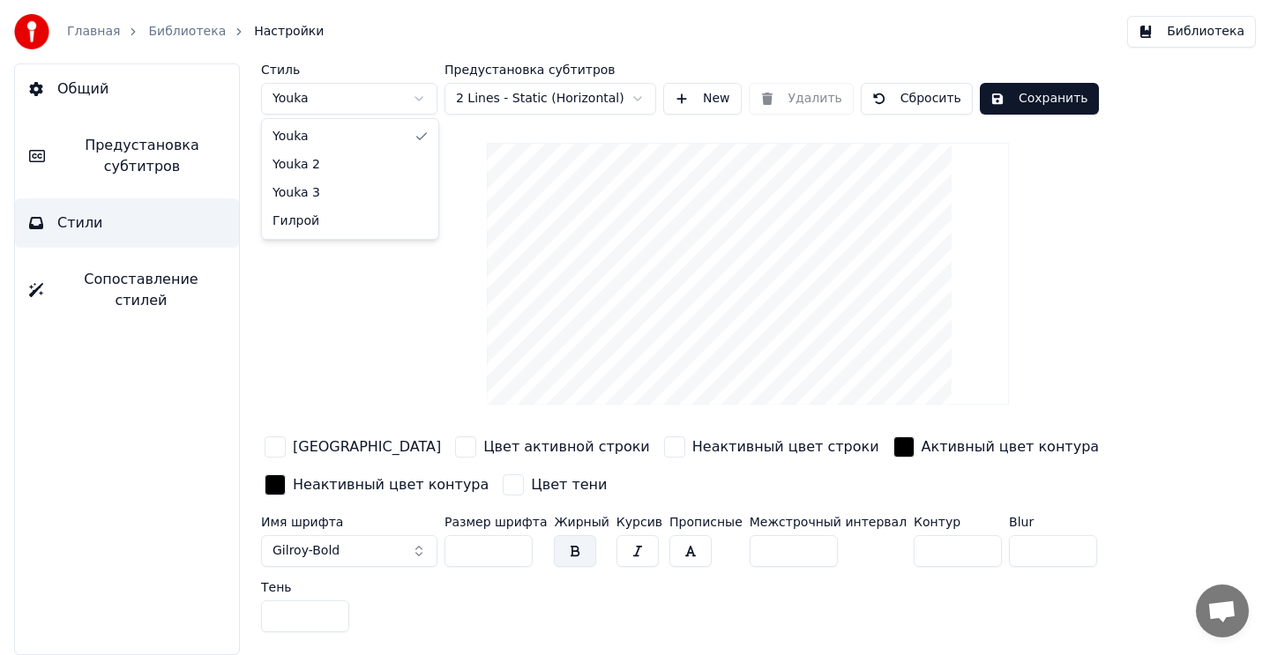
click at [400, 87] on html "Главная Библиотека Настройки Библиотека Общий Предустановка субтитров Стили Соп…" at bounding box center [635, 327] width 1270 height 655
click at [378, 322] on html "Главная Библиотека Настройки Библиотека Общий Предустановка субтитров Стили Соп…" at bounding box center [635, 327] width 1270 height 655
click at [279, 445] on div "button" at bounding box center [275, 447] width 21 height 21
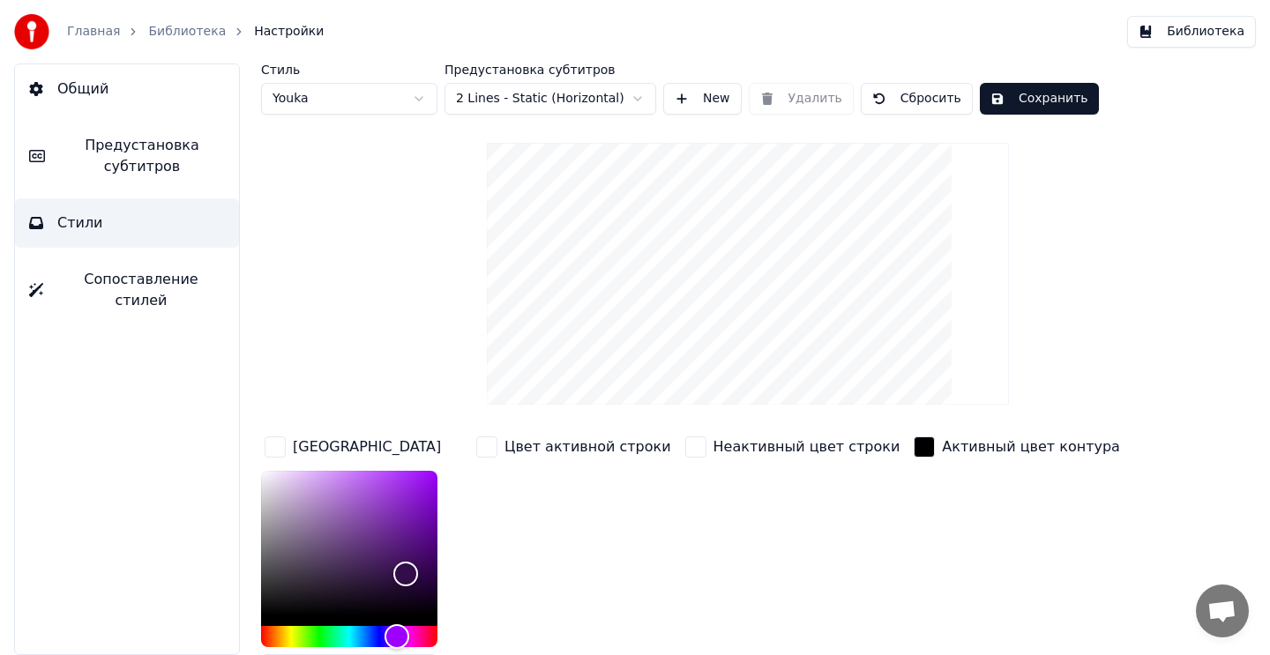
scroll to position [76, 0]
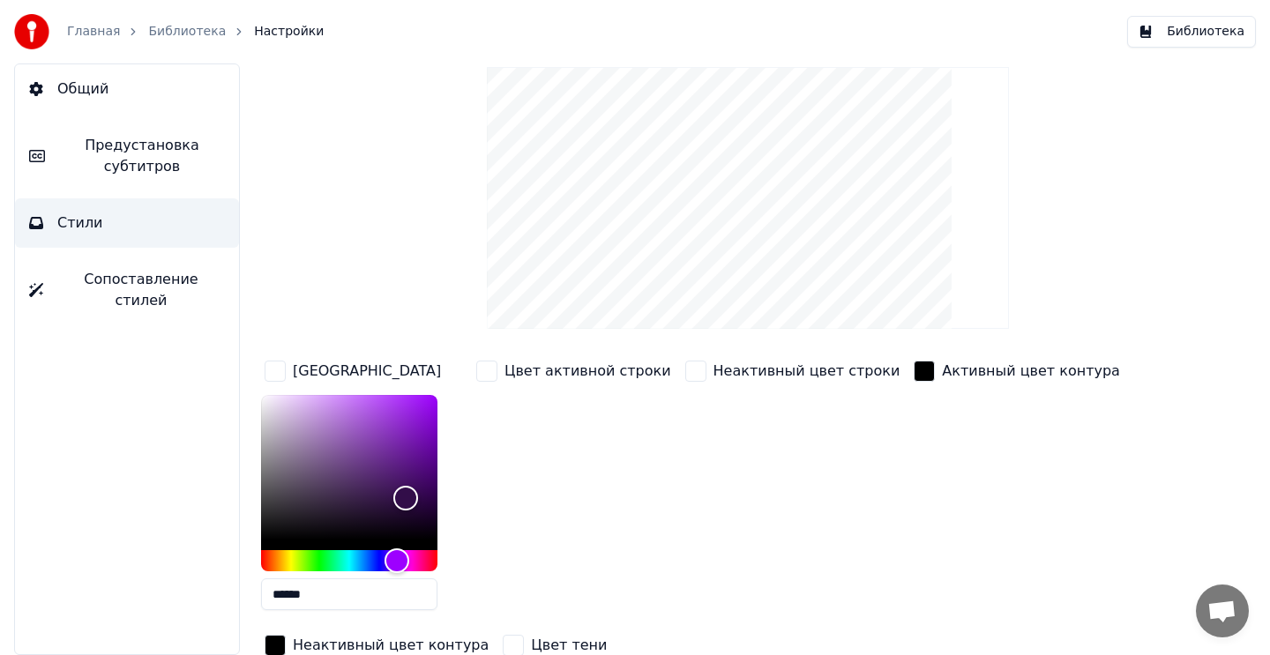
click at [478, 377] on div "button" at bounding box center [486, 371] width 21 height 21
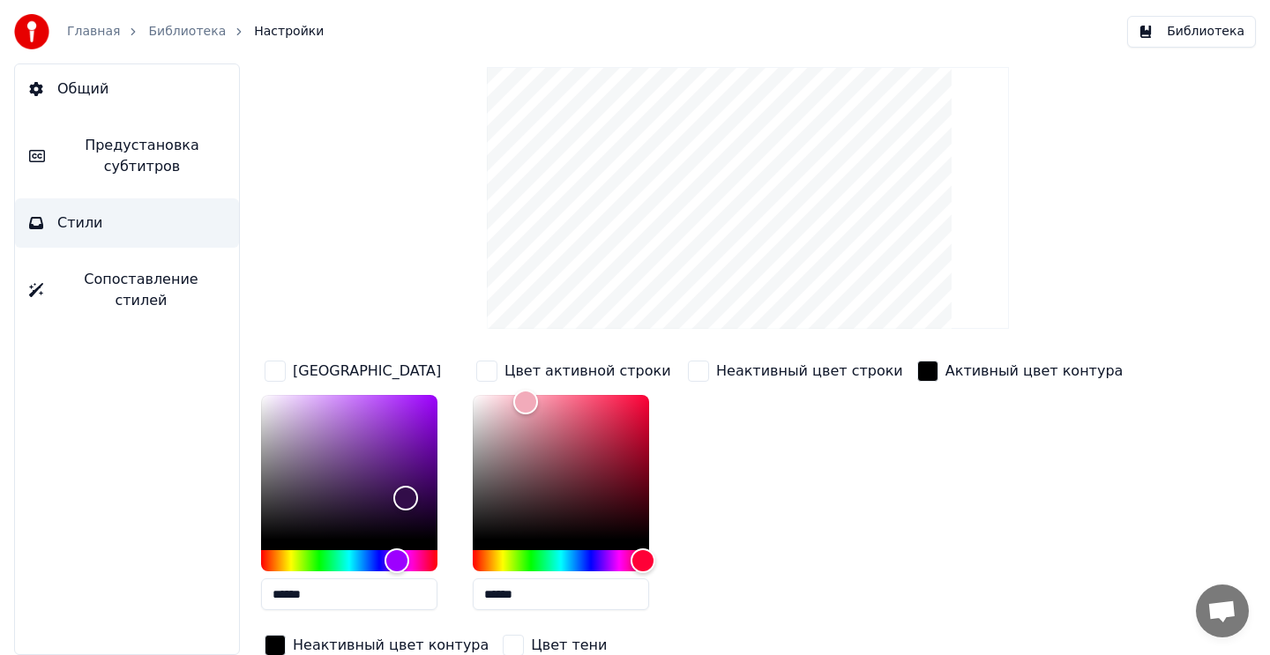
click at [698, 373] on div "button" at bounding box center [698, 371] width 21 height 21
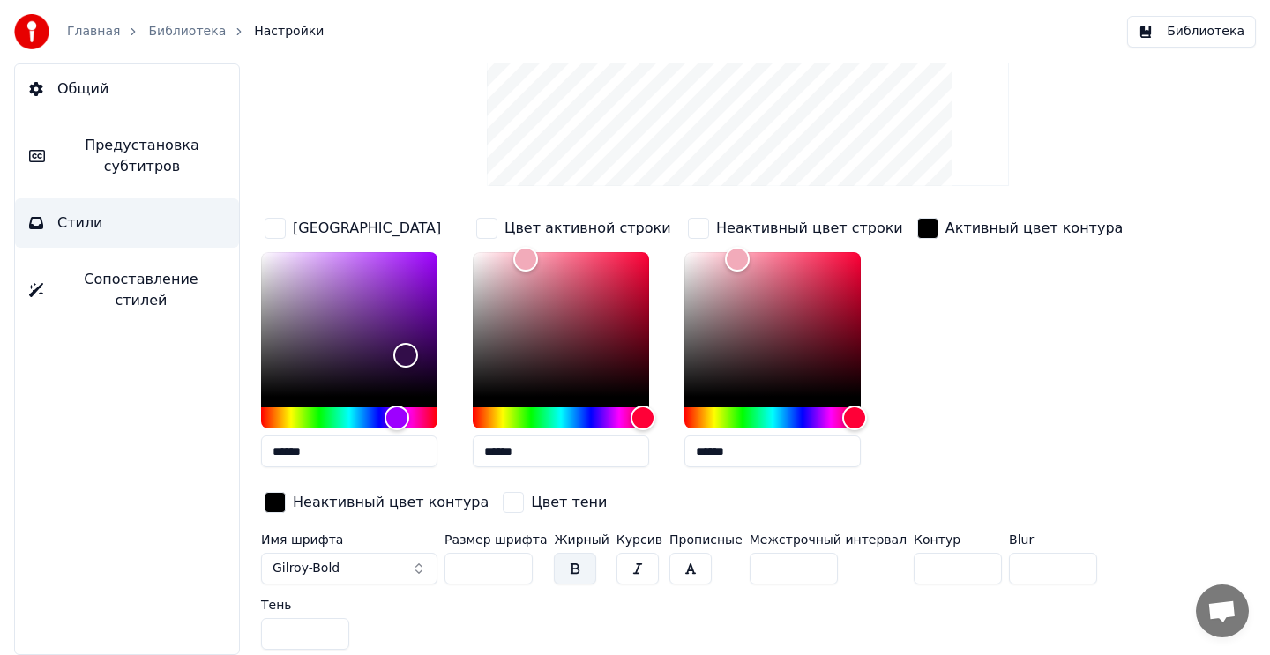
scroll to position [0, 0]
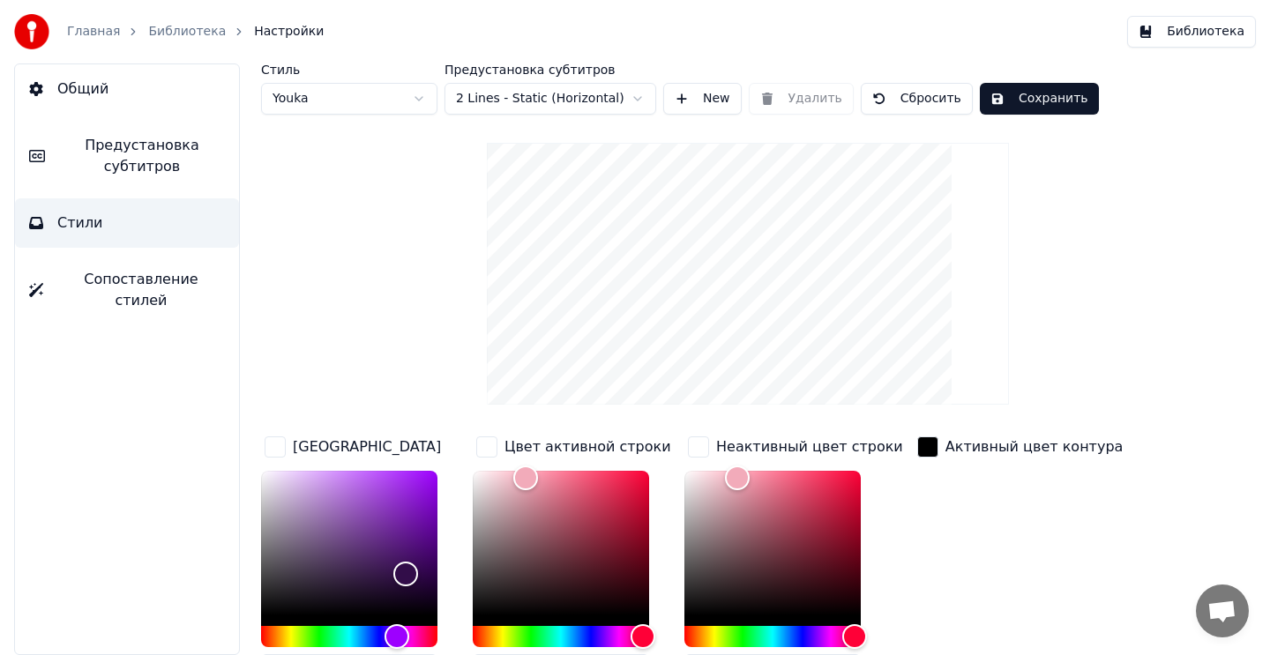
click at [392, 102] on html "Главная Библиотека Настройки Библиотека Общий Предустановка субтитров Стили Соп…" at bounding box center [635, 327] width 1270 height 655
click at [439, 305] on html "Главная Библиотека Настройки Библиотека Общий Предустановка субтитров Стили Соп…" at bounding box center [635, 327] width 1270 height 655
click at [131, 269] on span "Сопоставление стилей" at bounding box center [141, 290] width 168 height 42
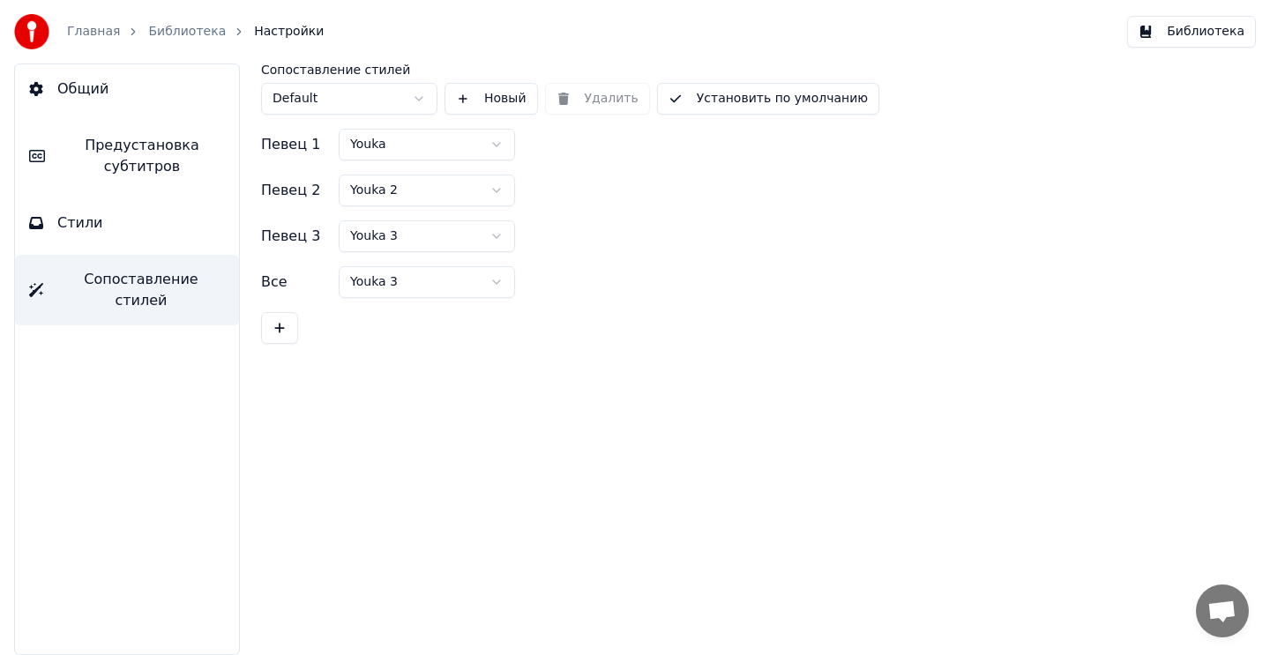
click at [445, 140] on html "Главная Библиотека Настройки Библиотека Общий Предустановка субтитров Стили Соп…" at bounding box center [635, 327] width 1270 height 655
click at [443, 190] on html "Главная Библиотека Настройки Библиотека Общий Предустановка субтитров Стили Соп…" at bounding box center [635, 327] width 1270 height 655
click at [422, 238] on html "Главная Библиотека Настройки Библиотека Общий Предустановка субтитров Стили Соп…" at bounding box center [635, 327] width 1270 height 655
click at [427, 281] on html "Главная Библиотека Настройки Библиотека Общий Предустановка субтитров Стили Соп…" at bounding box center [635, 327] width 1270 height 655
click at [416, 93] on html "Главная Библиотека Настройки Библиотека Общий Предустановка субтитров Стили Соп…" at bounding box center [635, 327] width 1270 height 655
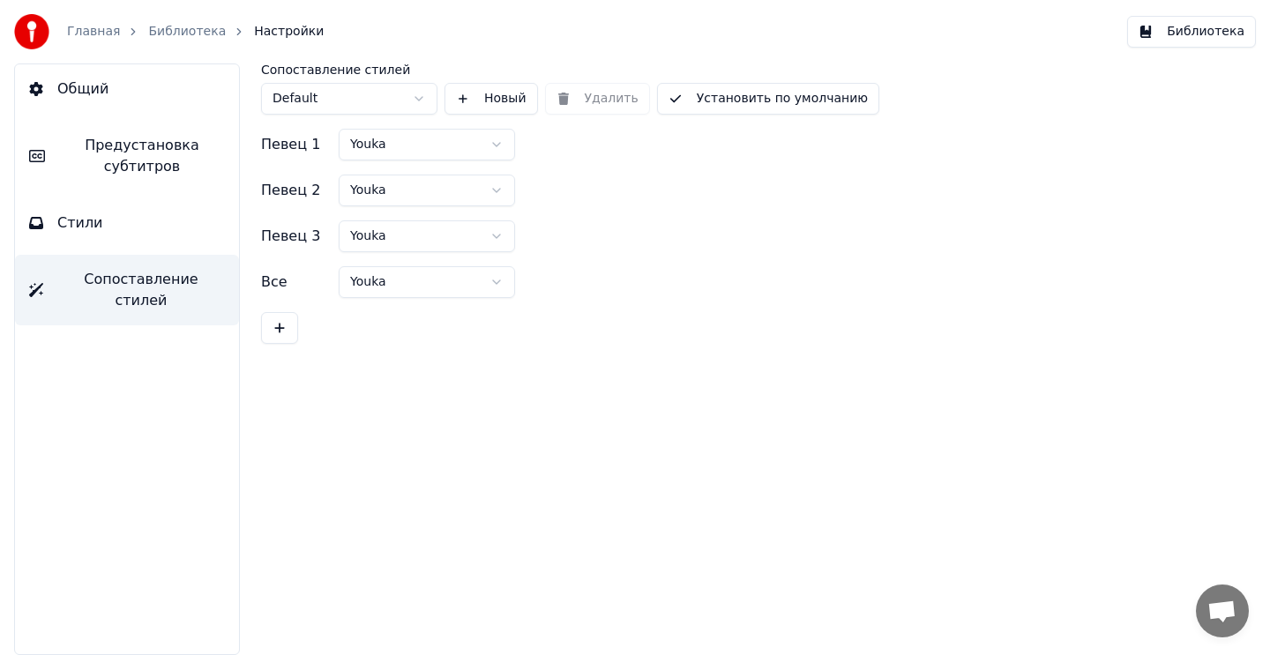
click at [718, 108] on button "Установить по умолчанию" at bounding box center [768, 99] width 222 height 32
click at [182, 150] on span "Предустановка субтитров" at bounding box center [142, 156] width 166 height 42
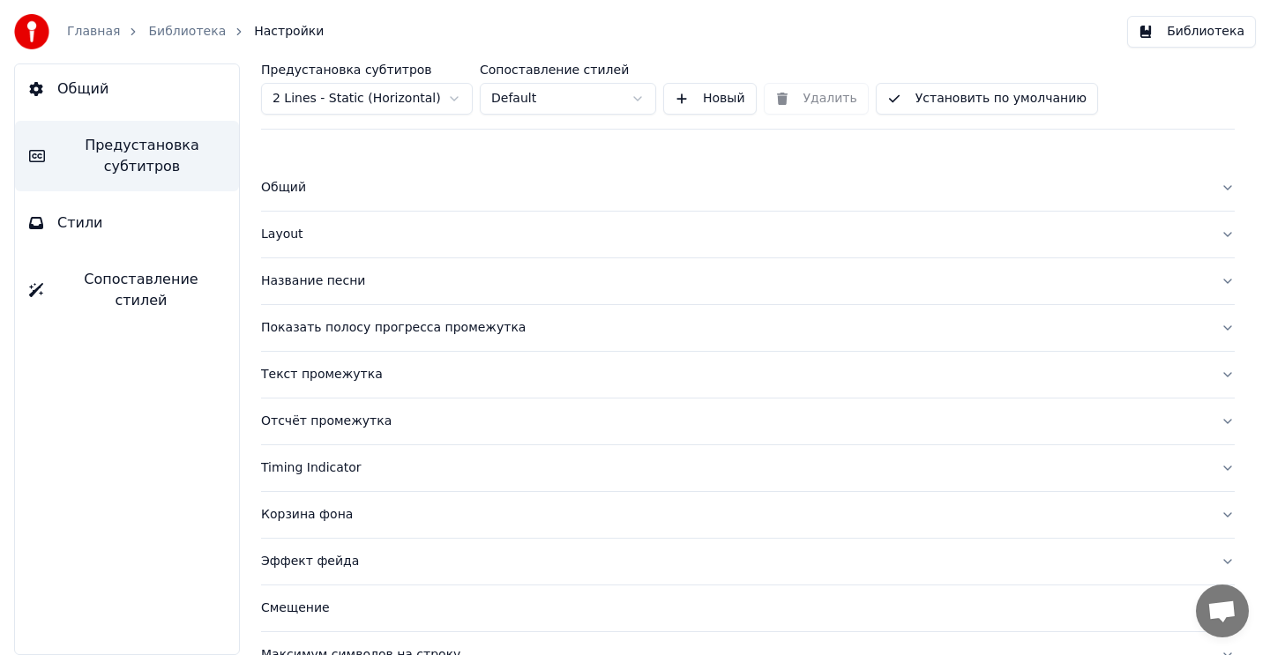
click at [515, 106] on html "Главная Библиотека Настройки Библиотека Общий Предустановка субтитров Стили Соп…" at bounding box center [635, 327] width 1270 height 655
click at [549, 99] on html "Главная Библиотека Настройки Библиотека Общий Предустановка субтитров Стили Соп…" at bounding box center [635, 327] width 1270 height 655
click at [471, 199] on button "Общий" at bounding box center [748, 188] width 974 height 46
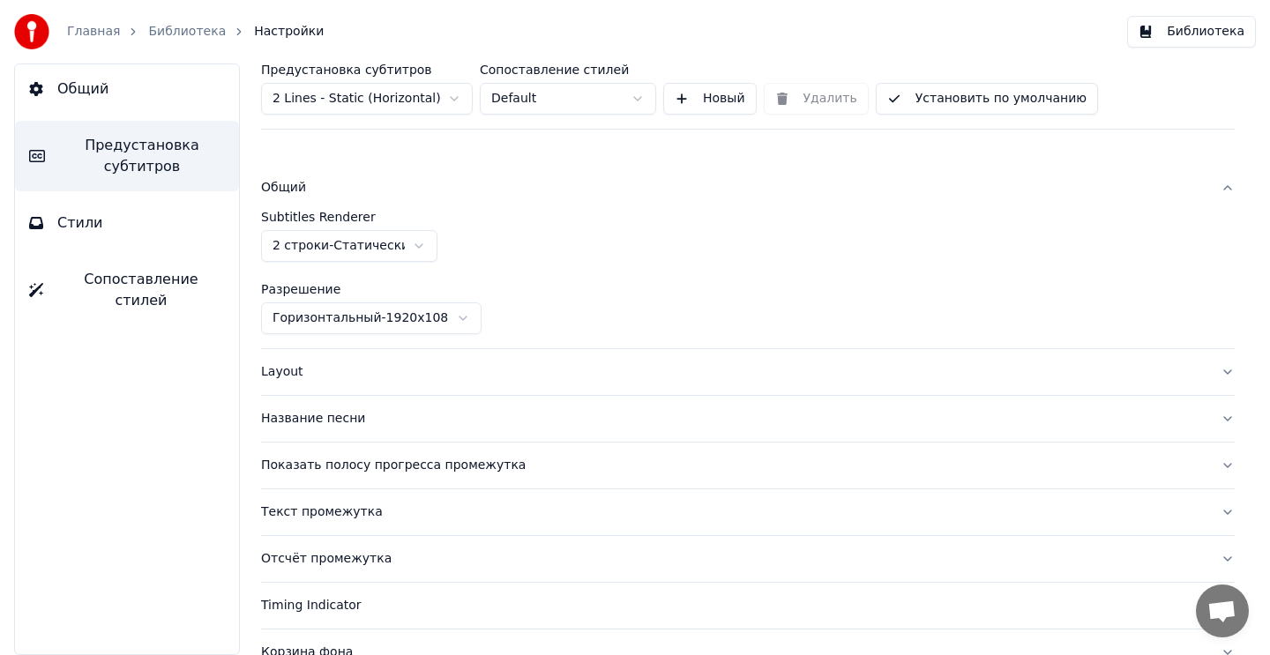
click at [471, 199] on button "Общий" at bounding box center [748, 188] width 974 height 46
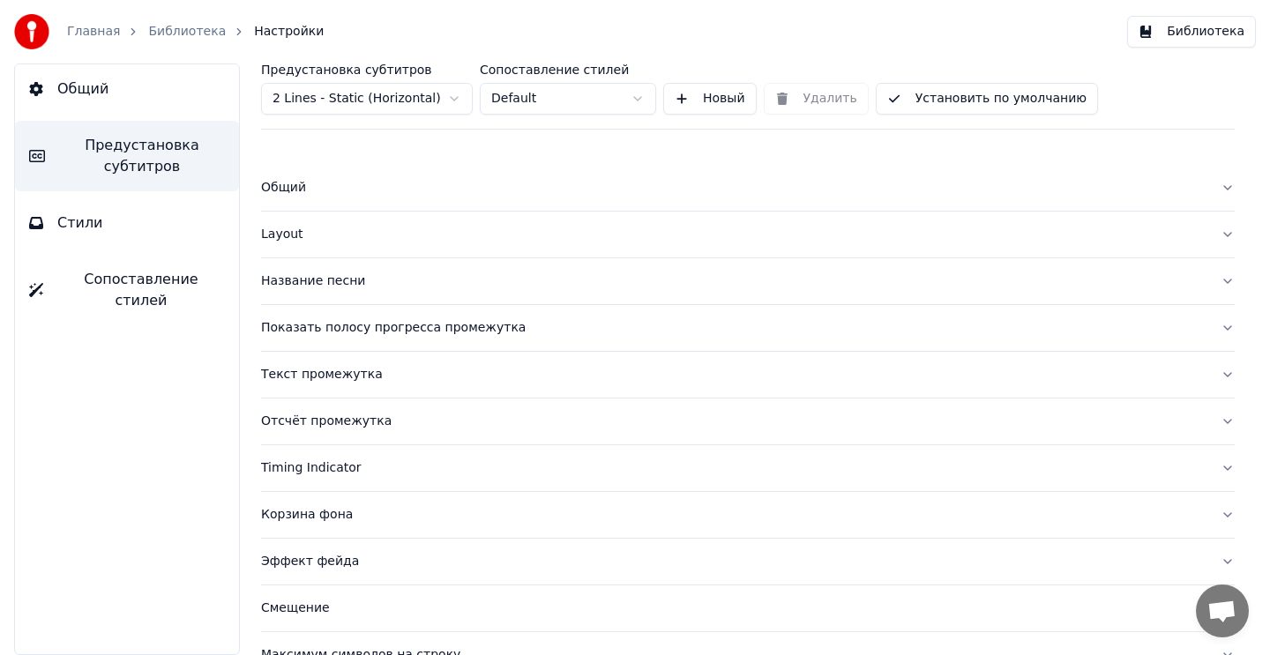
click at [444, 241] on div "Layout" at bounding box center [733, 235] width 945 height 18
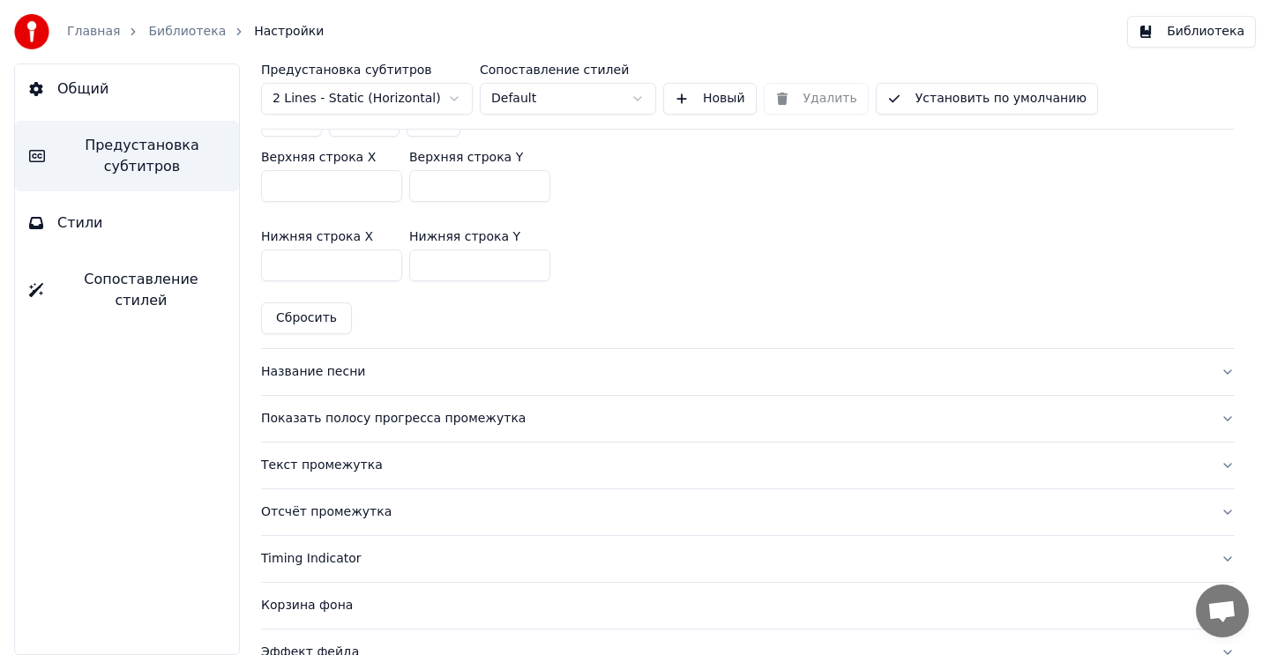
scroll to position [511, 0]
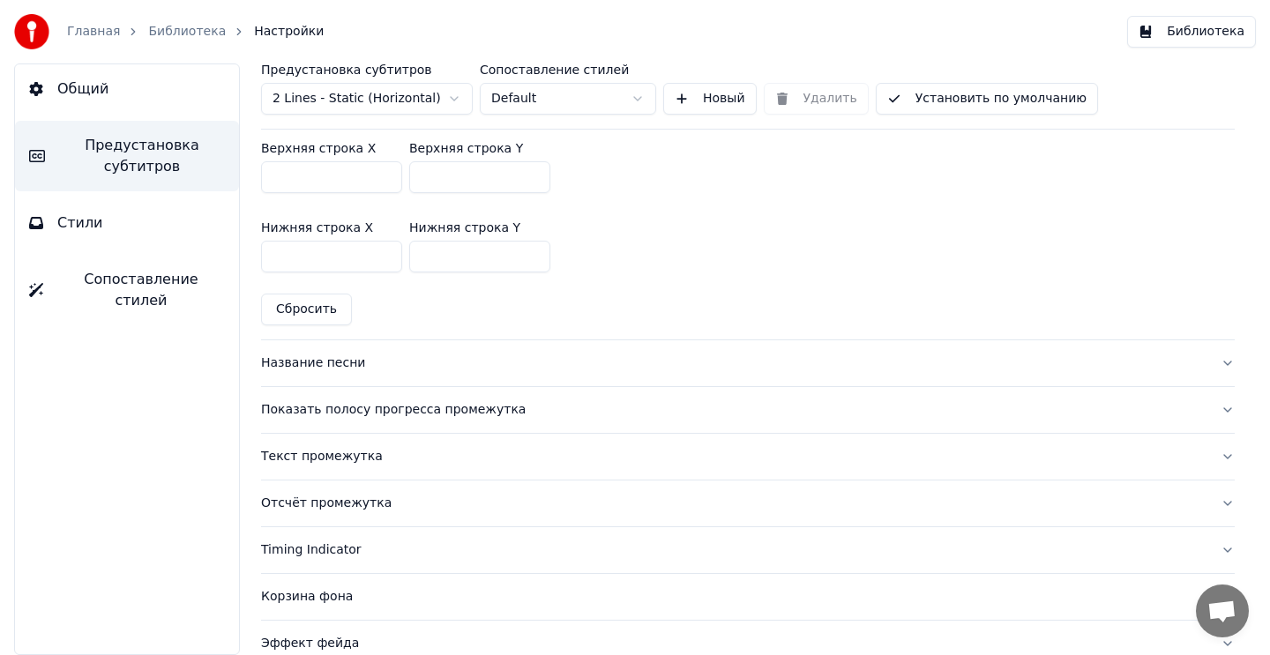
click at [421, 370] on div "Название песни" at bounding box center [733, 364] width 945 height 18
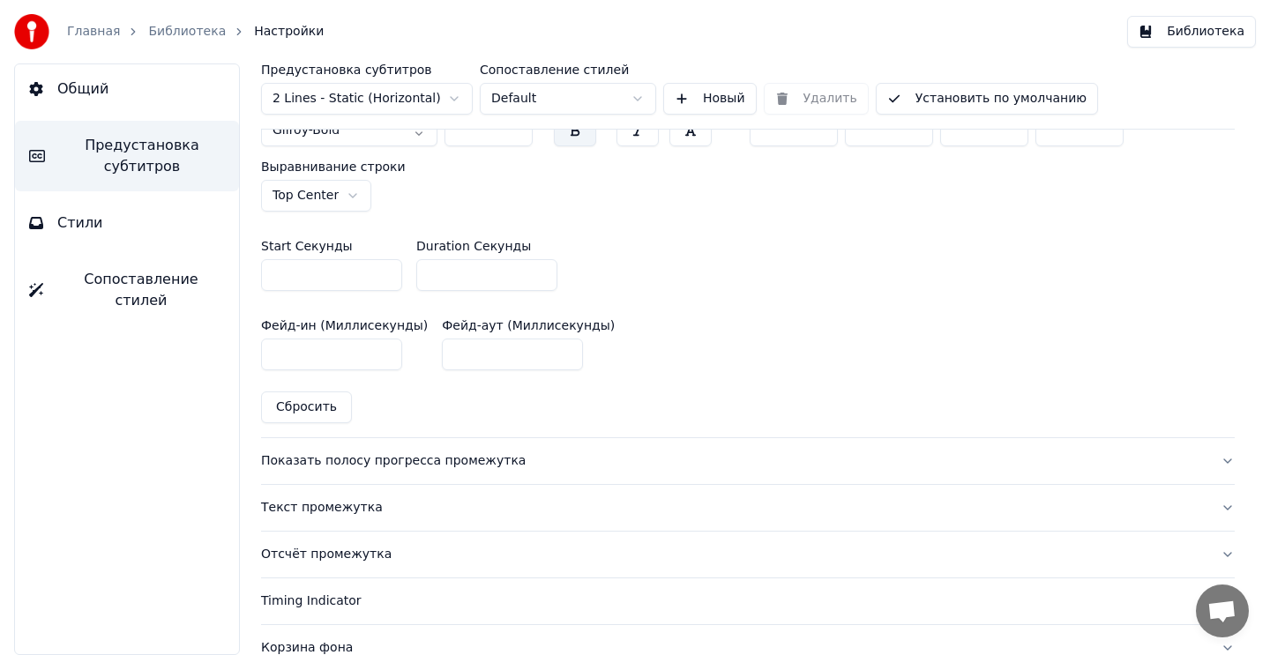
scroll to position [866, 0]
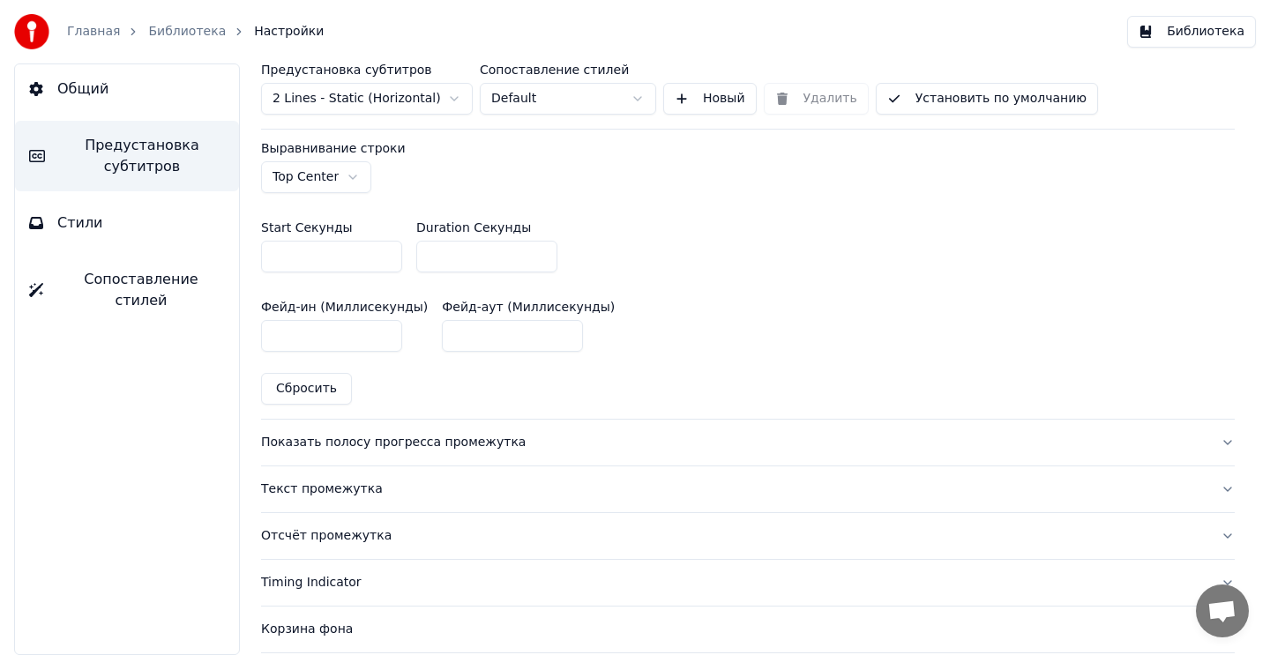
click at [467, 439] on div "Показать полосу прогресса промежутка" at bounding box center [733, 443] width 945 height 18
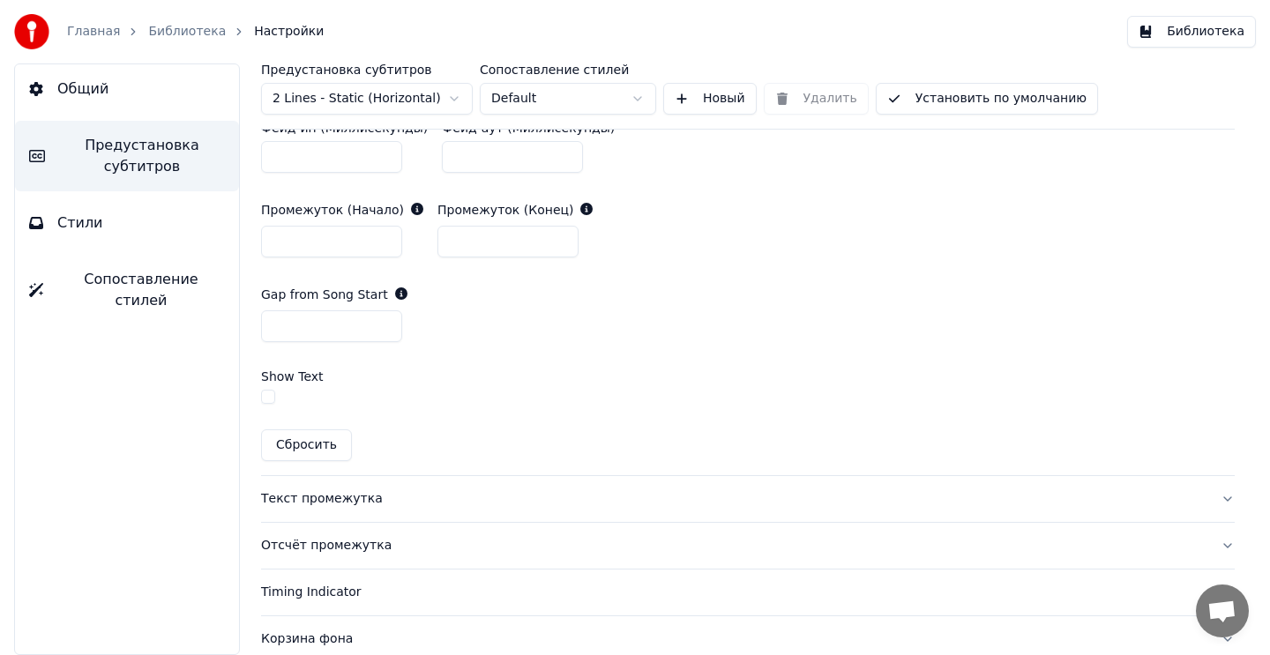
scroll to position [940, 0]
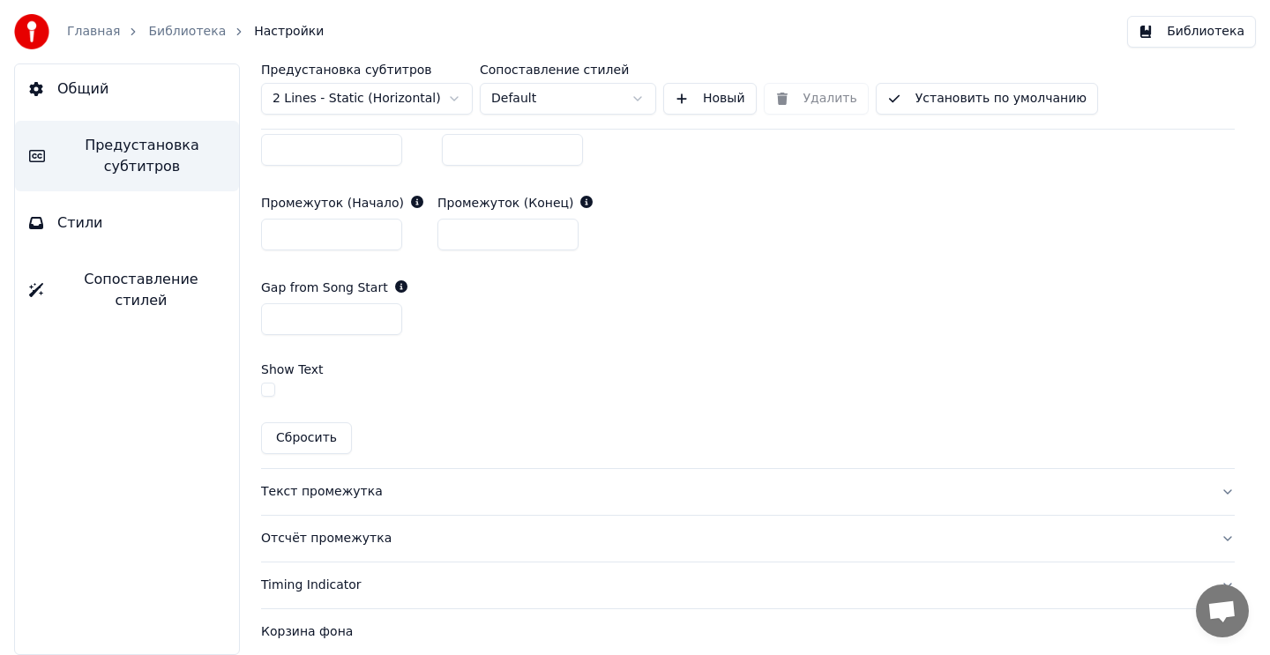
click at [373, 489] on div "Текст промежутка" at bounding box center [733, 492] width 945 height 18
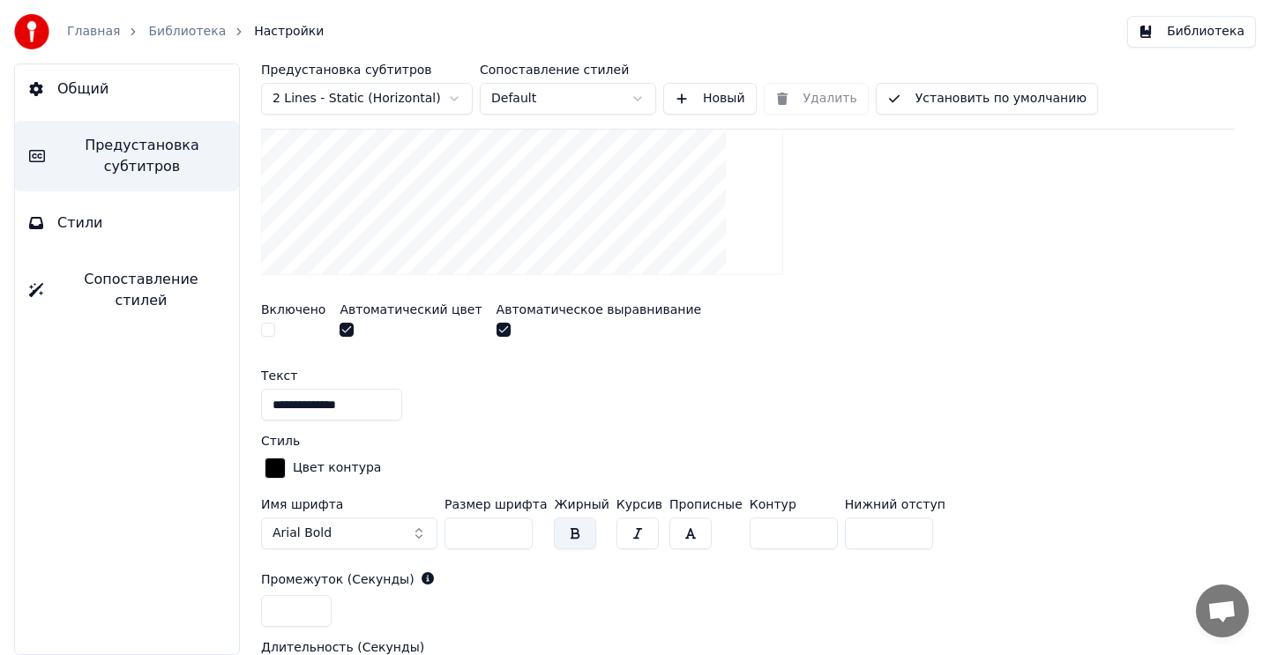
scroll to position [477, 0]
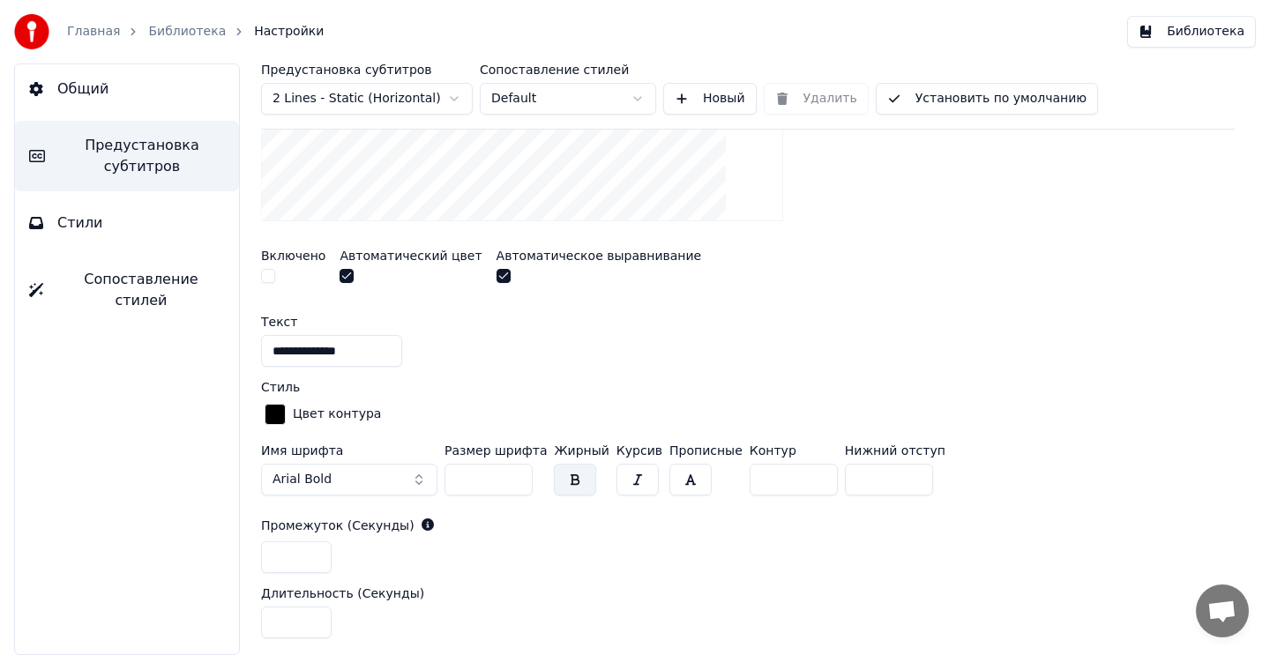
click at [417, 477] on button "Arial Bold" at bounding box center [349, 480] width 176 height 32
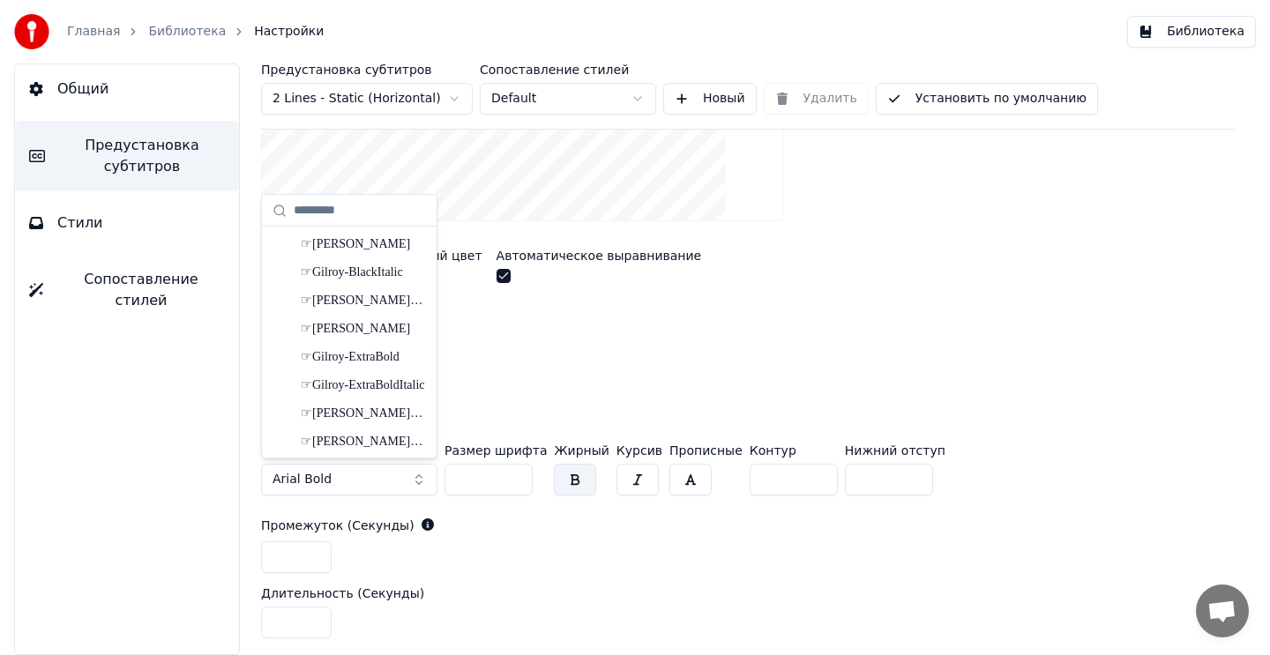
click at [402, 478] on button "Arial Bold" at bounding box center [349, 480] width 176 height 32
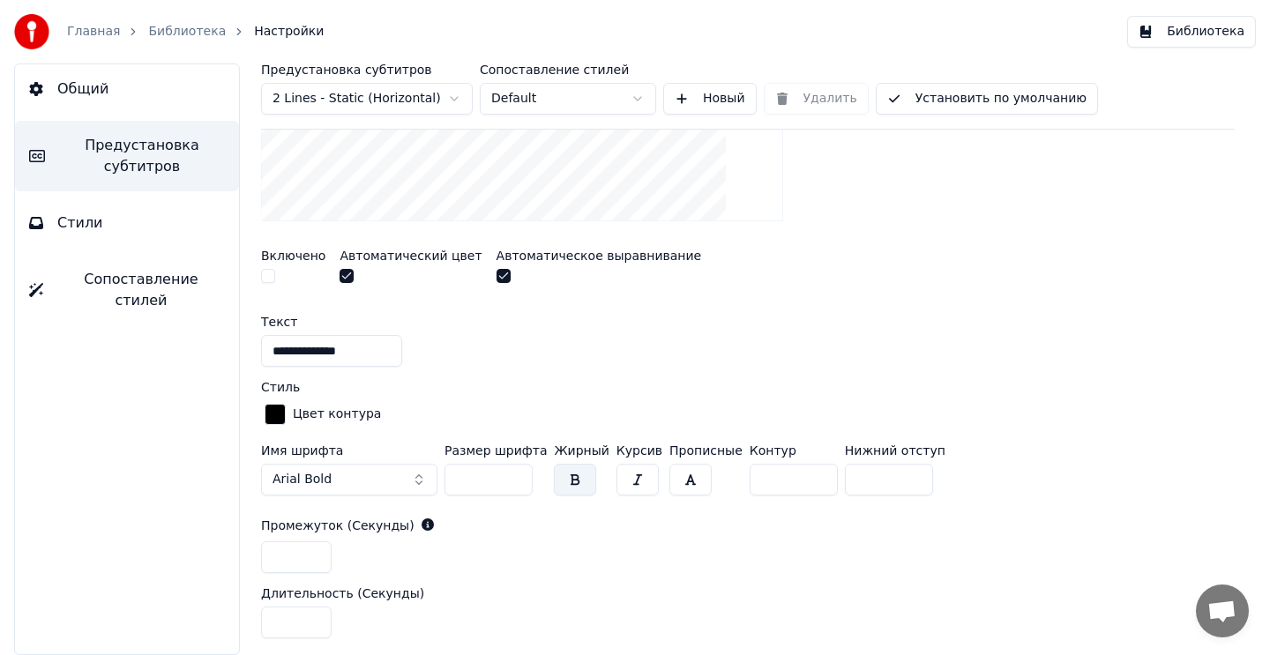
click at [402, 478] on button "Arial Bold" at bounding box center [349, 480] width 176 height 32
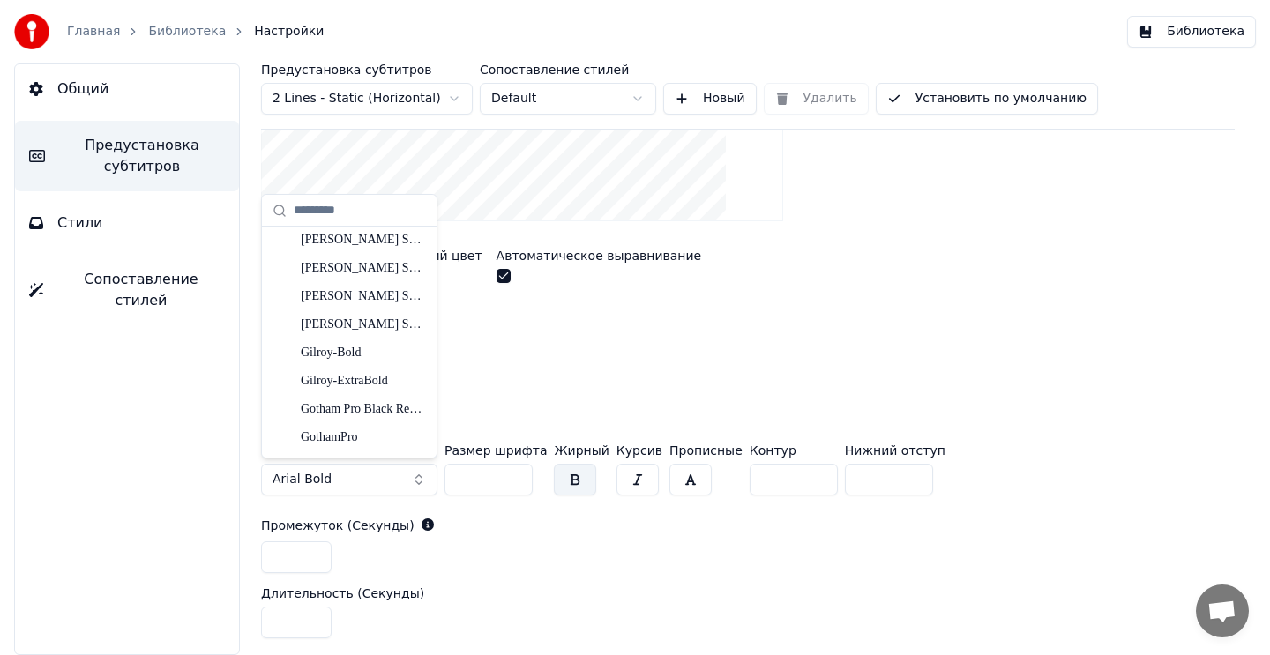
scroll to position [11435, 0]
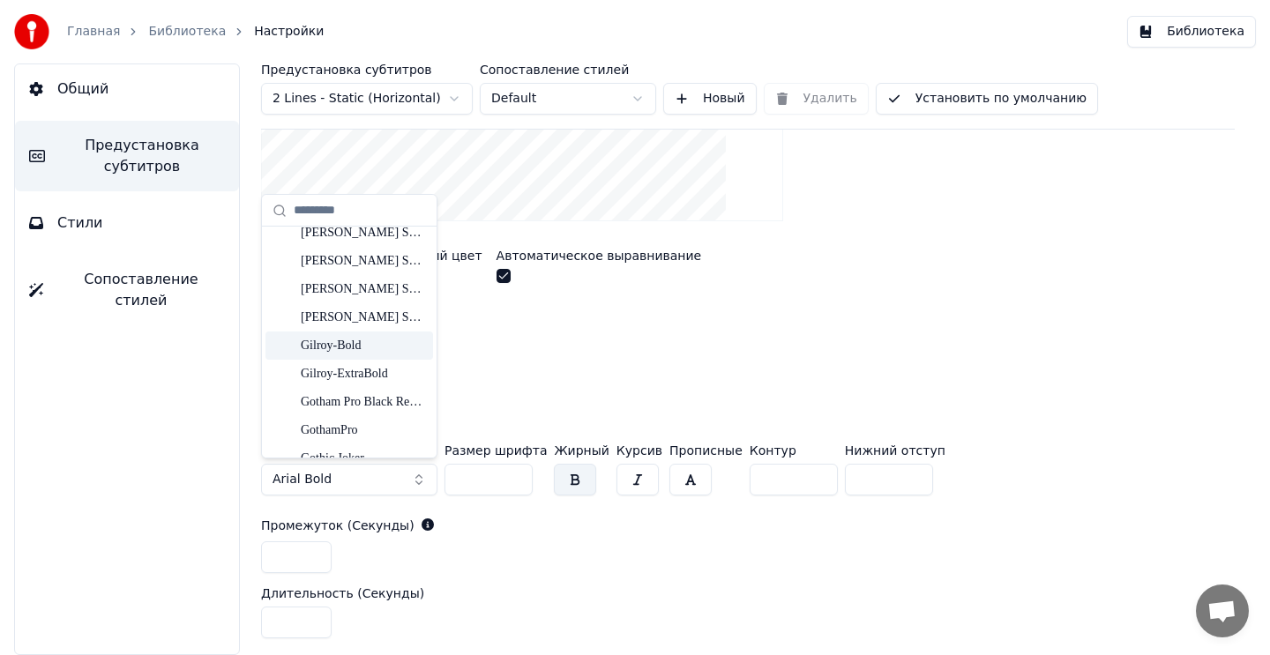
click at [375, 346] on div "Gilroy-Bold" at bounding box center [363, 346] width 125 height 18
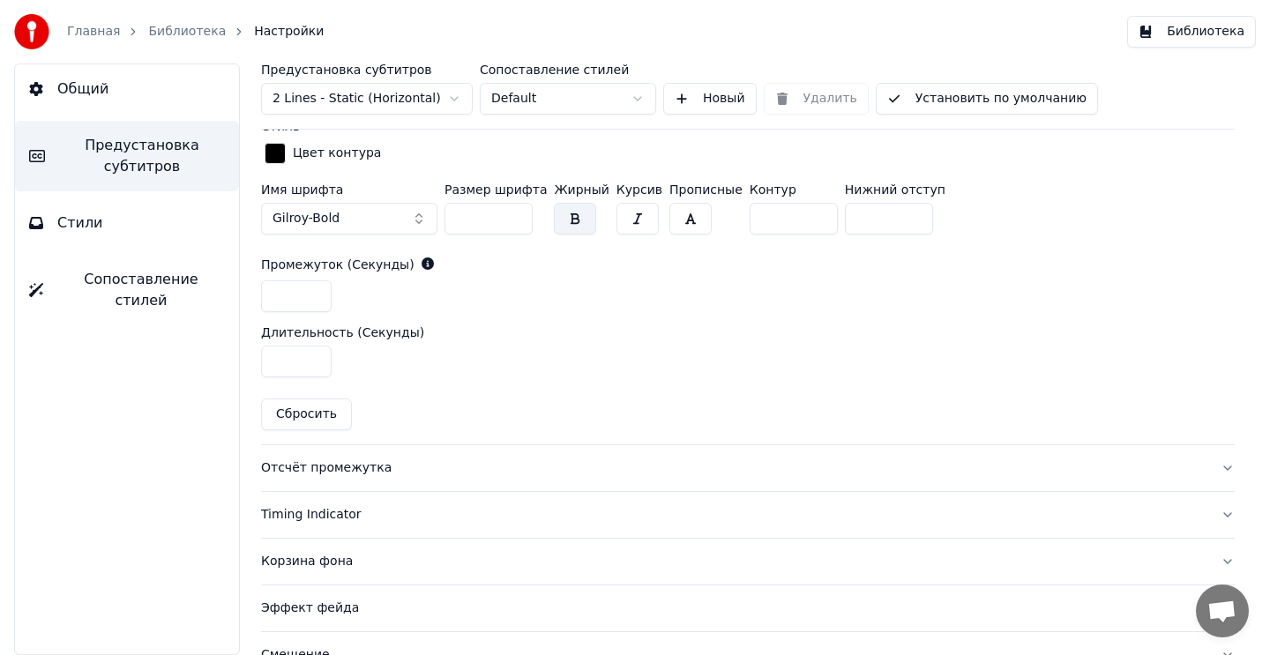
scroll to position [676, 0]
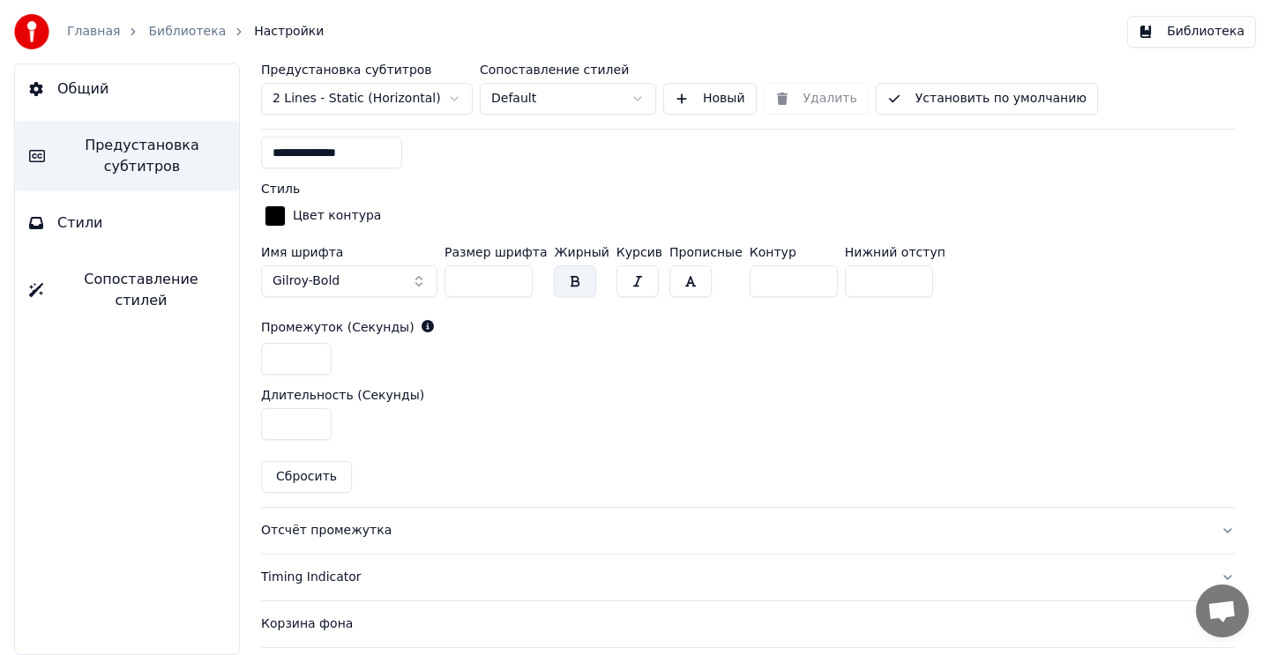
drag, startPoint x: 481, startPoint y: 281, endPoint x: 463, endPoint y: 281, distance: 17.6
click at [463, 281] on input "**" at bounding box center [488, 281] width 88 height 32
type input "*"
type input "**"
click at [647, 379] on div "**********" at bounding box center [748, 114] width 974 height 785
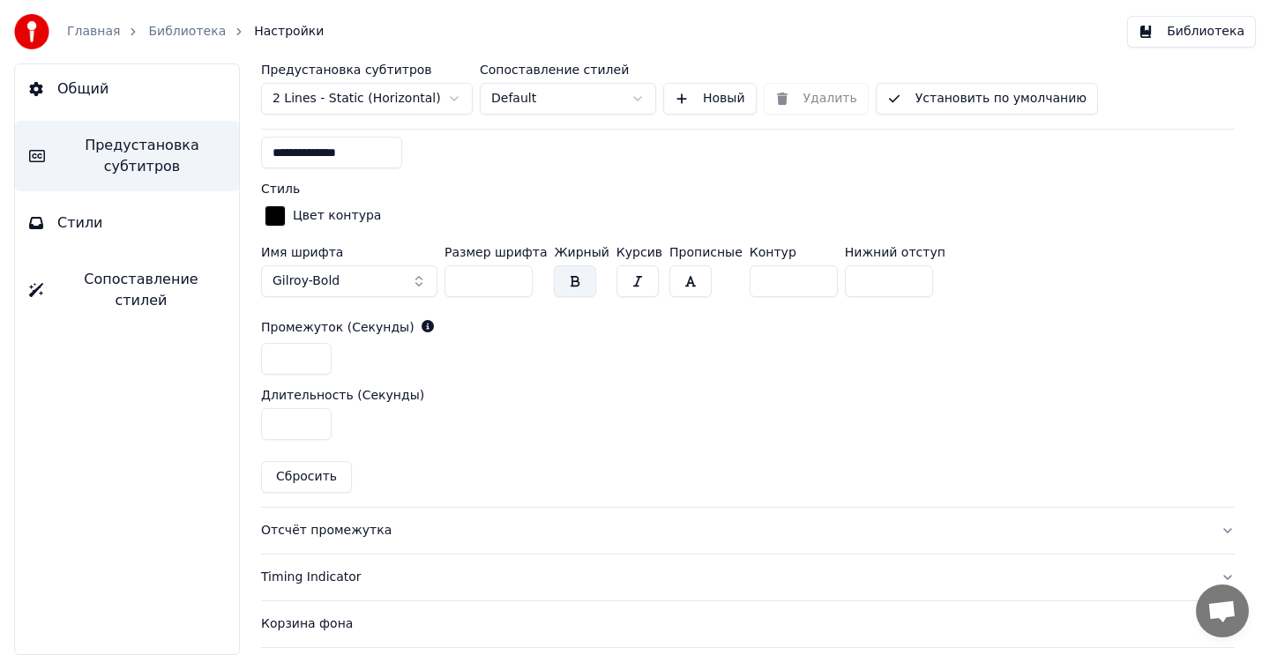
click at [750, 283] on input "*" at bounding box center [794, 281] width 88 height 32
type input "*"
click at [429, 379] on div "**********" at bounding box center [748, 114] width 974 height 785
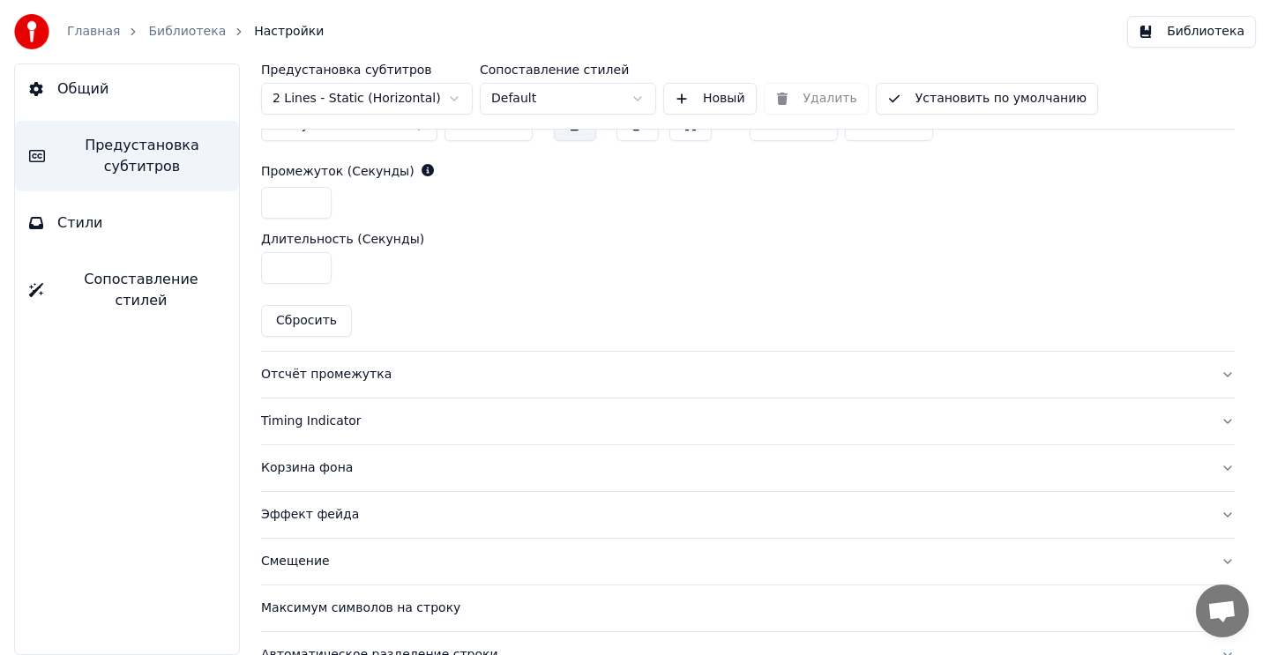
scroll to position [867, 0]
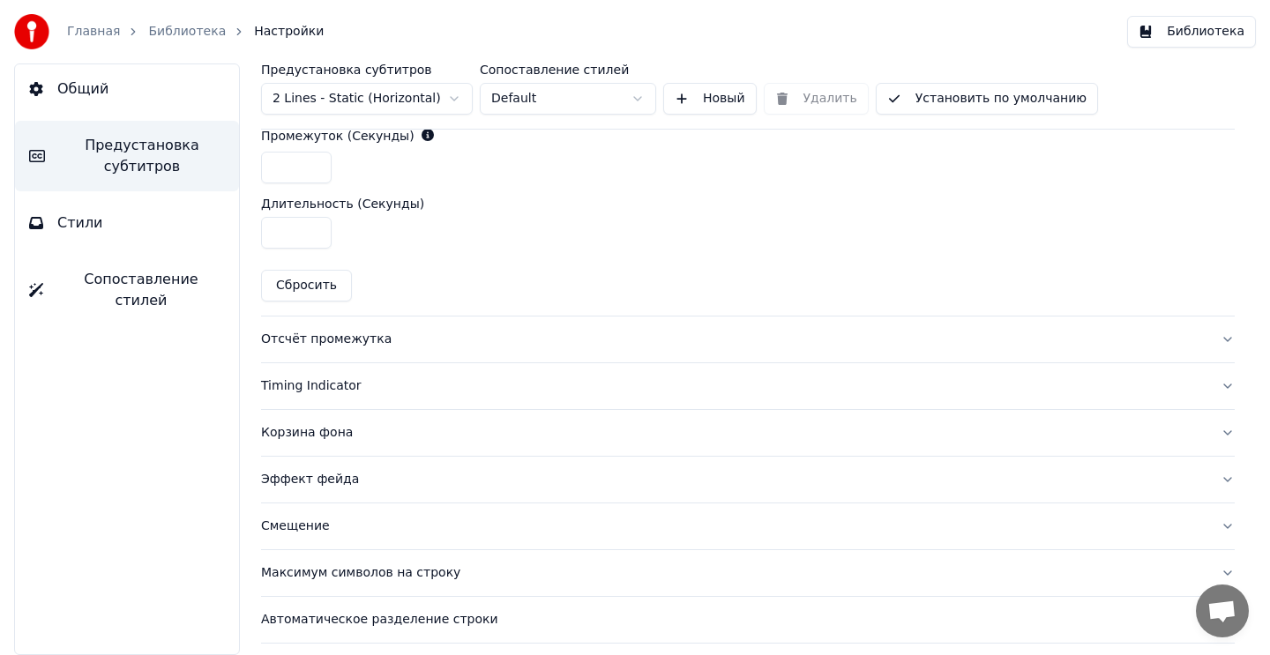
click at [365, 341] on div "Отсчёт промежутка" at bounding box center [733, 340] width 945 height 18
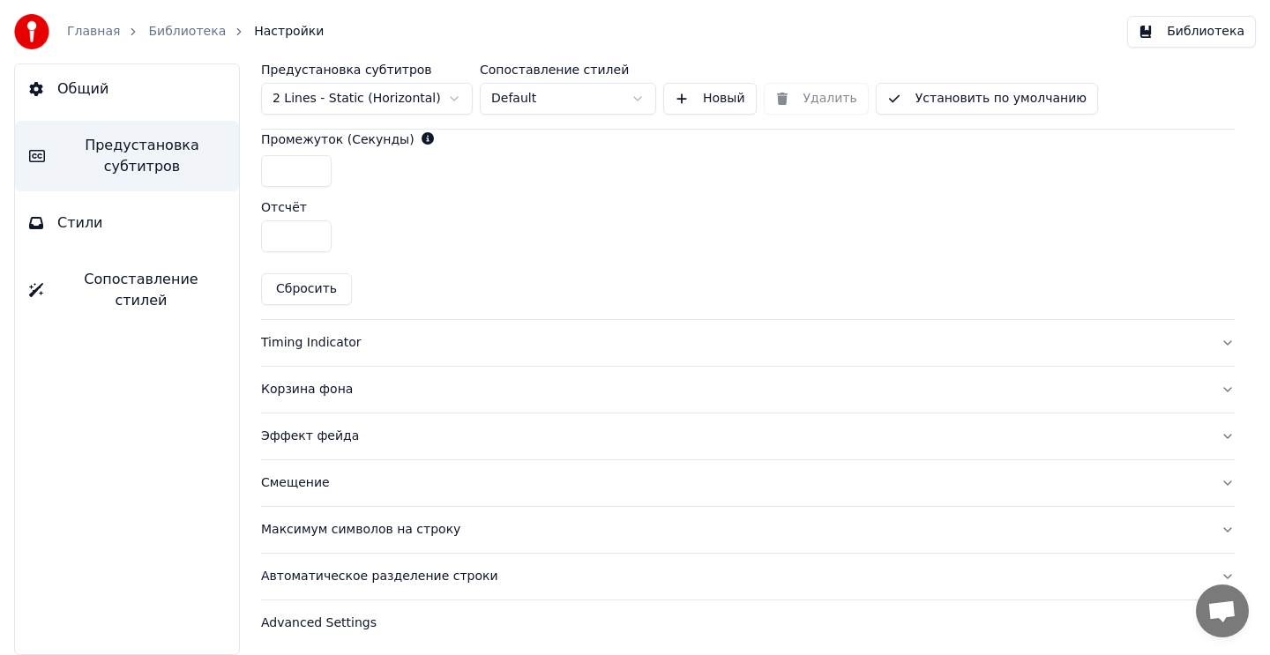
scroll to position [848, 0]
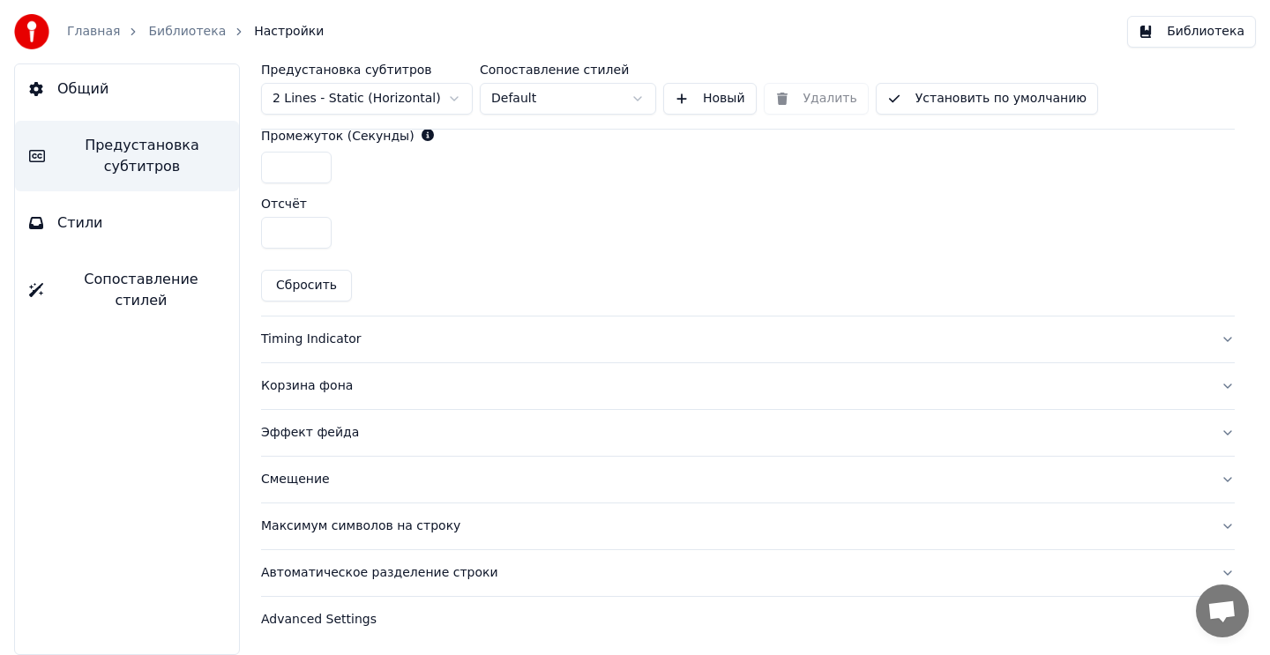
click at [345, 335] on div "Timing Indicator" at bounding box center [733, 340] width 945 height 18
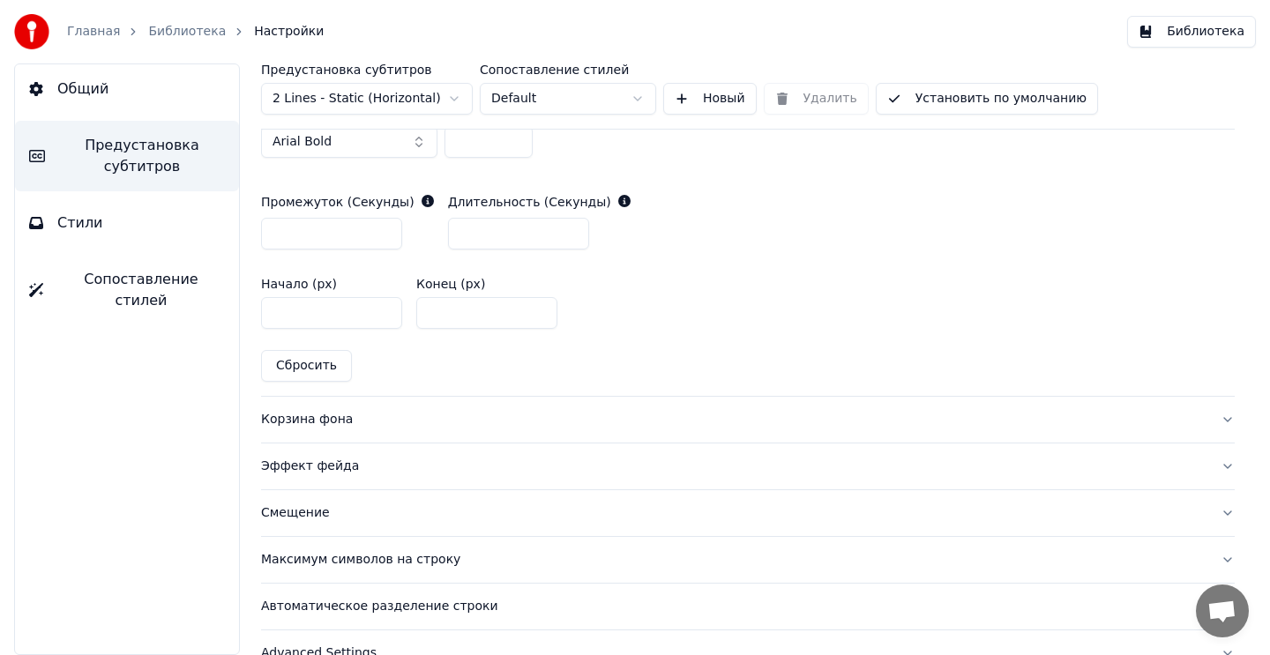
scroll to position [881, 0]
click at [346, 420] on div "Корзина фона" at bounding box center [733, 417] width 945 height 18
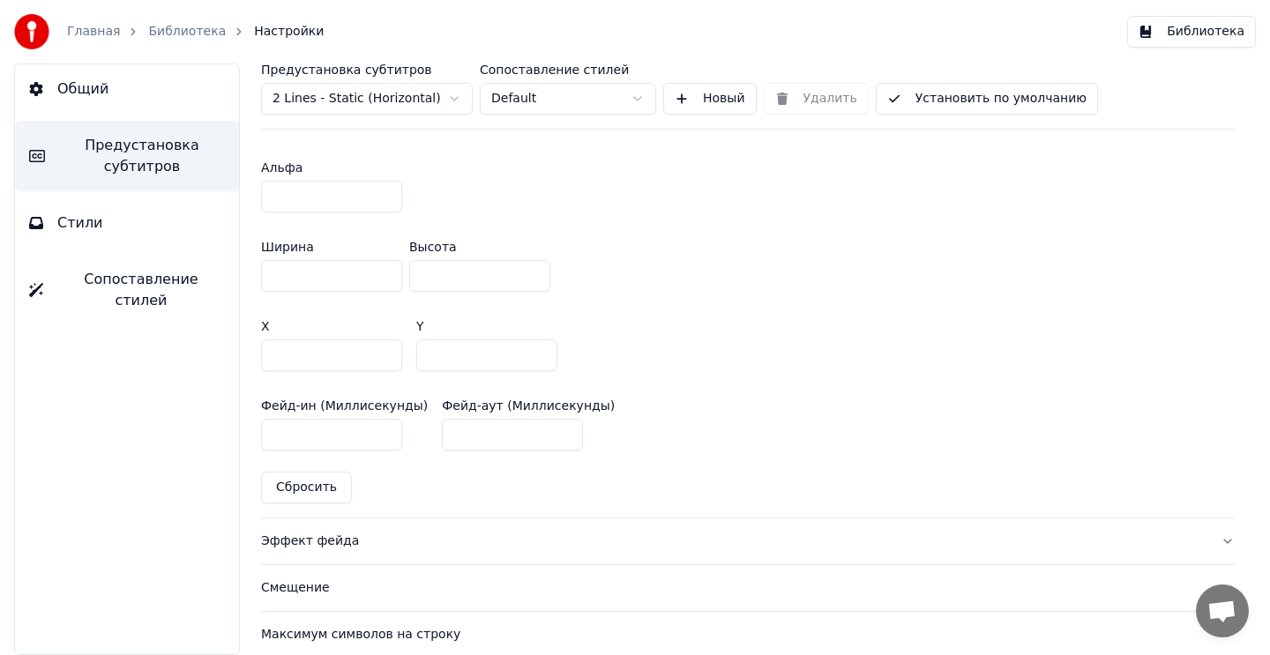
scroll to position [1090, 0]
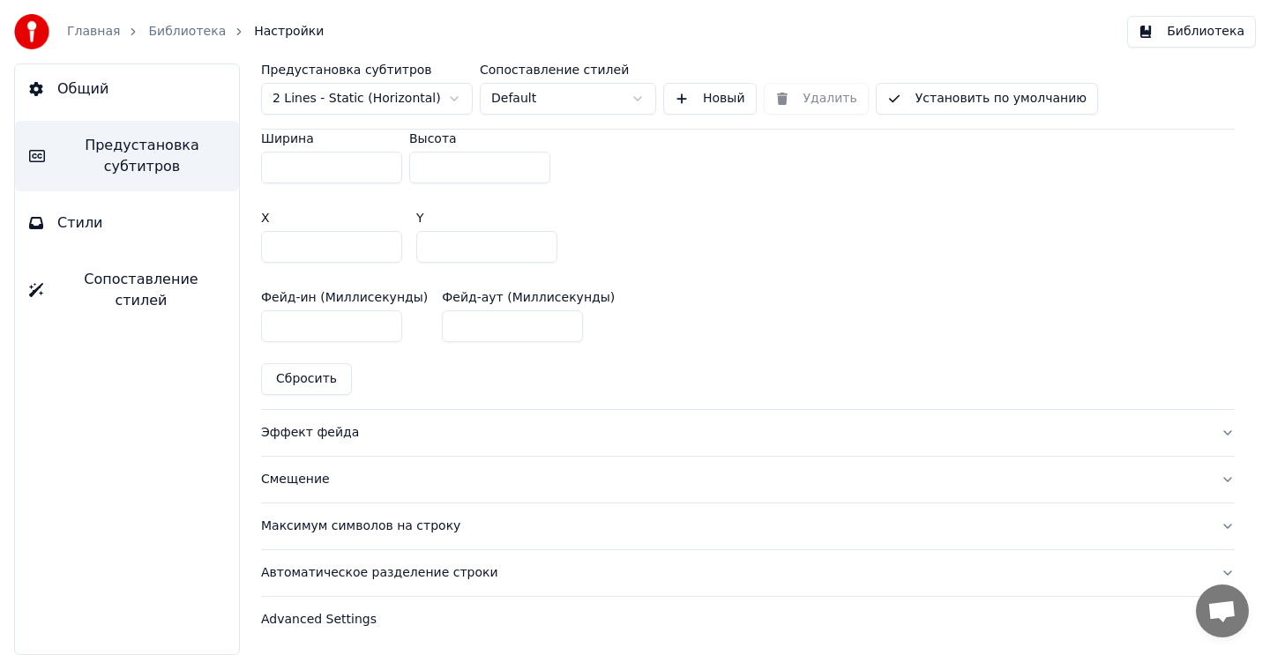
click at [333, 431] on div "Эффект фейда" at bounding box center [733, 433] width 945 height 18
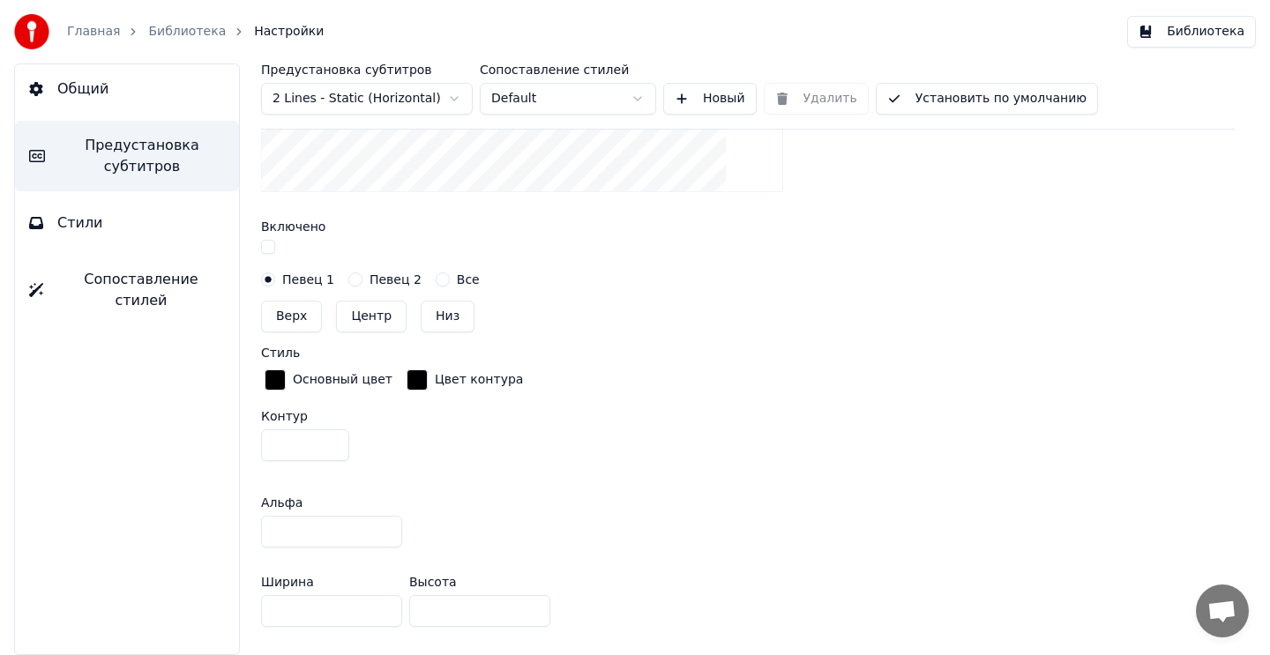
scroll to position [497, 0]
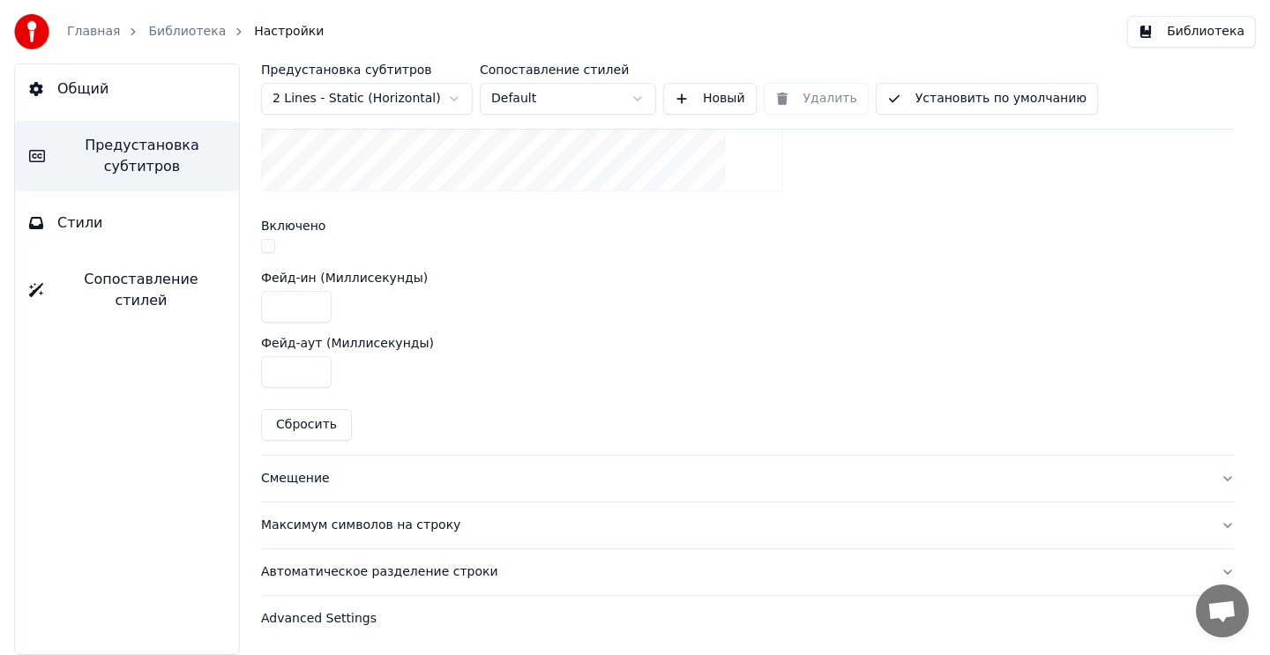
click at [310, 482] on div "Смещение" at bounding box center [733, 479] width 945 height 18
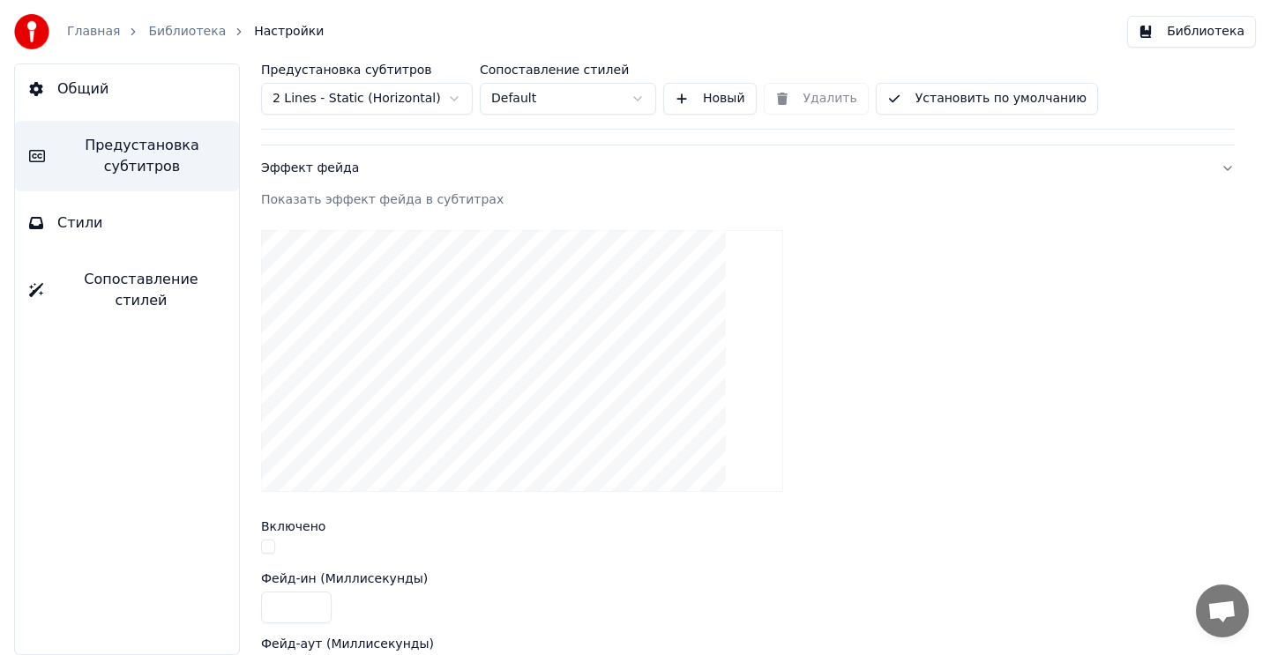
scroll to position [339, 0]
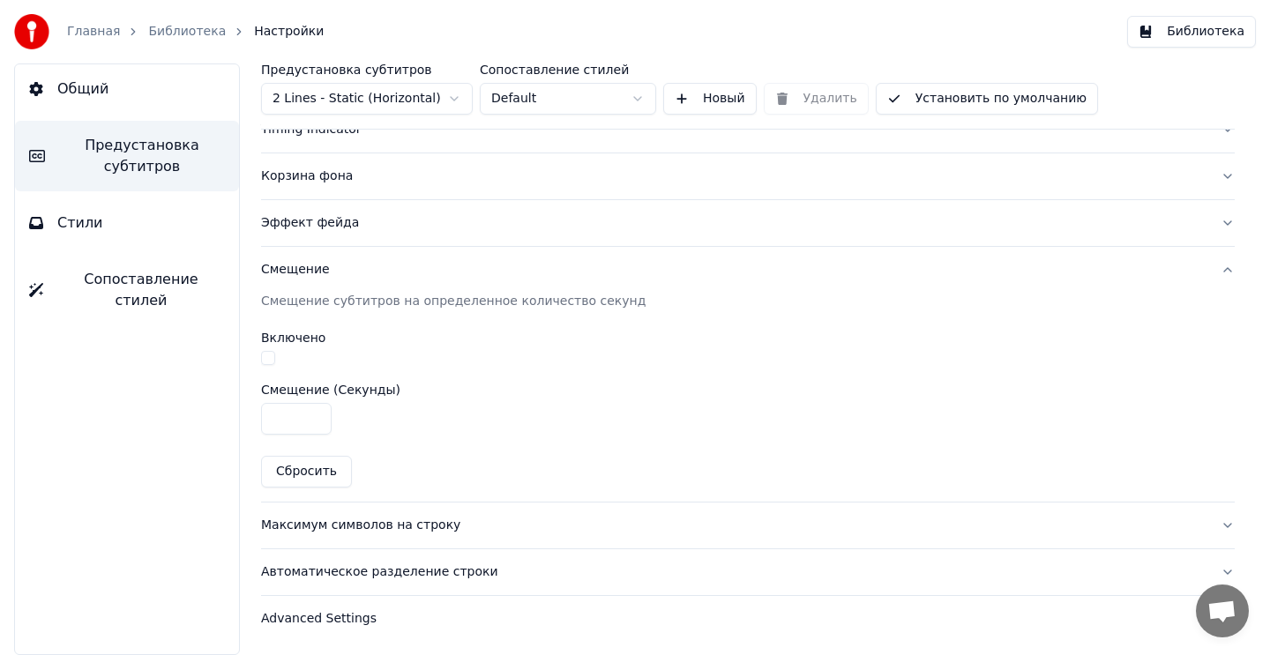
click at [414, 513] on button "Максимум символов на строку" at bounding box center [748, 526] width 974 height 46
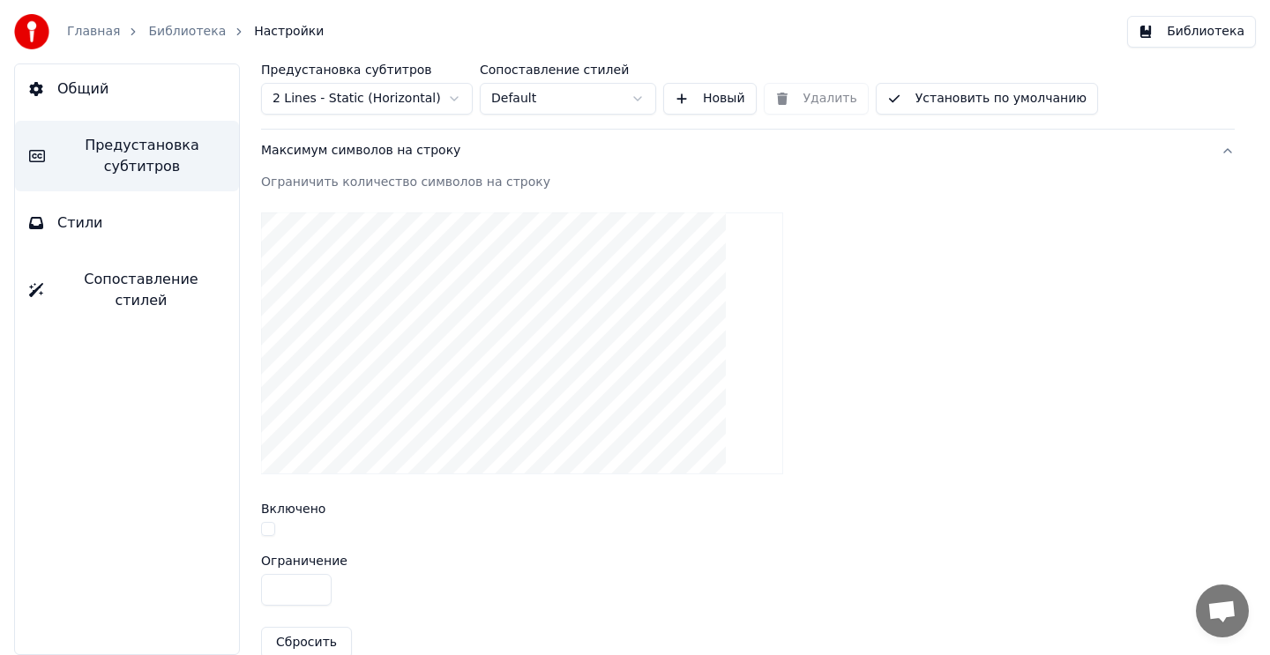
scroll to position [629, 0]
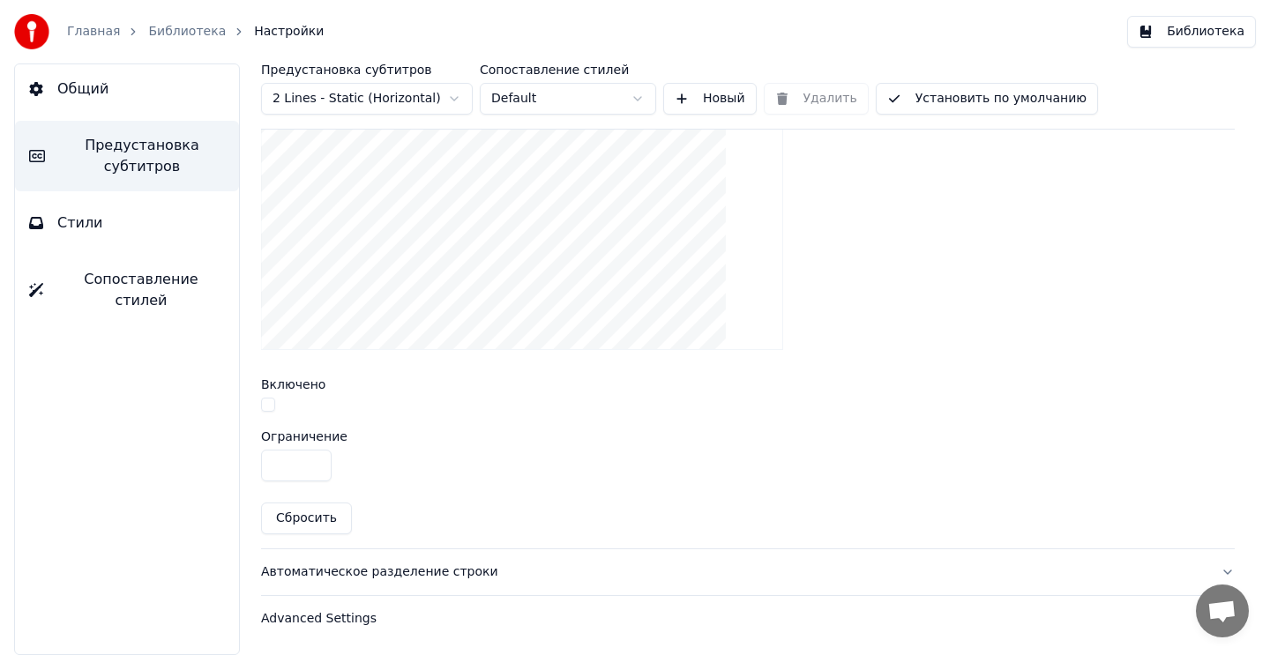
click at [391, 564] on div "Автоматическое разделение строки" at bounding box center [733, 573] width 945 height 18
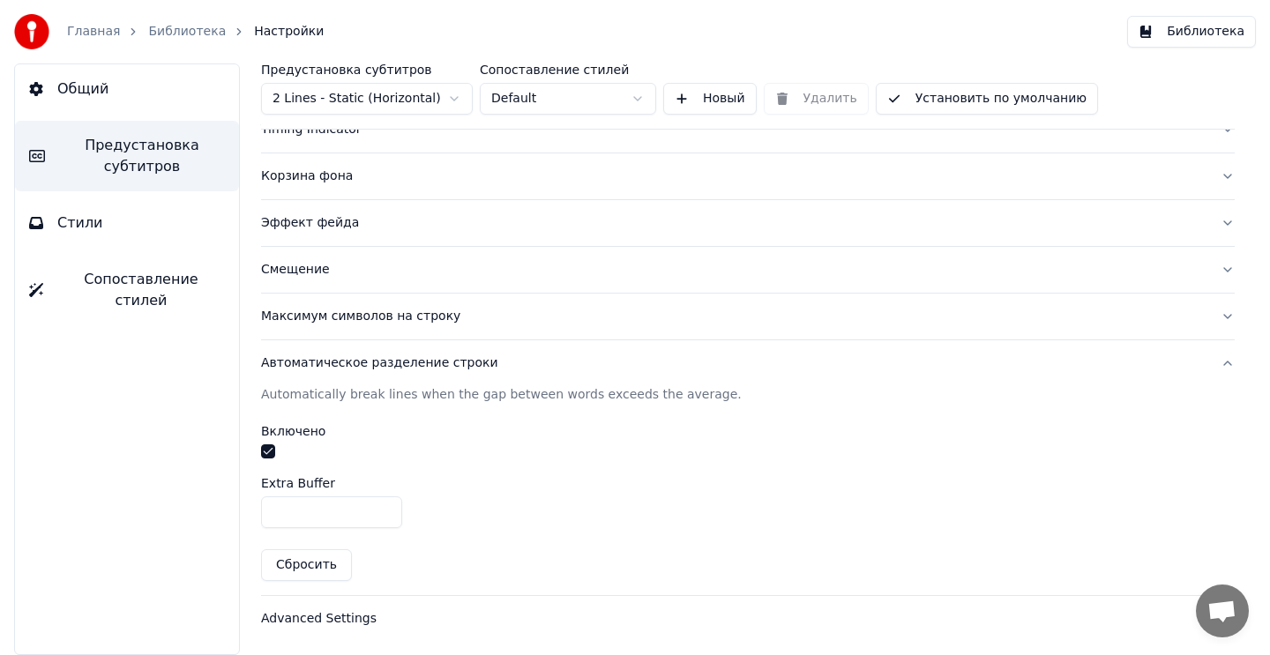
scroll to position [0, 0]
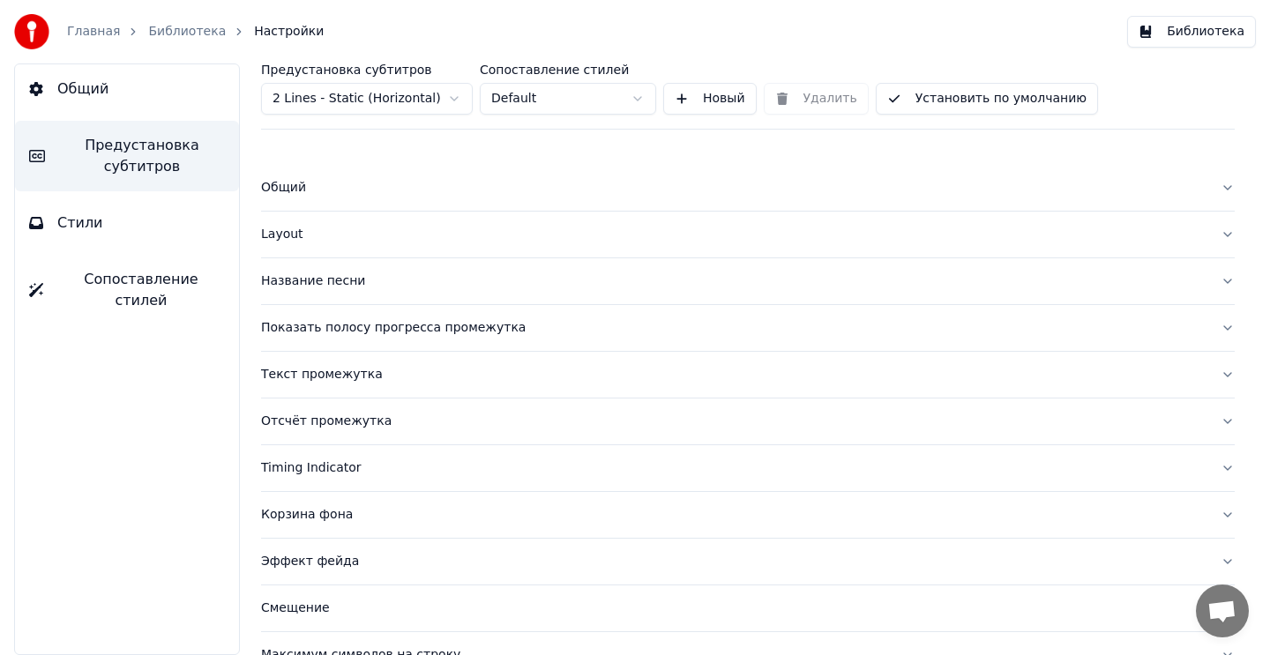
click at [458, 99] on html "Главная Библиотека Настройки Библиотека Общий Предустановка субтитров Стили Соп…" at bounding box center [635, 327] width 1270 height 655
click at [457, 98] on html "Главная Библиотека Настройки Библиотека Общий Предустановка субтитров Стили Соп…" at bounding box center [635, 327] width 1270 height 655
click at [956, 35] on div "Главная Библиотека Настройки Библиотека" at bounding box center [635, 31] width 1270 height 63
click at [175, 33] on link "Библиотека" at bounding box center [187, 32] width 78 height 18
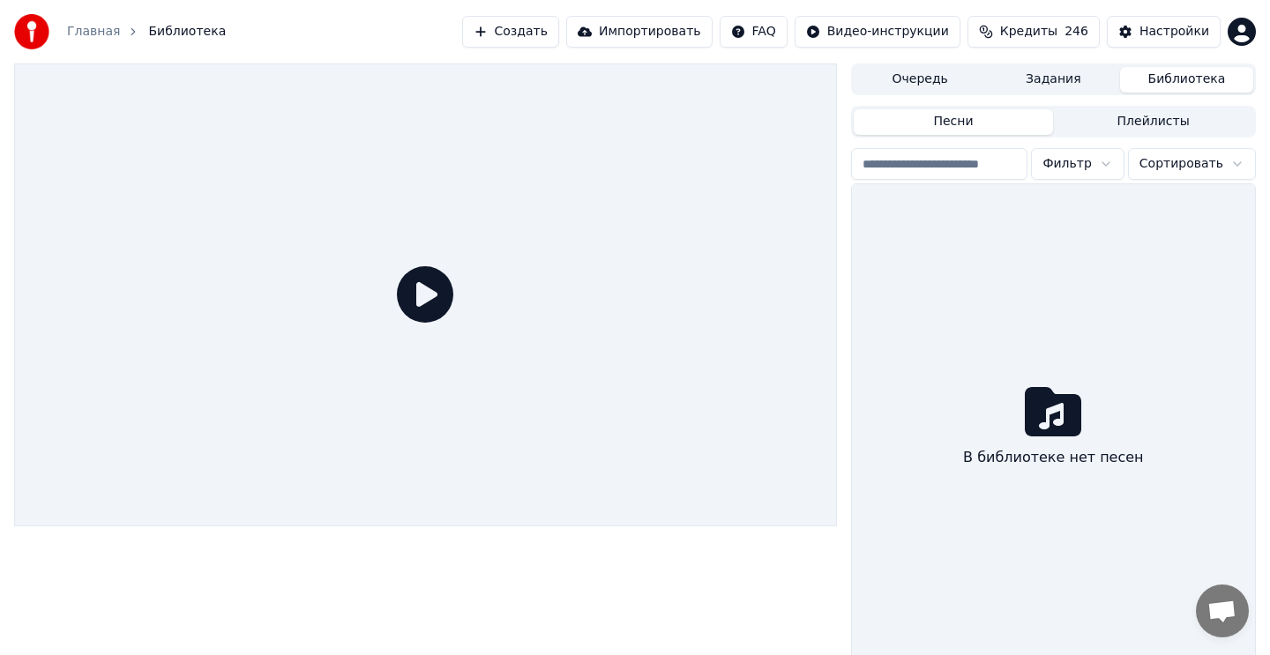
click at [948, 80] on button "Очередь" at bounding box center [920, 80] width 133 height 26
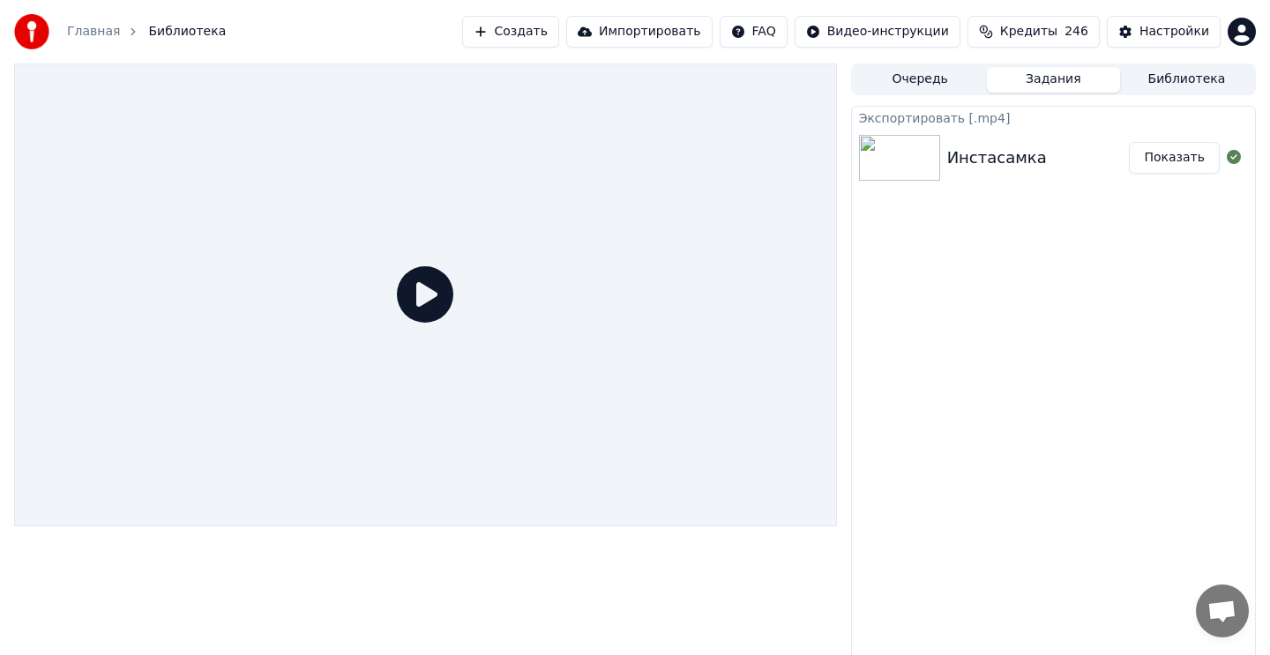
click at [1041, 75] on button "Задания" at bounding box center [1053, 80] width 133 height 26
click at [1072, 157] on div "Инстасамка" at bounding box center [1038, 158] width 183 height 25
click at [1168, 163] on button "Показать" at bounding box center [1174, 158] width 91 height 32
click at [1168, 161] on button "Показать" at bounding box center [1174, 158] width 91 height 32
